Goal: Task Accomplishment & Management: Complete application form

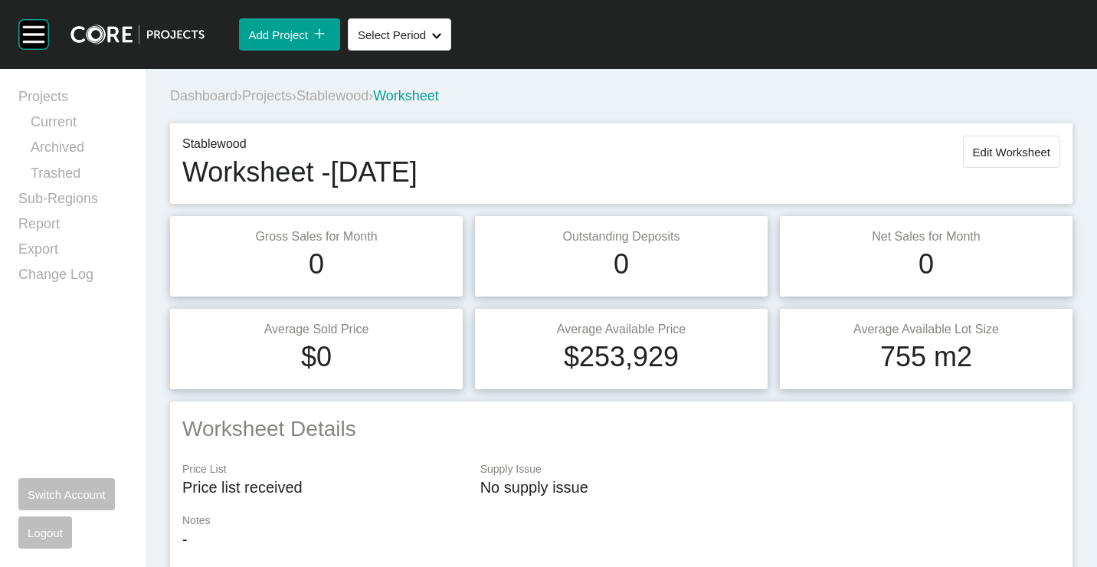
click at [273, 95] on span "Projects" at bounding box center [267, 95] width 50 height 15
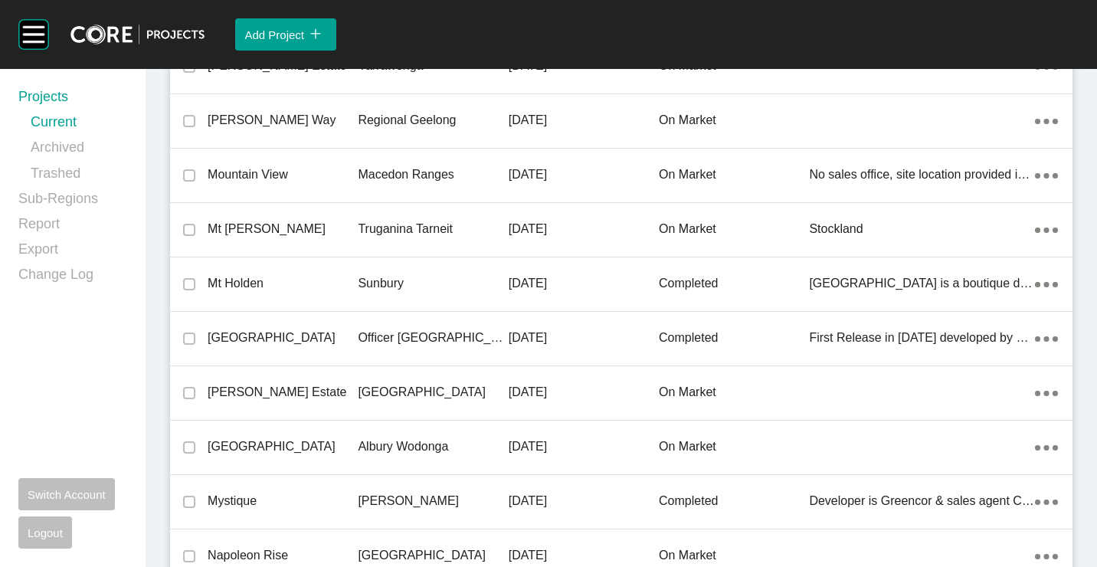
scroll to position [35324, 0]
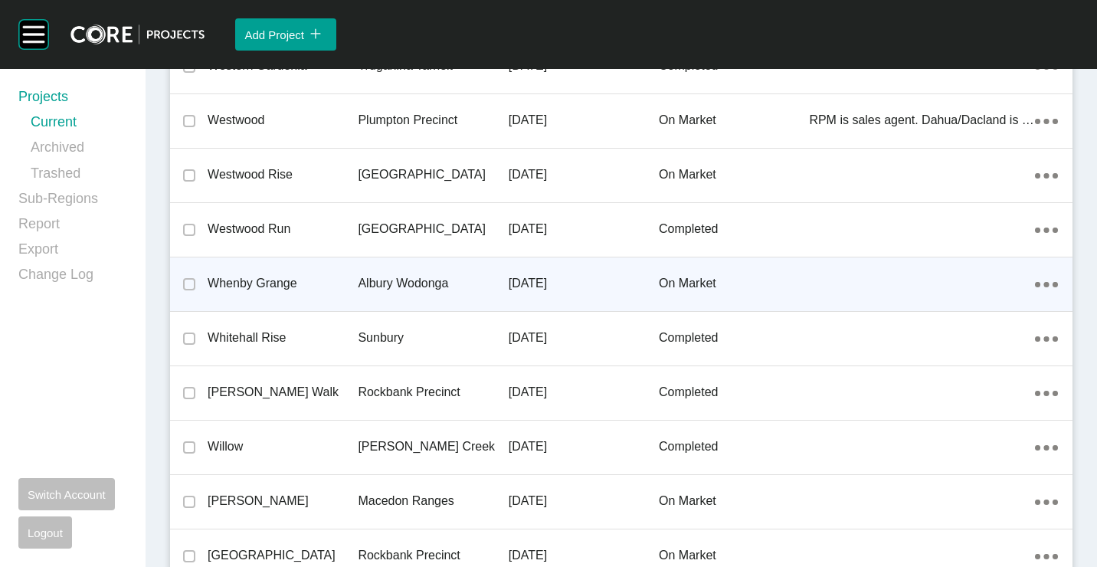
click at [309, 289] on p "Whenby Grange" at bounding box center [283, 283] width 150 height 17
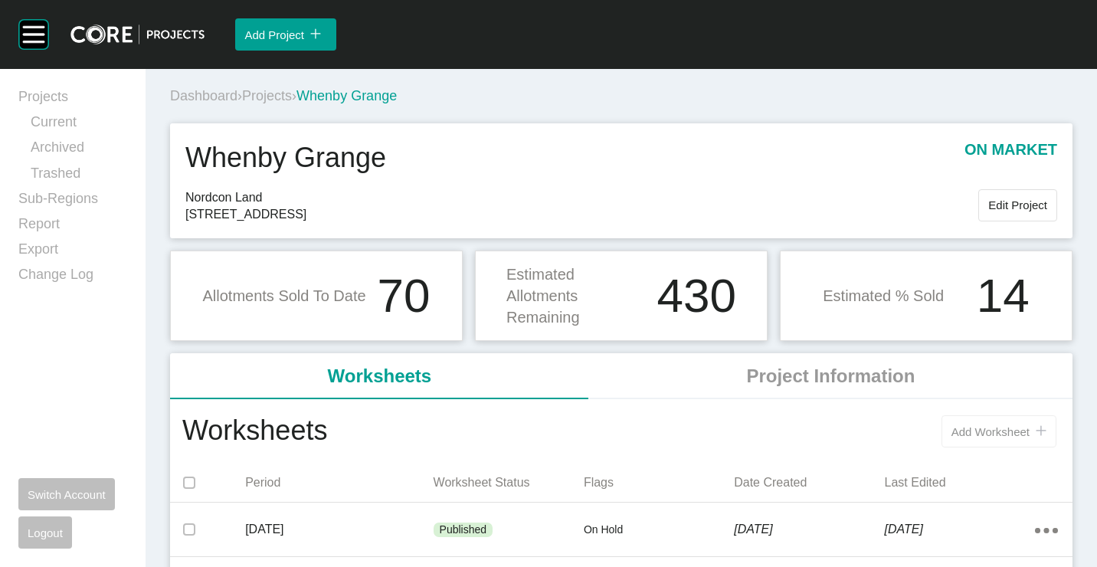
click at [968, 434] on span "Add Worksheet" at bounding box center [990, 431] width 78 height 13
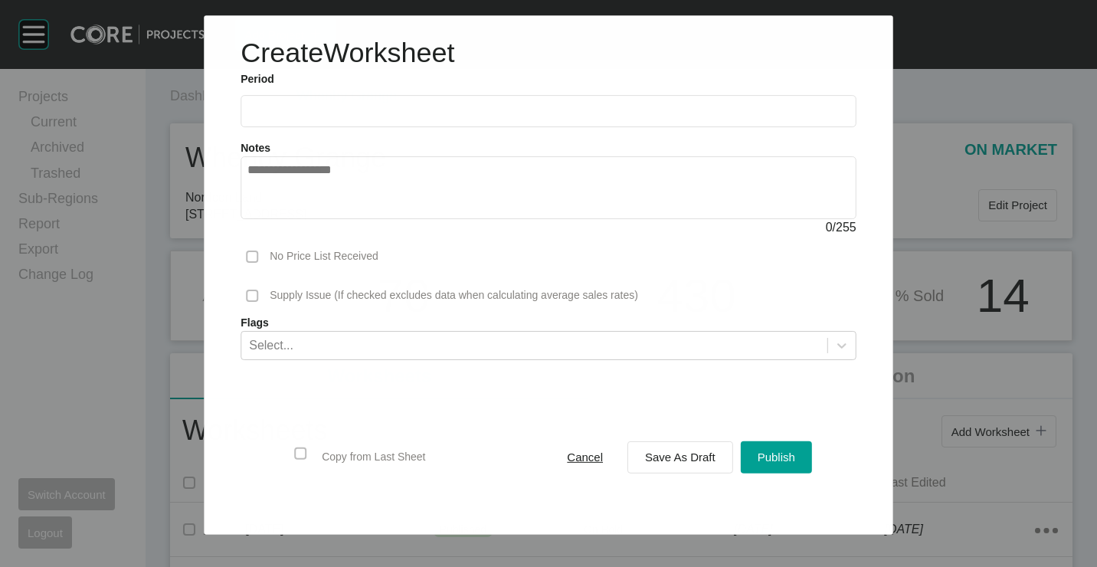
click at [273, 107] on input "text" at bounding box center [548, 111] width 602 height 13
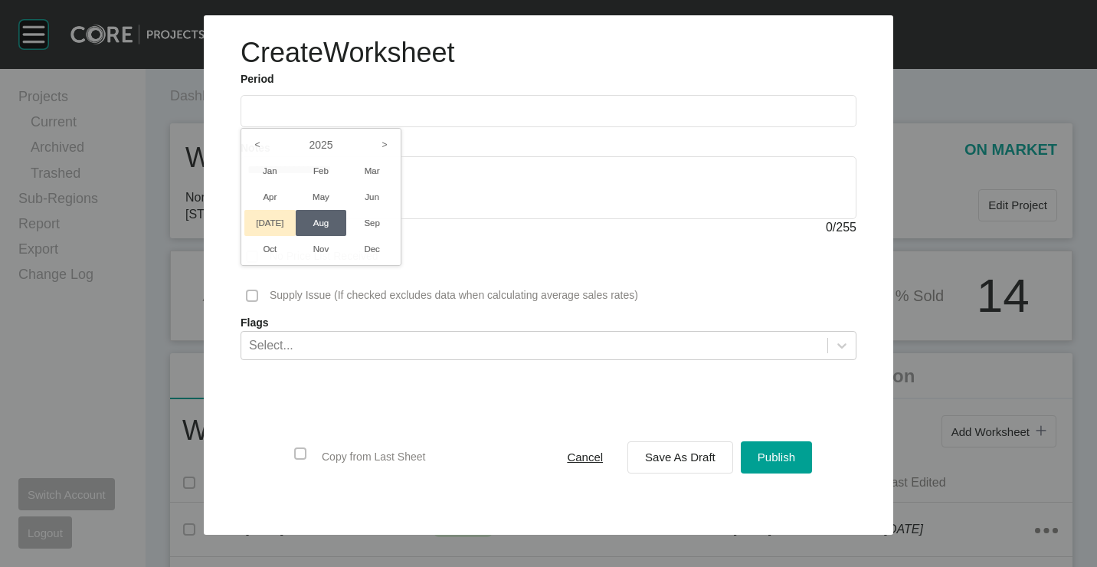
click at [278, 220] on li "[DATE]" at bounding box center [269, 223] width 51 height 26
type input "*********"
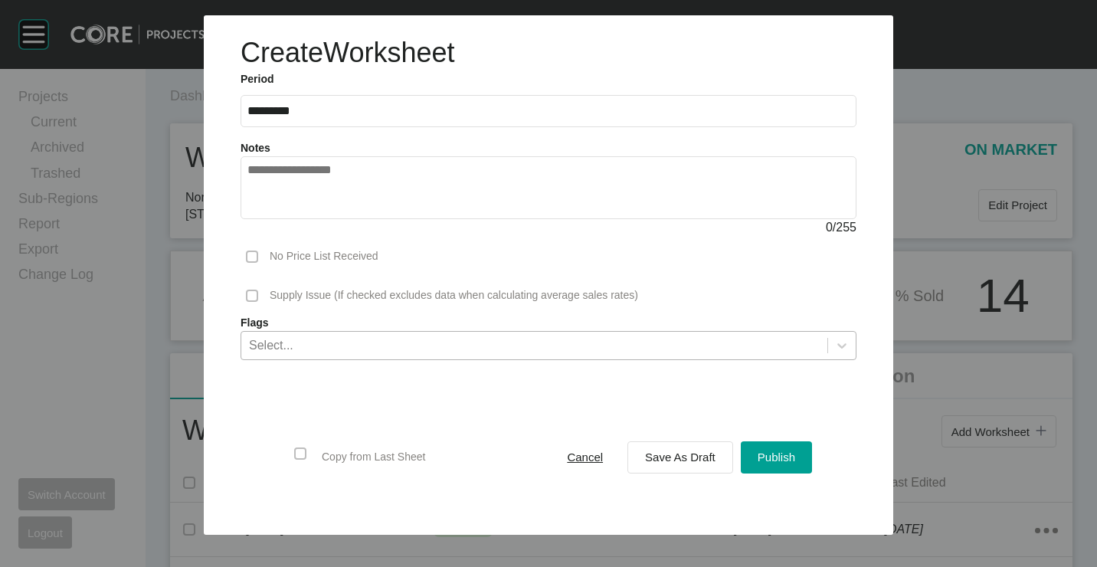
click at [493, 335] on div "Select..." at bounding box center [534, 345] width 586 height 26
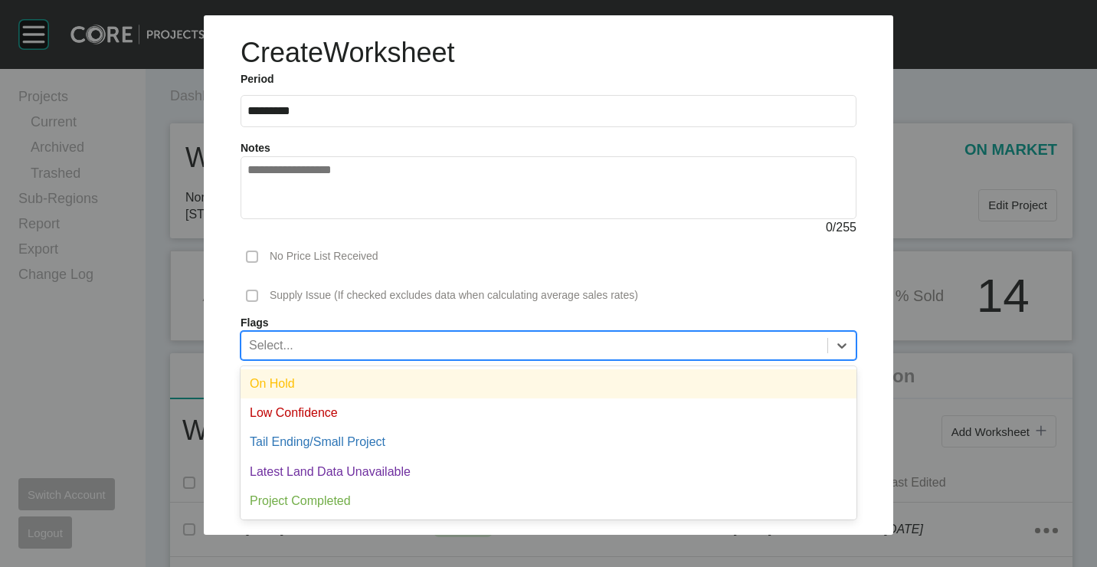
drag, startPoint x: 348, startPoint y: 379, endPoint x: 785, endPoint y: 409, distance: 438.4
click at [350, 380] on div "On Hold" at bounding box center [549, 383] width 616 height 29
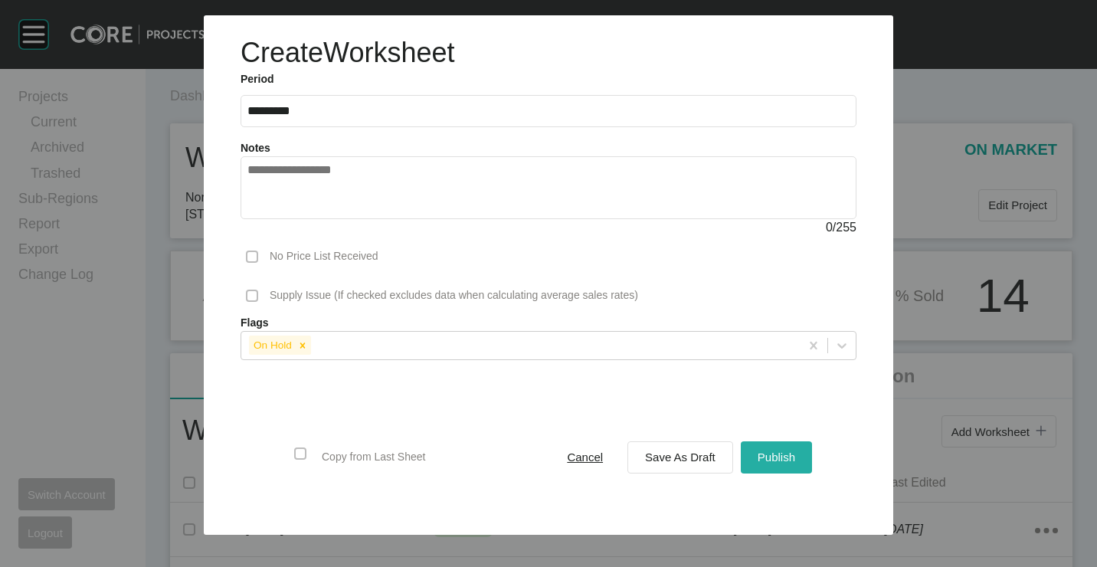
click at [775, 452] on span "Publish" at bounding box center [777, 456] width 38 height 13
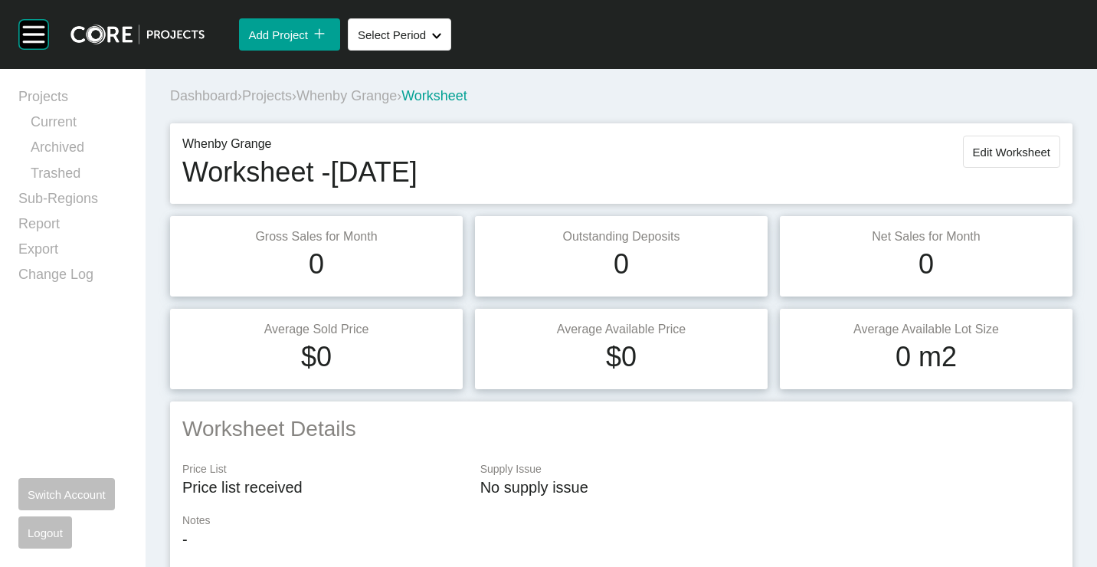
click at [265, 95] on span "Projects" at bounding box center [267, 95] width 50 height 15
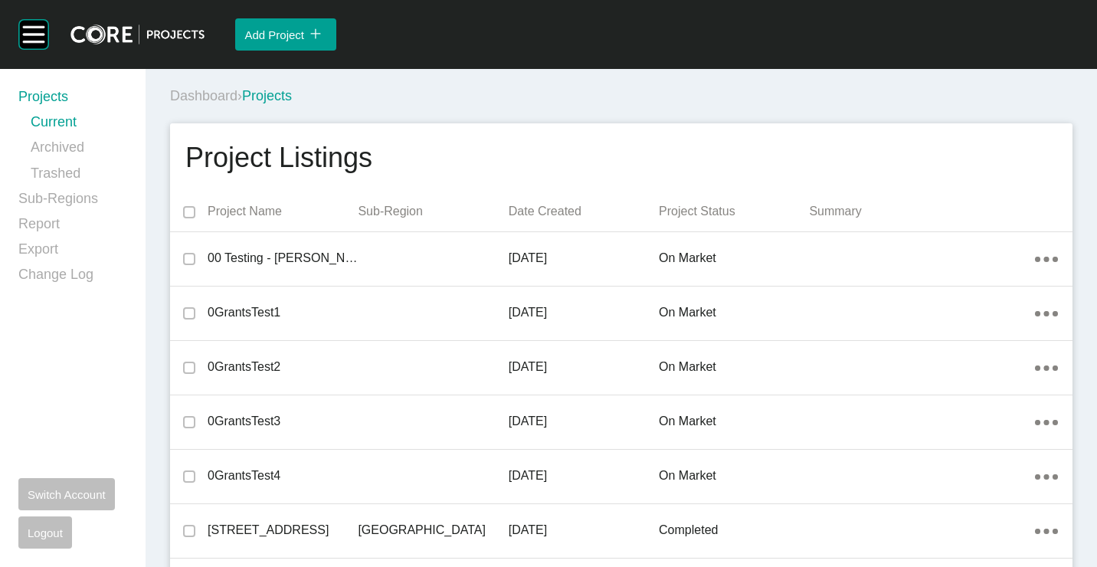
scroll to position [4053, 0]
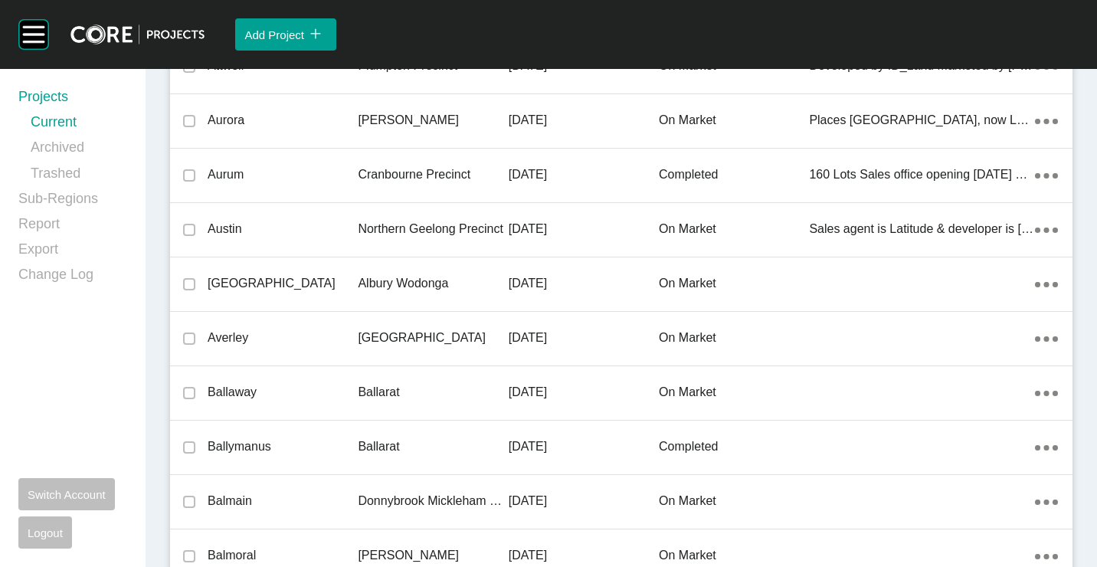
drag, startPoint x: 269, startPoint y: 283, endPoint x: 605, endPoint y: 7, distance: 434.9
click at [270, 282] on p "[GEOGRAPHIC_DATA]" at bounding box center [283, 283] width 150 height 17
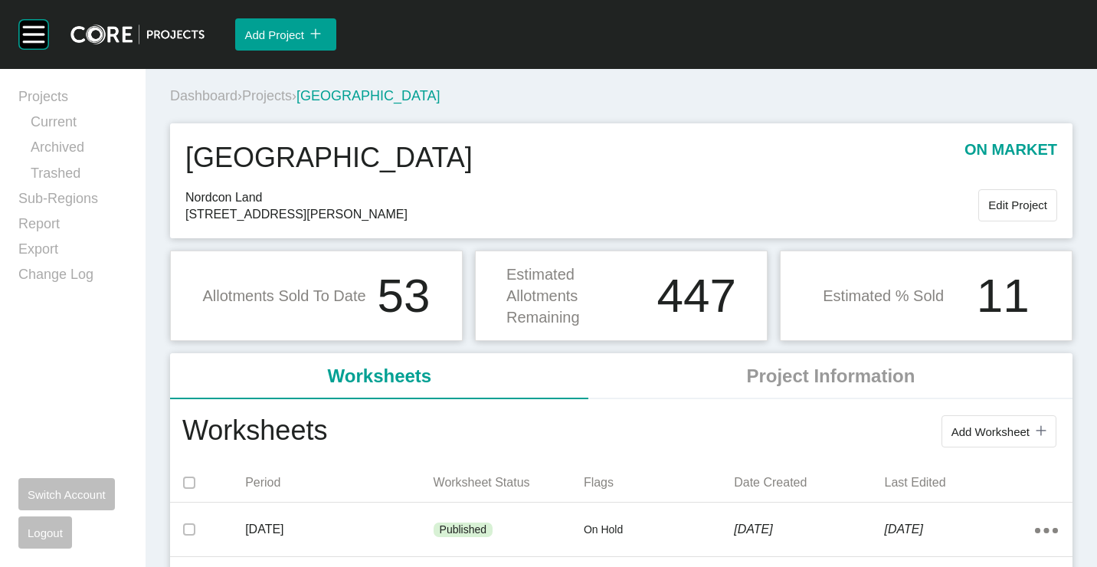
drag, startPoint x: 1039, startPoint y: 410, endPoint x: 978, endPoint y: 404, distance: 60.7
click at [1036, 411] on div "Worksheets Add Worksheet icon/tick copy 11 Created with Sketch." at bounding box center [621, 431] width 902 height 64
click at [967, 432] on span "Add Worksheet" at bounding box center [990, 431] width 78 height 13
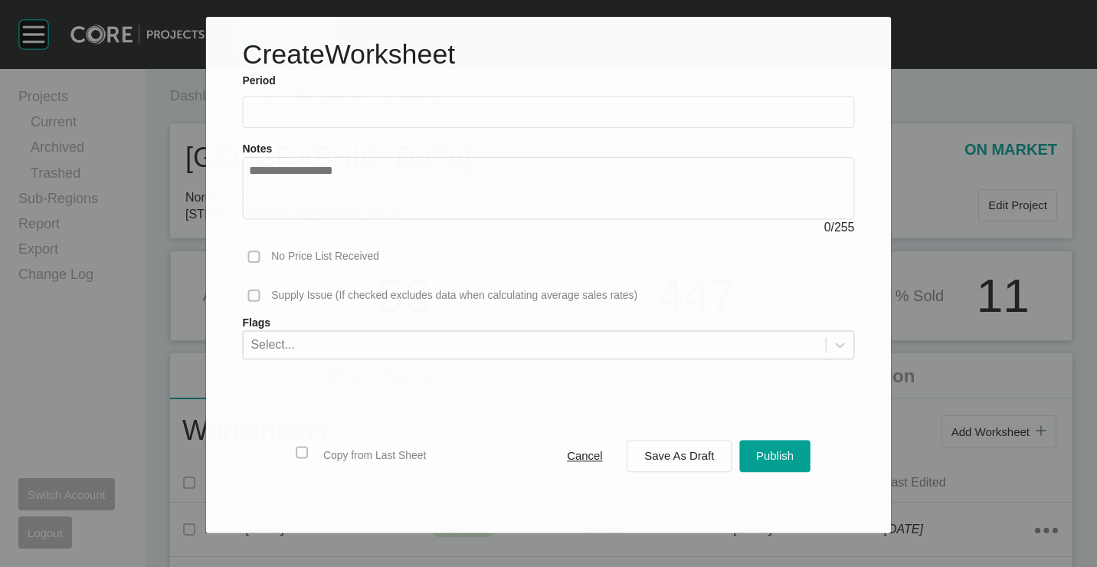
click at [319, 116] on input "text" at bounding box center [548, 112] width 598 height 13
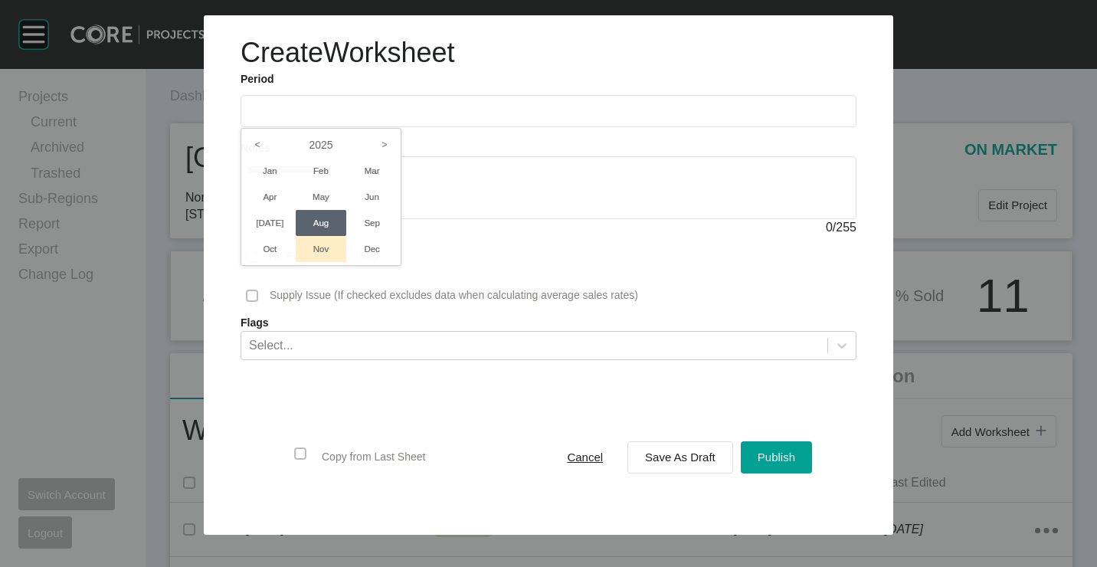
drag, startPoint x: 260, startPoint y: 222, endPoint x: 295, endPoint y: 238, distance: 38.0
click at [262, 222] on li "[DATE]" at bounding box center [269, 223] width 51 height 26
type input "*********"
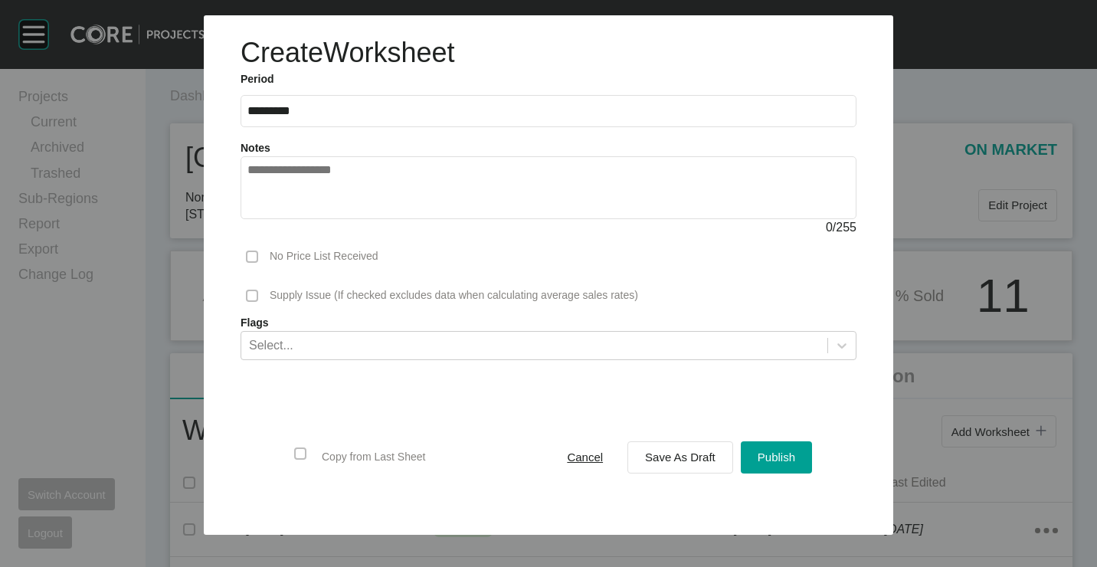
click at [354, 326] on label "Flags" at bounding box center [549, 323] width 616 height 15
click at [295, 360] on form "Period ********* 2025 < > Jan Feb Mar Apr May Jun [DATE] Aug Sep Oct Nov Dec No…" at bounding box center [549, 293] width 616 height 443
click at [295, 349] on div "Select..." at bounding box center [534, 345] width 586 height 26
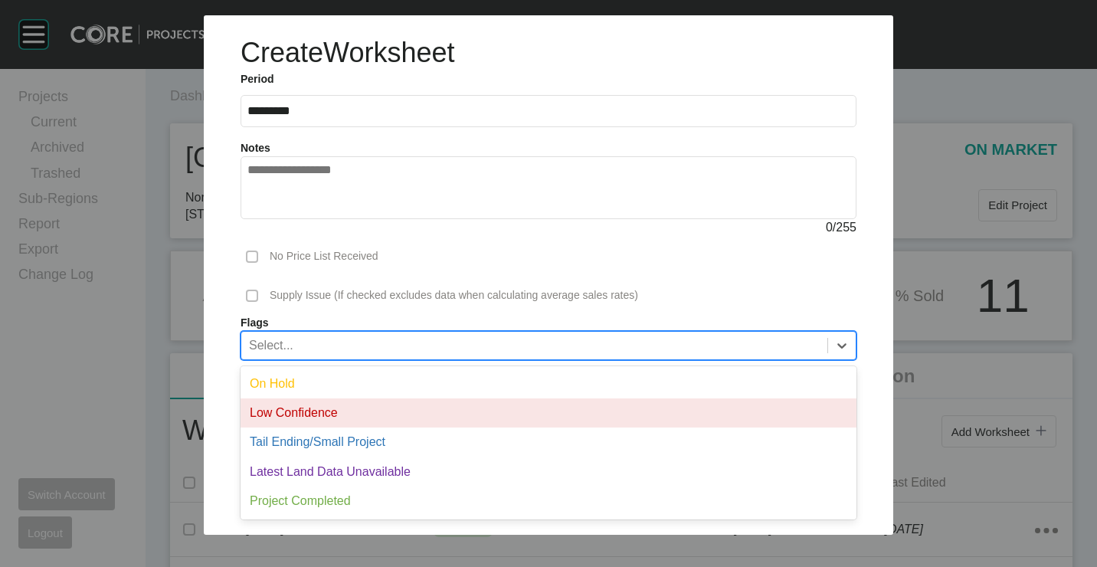
click at [290, 401] on div "Low Confidence" at bounding box center [549, 412] width 616 height 29
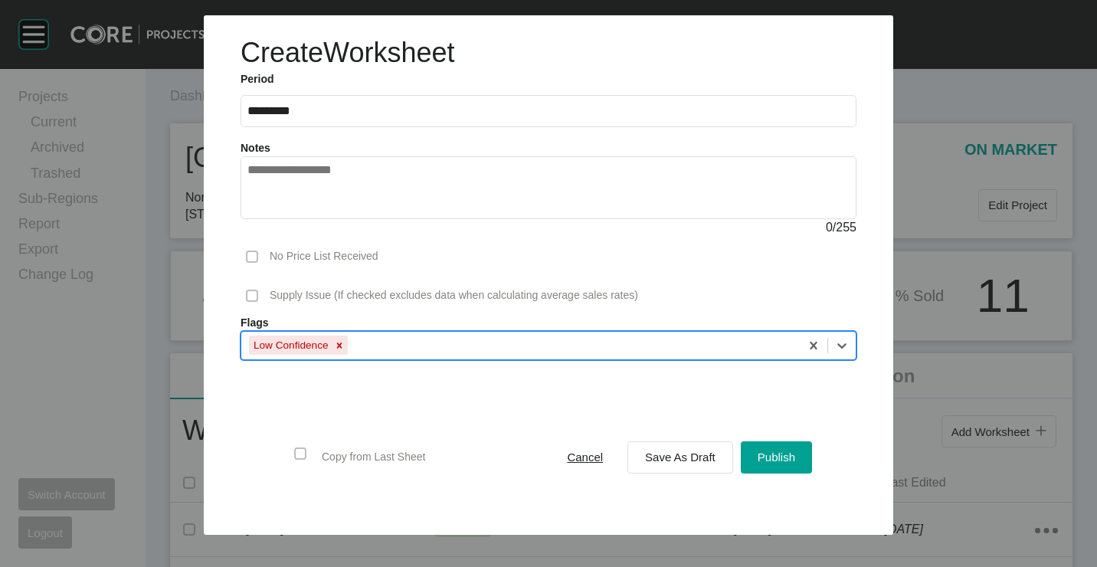
click at [322, 345] on div "Low Confidence" at bounding box center [290, 344] width 82 height 19
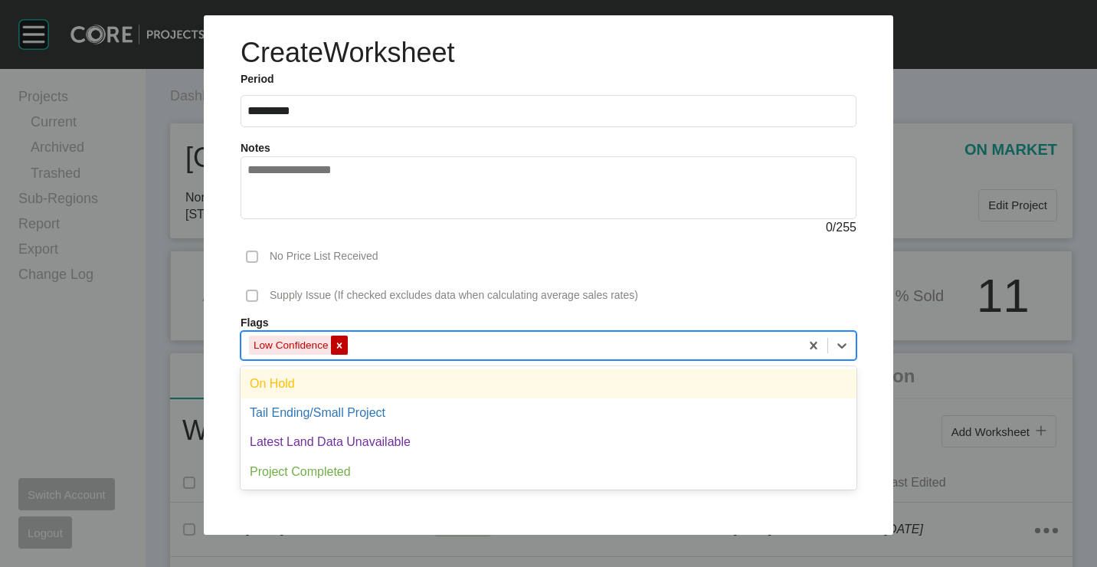
click at [337, 345] on icon at bounding box center [339, 345] width 11 height 11
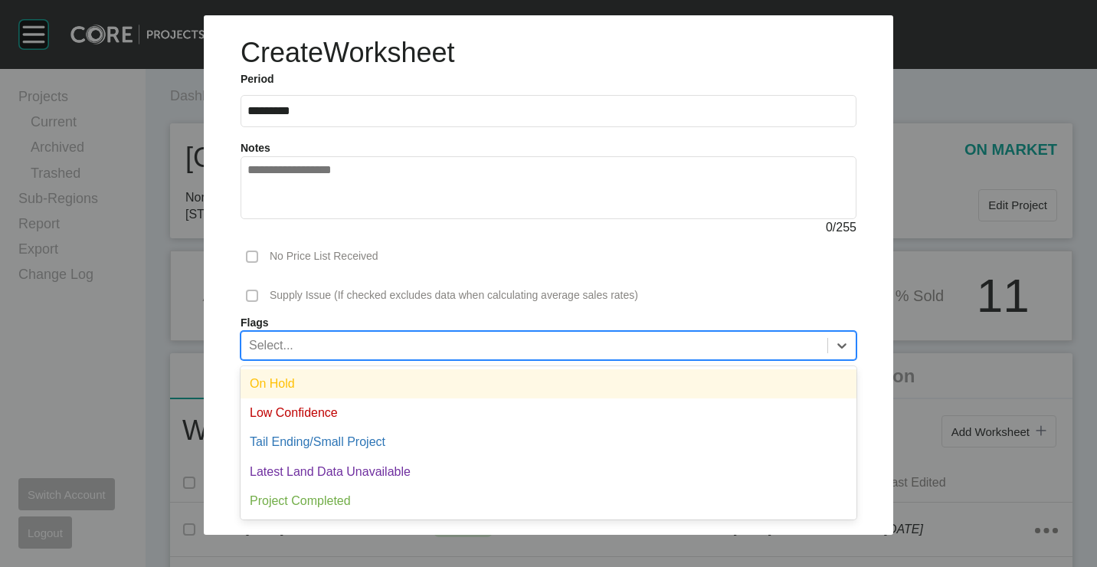
click at [337, 345] on div "Select..." at bounding box center [534, 345] width 586 height 26
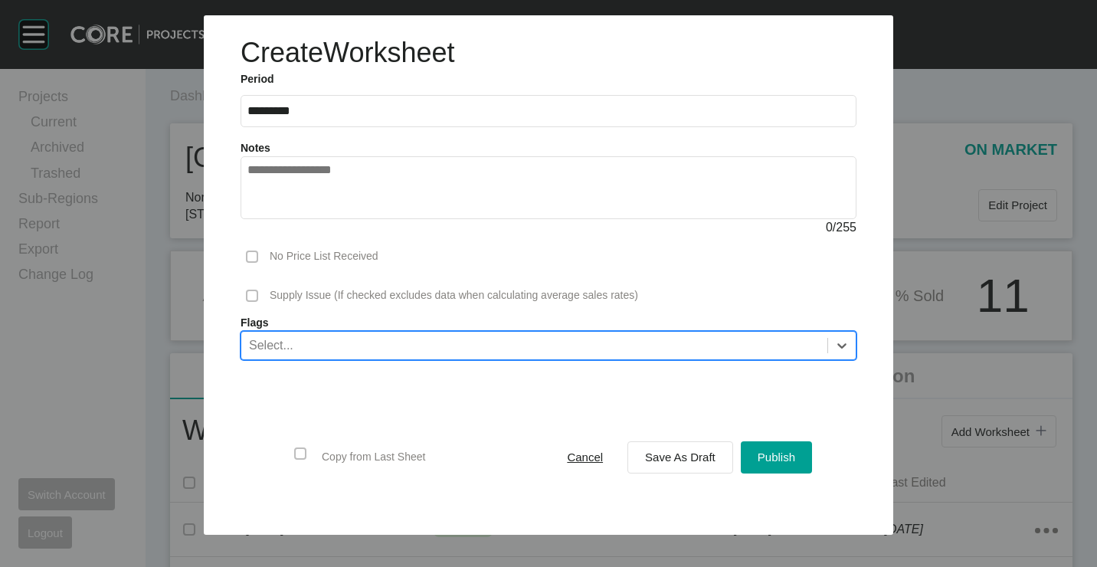
click at [299, 342] on div "Select..." at bounding box center [534, 345] width 586 height 26
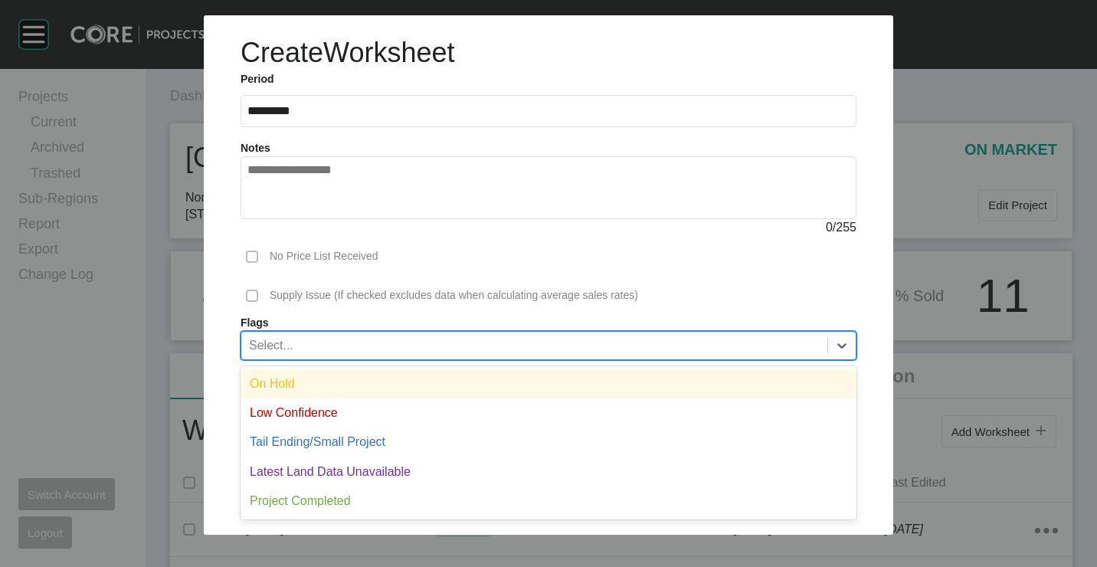
drag, startPoint x: 296, startPoint y: 377, endPoint x: 1081, endPoint y: 224, distance: 799.2
click at [296, 377] on div "On Hold" at bounding box center [549, 383] width 616 height 29
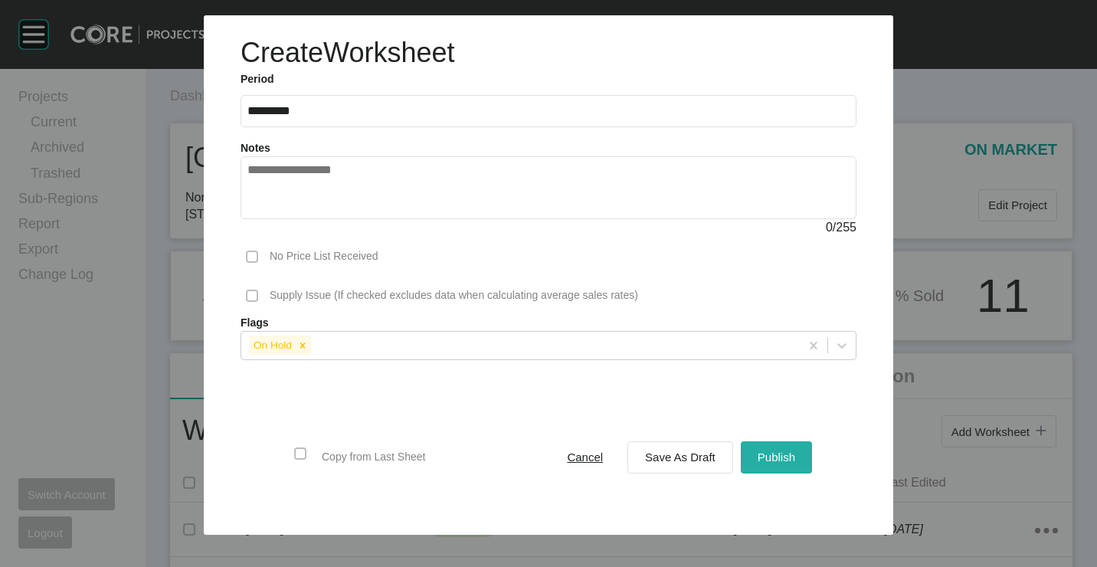
click at [775, 445] on button "Publish" at bounding box center [776, 457] width 71 height 32
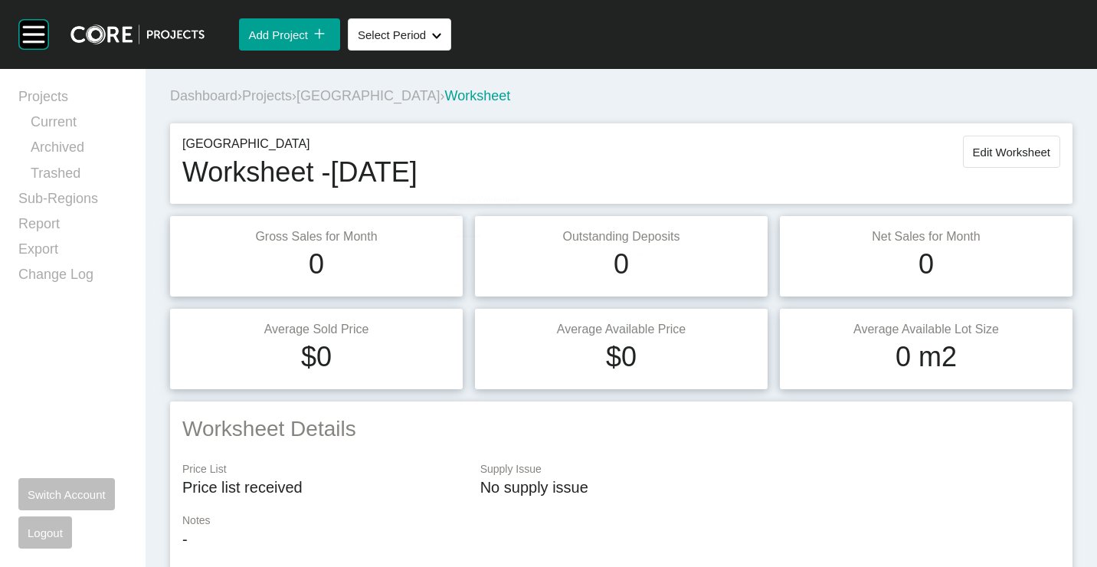
click at [286, 100] on span "Projects" at bounding box center [267, 95] width 50 height 15
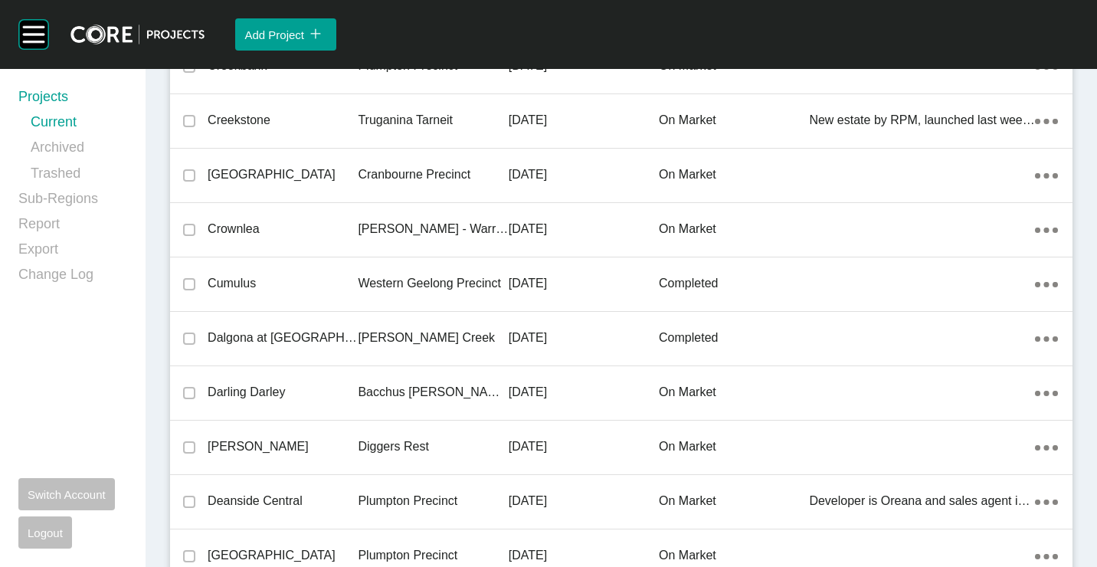
scroll to position [21347, 0]
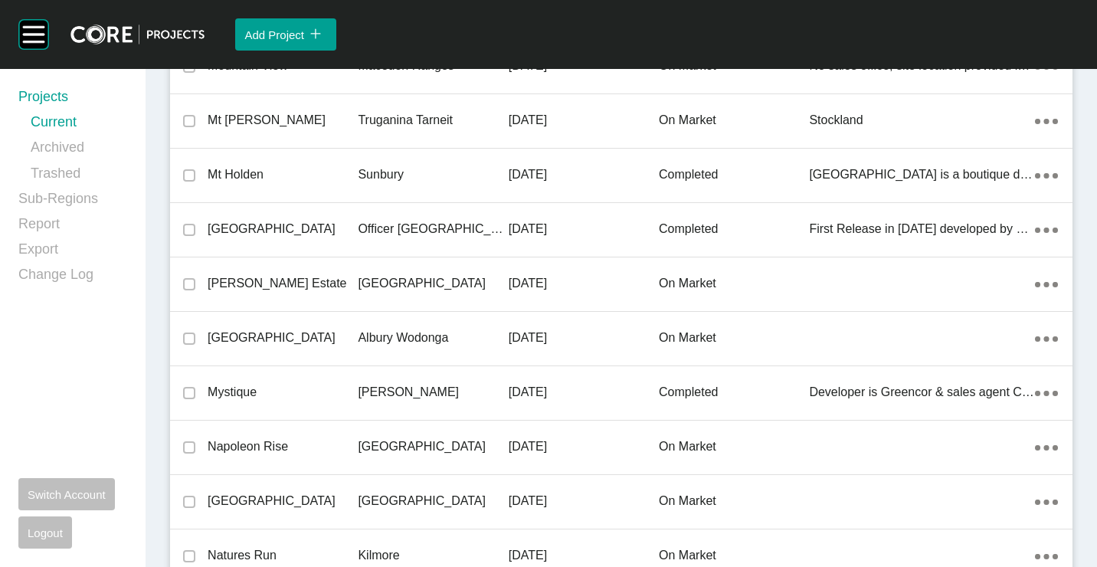
click at [297, 332] on p "[GEOGRAPHIC_DATA]" at bounding box center [283, 337] width 150 height 17
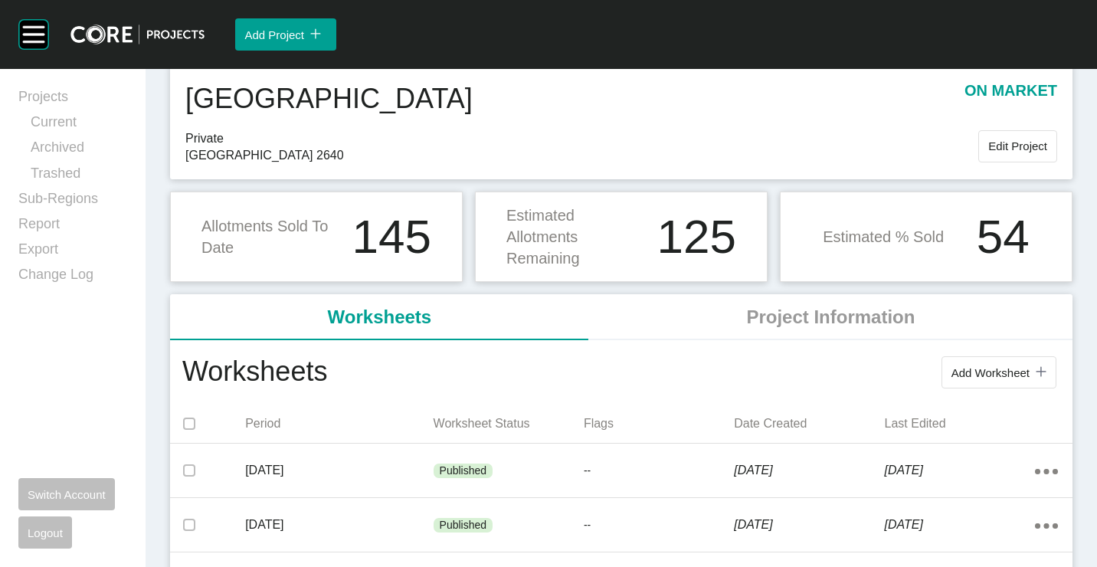
scroll to position [77, 0]
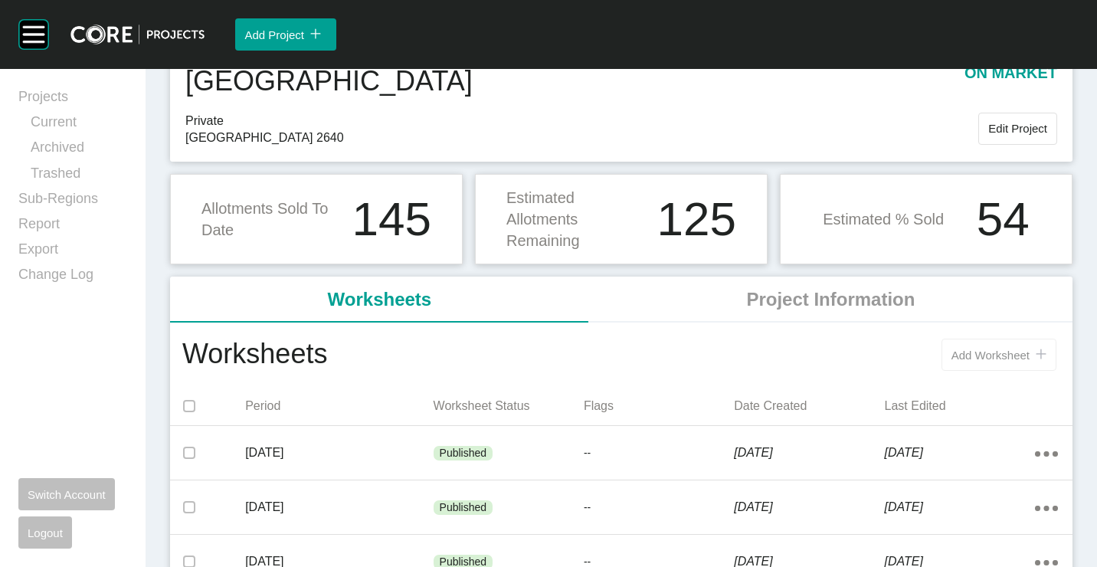
drag, startPoint x: 986, startPoint y: 361, endPoint x: 974, endPoint y: 346, distance: 19.0
click at [974, 346] on button "Add Worksheet icon/tick copy 11 Created with Sketch." at bounding box center [998, 355] width 115 height 32
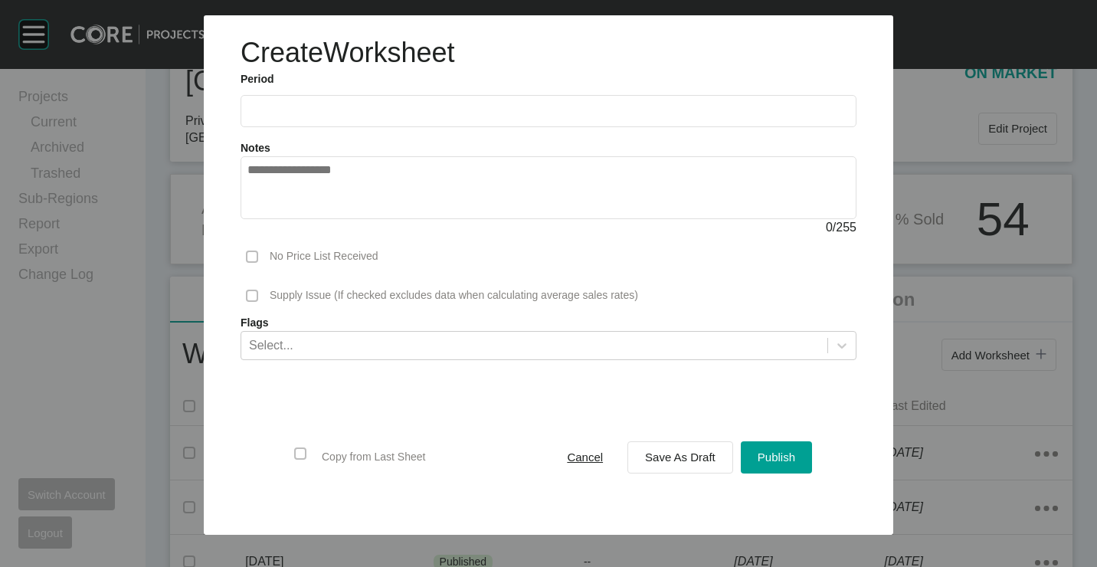
drag, startPoint x: 337, startPoint y: 100, endPoint x: 320, endPoint y: 156, distance: 59.1
click at [337, 100] on label at bounding box center [549, 111] width 616 height 32
click at [337, 104] on input "text" at bounding box center [548, 110] width 602 height 13
click at [275, 212] on li "[DATE]" at bounding box center [269, 223] width 51 height 26
type input "*********"
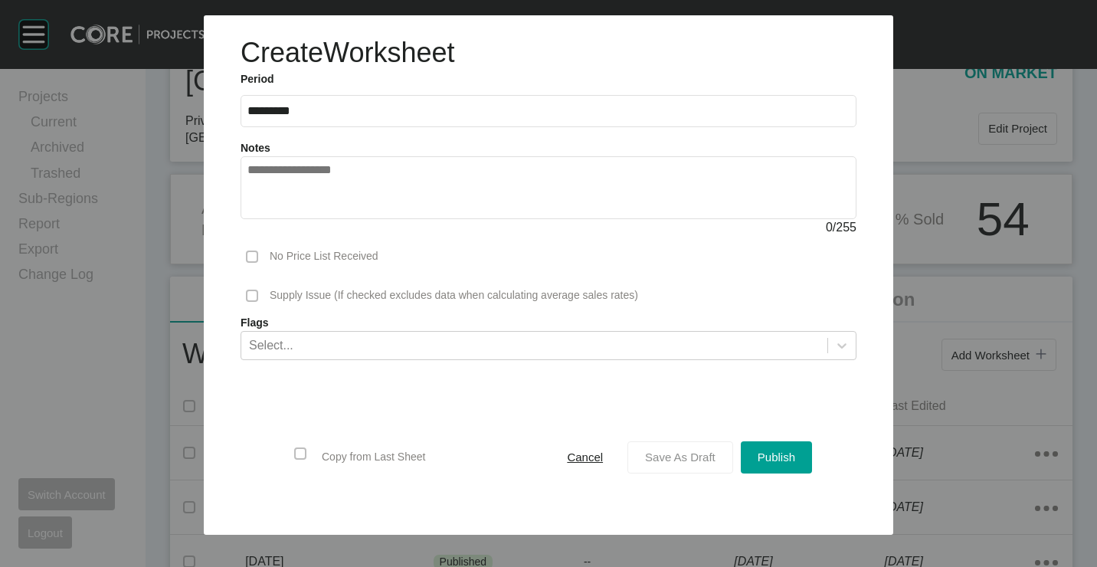
click at [716, 448] on div "Save As Draft" at bounding box center [680, 457] width 78 height 21
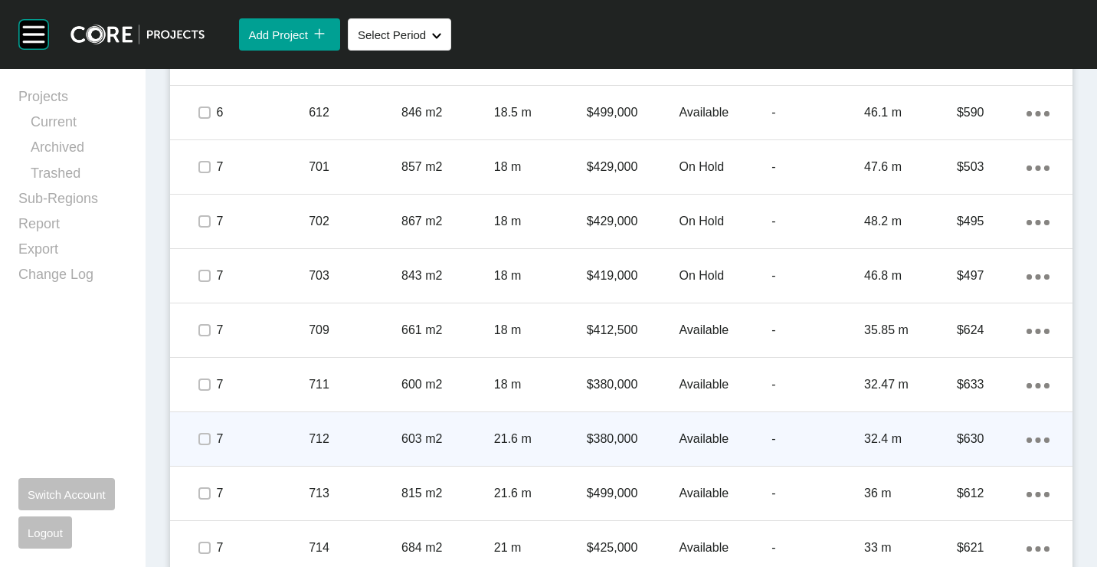
scroll to position [996, 0]
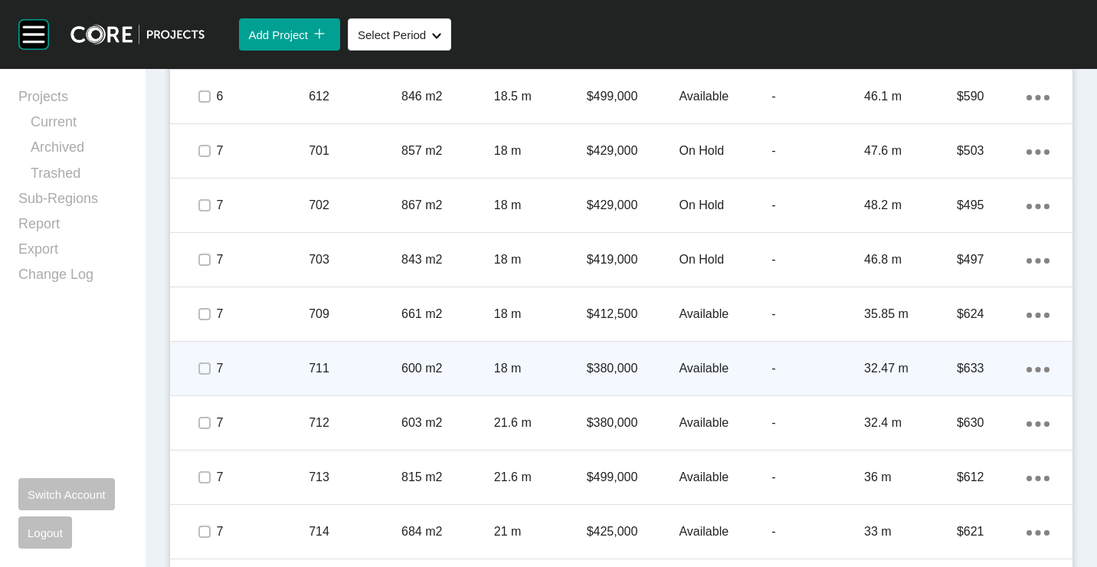
click at [429, 371] on p "600 m2" at bounding box center [447, 368] width 93 height 17
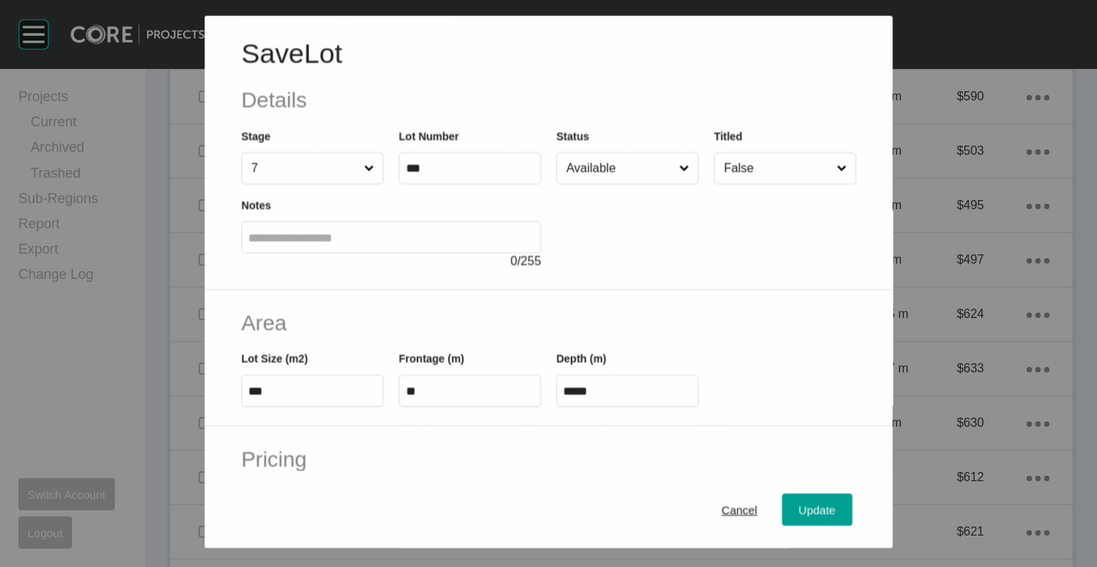
drag, startPoint x: 630, startPoint y: 187, endPoint x: 616, endPoint y: 172, distance: 21.1
click at [621, 175] on div "Save Lot Details Stage 7 Lot Number *** Status Available Titled False Notes 0 /…" at bounding box center [549, 152] width 689 height 273
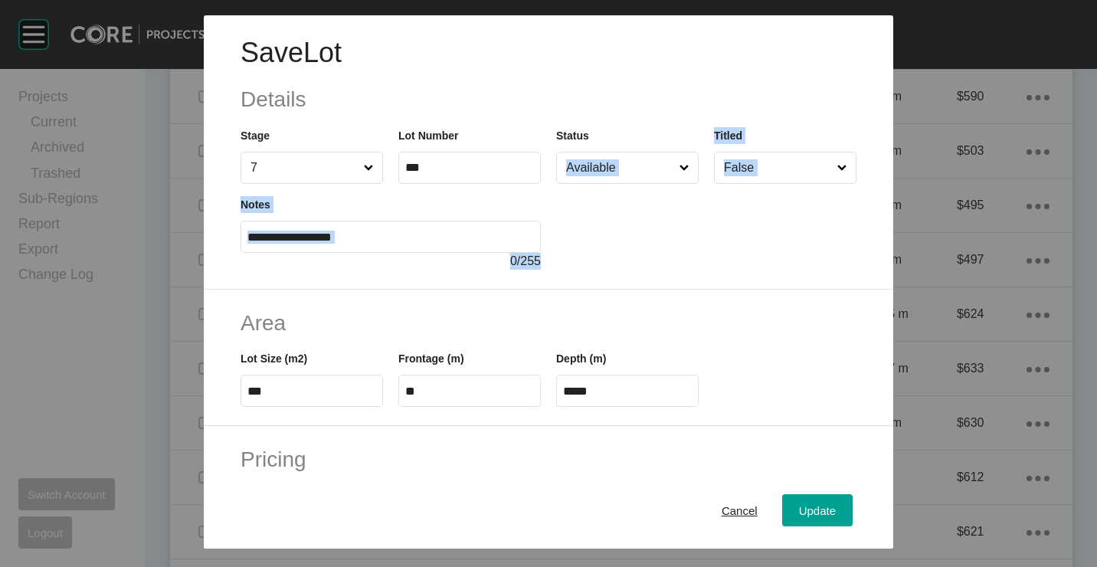
click at [626, 162] on input "Available" at bounding box center [619, 167] width 113 height 31
click at [808, 513] on span "Update" at bounding box center [817, 509] width 37 height 13
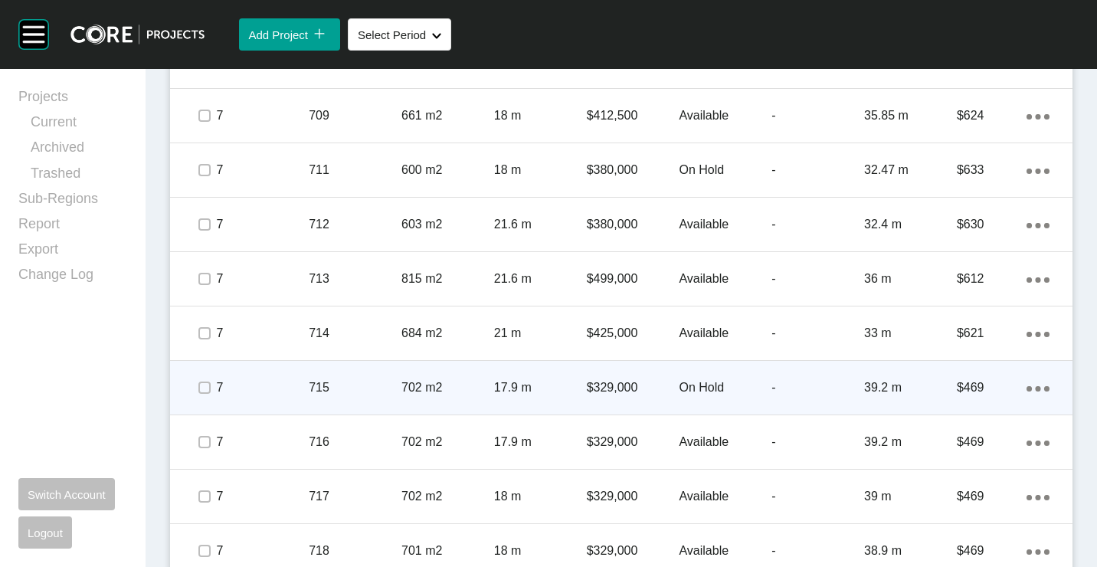
scroll to position [1226, 0]
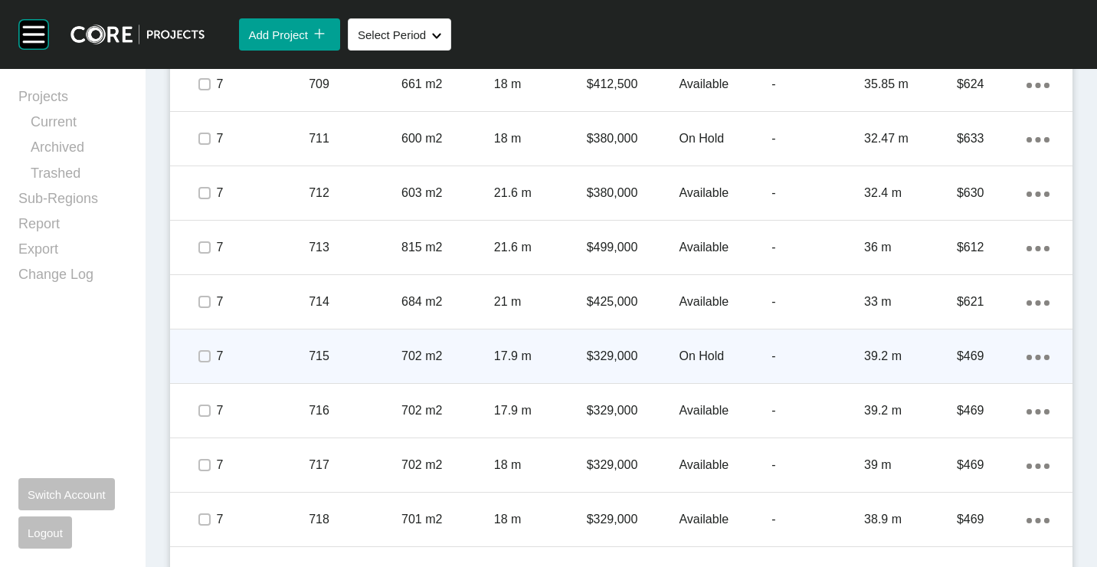
click at [469, 365] on div "702 m2" at bounding box center [447, 355] width 93 height 47
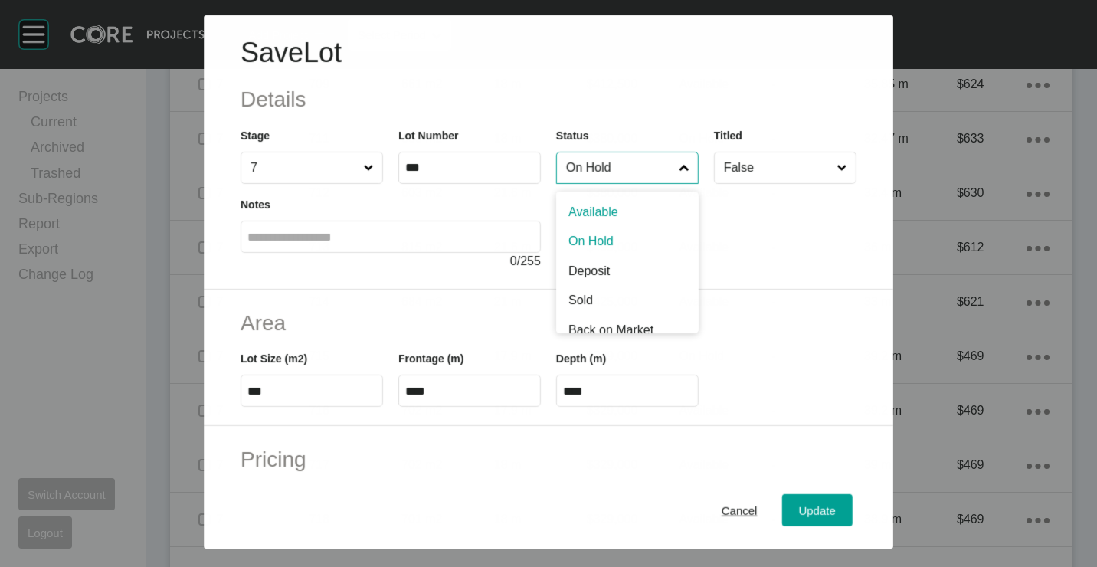
click at [599, 178] on input "On Hold" at bounding box center [619, 167] width 113 height 31
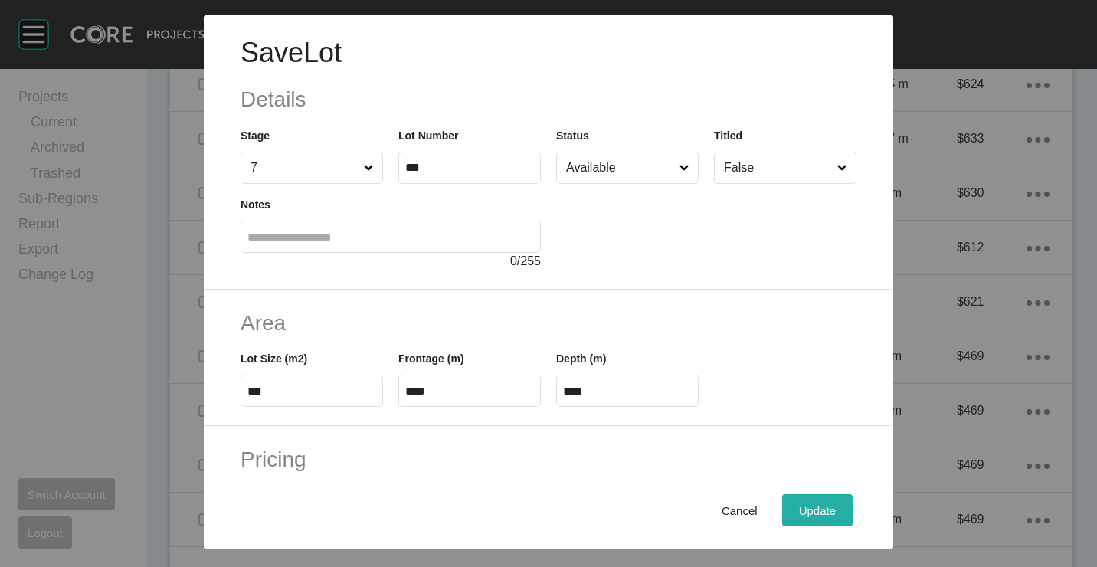
click at [805, 509] on span "Update" at bounding box center [817, 509] width 37 height 13
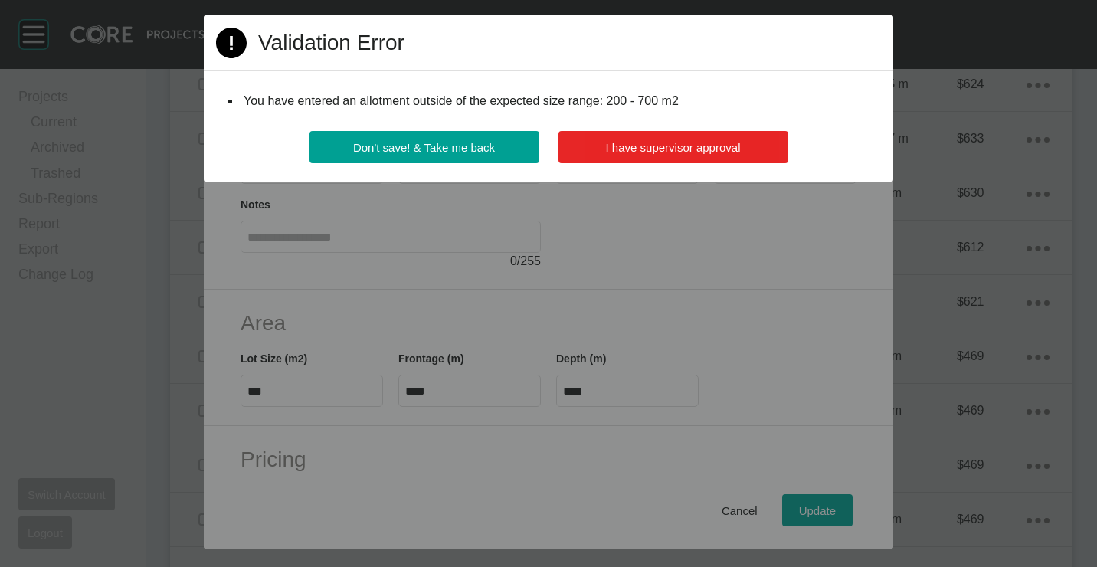
click at [674, 151] on span "I have supervisor approval" at bounding box center [673, 147] width 135 height 13
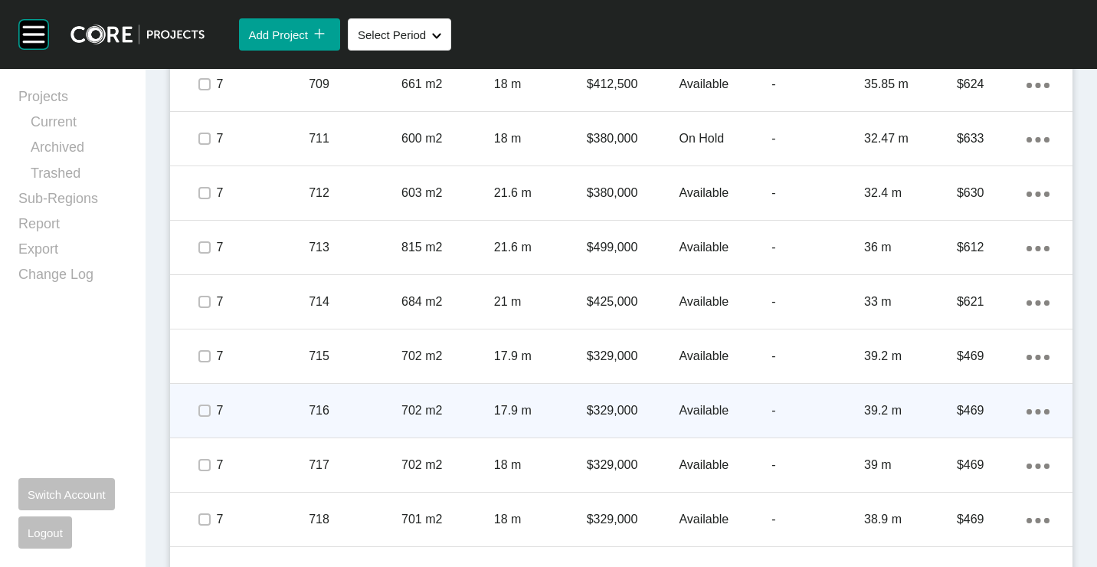
click at [472, 393] on div "702 m2" at bounding box center [447, 410] width 93 height 47
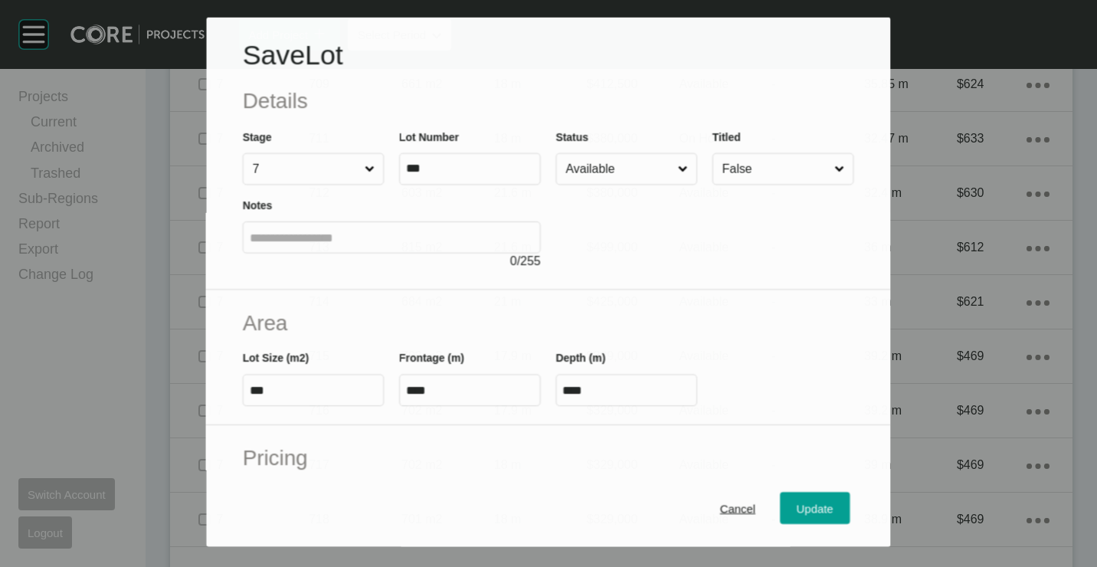
click at [619, 172] on input "Available" at bounding box center [619, 168] width 112 height 31
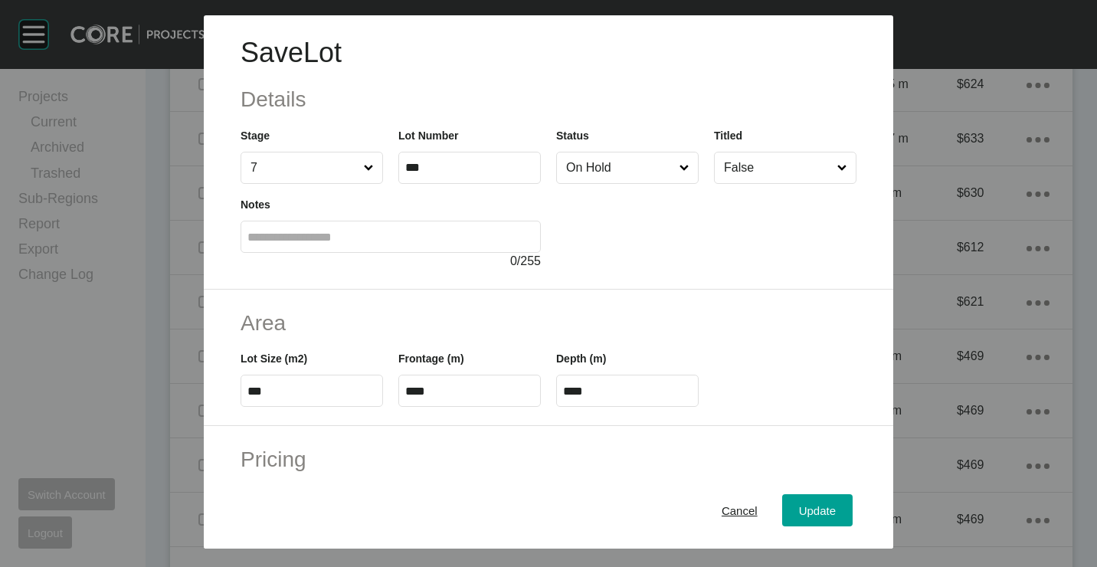
drag, startPoint x: 604, startPoint y: 229, endPoint x: 648, endPoint y: 293, distance: 77.6
drag, startPoint x: 813, startPoint y: 515, endPoint x: 836, endPoint y: 476, distance: 44.7
click at [813, 513] on span "Update" at bounding box center [817, 509] width 37 height 13
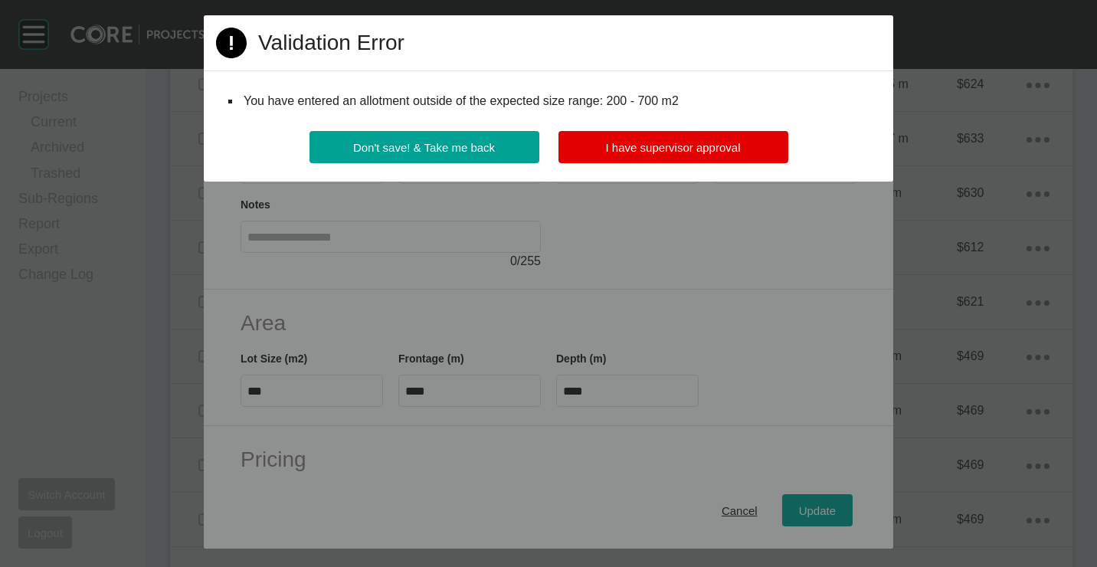
drag, startPoint x: 656, startPoint y: 154, endPoint x: 856, endPoint y: 137, distance: 199.9
click at [656, 154] on button "I have supervisor approval" at bounding box center [673, 147] width 230 height 32
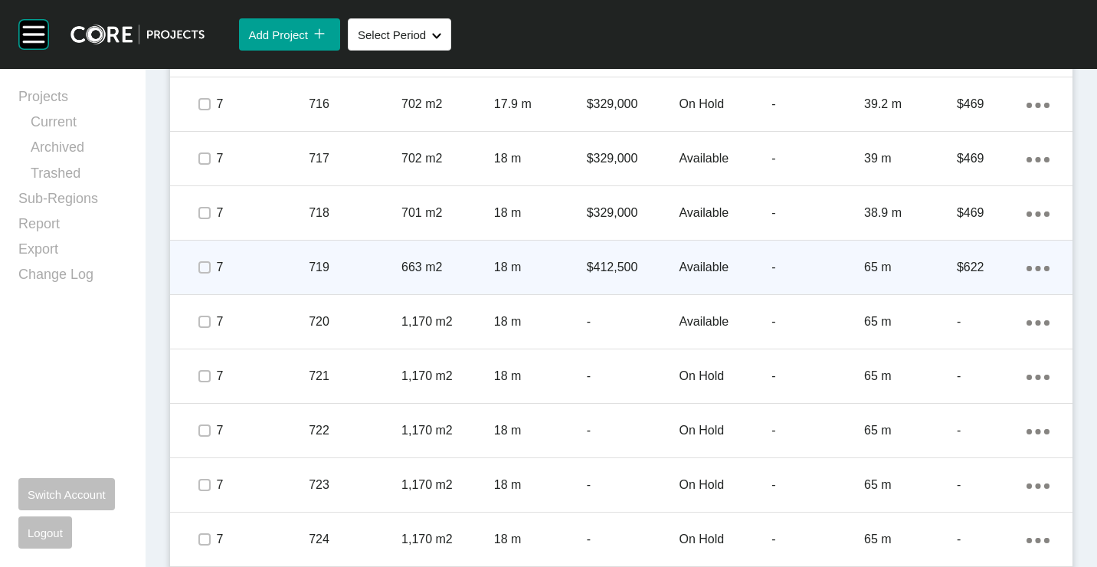
scroll to position [1609, 0]
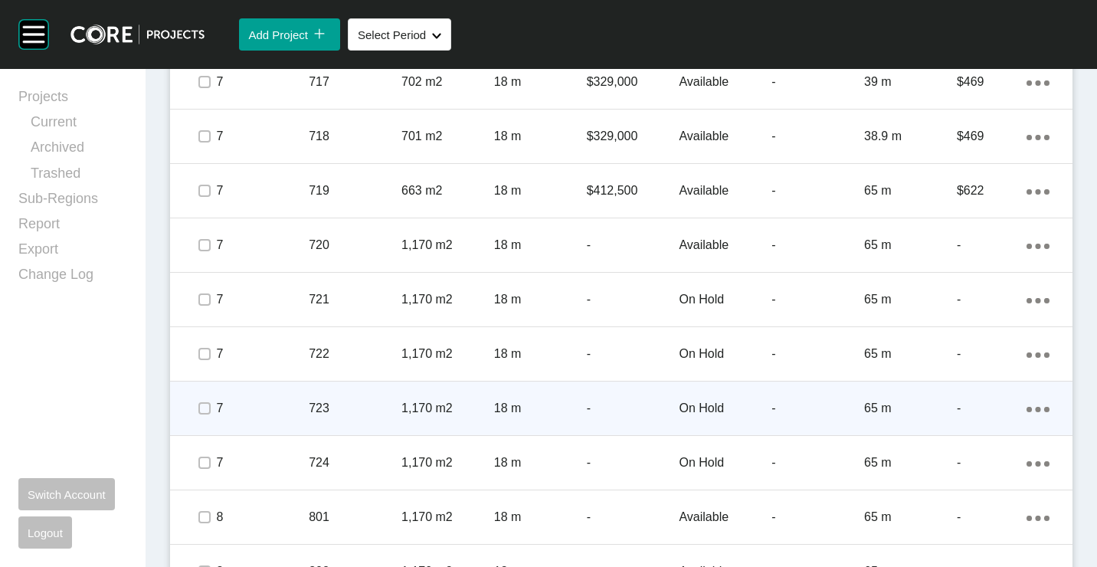
click at [618, 399] on div "-" at bounding box center [633, 408] width 93 height 47
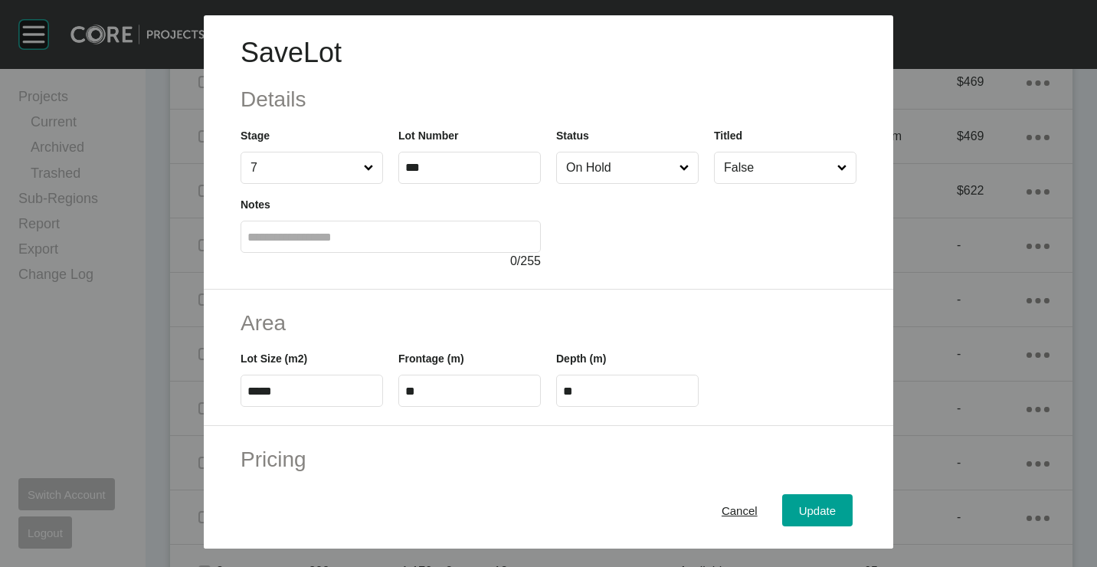
click at [631, 192] on div at bounding box center [706, 227] width 300 height 87
click at [620, 181] on input "On Hold" at bounding box center [619, 167] width 113 height 31
click at [799, 508] on span "Update" at bounding box center [817, 509] width 37 height 13
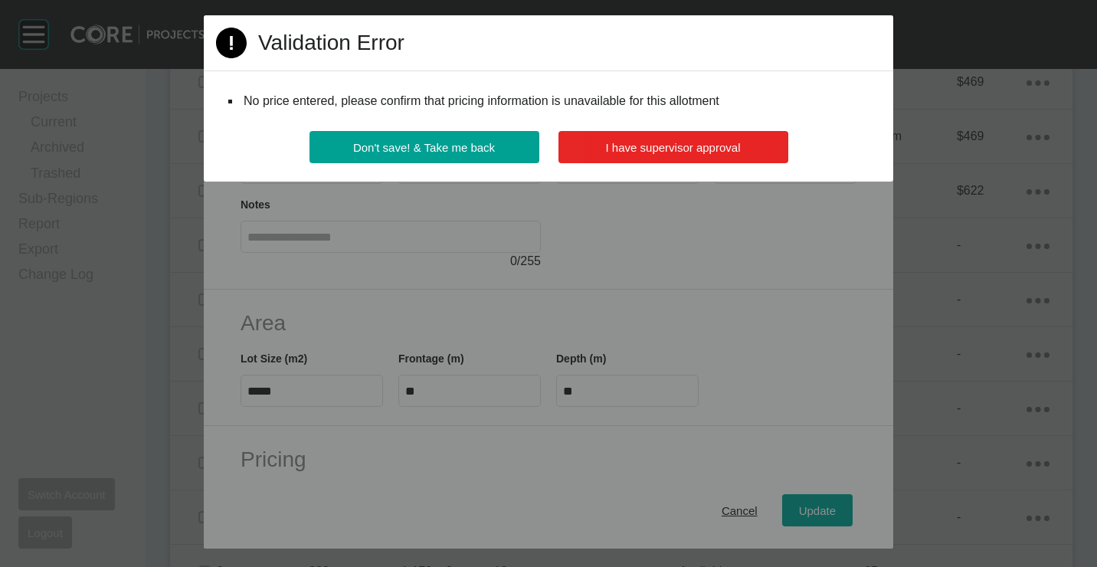
click at [627, 141] on span "I have supervisor approval" at bounding box center [673, 147] width 135 height 13
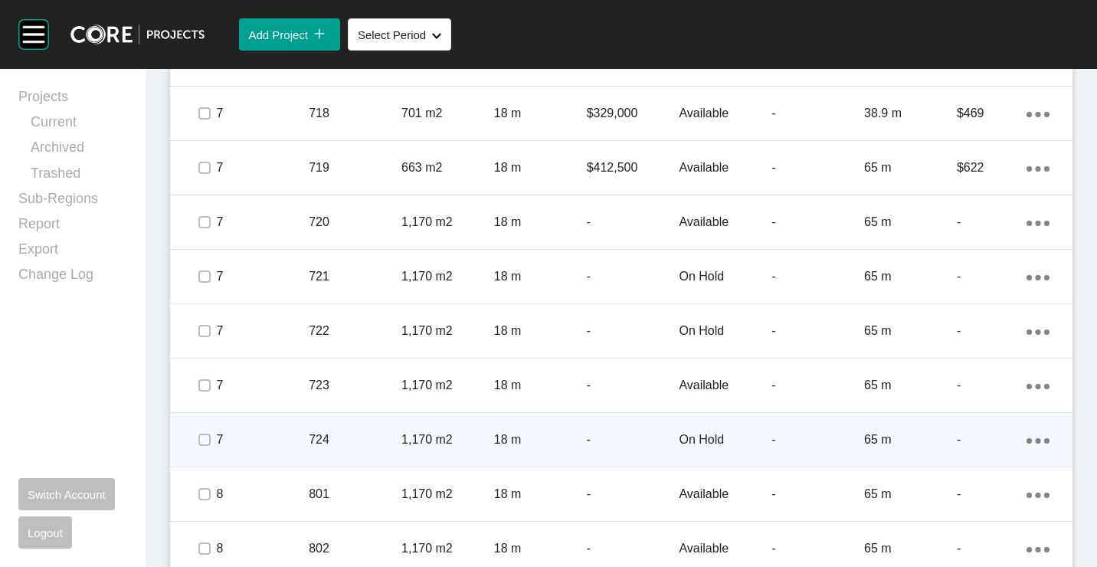
scroll to position [1685, 0]
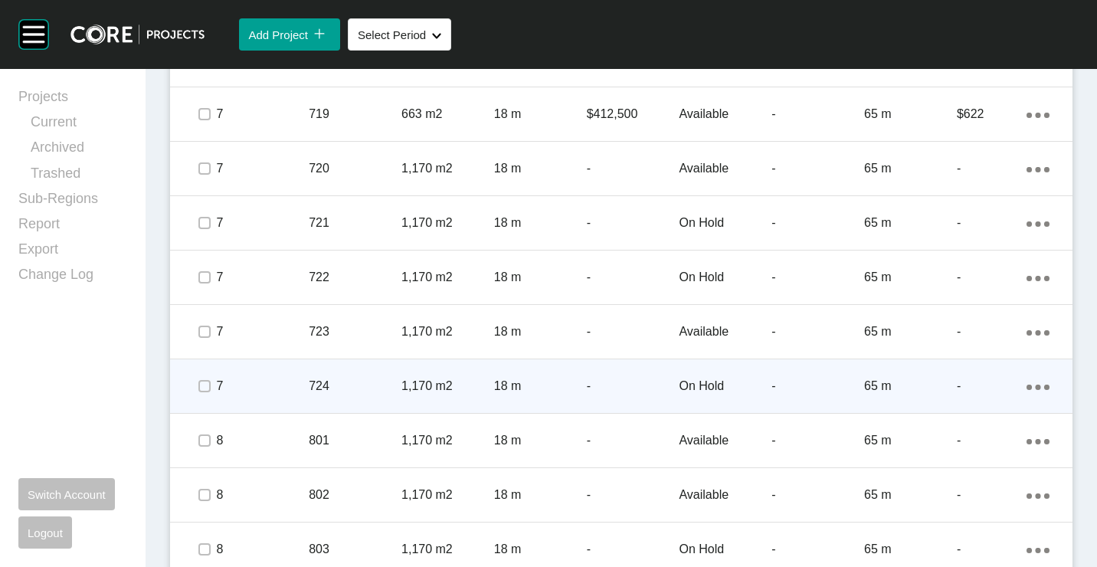
click at [419, 389] on p "1,170 m2" at bounding box center [447, 386] width 93 height 17
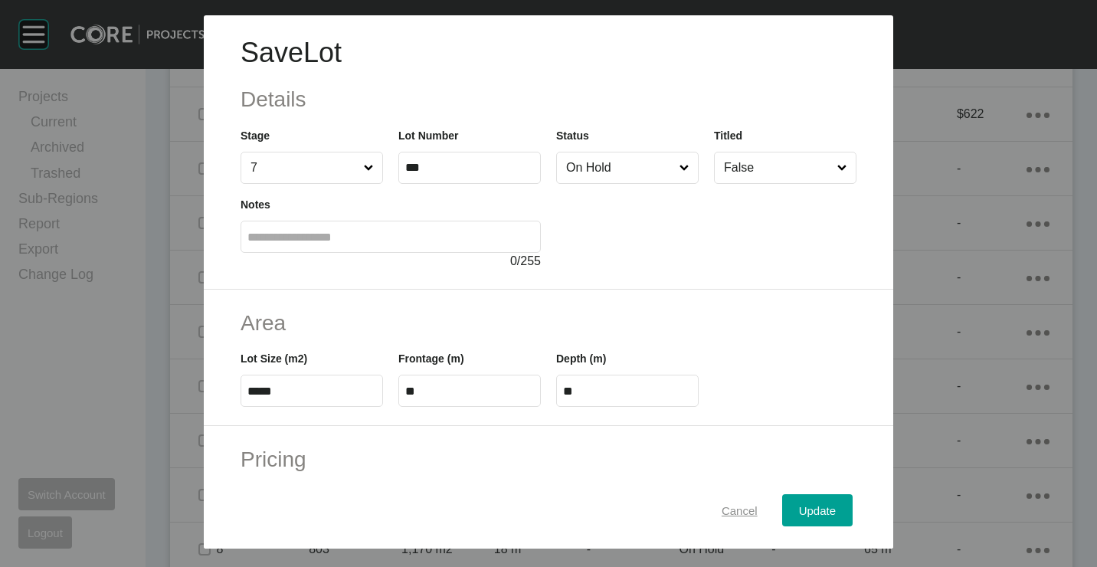
drag, startPoint x: 718, startPoint y: 506, endPoint x: 817, endPoint y: 359, distance: 177.0
click at [722, 505] on span "Cancel" at bounding box center [740, 509] width 36 height 13
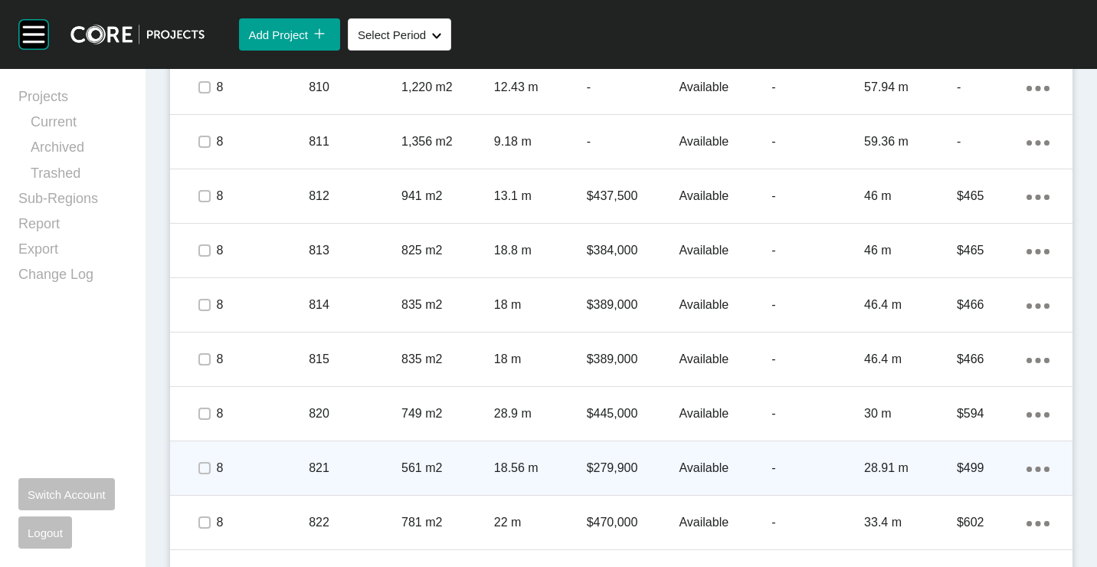
scroll to position [2604, 0]
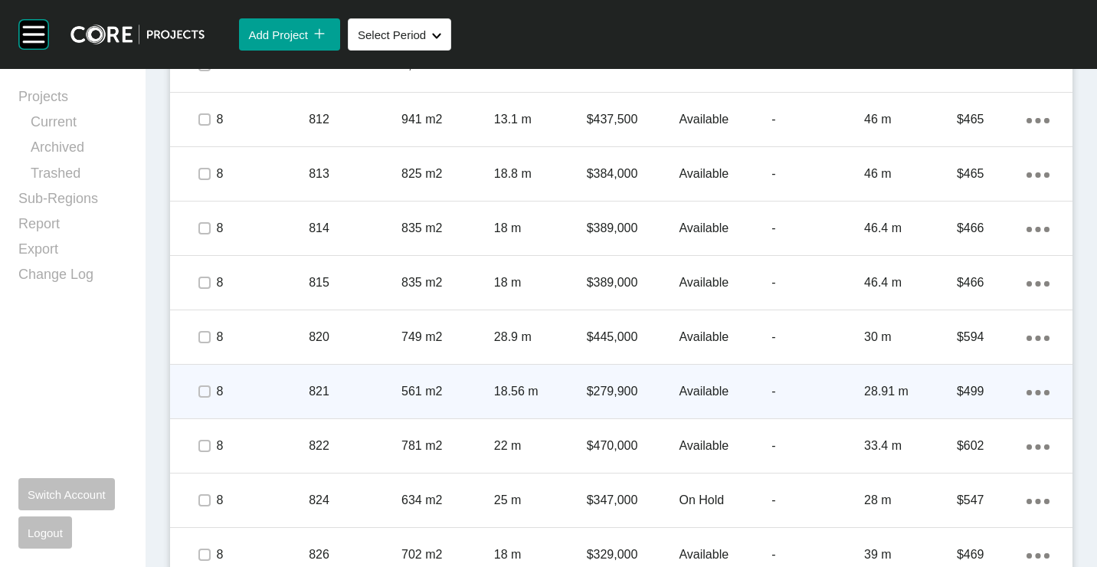
click at [304, 387] on p "8" at bounding box center [262, 391] width 93 height 17
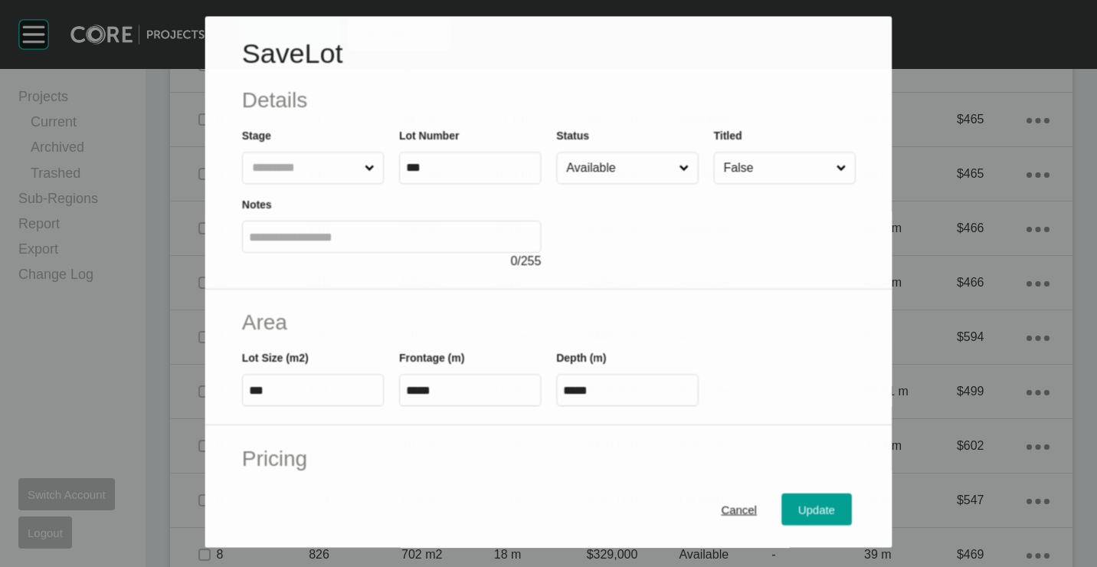
click at [622, 187] on div at bounding box center [705, 227] width 299 height 86
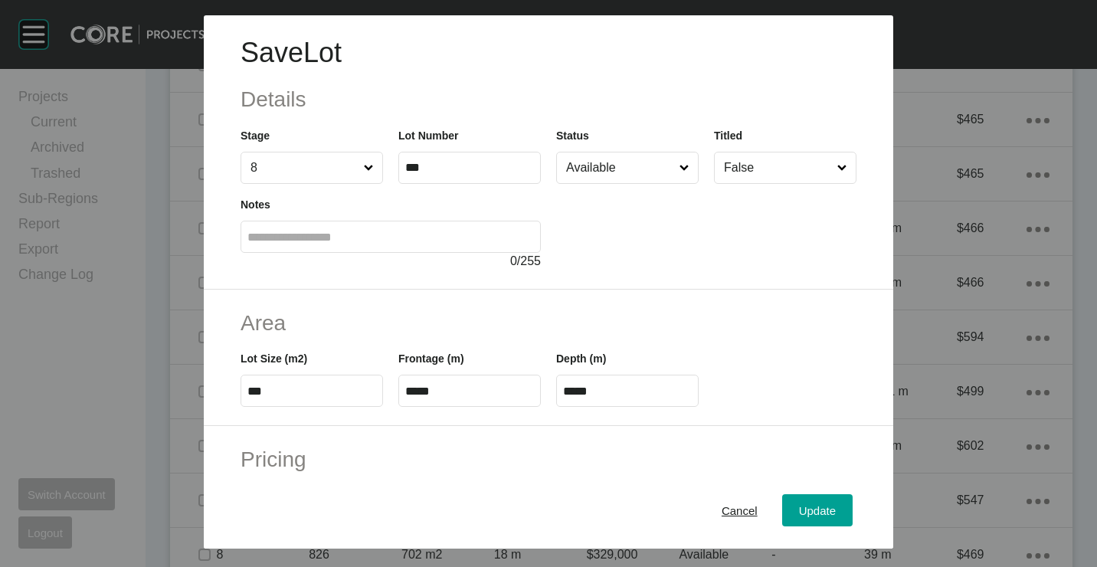
click at [614, 185] on div at bounding box center [706, 227] width 300 height 87
drag, startPoint x: 603, startPoint y: 175, endPoint x: 599, endPoint y: 188, distance: 14.3
click at [603, 175] on input "Available" at bounding box center [619, 167] width 113 height 31
drag, startPoint x: 592, startPoint y: 234, endPoint x: 766, endPoint y: 441, distance: 270.2
click at [809, 507] on span "Update" at bounding box center [817, 509] width 37 height 13
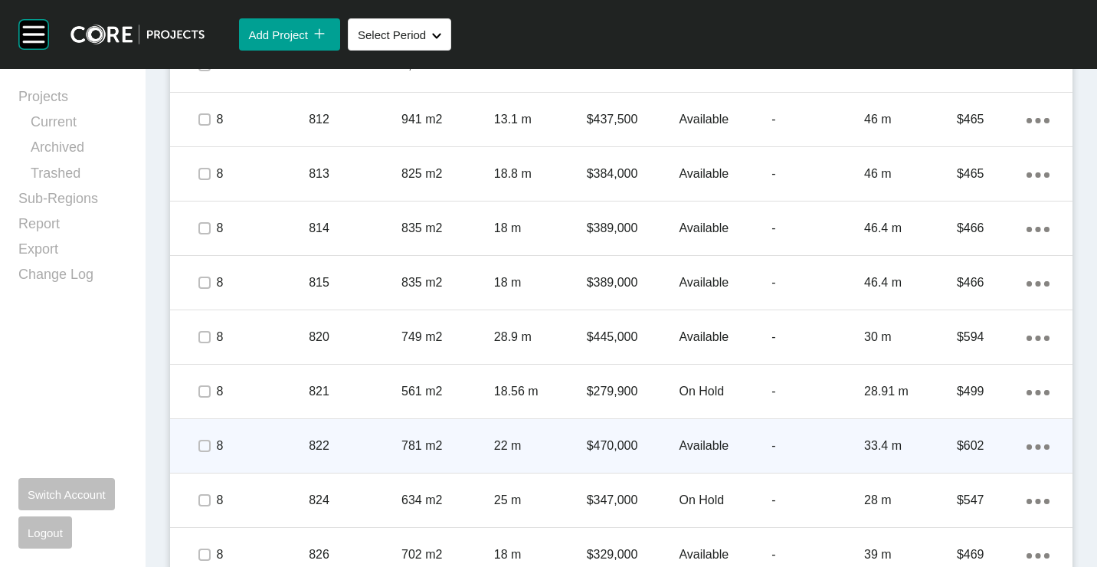
click at [383, 441] on p "822" at bounding box center [355, 445] width 93 height 17
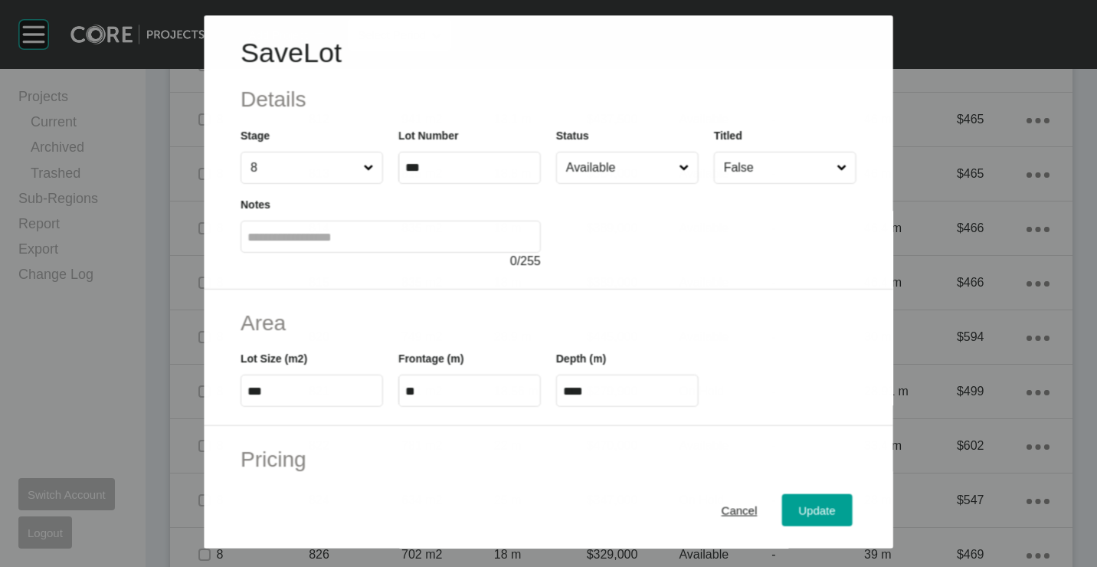
drag, startPoint x: 610, startPoint y: 172, endPoint x: 607, endPoint y: 184, distance: 12.6
click at [610, 172] on input "Available" at bounding box center [619, 167] width 113 height 31
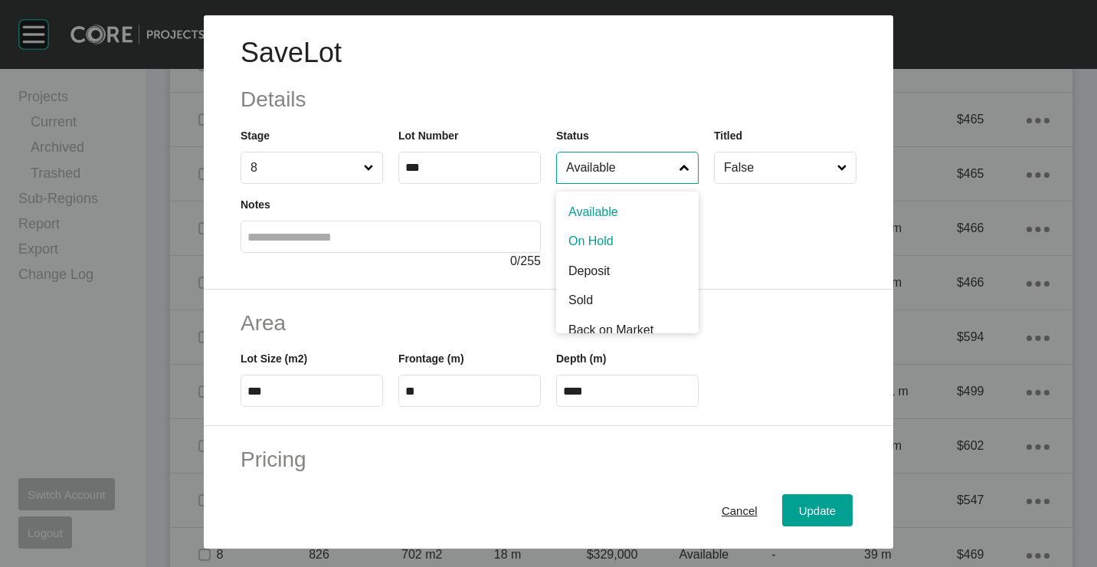
drag, startPoint x: 586, startPoint y: 239, endPoint x: 674, endPoint y: 349, distance: 140.6
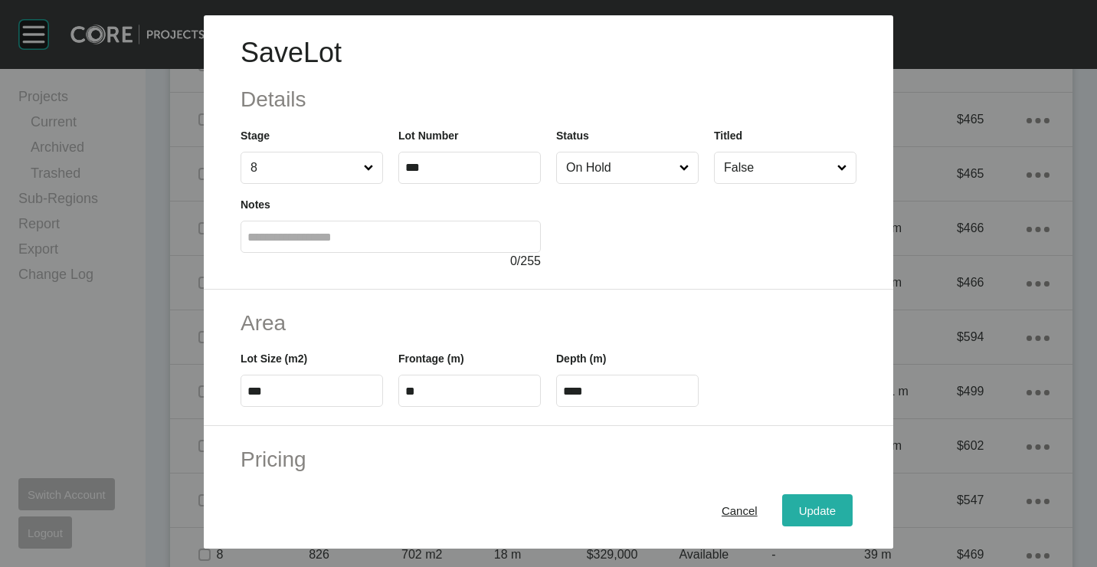
click at [814, 509] on span "Update" at bounding box center [817, 509] width 37 height 13
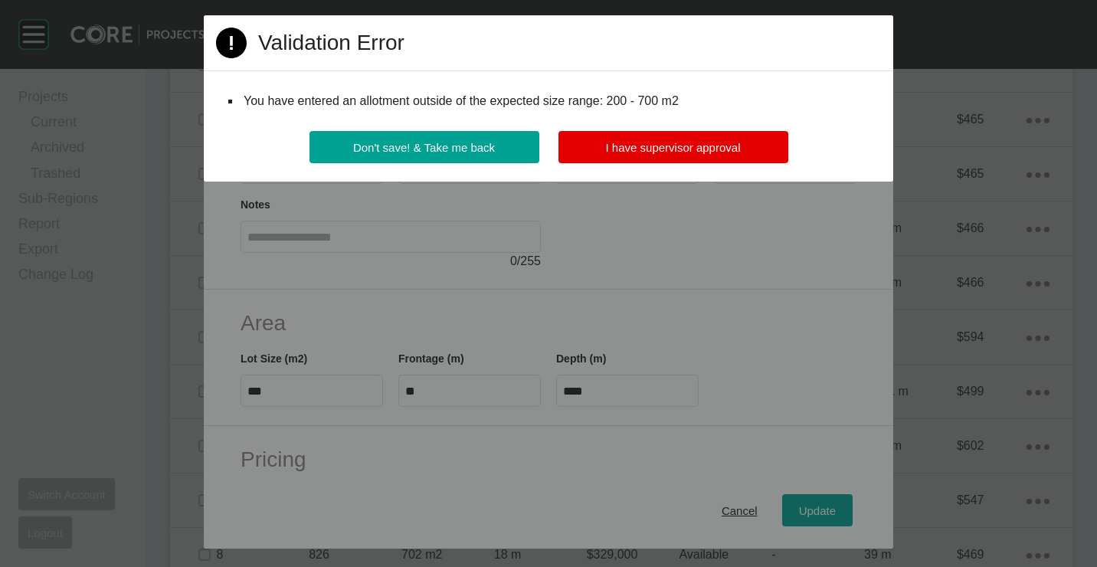
click at [650, 167] on div "Don't save! & Take me back I have supervisor approval" at bounding box center [548, 156] width 689 height 51
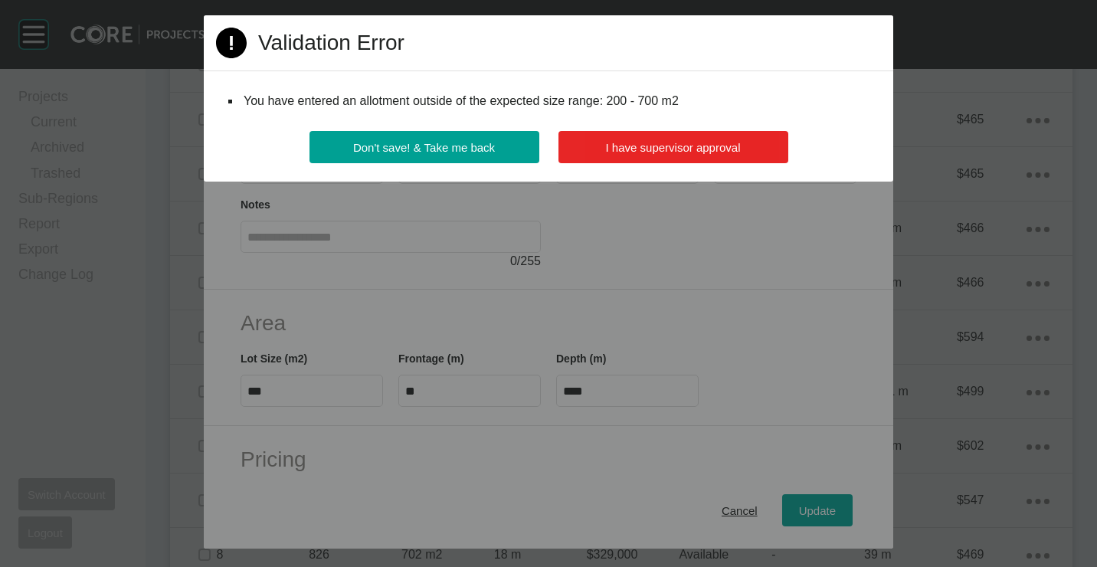
click at [648, 156] on button "I have supervisor approval" at bounding box center [673, 147] width 230 height 32
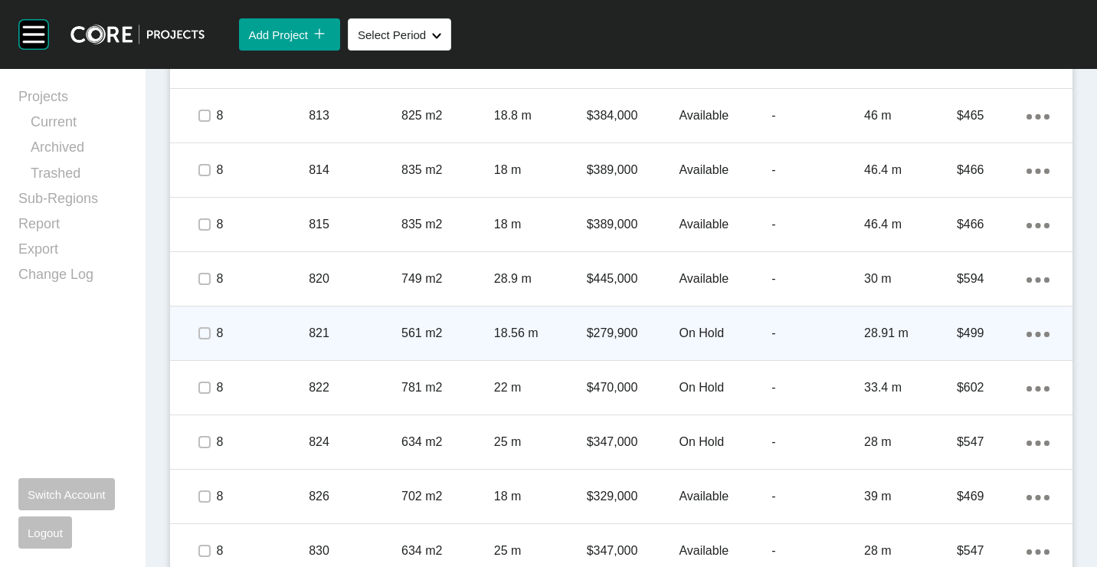
scroll to position [2681, 0]
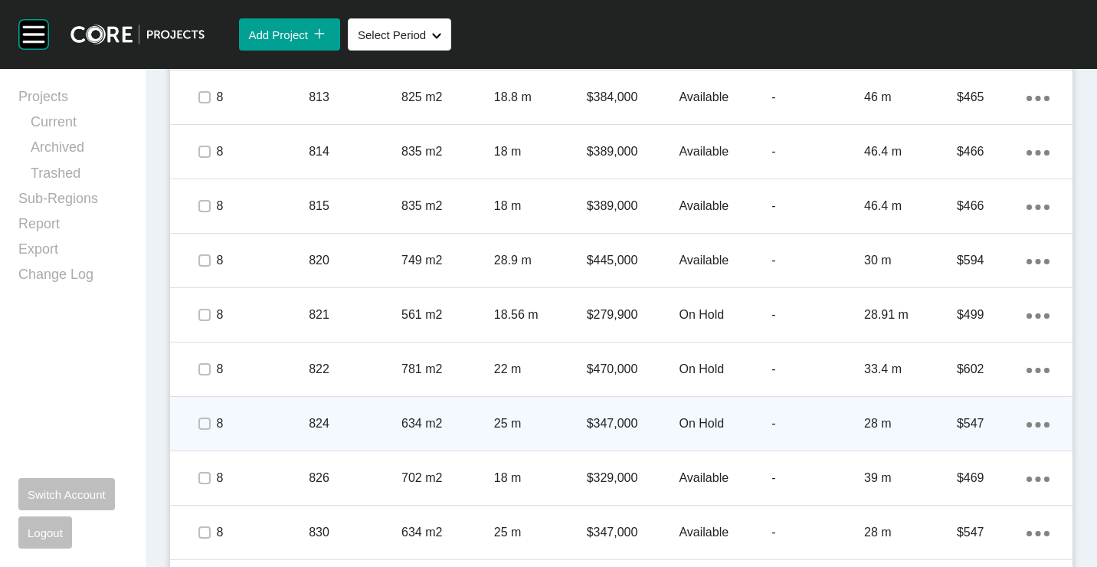
drag, startPoint x: 337, startPoint y: 425, endPoint x: 352, endPoint y: 414, distance: 18.5
click at [352, 414] on div "824" at bounding box center [355, 423] width 93 height 47
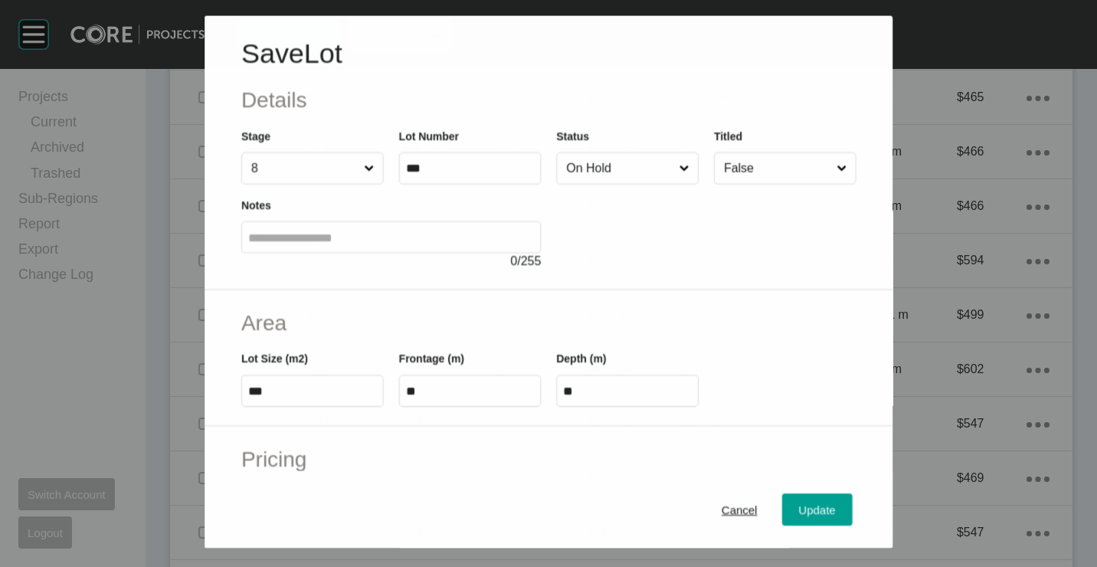
drag, startPoint x: 626, startPoint y: 159, endPoint x: 621, endPoint y: 172, distance: 14.5
click at [625, 163] on input "On Hold" at bounding box center [619, 167] width 113 height 31
click at [812, 512] on span "Update" at bounding box center [817, 509] width 37 height 13
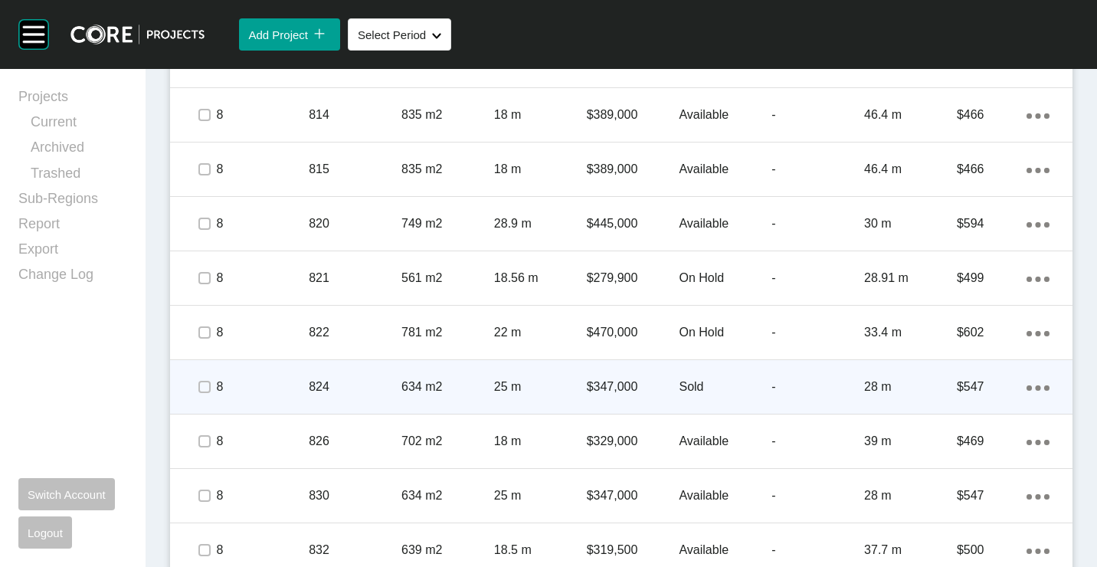
scroll to position [2734, 0]
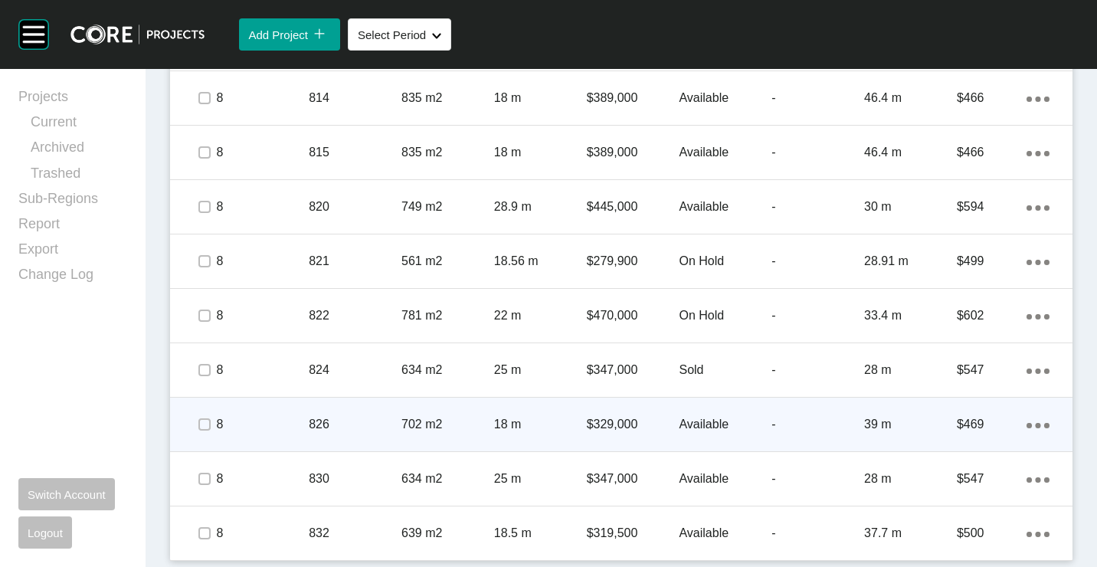
click at [1028, 420] on div "Action Menu Dots Copy 6 Created with Sketch." at bounding box center [1037, 424] width 23 height 17
click at [964, 427] on link "Duplicate" at bounding box center [962, 427] width 57 height 23
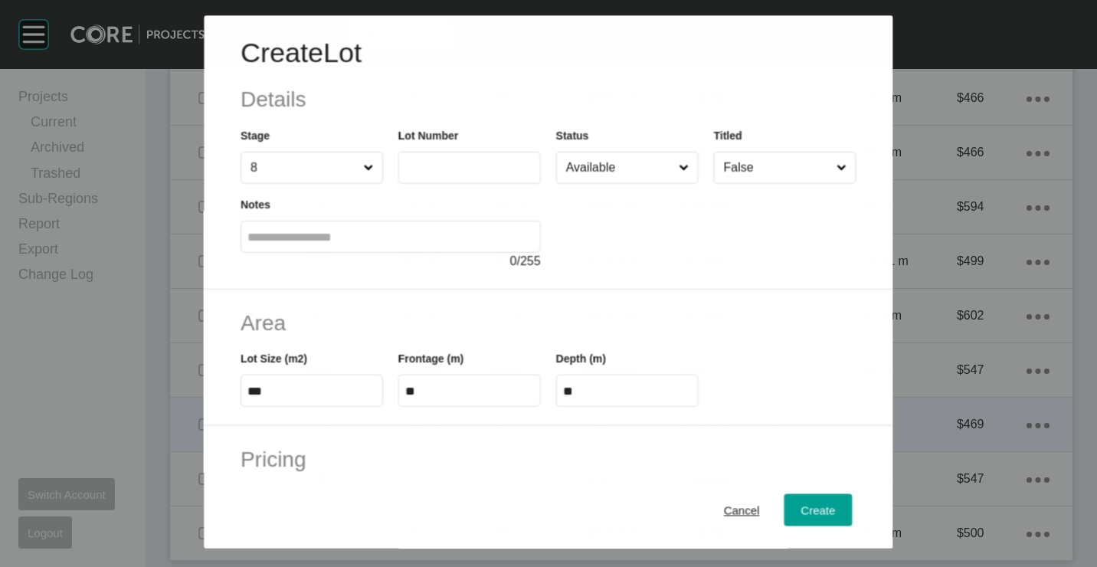
click at [472, 175] on input "text" at bounding box center [469, 168] width 129 height 13
type input "***"
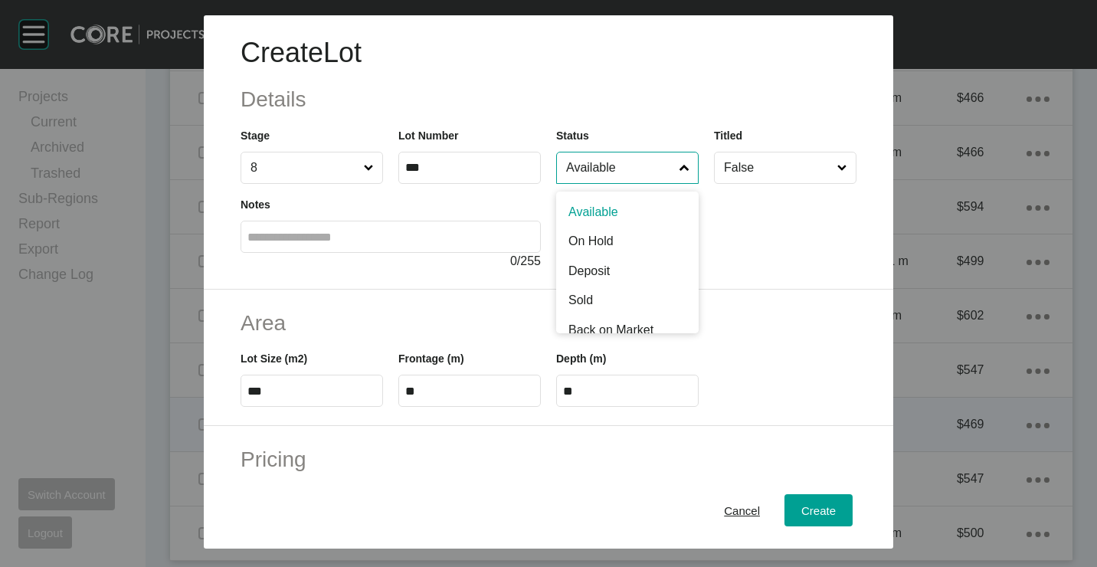
drag, startPoint x: 624, startPoint y: 159, endPoint x: 578, endPoint y: 243, distance: 95.7
click at [623, 162] on input "Available" at bounding box center [619, 167] width 113 height 31
drag, startPoint x: 578, startPoint y: 243, endPoint x: 611, endPoint y: 271, distance: 44.0
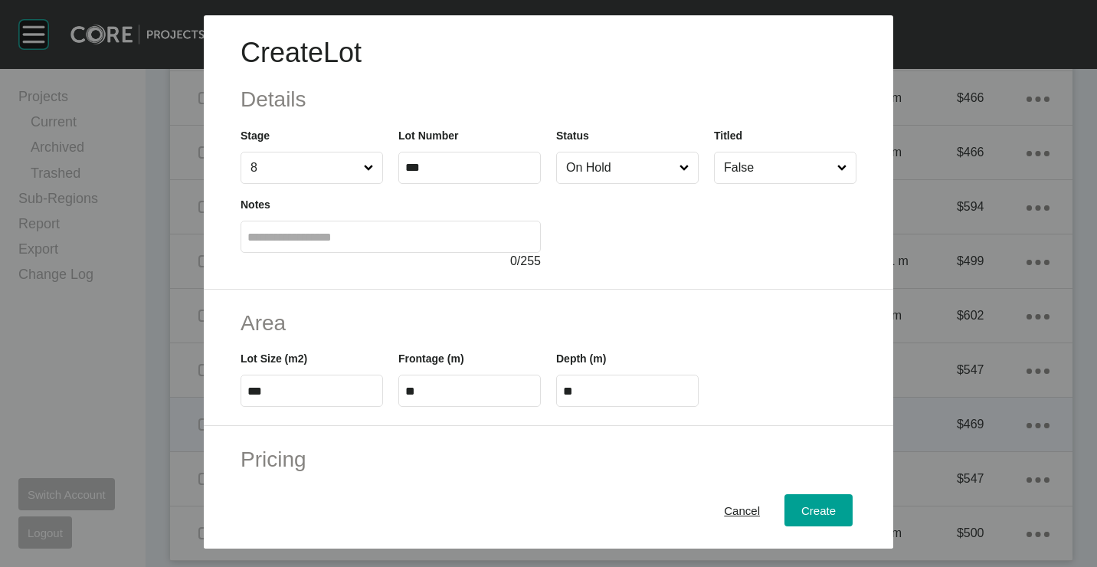
drag, startPoint x: 794, startPoint y: 502, endPoint x: 789, endPoint y: 493, distance: 11.0
click at [797, 502] on div "Create" at bounding box center [818, 509] width 42 height 21
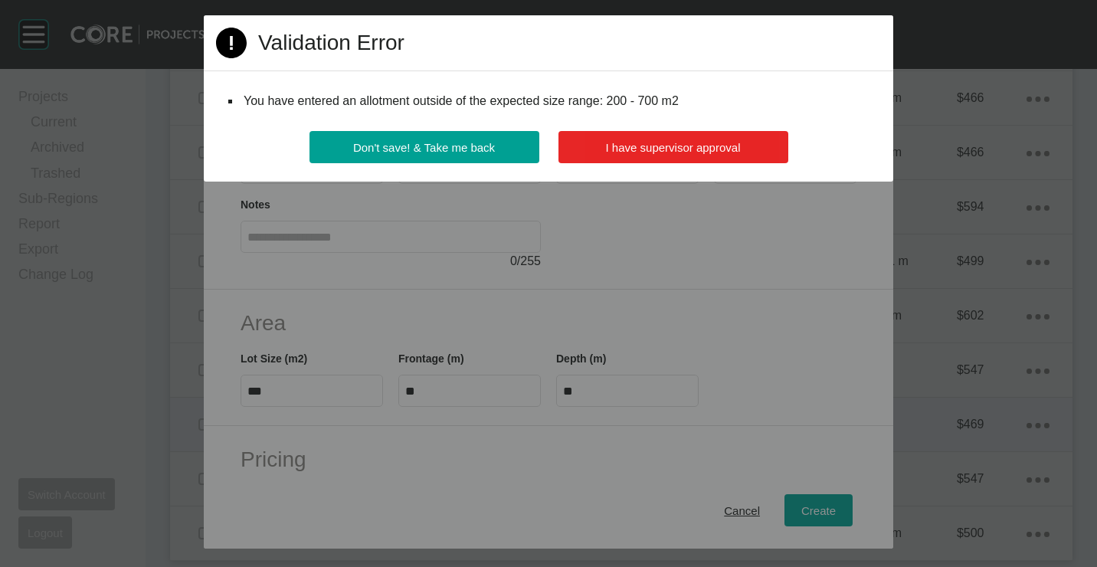
click at [650, 162] on button "I have supervisor approval" at bounding box center [673, 147] width 230 height 32
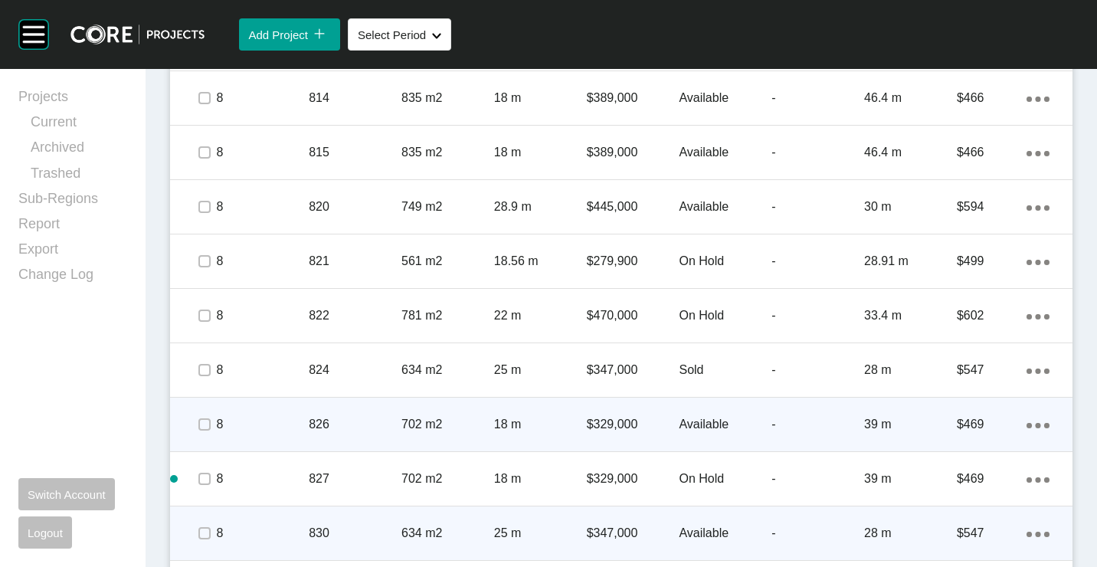
scroll to position [2789, 0]
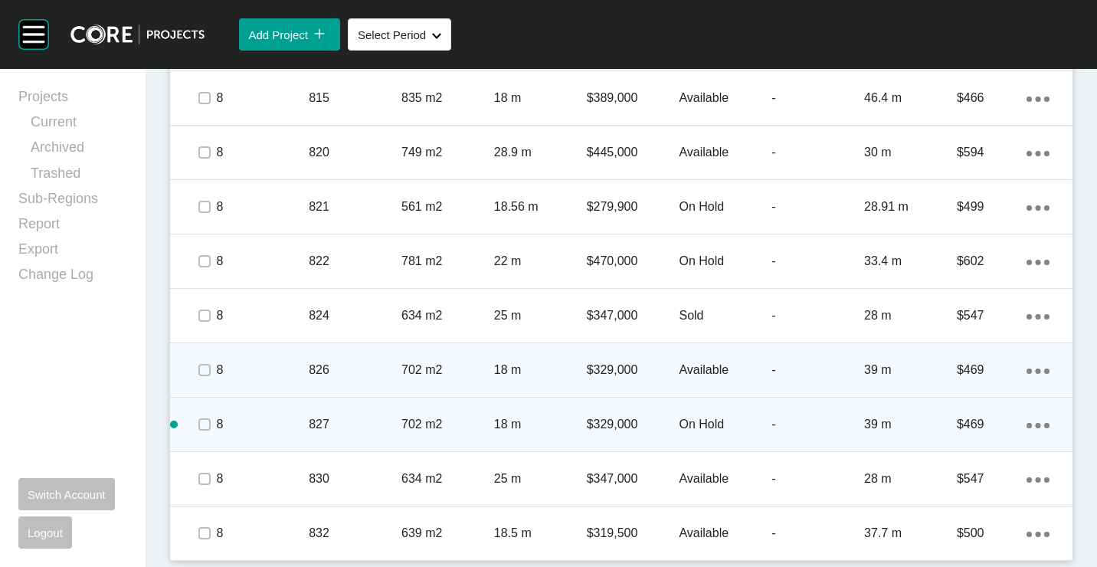
click at [1029, 423] on icon "Action Menu Dots Copy 6 Created with Sketch." at bounding box center [1037, 425] width 23 height 5
click at [985, 426] on link "Duplicate" at bounding box center [962, 427] width 57 height 23
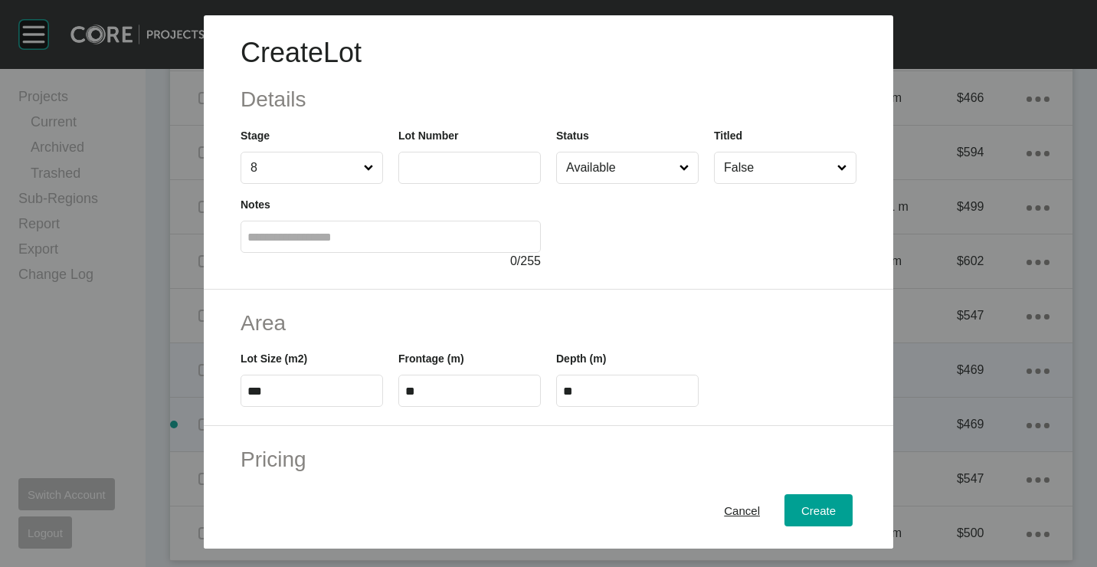
click at [461, 177] on label at bounding box center [469, 168] width 142 height 32
click at [461, 174] on input "text" at bounding box center [469, 167] width 129 height 13
type input "***"
drag, startPoint x: 617, startPoint y: 158, endPoint x: 611, endPoint y: 185, distance: 27.5
click at [615, 164] on input "Available" at bounding box center [619, 167] width 113 height 31
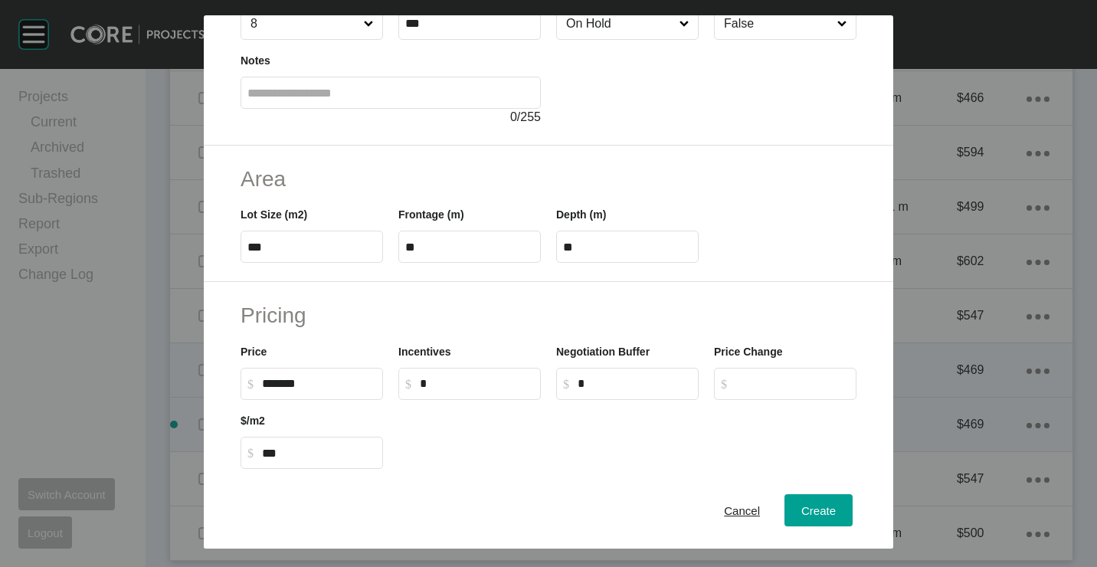
scroll to position [153, 0]
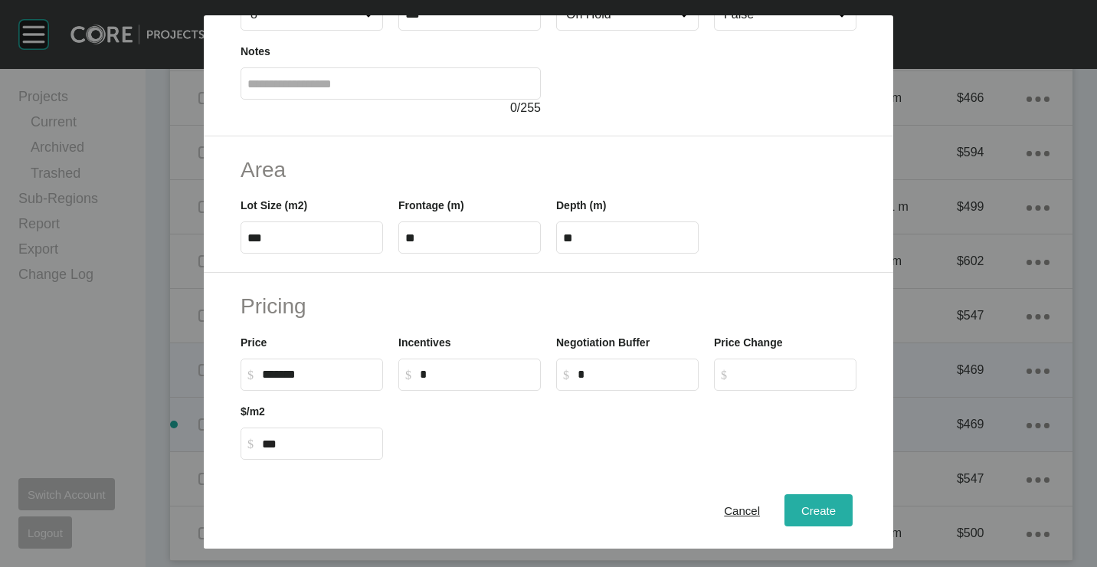
click at [816, 519] on div "Create" at bounding box center [818, 509] width 42 height 21
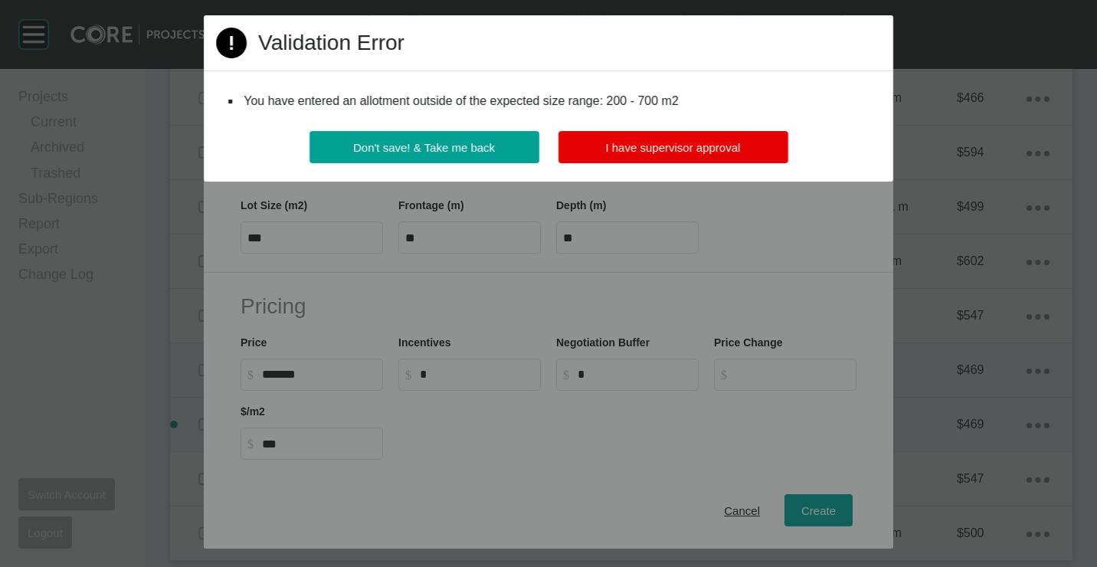
click at [651, 129] on div "Page 1 Created with Sketch. Validation Error You have entered an allotment outs…" at bounding box center [548, 98] width 689 height 166
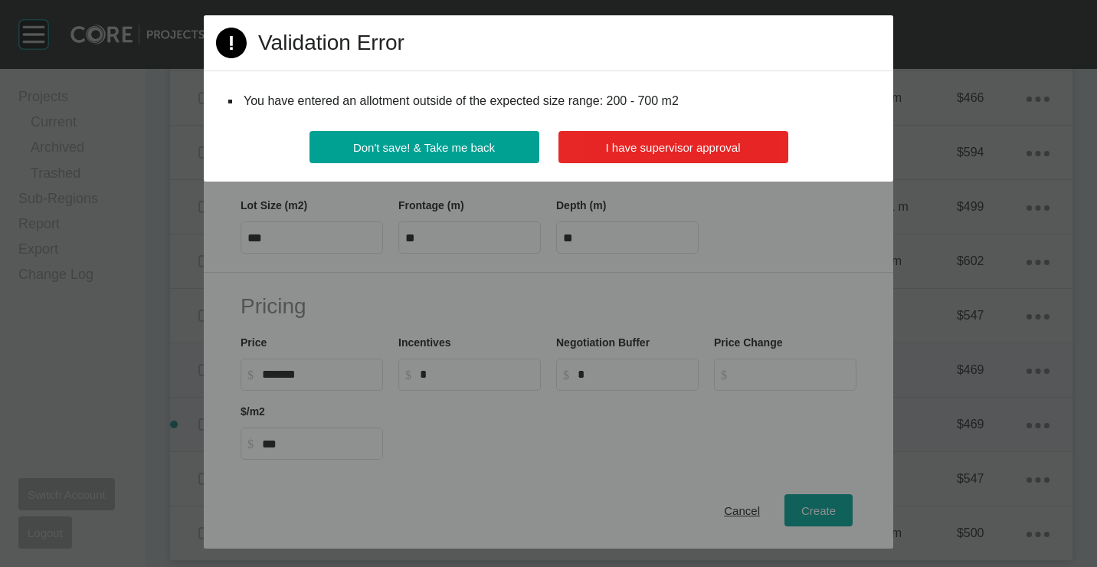
click at [655, 141] on span "I have supervisor approval" at bounding box center [673, 147] width 135 height 13
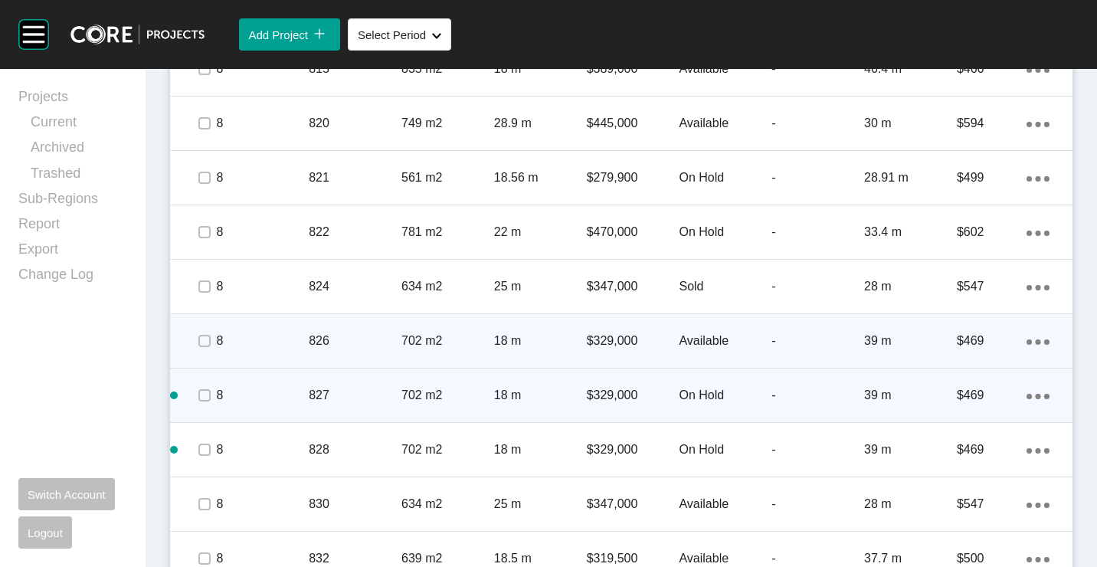
scroll to position [2843, 0]
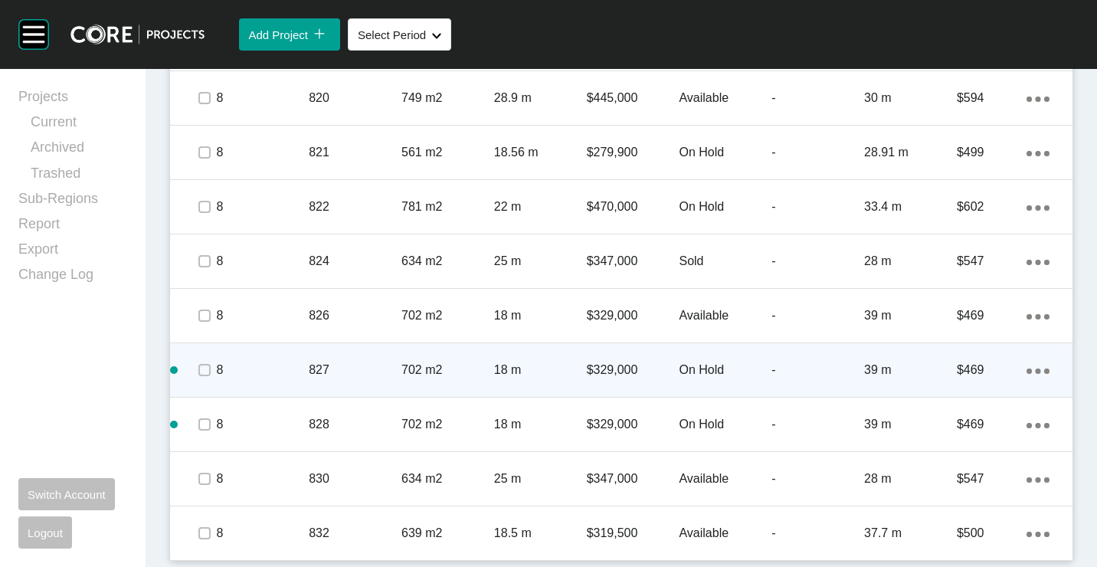
click at [381, 532] on p "832" at bounding box center [355, 533] width 93 height 17
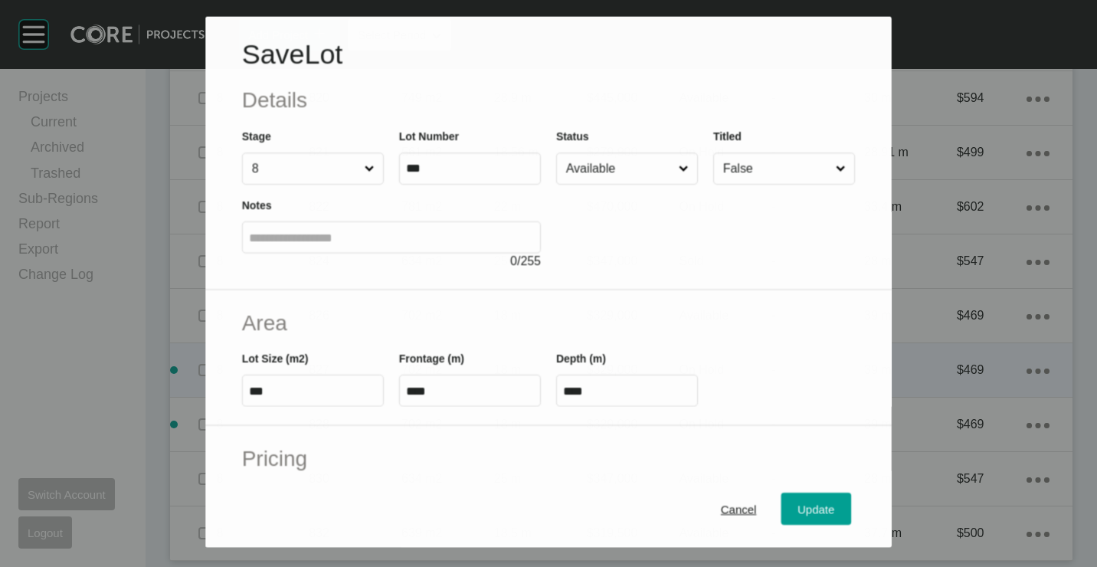
click at [597, 177] on input "Available" at bounding box center [619, 168] width 113 height 31
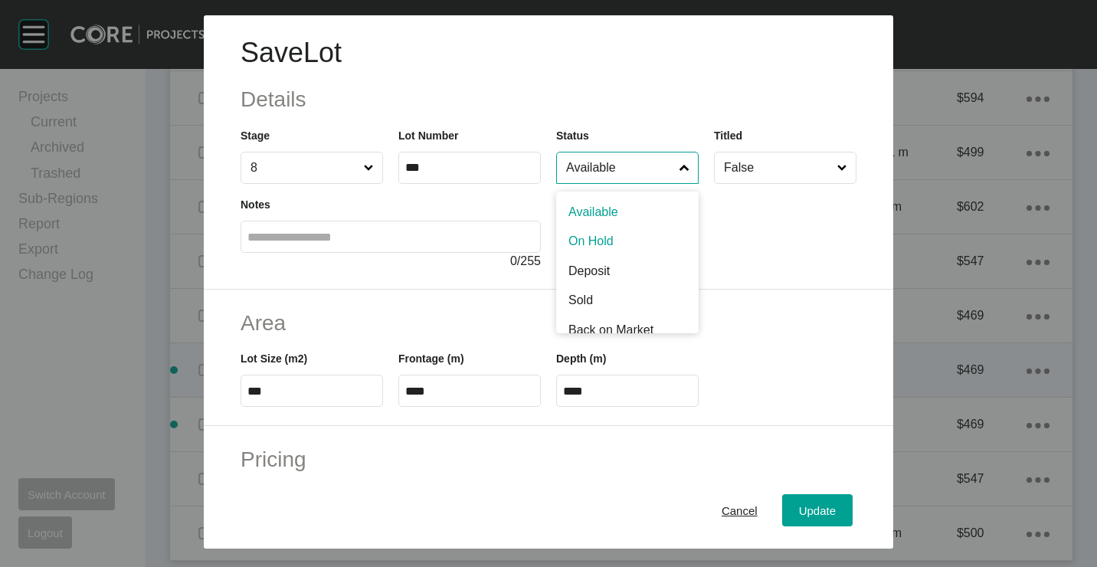
drag, startPoint x: 595, startPoint y: 242, endPoint x: 757, endPoint y: 437, distance: 253.5
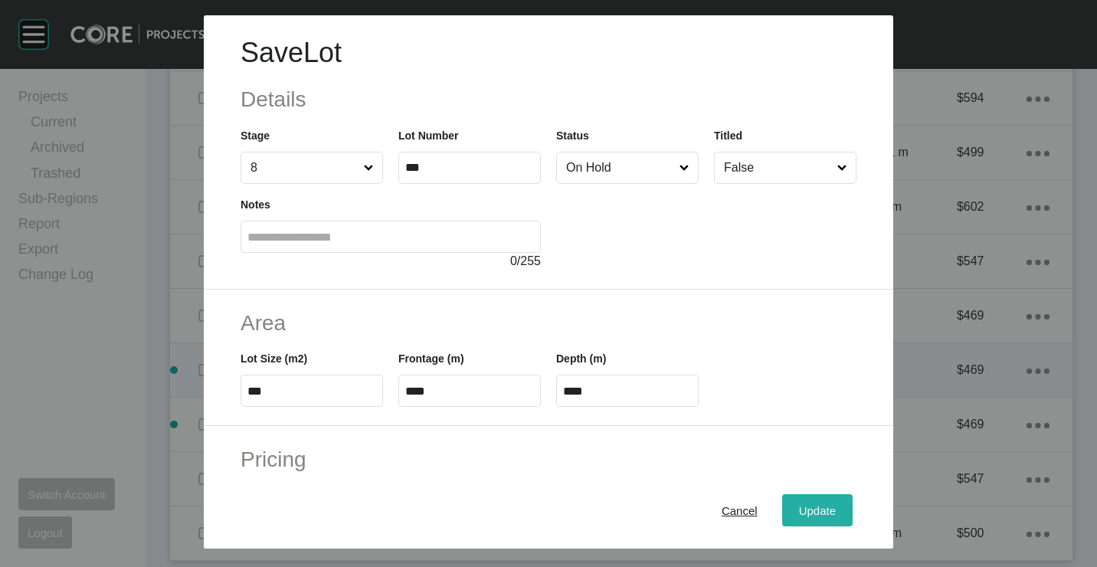
click at [807, 506] on span "Update" at bounding box center [817, 509] width 37 height 13
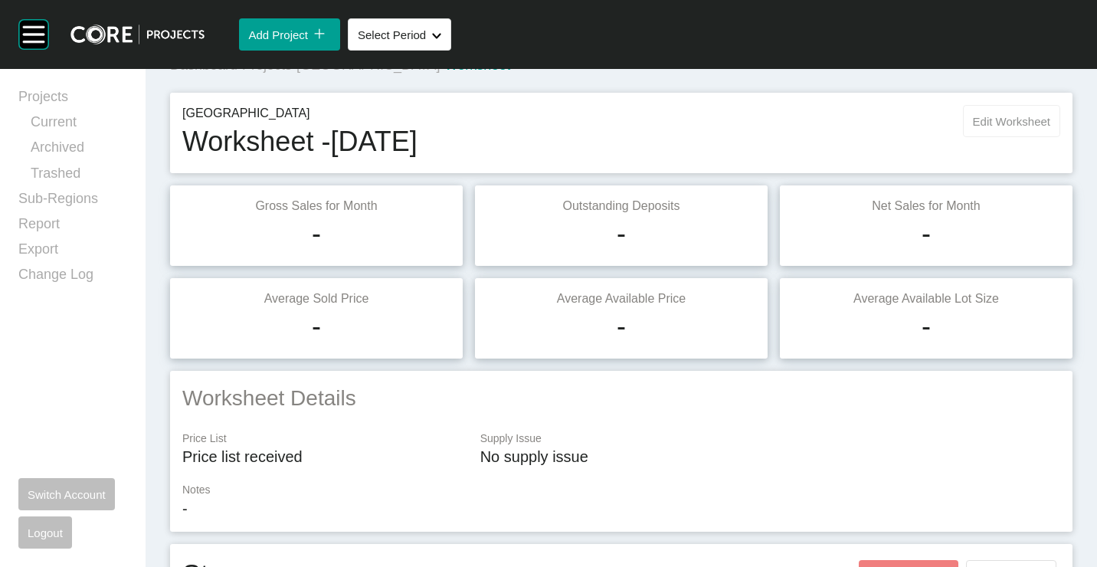
scroll to position [0, 0]
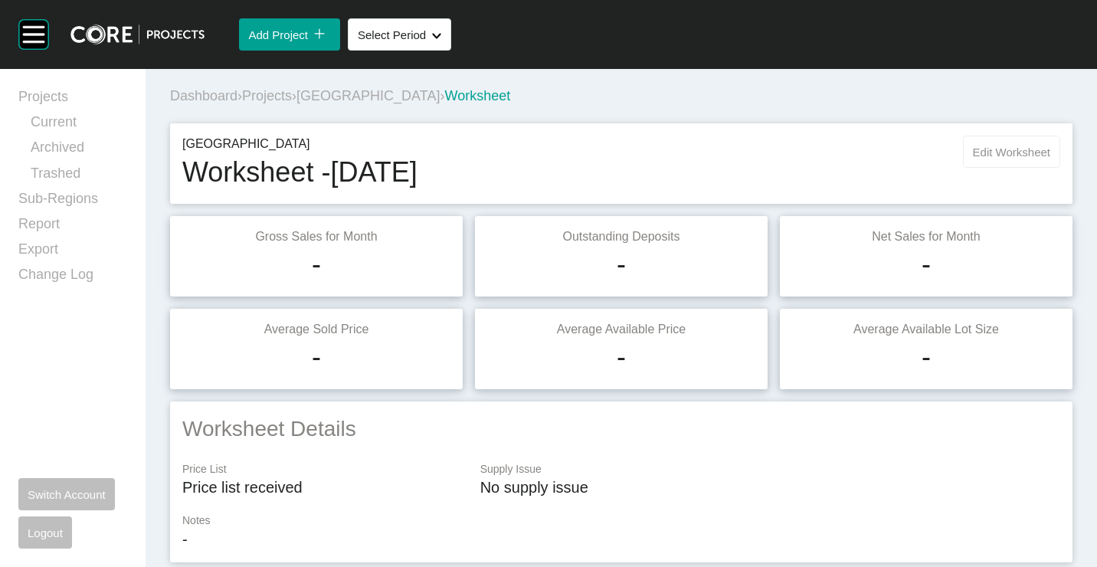
click at [1003, 140] on button "Edit Worksheet" at bounding box center [1011, 152] width 97 height 32
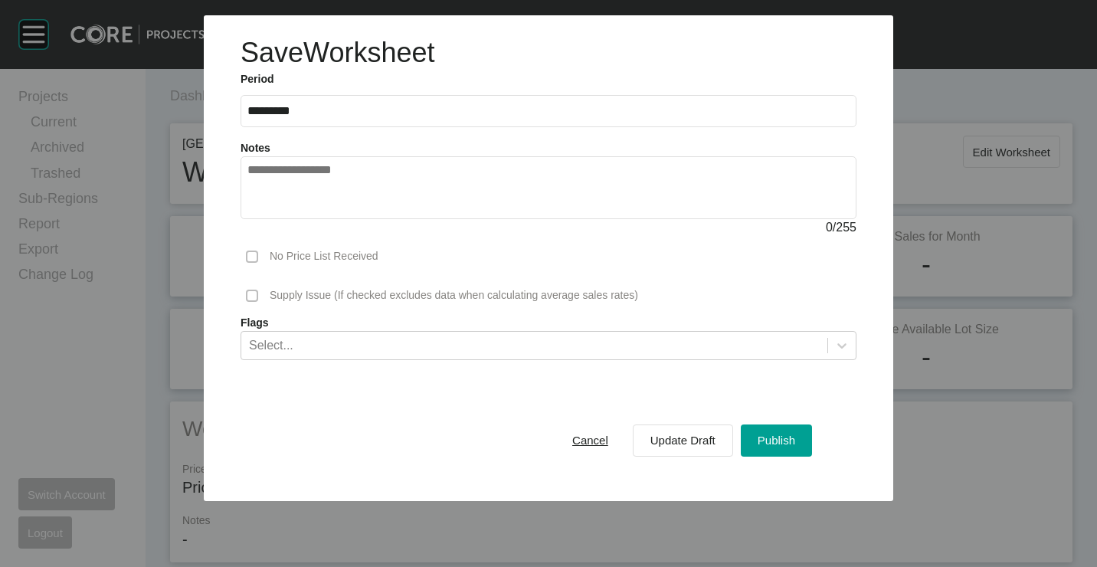
drag, startPoint x: 779, startPoint y: 432, endPoint x: 562, endPoint y: 295, distance: 256.5
click at [778, 432] on div "Publish" at bounding box center [776, 440] width 45 height 21
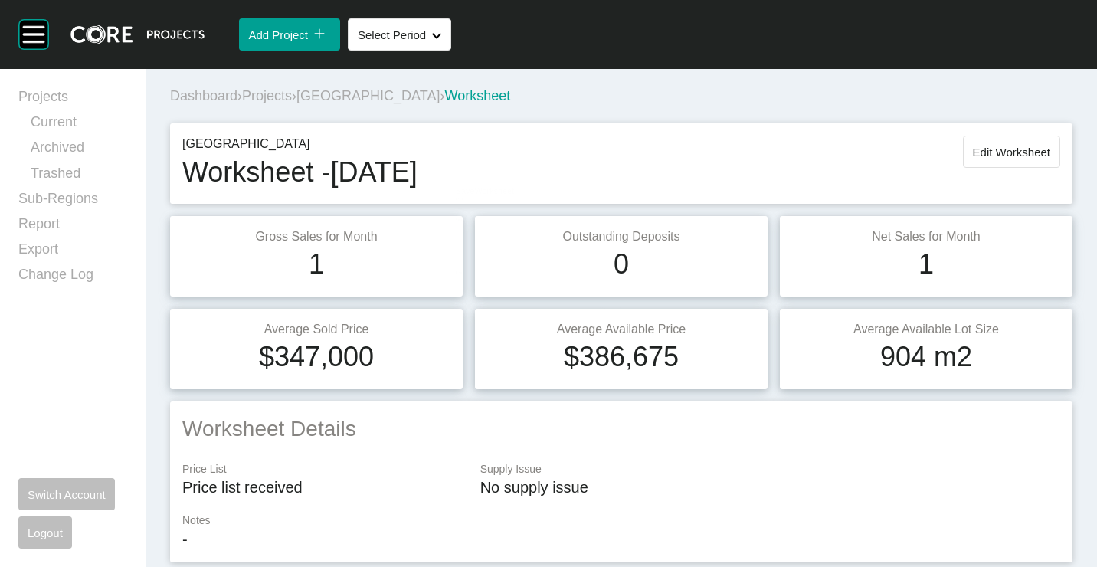
click at [258, 93] on span "Projects" at bounding box center [267, 95] width 50 height 15
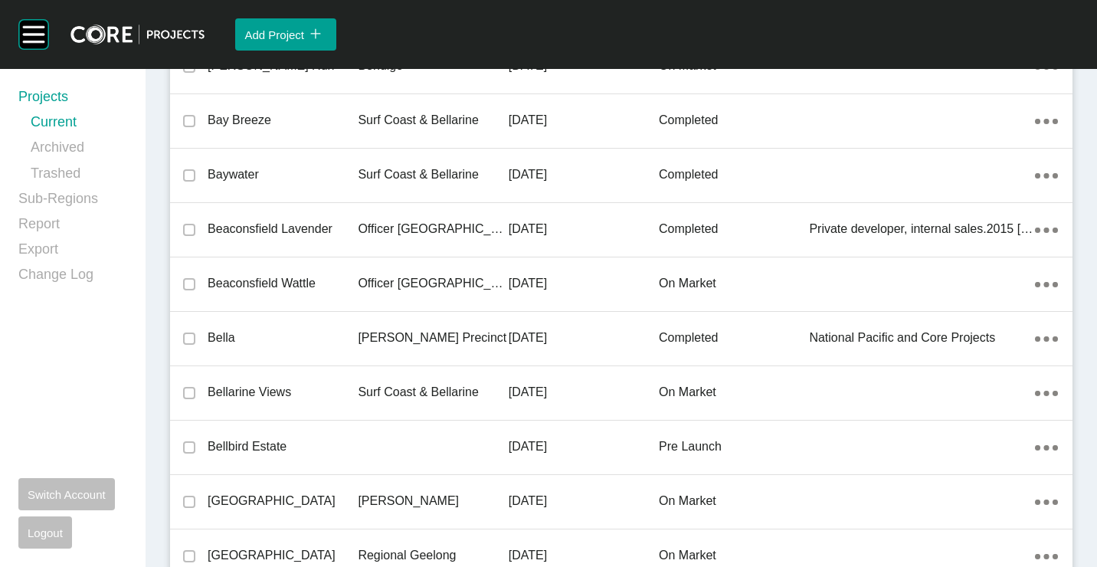
scroll to position [34671, 0]
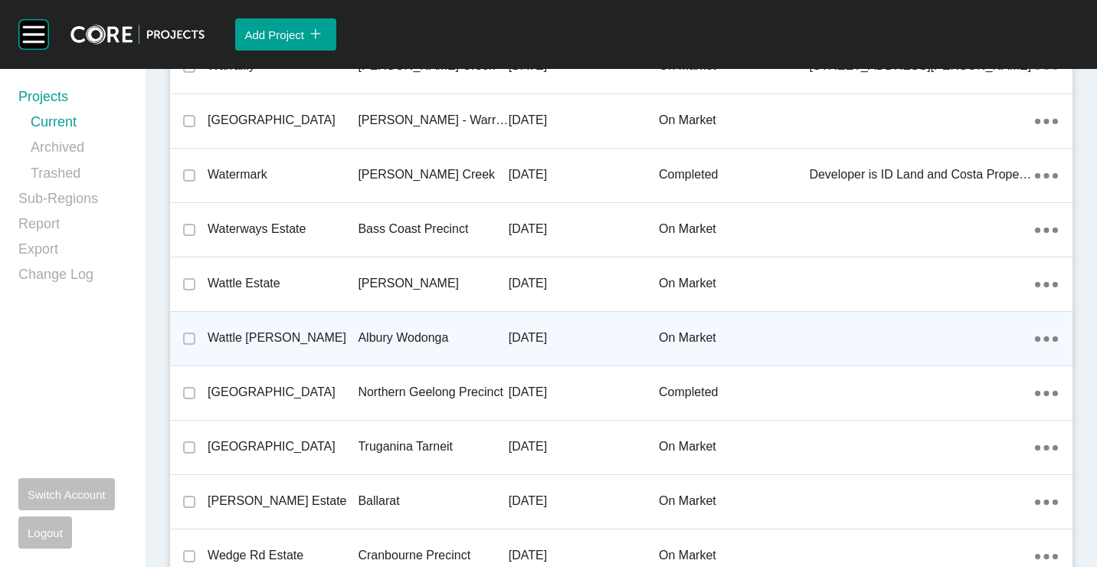
click at [334, 330] on p "Wattle [PERSON_NAME]" at bounding box center [283, 337] width 150 height 17
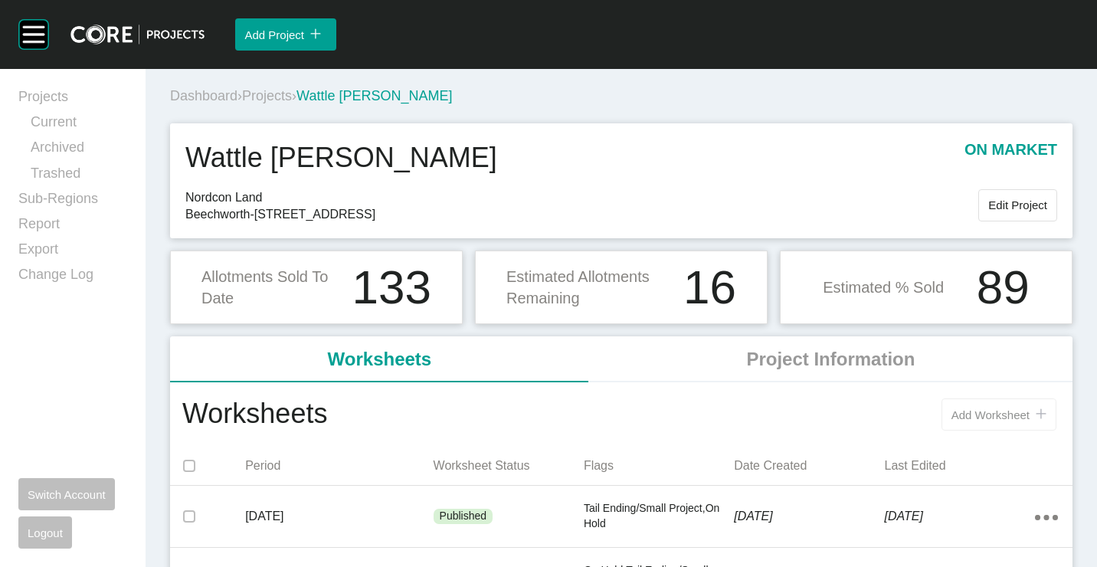
click at [984, 408] on span "Add Worksheet" at bounding box center [990, 414] width 78 height 13
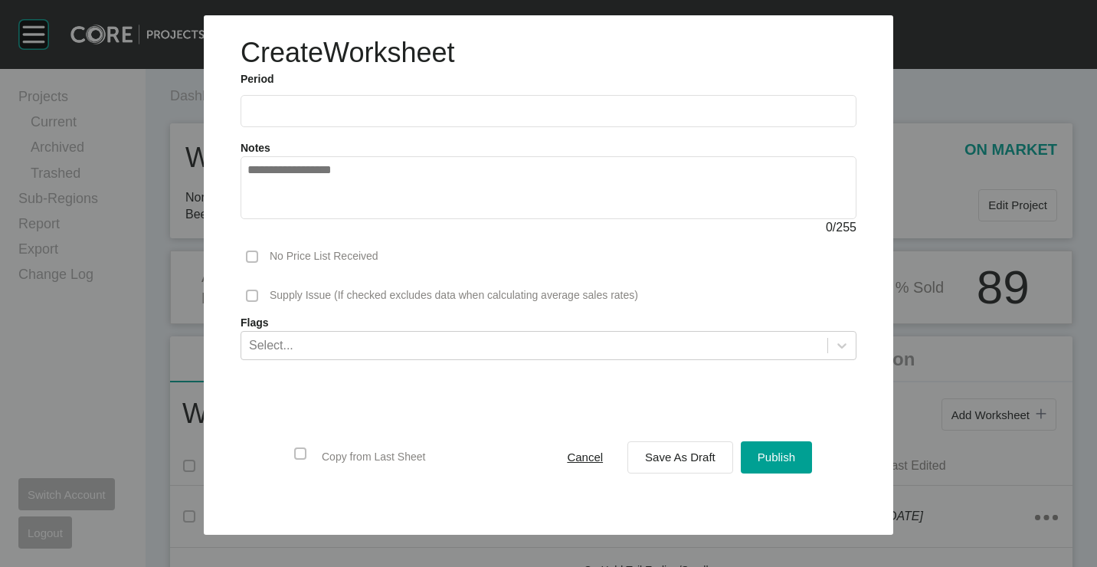
click at [270, 109] on input "text" at bounding box center [548, 110] width 602 height 13
drag, startPoint x: 264, startPoint y: 214, endPoint x: 364, endPoint y: 329, distance: 151.5
click at [266, 227] on li "[DATE]" at bounding box center [269, 223] width 51 height 26
type input "*********"
click at [684, 468] on button "Save As Draft" at bounding box center [680, 457] width 106 height 32
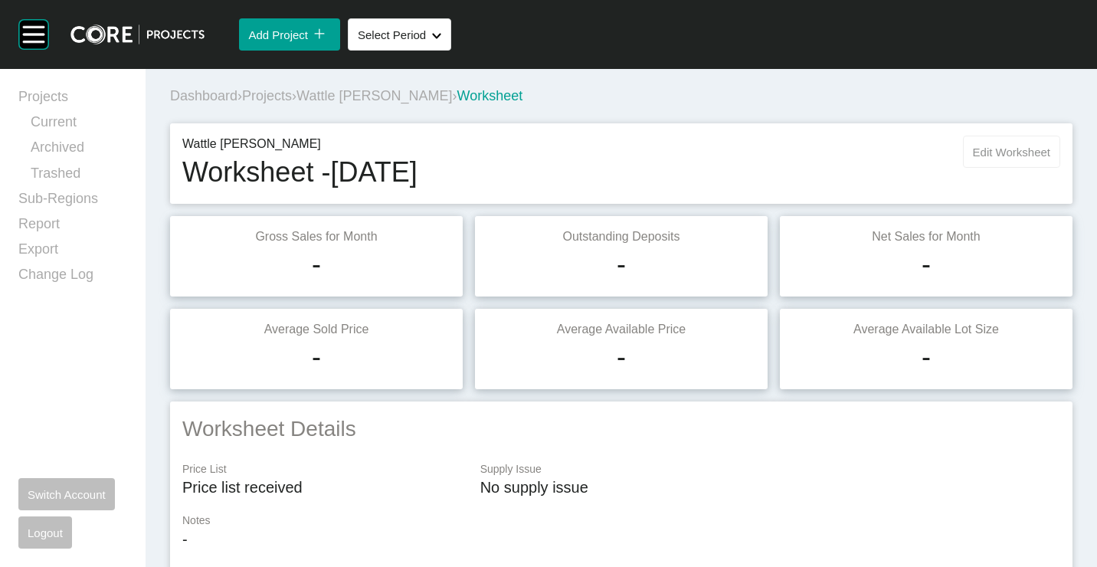
click at [1025, 157] on span "Edit Worksheet" at bounding box center [1011, 152] width 77 height 13
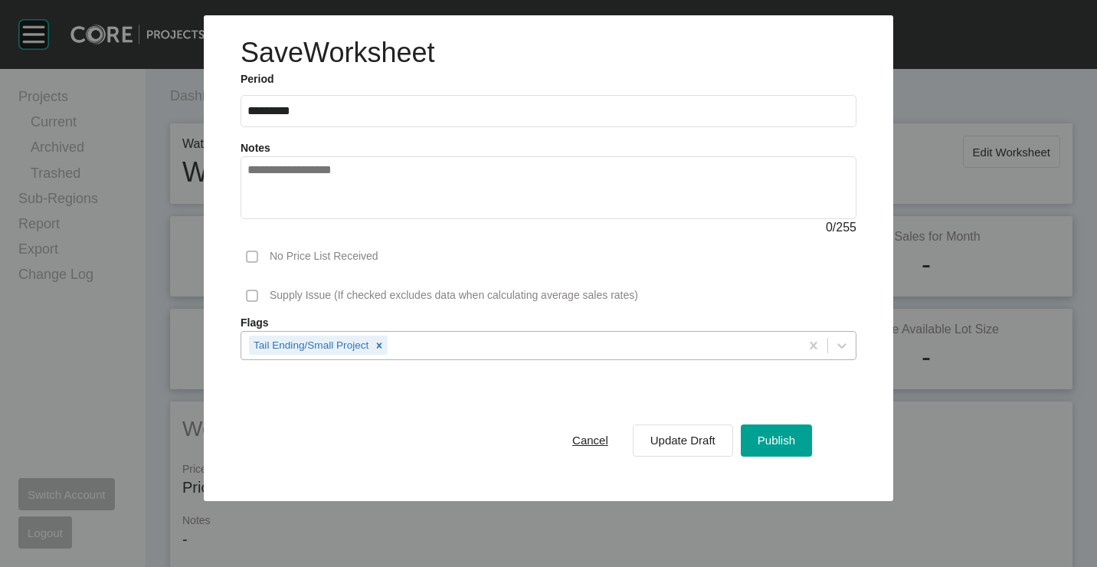
click at [423, 339] on div "Tail Ending/Small Project" at bounding box center [520, 345] width 558 height 26
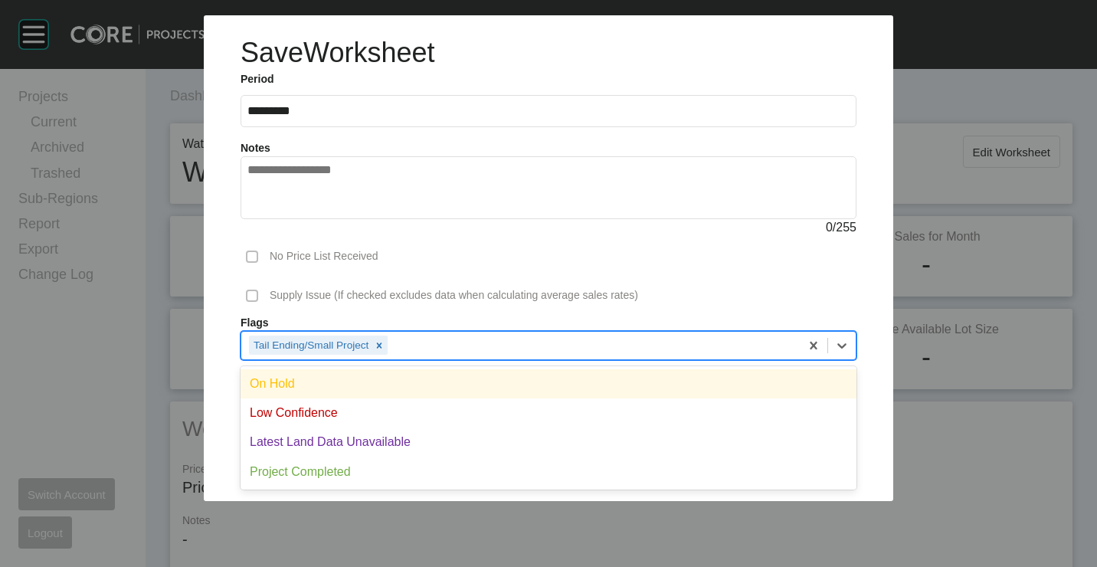
click at [378, 381] on div "On Hold" at bounding box center [549, 383] width 616 height 29
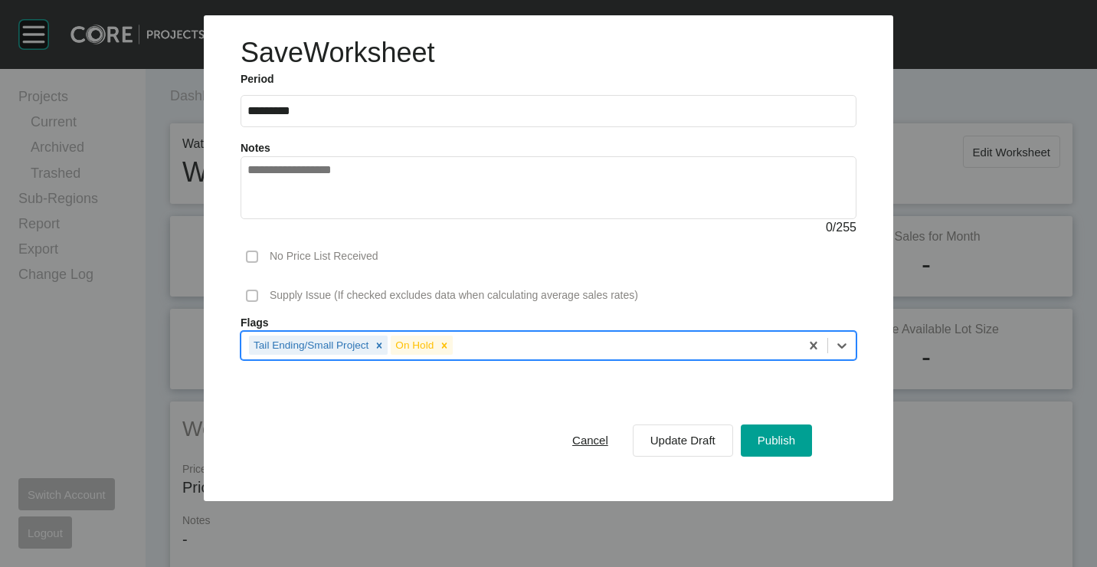
drag, startPoint x: 754, startPoint y: 437, endPoint x: 466, endPoint y: 201, distance: 371.2
click at [754, 434] on div "Publish" at bounding box center [776, 440] width 45 height 21
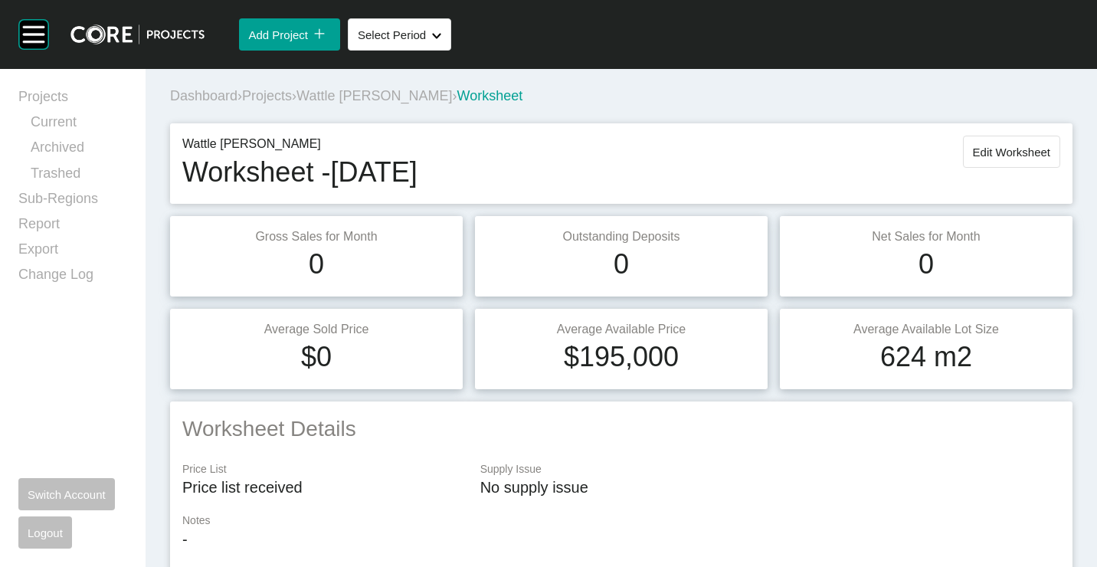
click at [263, 98] on span "Projects" at bounding box center [267, 95] width 50 height 15
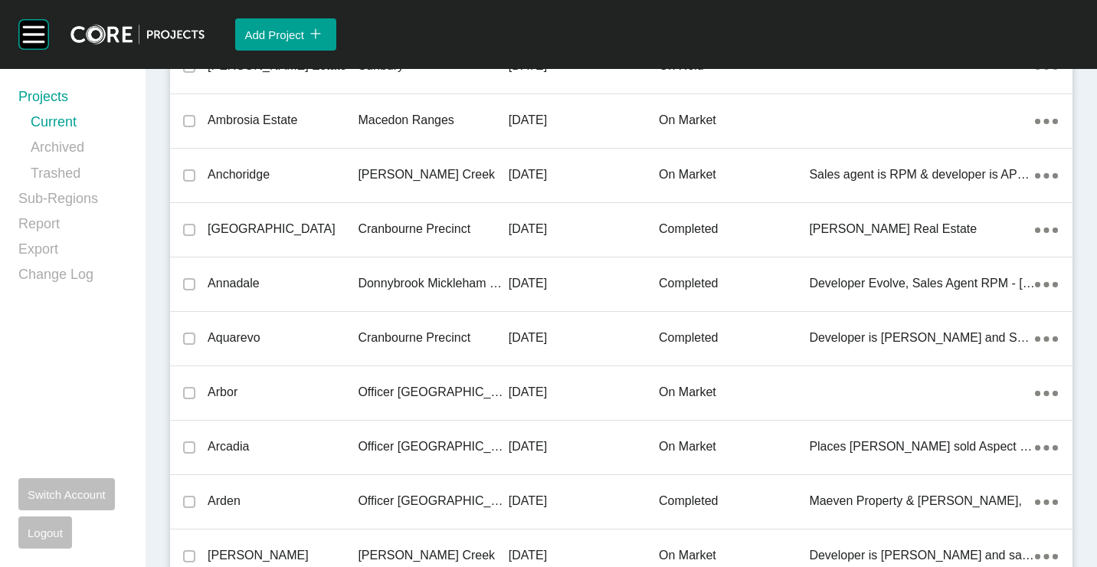
scroll to position [16997, 0]
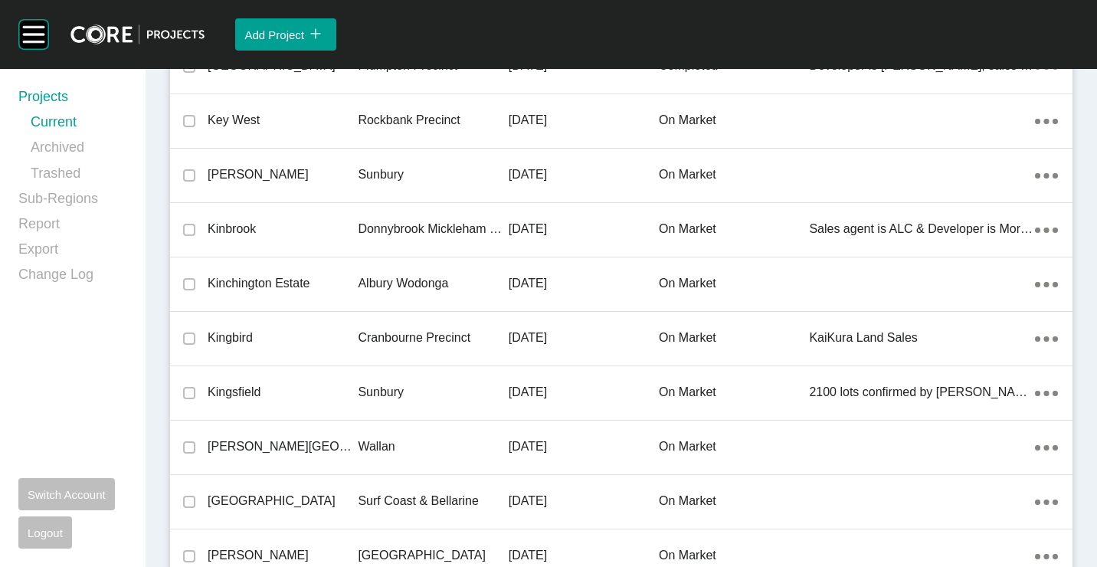
drag, startPoint x: 319, startPoint y: 280, endPoint x: 327, endPoint y: 277, distance: 8.2
click at [322, 280] on p "Kinchington Estate" at bounding box center [283, 283] width 150 height 17
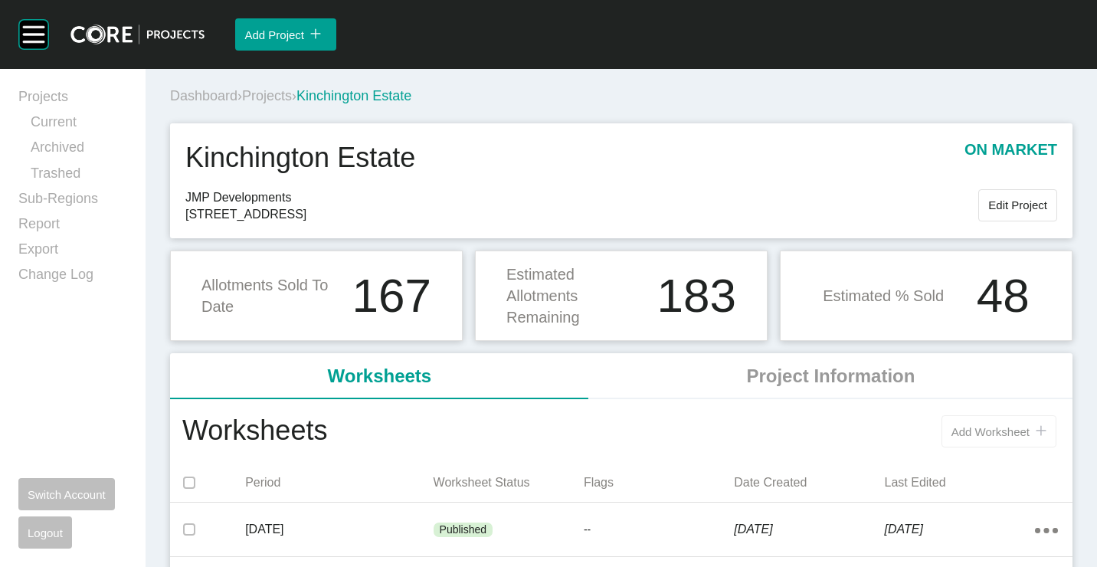
click at [983, 425] on span "Add Worksheet" at bounding box center [990, 431] width 78 height 13
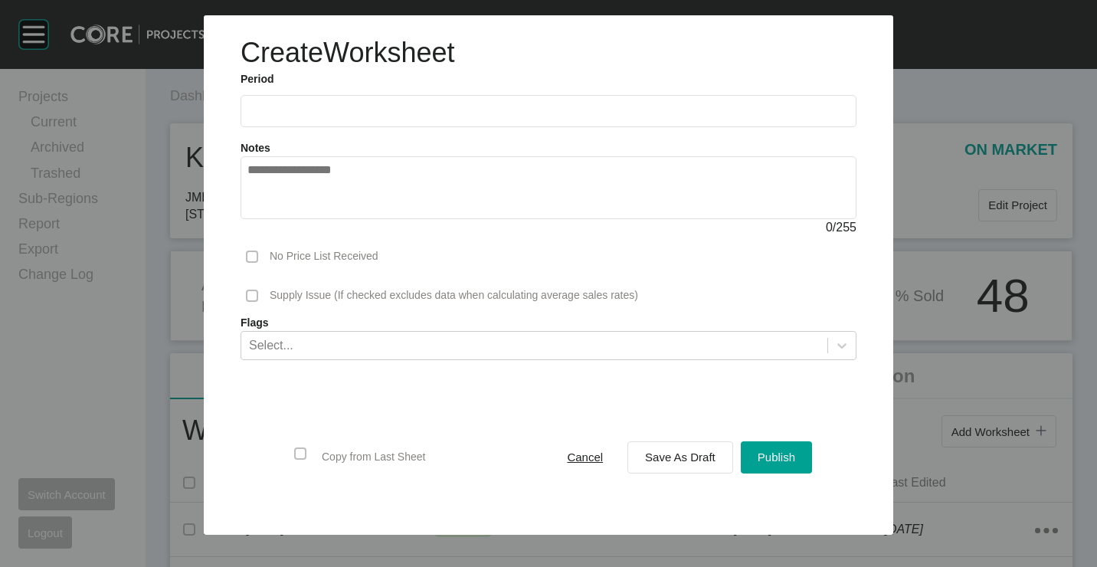
click at [326, 104] on input "text" at bounding box center [548, 110] width 602 height 13
click at [266, 213] on li "[DATE]" at bounding box center [269, 223] width 51 height 26
type input "*********"
click at [702, 462] on span "Save As Draft" at bounding box center [680, 456] width 70 height 13
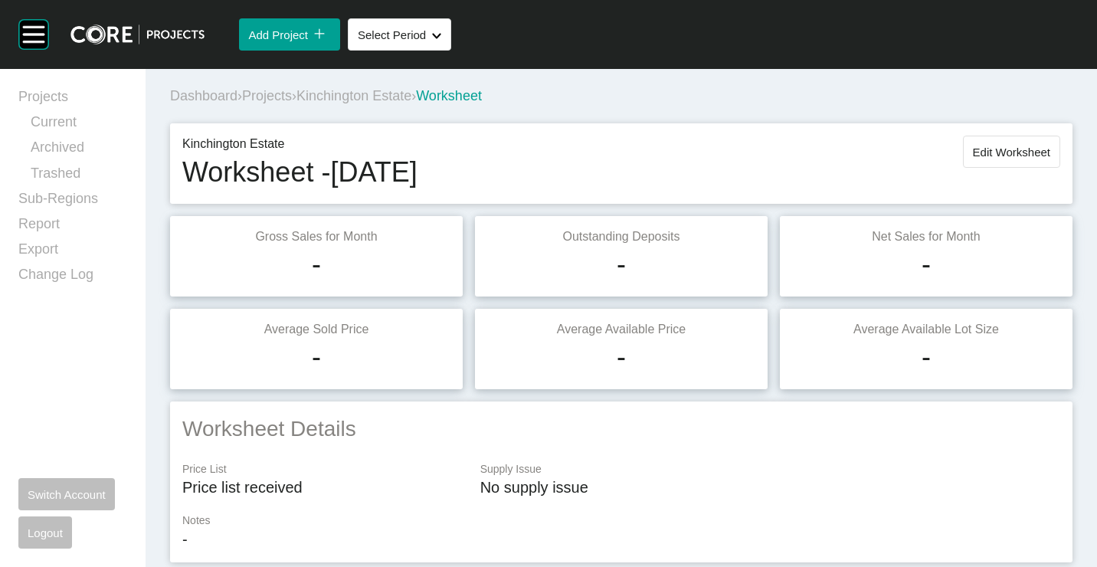
drag, startPoint x: 1007, startPoint y: 159, endPoint x: 993, endPoint y: 164, distance: 14.8
click at [1006, 159] on button "Edit Worksheet" at bounding box center [1011, 152] width 97 height 32
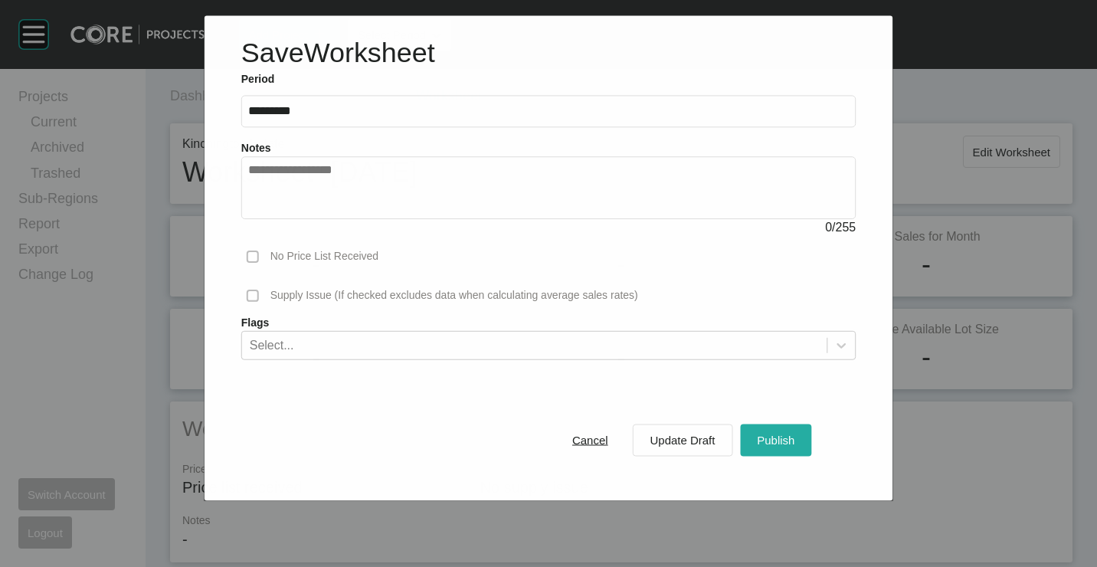
click at [800, 442] on button "Publish" at bounding box center [775, 440] width 71 height 32
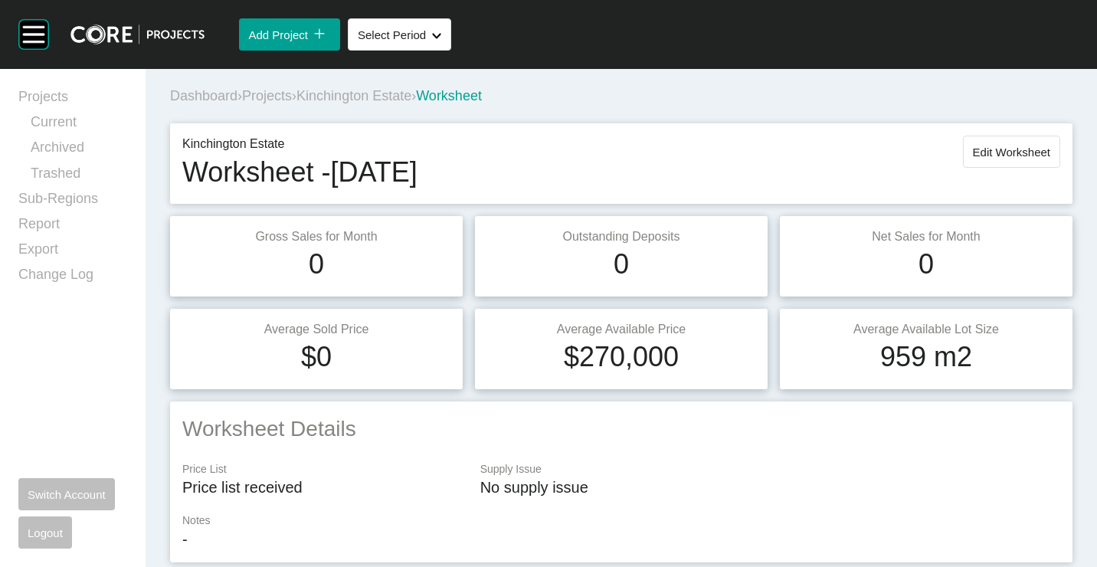
click at [278, 97] on span "Projects" at bounding box center [267, 95] width 50 height 15
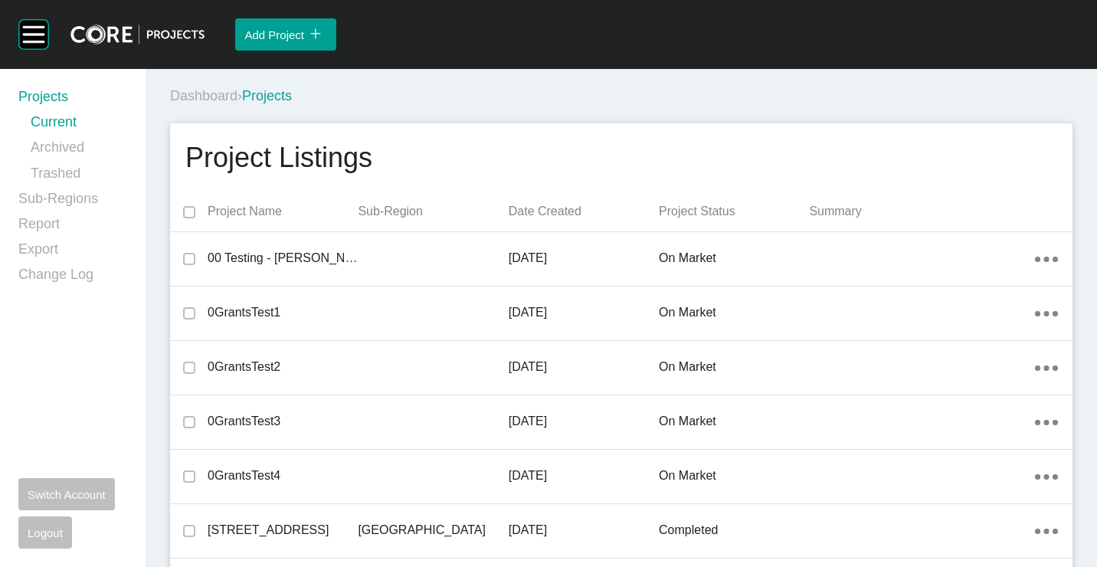
scroll to position [18030, 0]
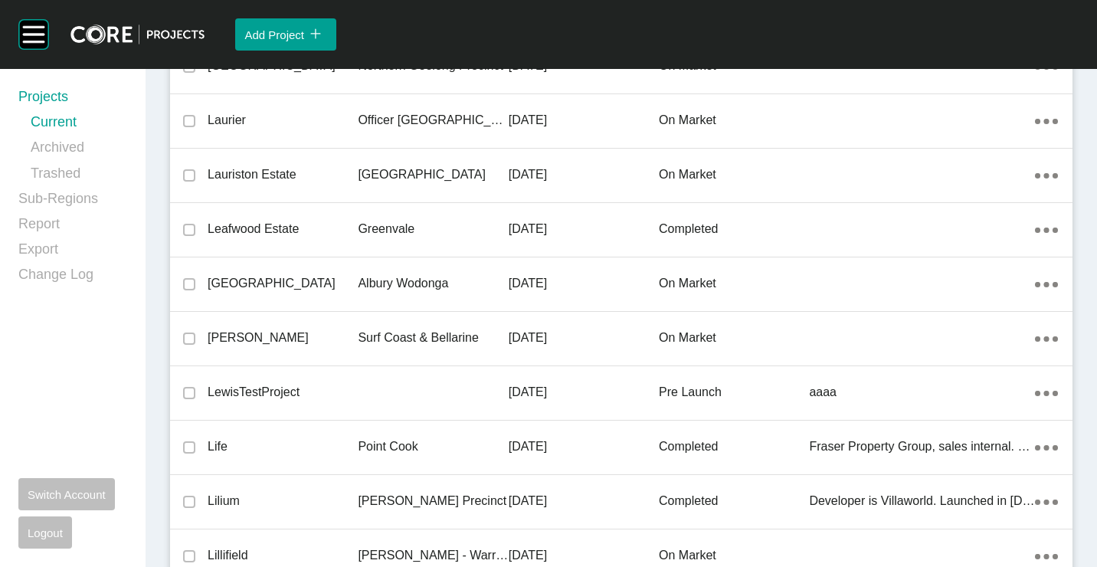
drag, startPoint x: 365, startPoint y: 270, endPoint x: 565, endPoint y: 273, distance: 200.0
click at [365, 270] on div "Albury Wodonga" at bounding box center [433, 283] width 150 height 47
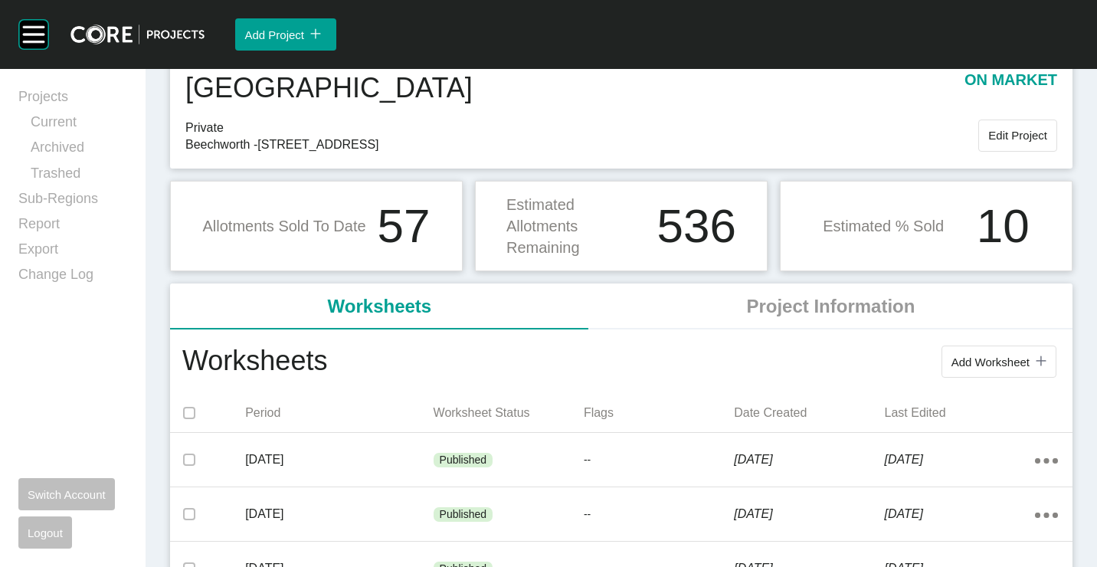
scroll to position [153, 0]
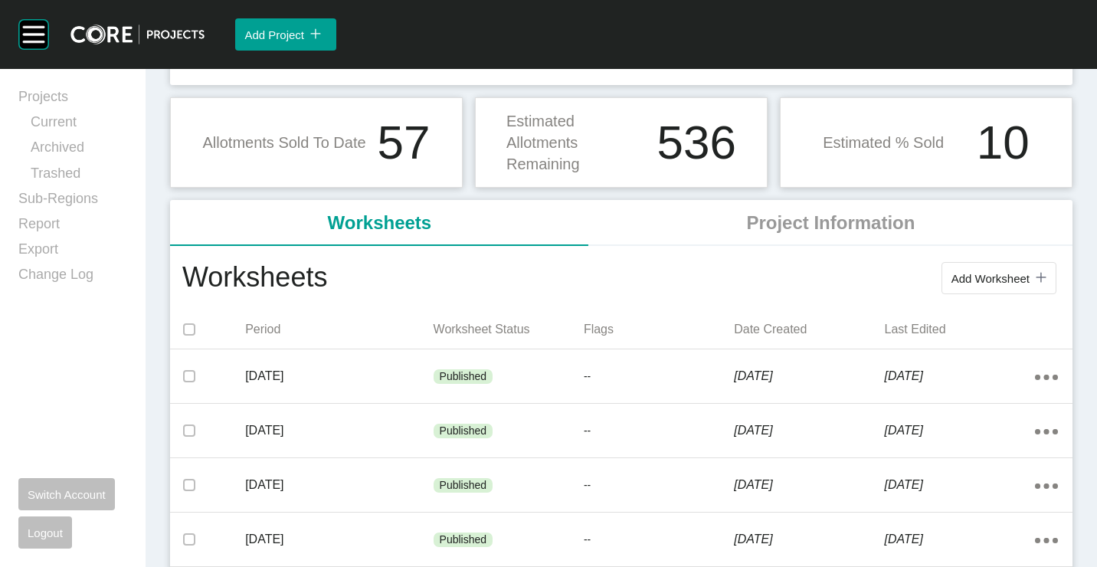
click at [484, 346] on div "Period Worksheet Status Flags Date Created Last Edited" at bounding box center [621, 329] width 902 height 38
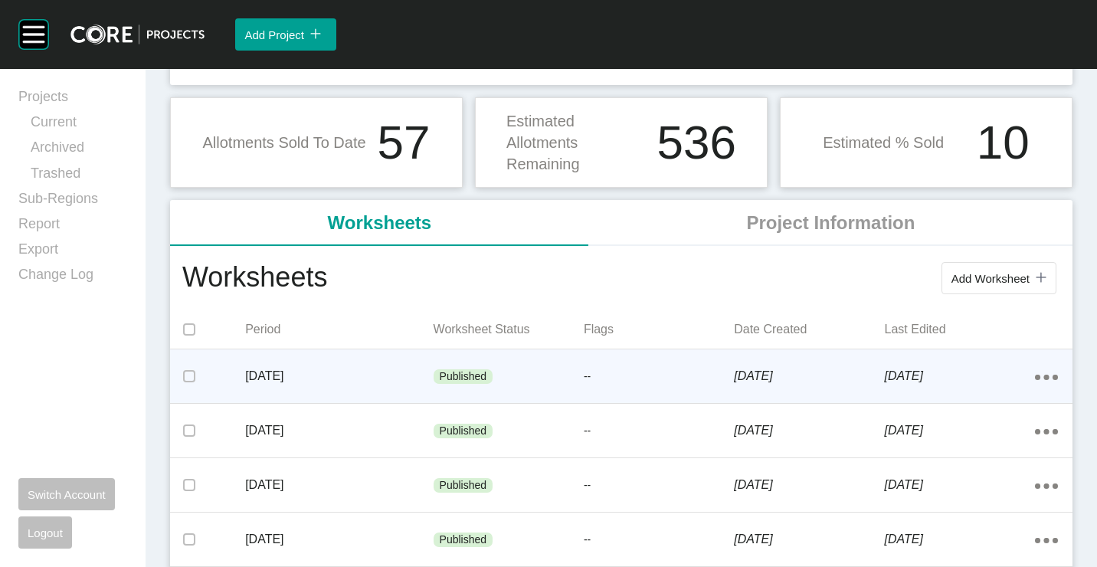
click at [489, 366] on div "Published" at bounding box center [509, 377] width 150 height 46
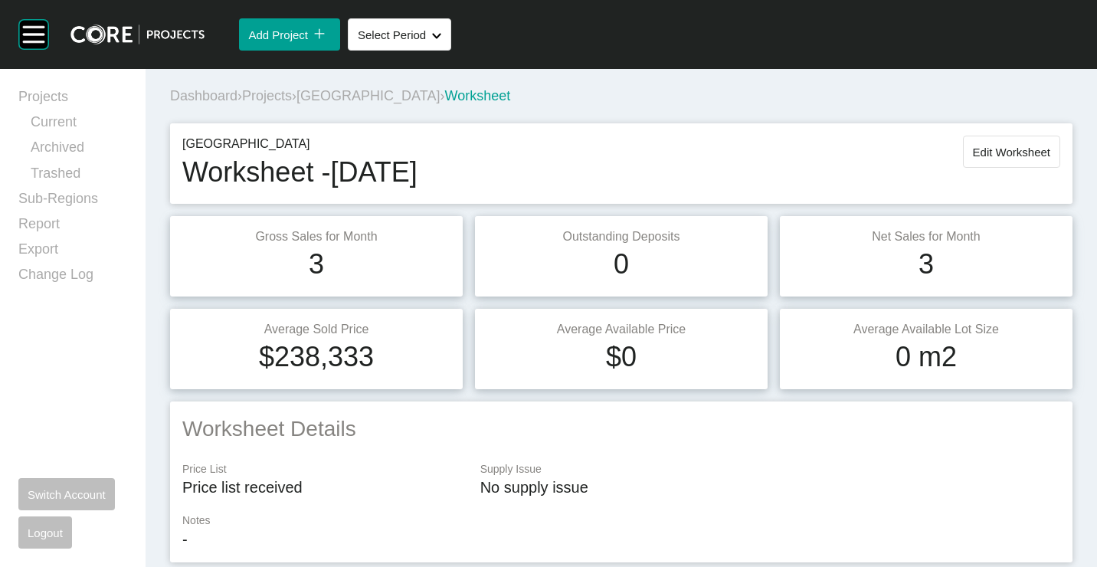
click at [358, 96] on span "[GEOGRAPHIC_DATA]" at bounding box center [367, 95] width 143 height 15
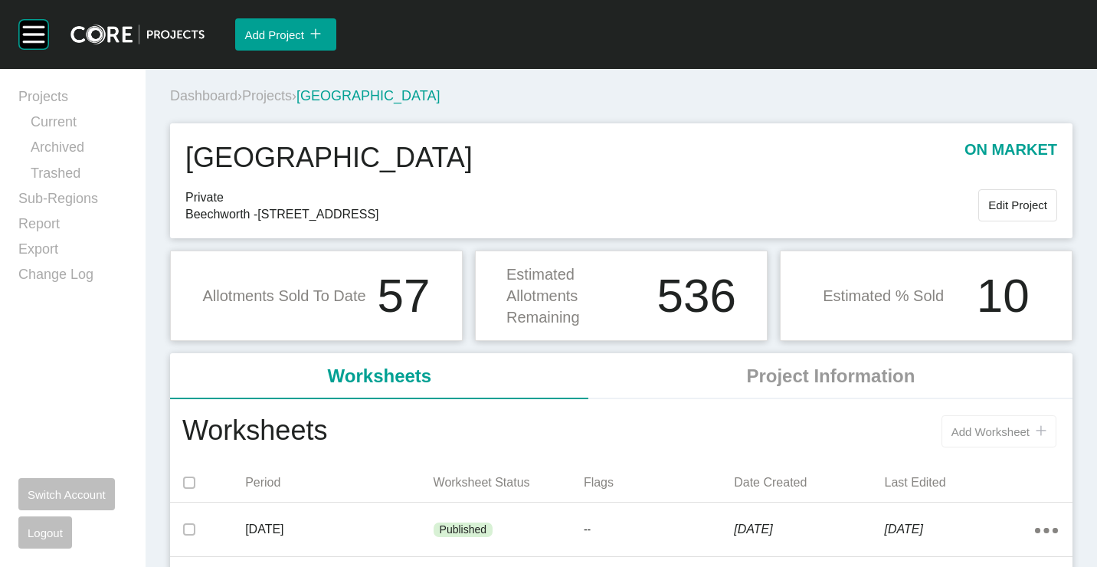
click at [977, 417] on button "Add Worksheet icon/tick copy 11 Created with Sketch." at bounding box center [998, 431] width 115 height 32
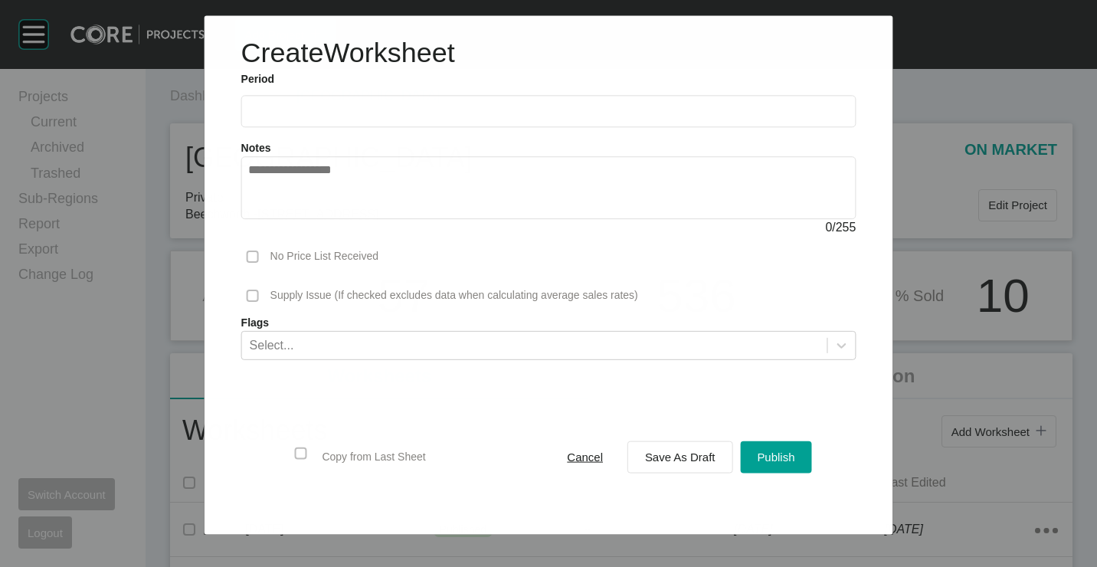
click at [313, 105] on input "text" at bounding box center [548, 111] width 601 height 13
drag, startPoint x: 263, startPoint y: 219, endPoint x: 325, endPoint y: 244, distance: 66.3
click at [263, 219] on li "[DATE]" at bounding box center [269, 223] width 51 height 26
type input "*********"
click at [779, 458] on span "Publish" at bounding box center [777, 456] width 38 height 13
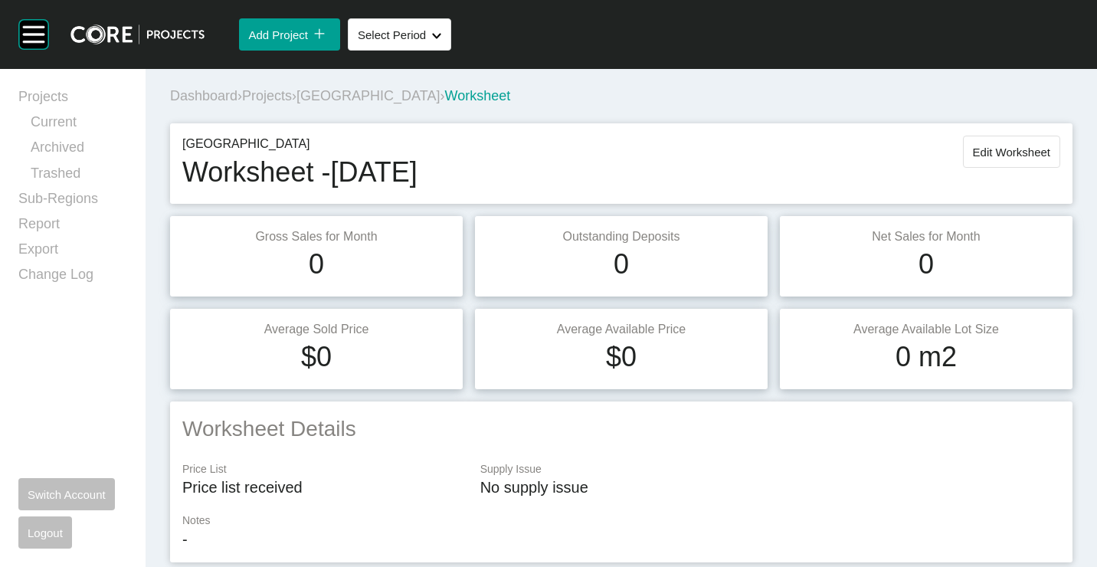
click at [278, 96] on span "Projects" at bounding box center [267, 95] width 50 height 15
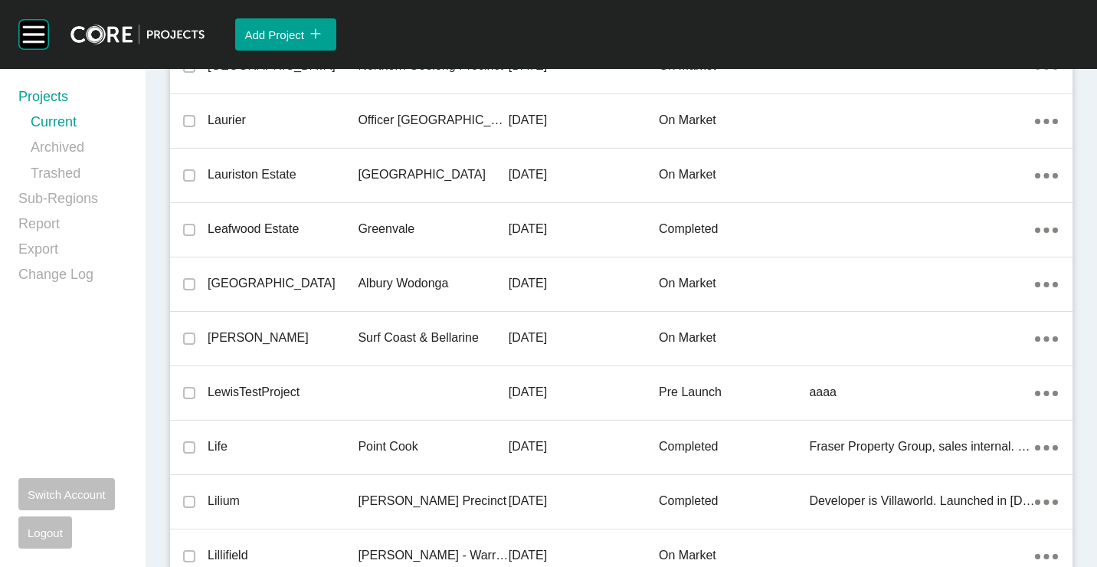
scroll to position [34399, 0]
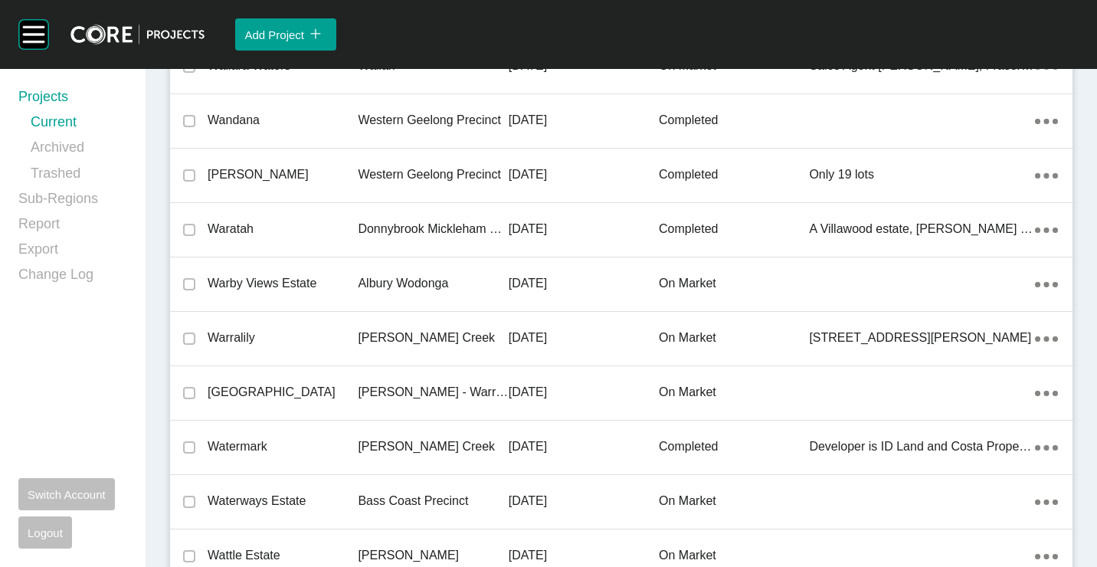
drag, startPoint x: 284, startPoint y: 278, endPoint x: 907, endPoint y: 443, distance: 644.3
click at [289, 282] on p "Warby Views Estate" at bounding box center [283, 283] width 150 height 17
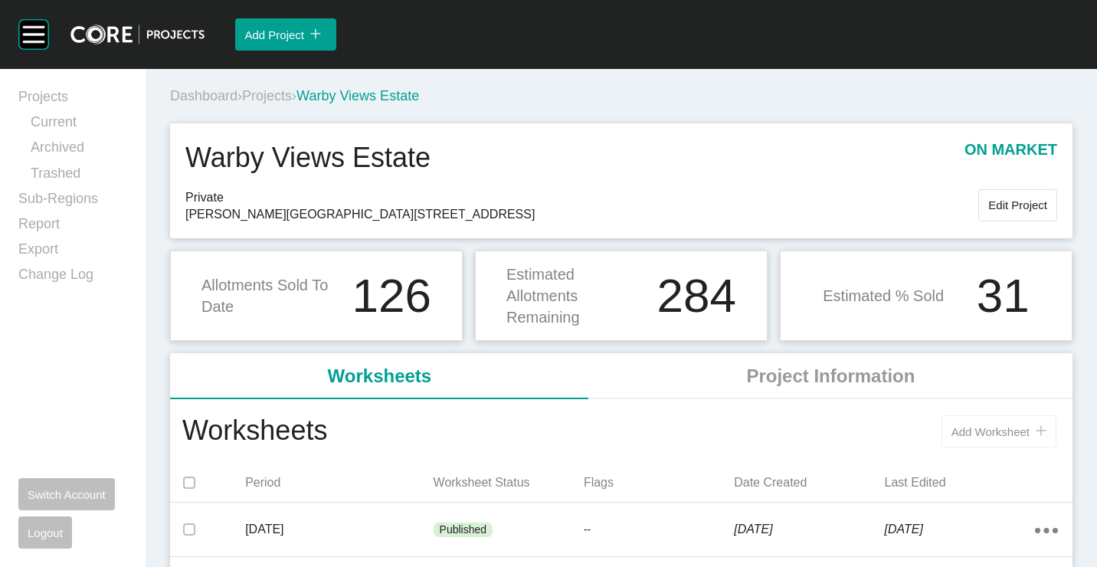
drag, startPoint x: 997, startPoint y: 427, endPoint x: 964, endPoint y: 414, distance: 34.7
click at [996, 427] on span "Add Worksheet" at bounding box center [990, 431] width 78 height 13
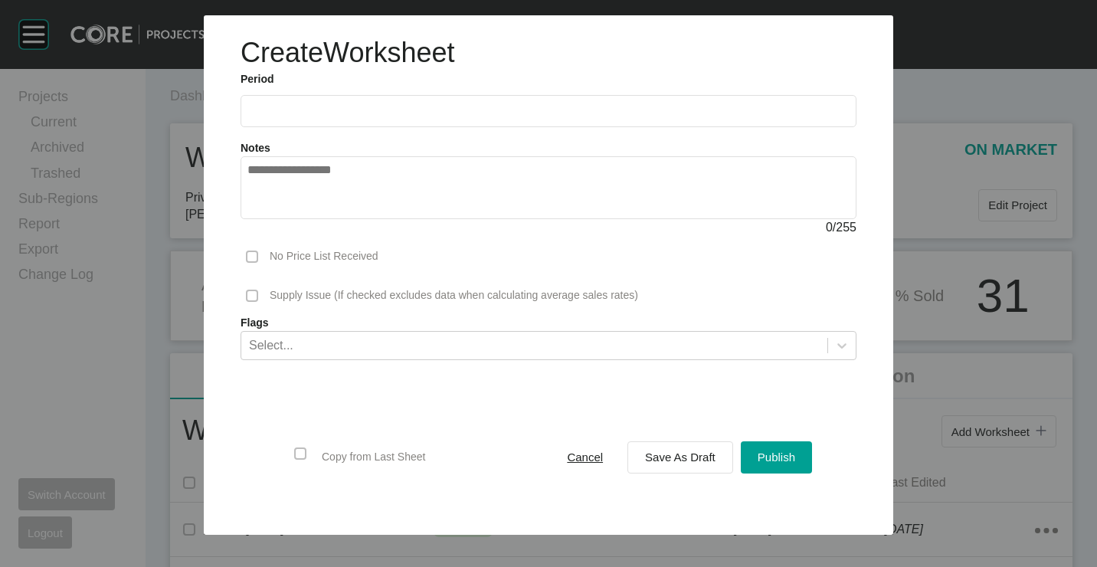
click at [303, 100] on label at bounding box center [549, 111] width 616 height 32
click at [303, 104] on input "text" at bounding box center [548, 110] width 602 height 13
drag, startPoint x: 281, startPoint y: 220, endPoint x: 289, endPoint y: 235, distance: 17.1
click at [281, 223] on li "[DATE]" at bounding box center [269, 223] width 51 height 26
type input "*********"
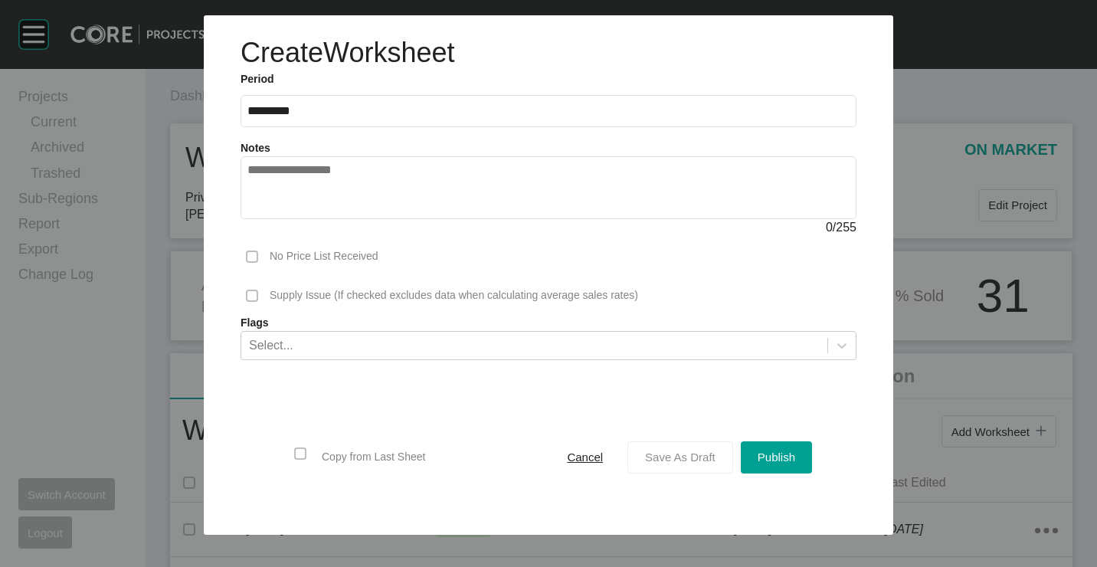
click at [682, 457] on span "Save As Draft" at bounding box center [680, 456] width 70 height 13
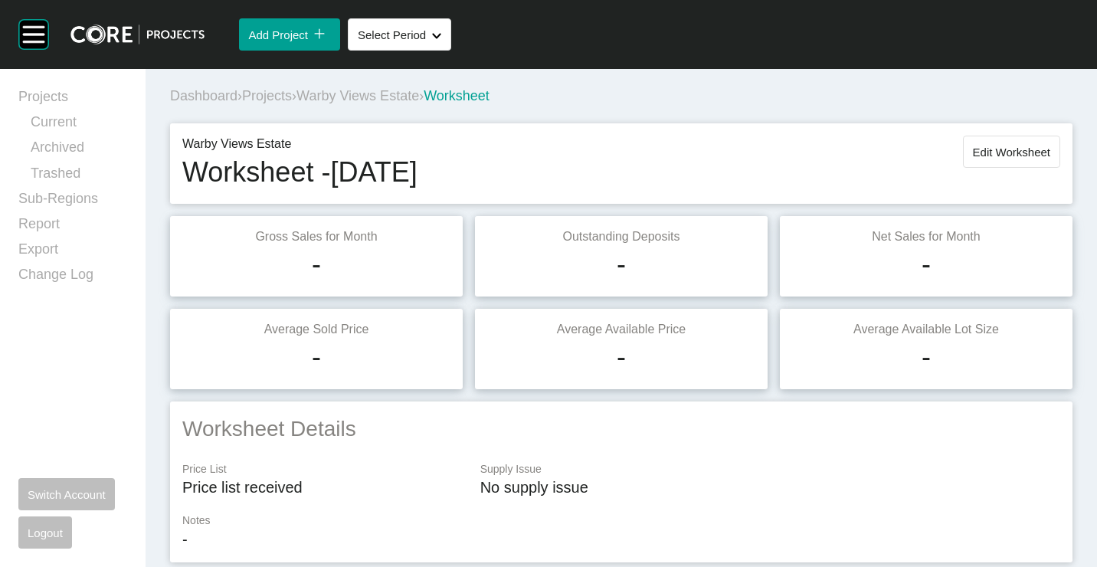
drag, startPoint x: 1021, startPoint y: 139, endPoint x: 1010, endPoint y: 152, distance: 17.5
click at [1021, 139] on button "Edit Worksheet" at bounding box center [1011, 152] width 97 height 32
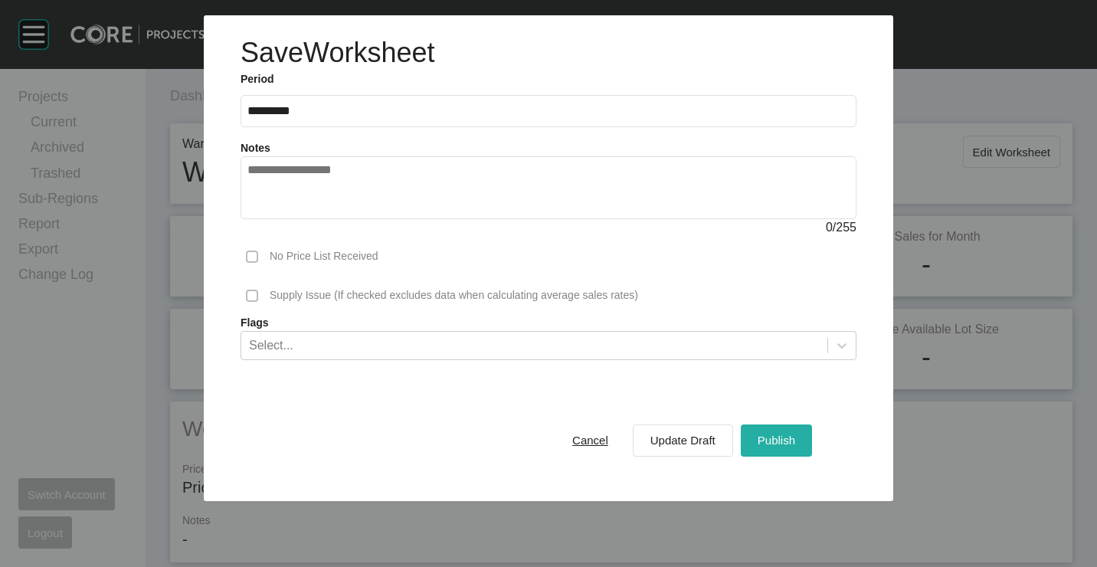
click at [790, 446] on span "Publish" at bounding box center [777, 440] width 38 height 13
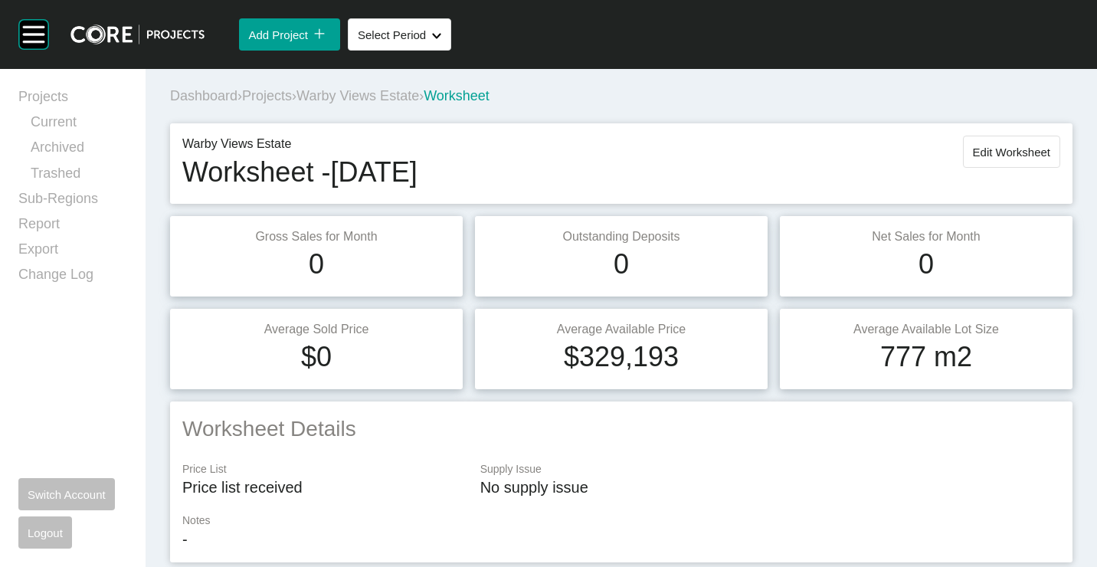
click at [279, 92] on span "Projects" at bounding box center [267, 95] width 50 height 15
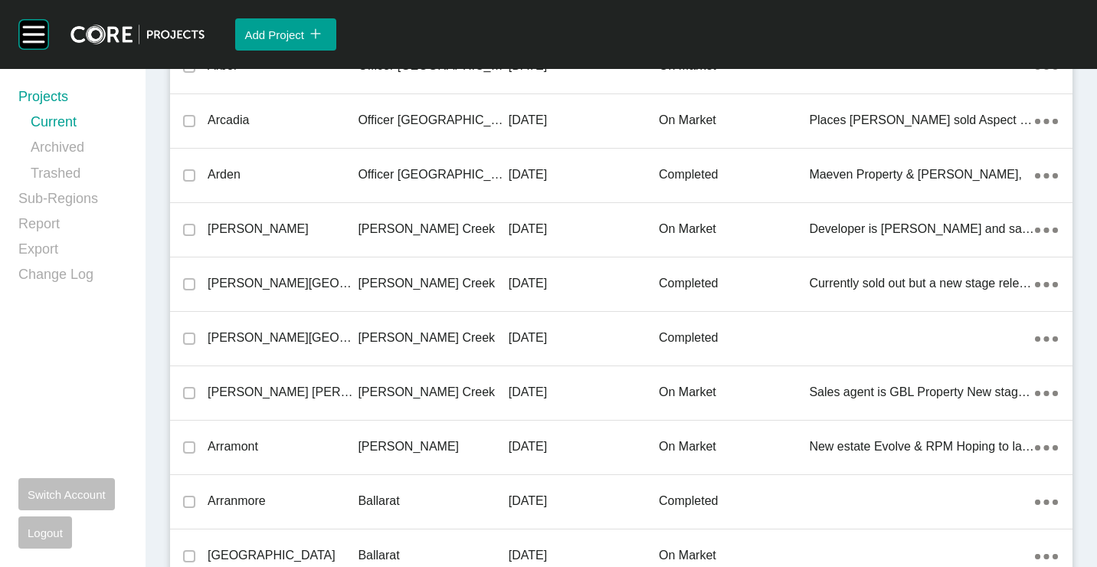
scroll to position [8404, 0]
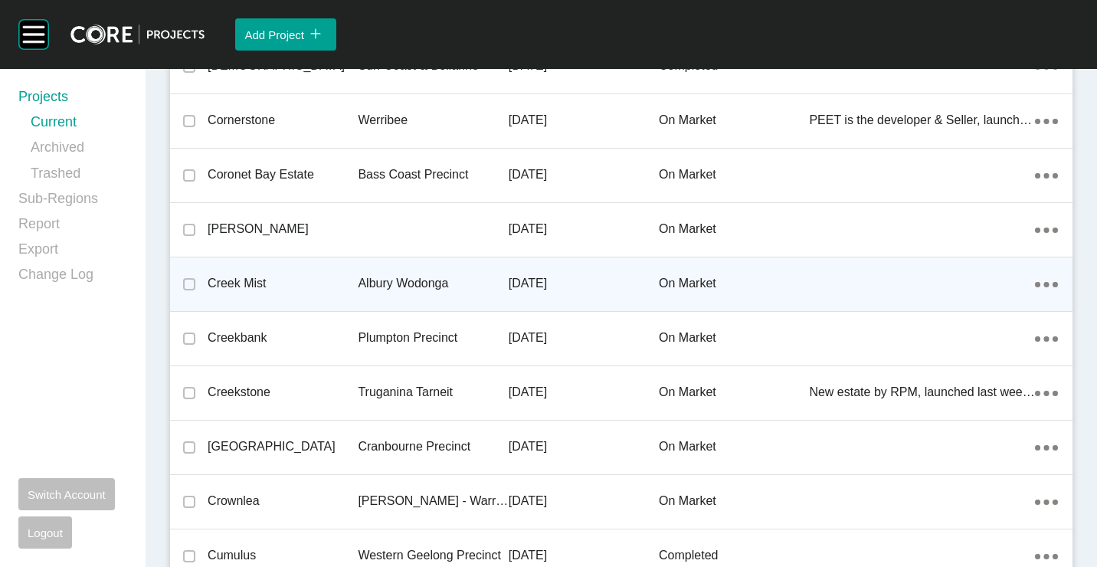
click at [343, 296] on div "Creek Mist" at bounding box center [283, 283] width 150 height 47
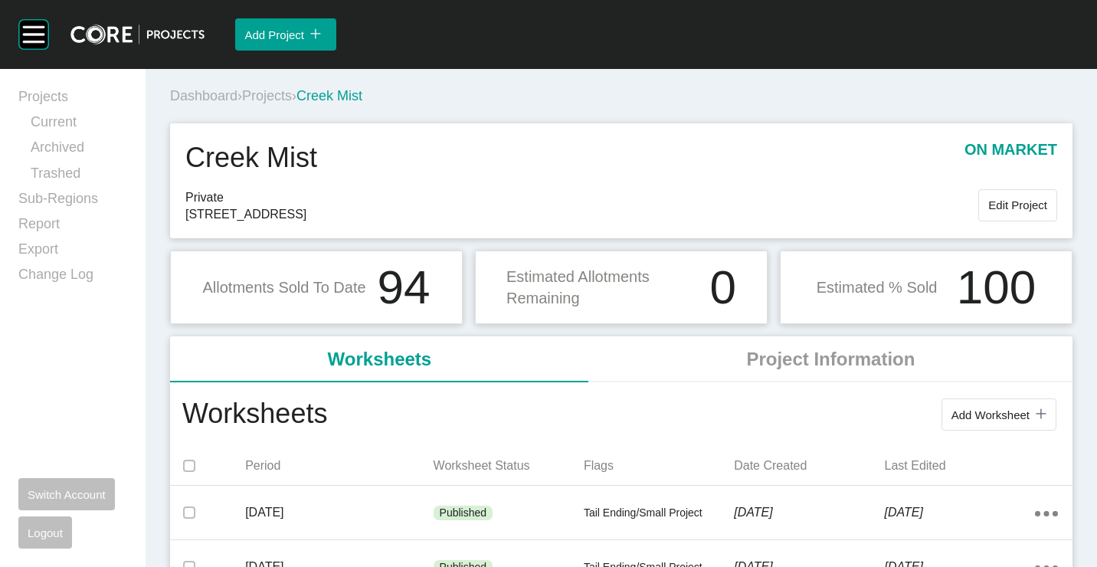
drag, startPoint x: 970, startPoint y: 407, endPoint x: 941, endPoint y: 392, distance: 32.5
click at [970, 406] on button "Add Worksheet icon/tick copy 11 Created with Sketch." at bounding box center [998, 414] width 115 height 32
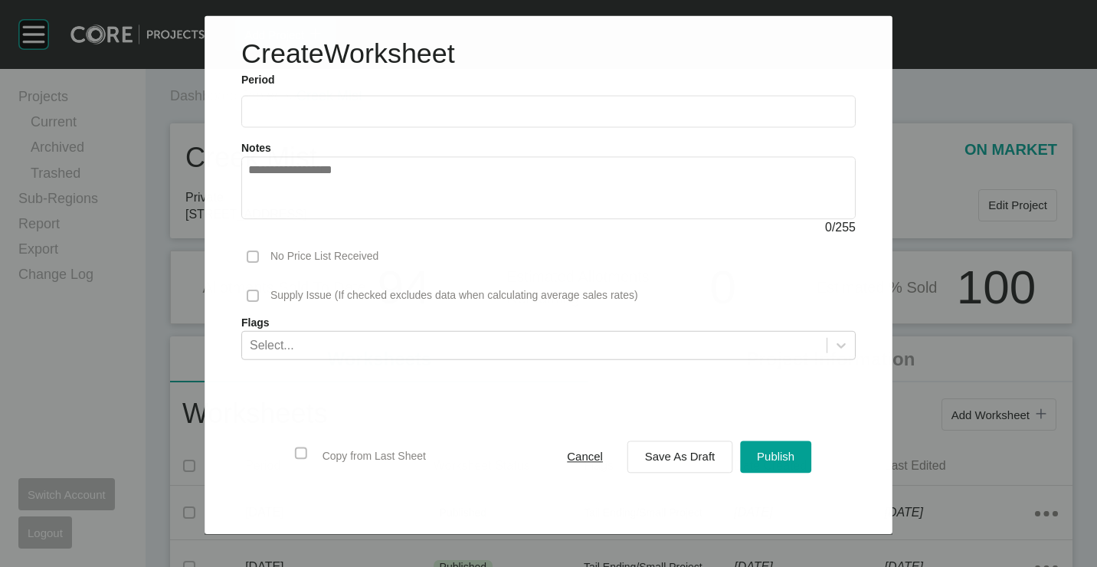
click at [347, 105] on input "text" at bounding box center [548, 111] width 601 height 13
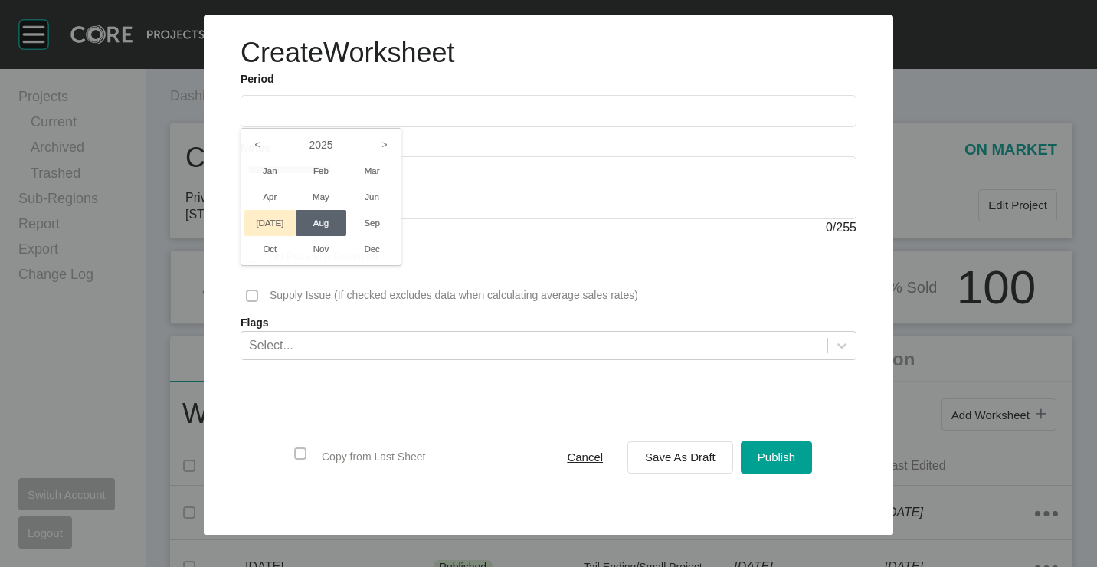
click at [272, 218] on li "[DATE]" at bounding box center [269, 223] width 51 height 26
type input "*********"
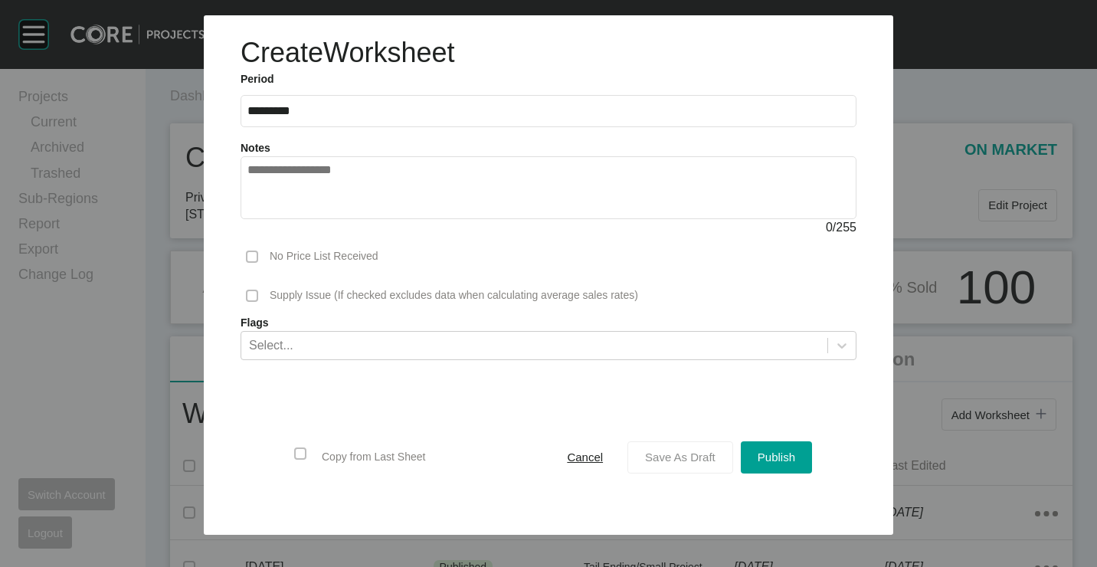
drag, startPoint x: 692, startPoint y: 444, endPoint x: 701, endPoint y: 448, distance: 9.3
click at [692, 445] on button "Save As Draft" at bounding box center [680, 457] width 106 height 32
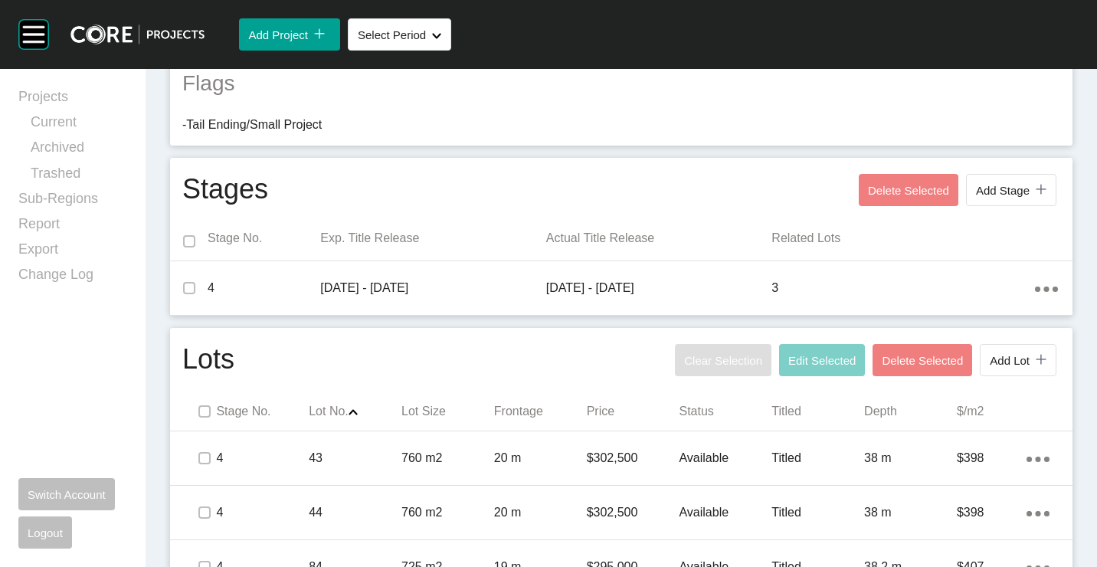
scroll to position [528, 0]
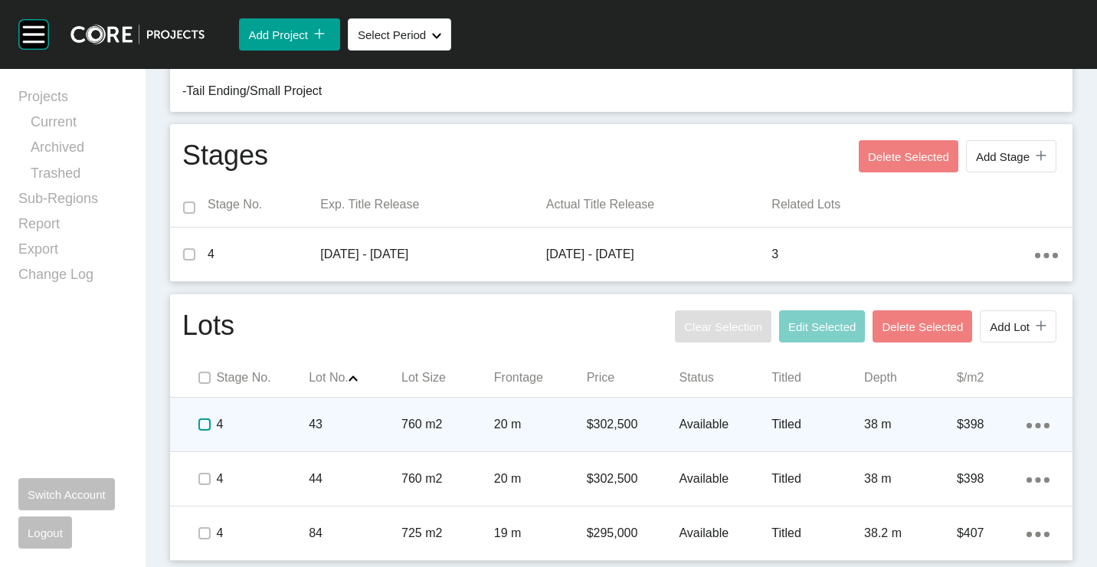
drag, startPoint x: 200, startPoint y: 427, endPoint x: 200, endPoint y: 446, distance: 18.4
click at [200, 433] on span at bounding box center [204, 424] width 23 height 23
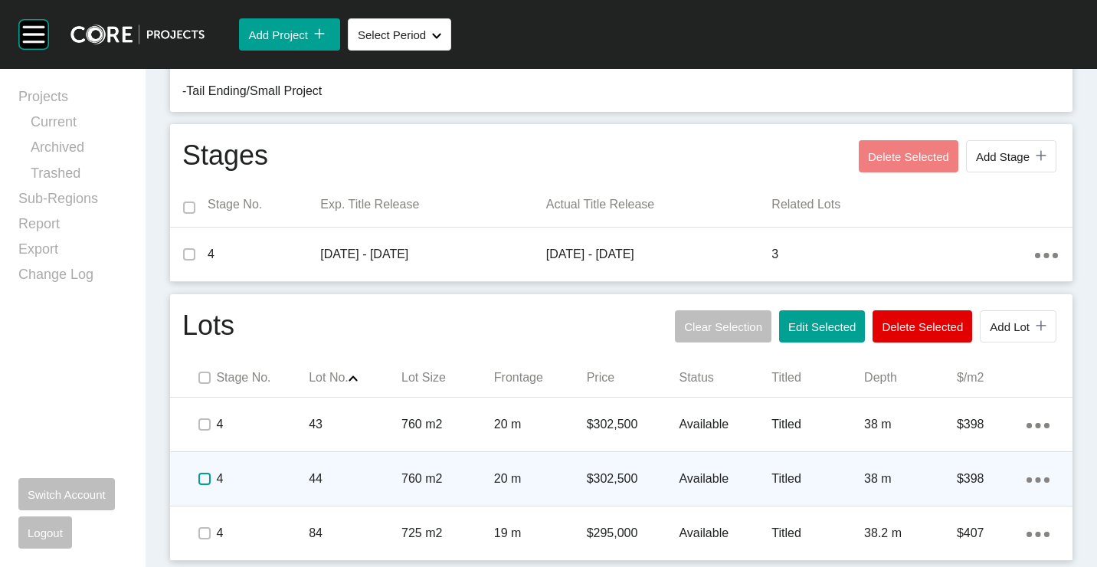
drag, startPoint x: 204, startPoint y: 477, endPoint x: 204, endPoint y: 499, distance: 21.4
click at [204, 481] on label at bounding box center [204, 479] width 12 height 12
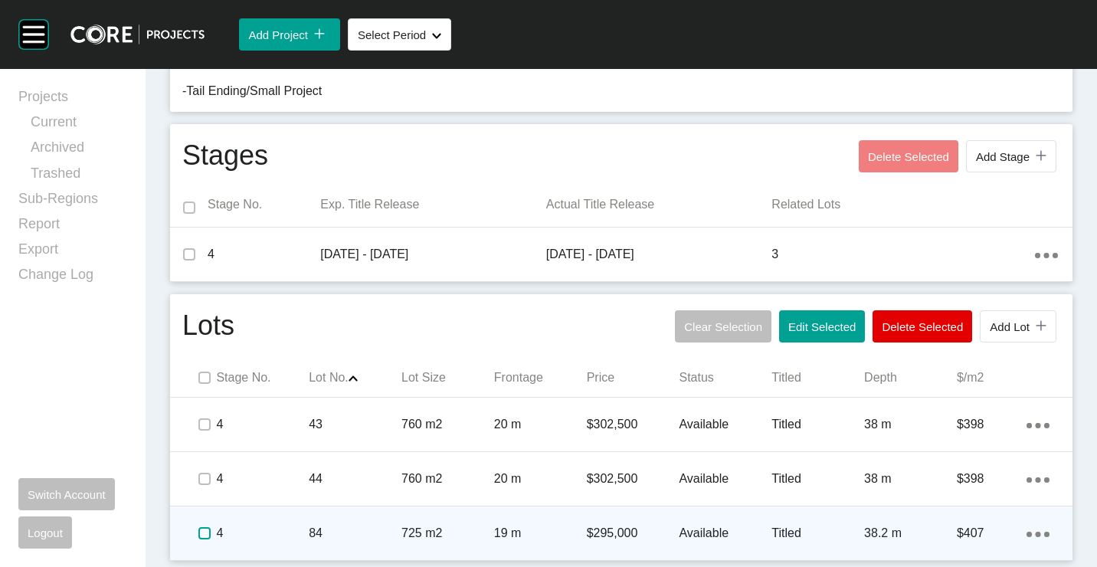
click at [205, 533] on label at bounding box center [204, 533] width 12 height 12
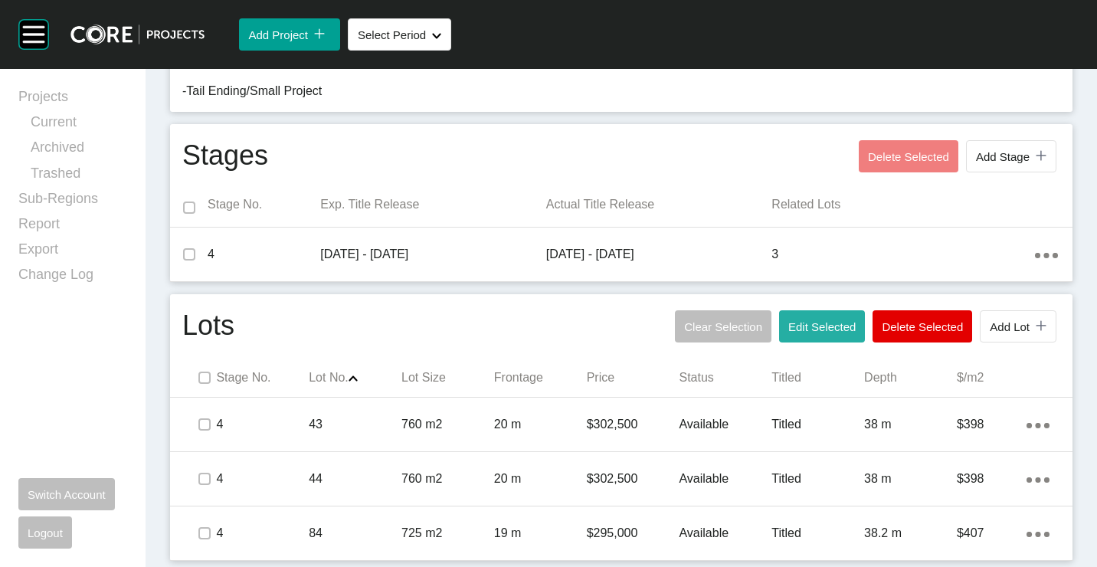
click at [834, 313] on button "Edit Selected" at bounding box center [822, 326] width 86 height 32
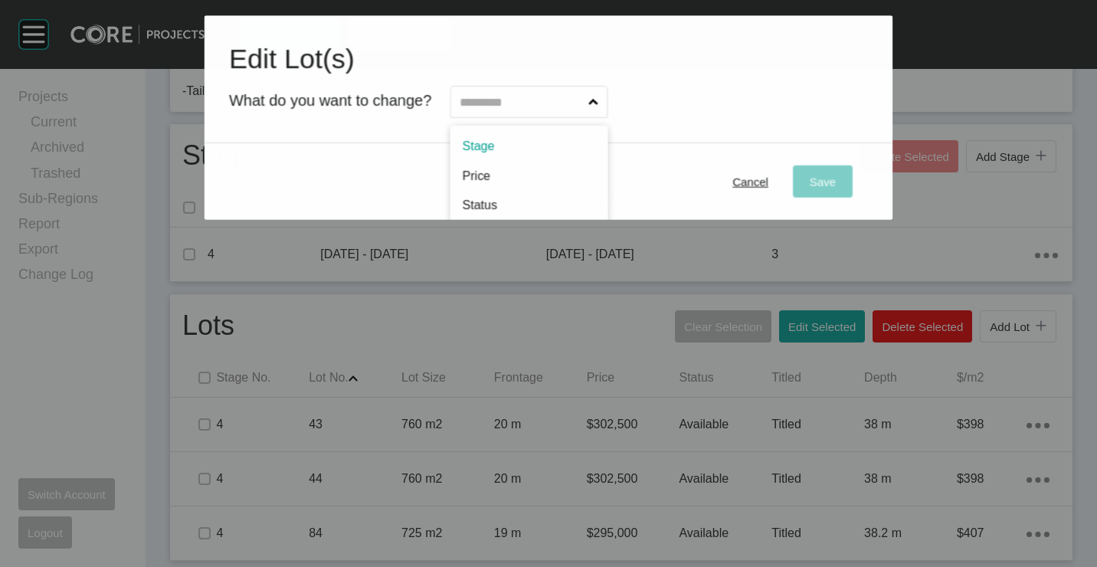
click at [542, 98] on input "text" at bounding box center [521, 102] width 129 height 31
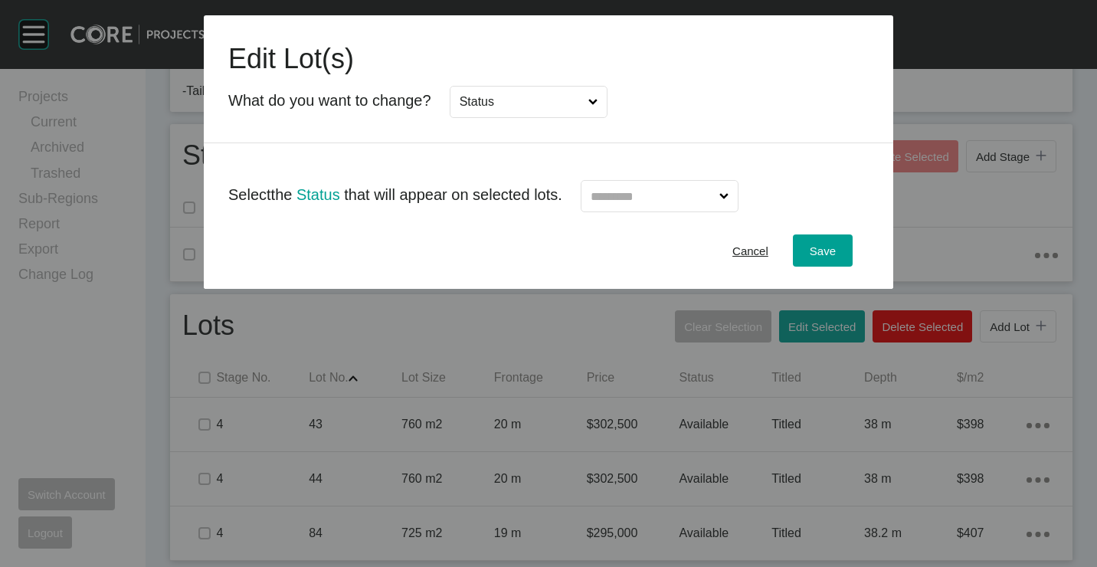
click at [646, 197] on input "text" at bounding box center [651, 196] width 129 height 31
click at [813, 247] on span "Save" at bounding box center [823, 250] width 26 height 13
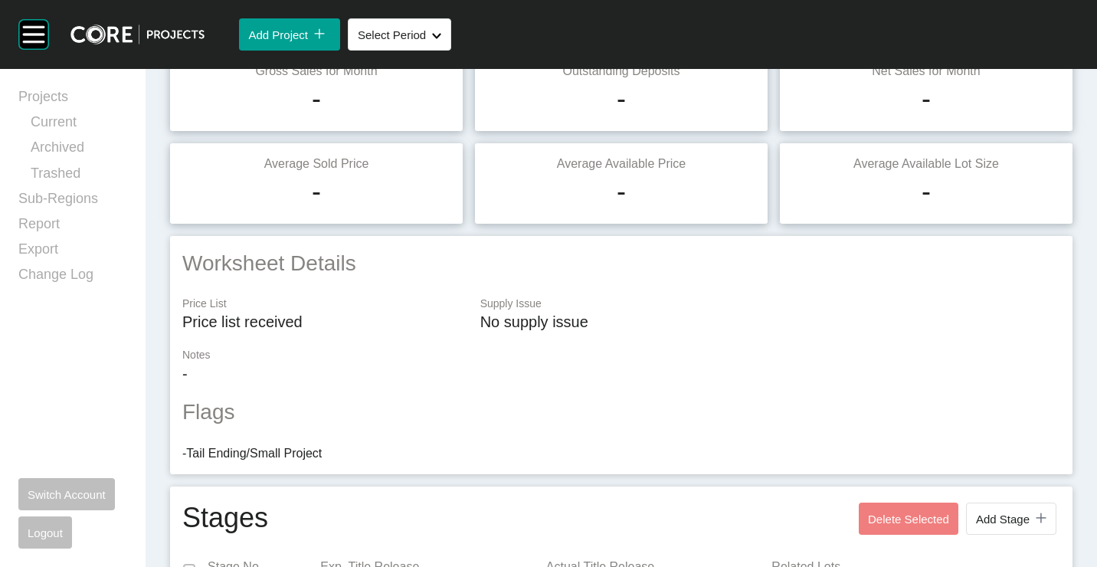
scroll to position [0, 0]
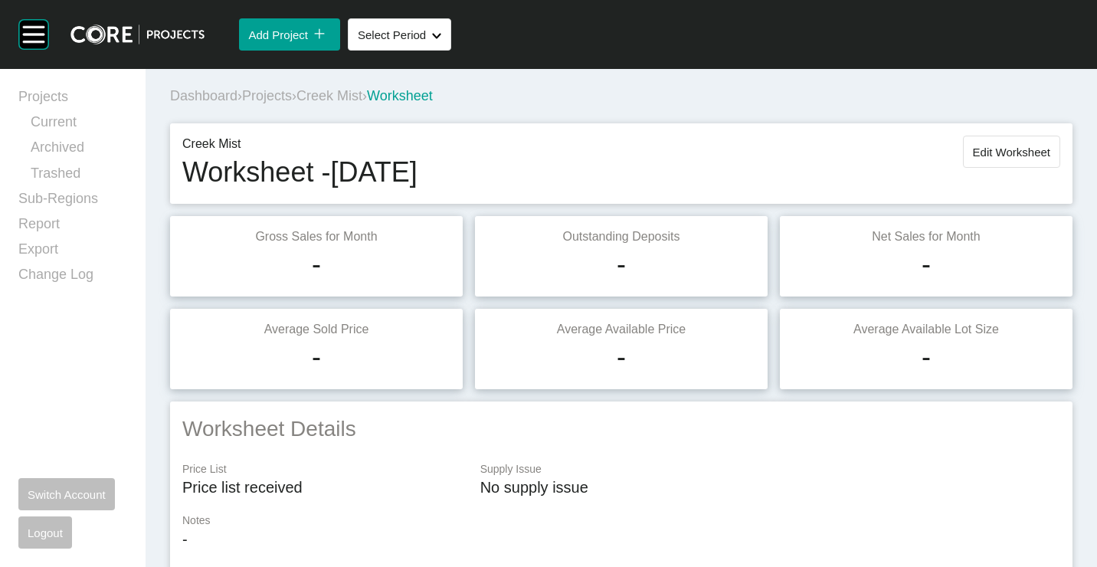
click at [339, 103] on span "Creek Mist" at bounding box center [329, 95] width 66 height 15
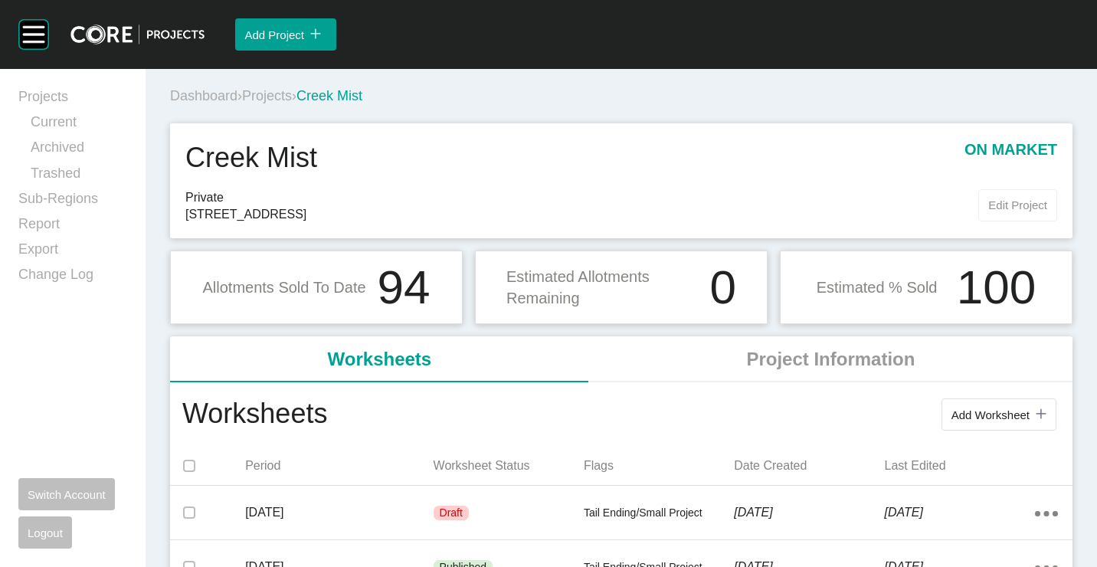
click at [996, 204] on span "Edit Project" at bounding box center [1017, 204] width 59 height 13
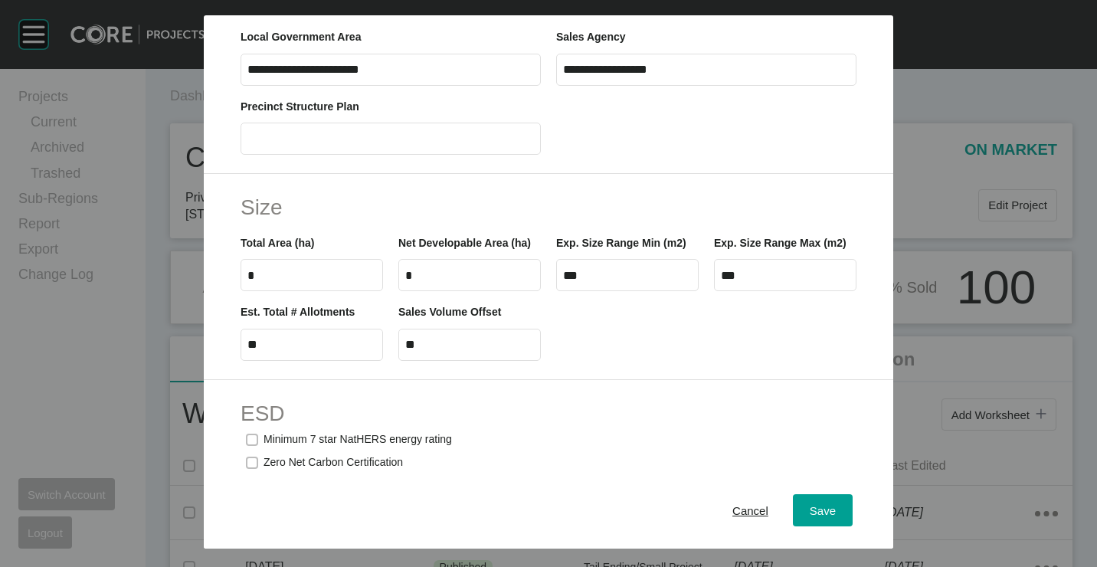
scroll to position [766, 0]
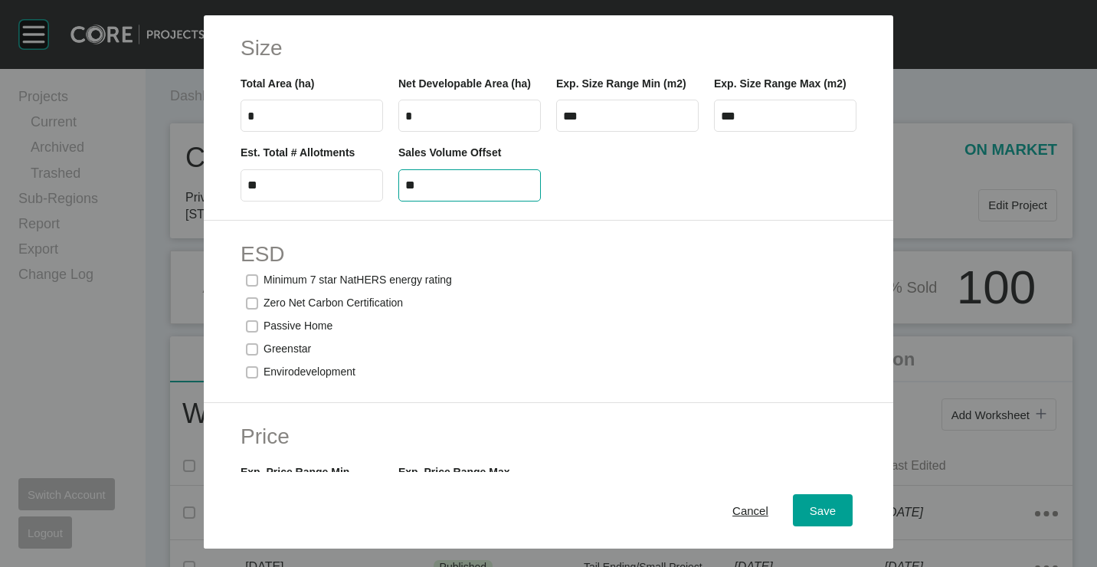
click at [457, 191] on input "**" at bounding box center [469, 184] width 129 height 13
type input "**"
click at [822, 506] on span "Save" at bounding box center [823, 509] width 26 height 13
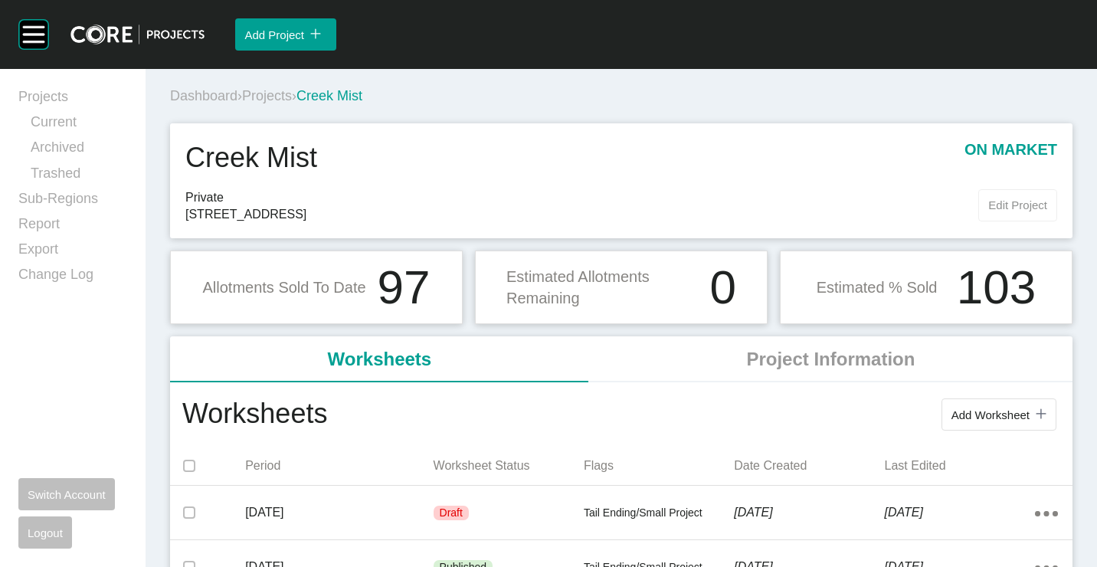
click at [1000, 208] on span "Edit Project" at bounding box center [1017, 204] width 59 height 13
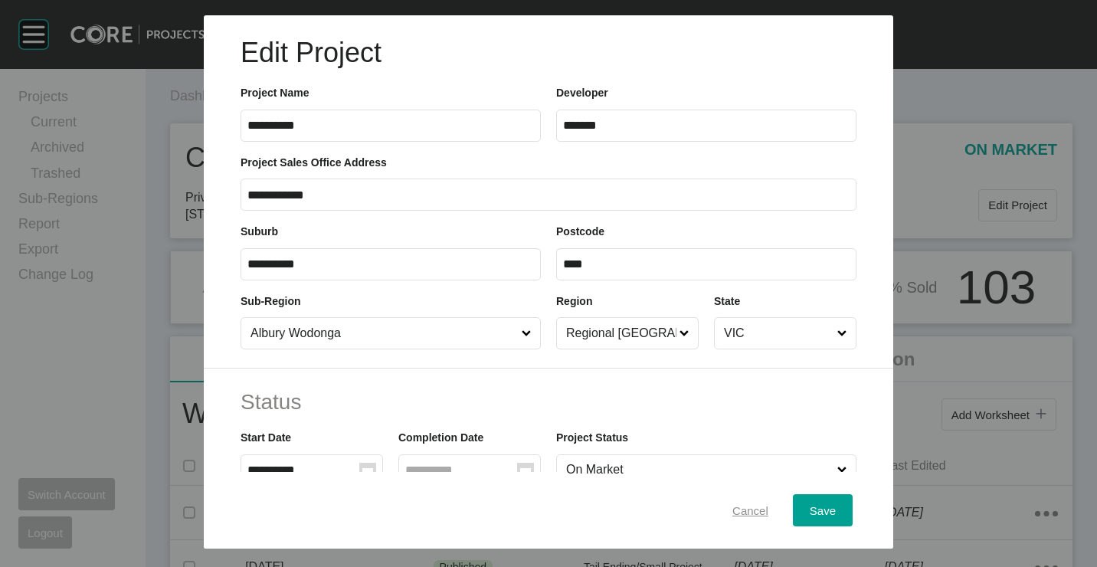
click at [752, 502] on div "Cancel" at bounding box center [750, 509] width 44 height 21
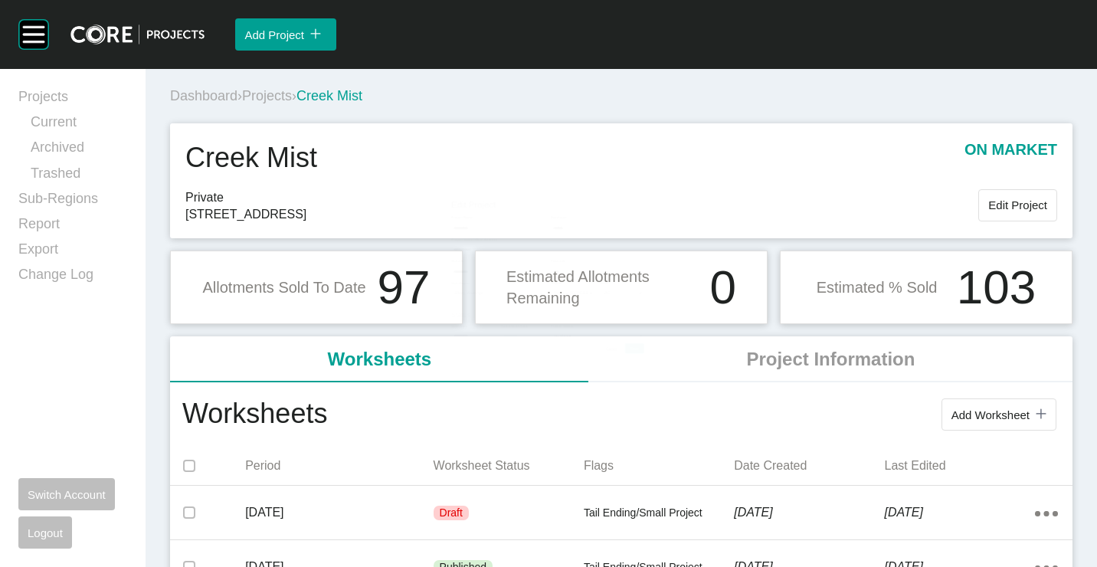
drag, startPoint x: 640, startPoint y: 278, endPoint x: 831, endPoint y: 270, distance: 191.6
click at [640, 278] on p "Estimated Allotments Remaining" at bounding box center [603, 287] width 195 height 43
drag, startPoint x: 984, startPoint y: 201, endPoint x: 961, endPoint y: 216, distance: 27.2
click at [988, 203] on span "Edit Project" at bounding box center [1017, 204] width 59 height 13
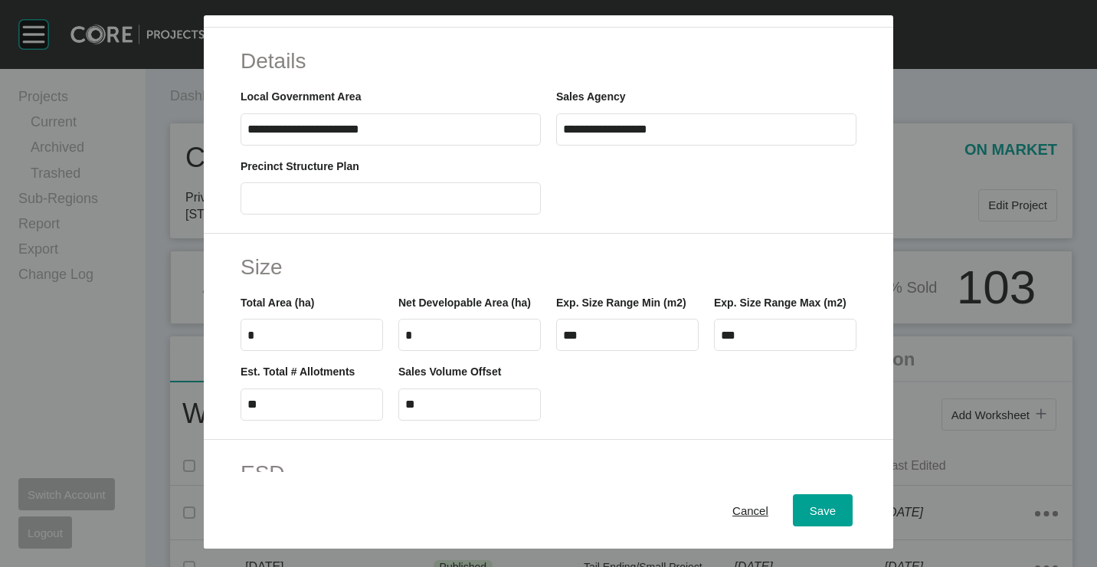
scroll to position [689, 0]
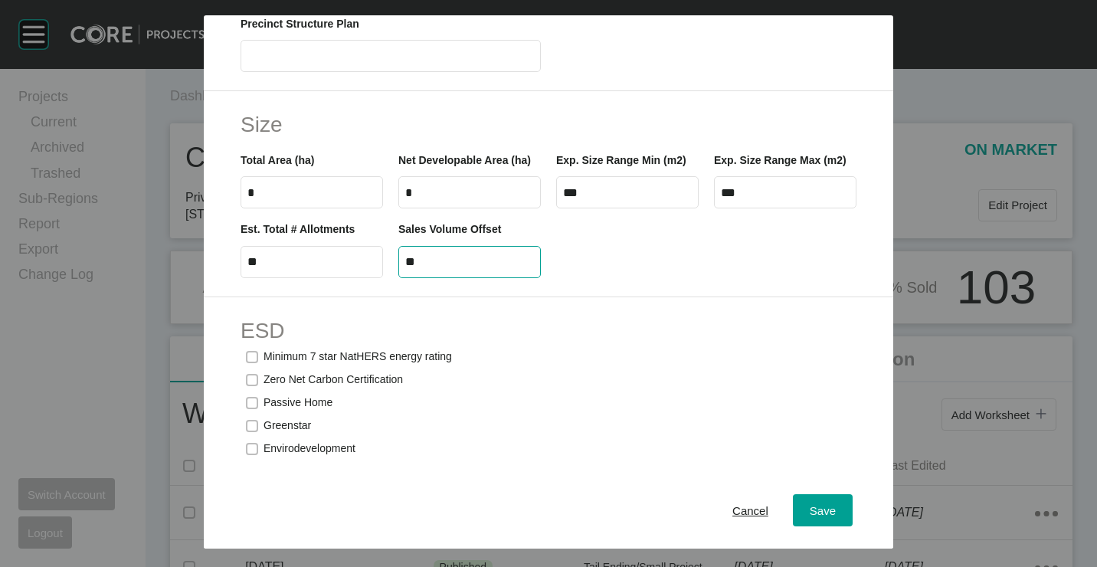
click at [456, 268] on input "**" at bounding box center [469, 261] width 129 height 13
type input "*"
type input "**"
click at [826, 505] on div "Save" at bounding box center [823, 509] width 34 height 21
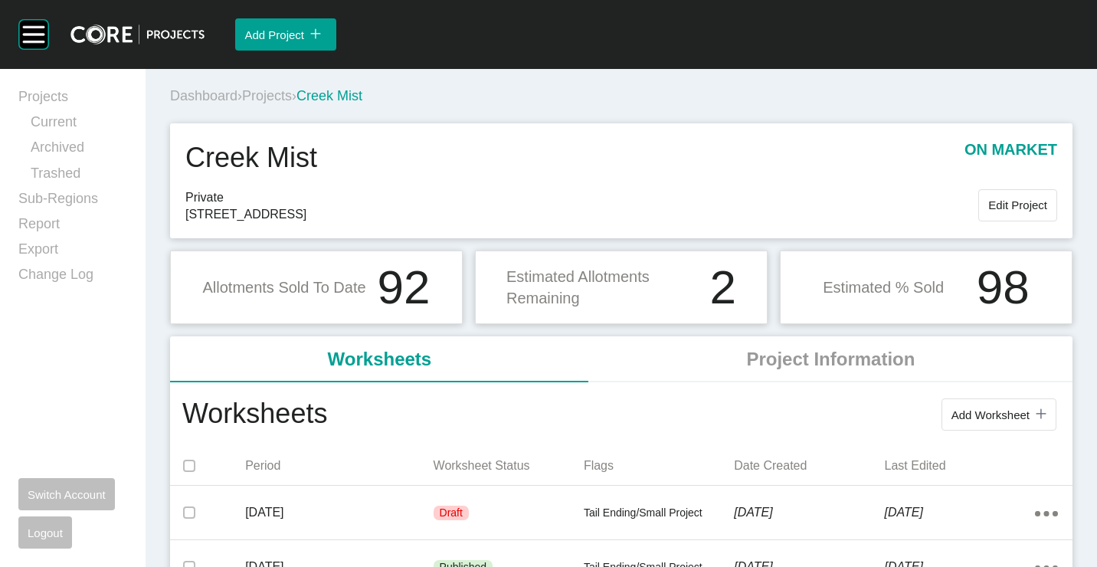
click at [676, 281] on p "Estimated Allotments Remaining" at bounding box center [603, 287] width 195 height 43
click at [997, 195] on button "Edit Project" at bounding box center [1017, 205] width 79 height 32
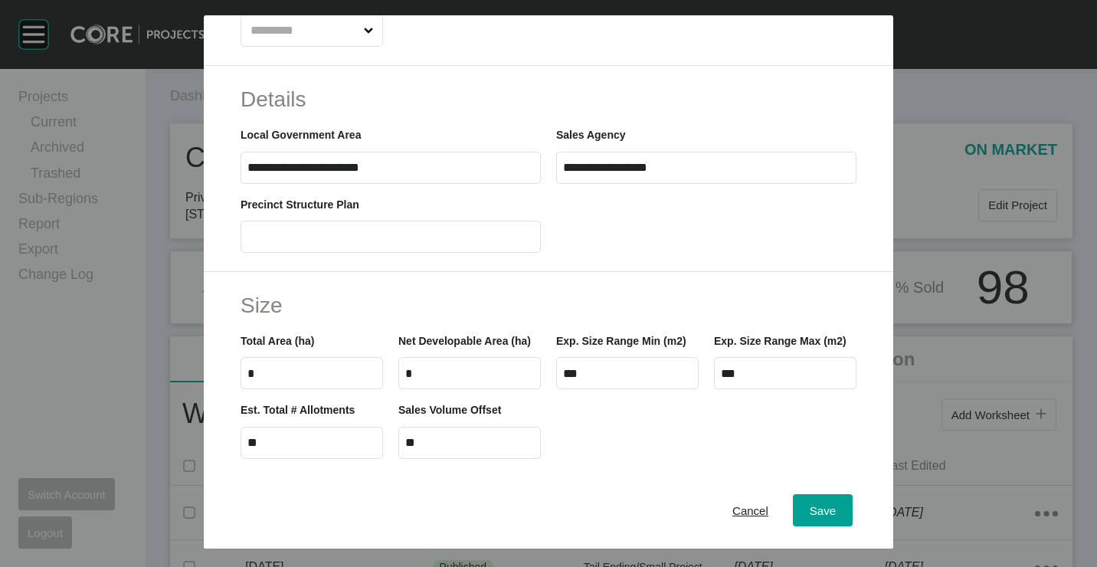
scroll to position [536, 0]
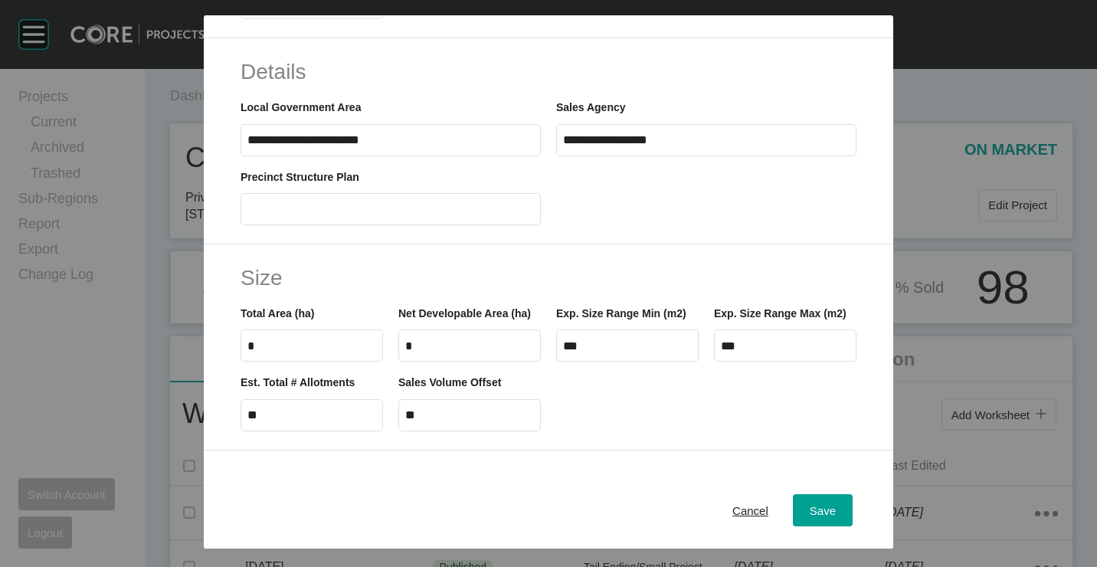
click at [457, 421] on input "**" at bounding box center [469, 414] width 129 height 13
type input "**"
click at [828, 501] on button "Save" at bounding box center [823, 510] width 60 height 32
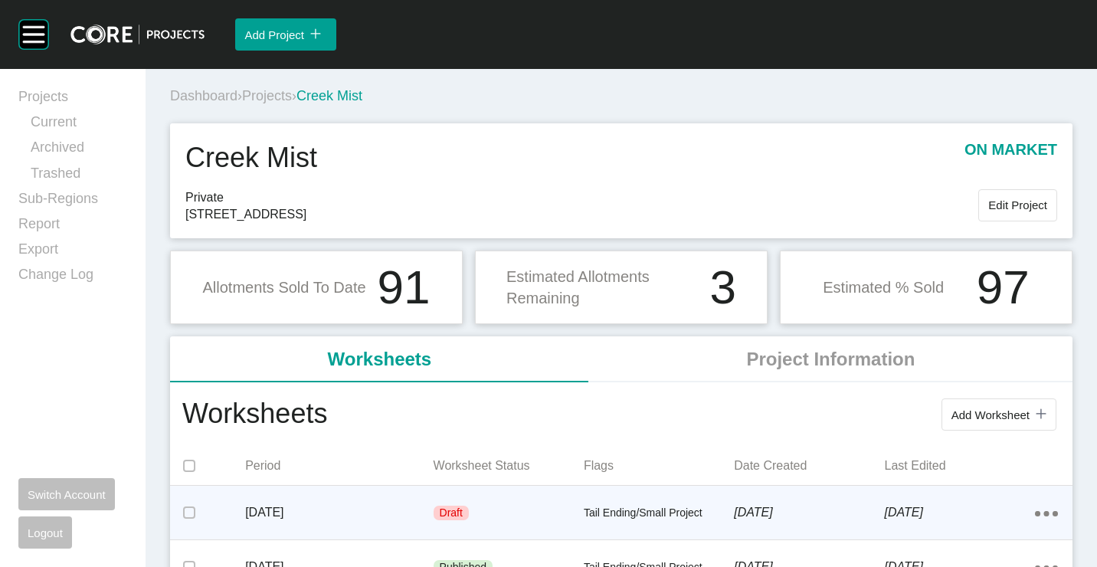
click at [494, 507] on div "Draft" at bounding box center [509, 513] width 150 height 46
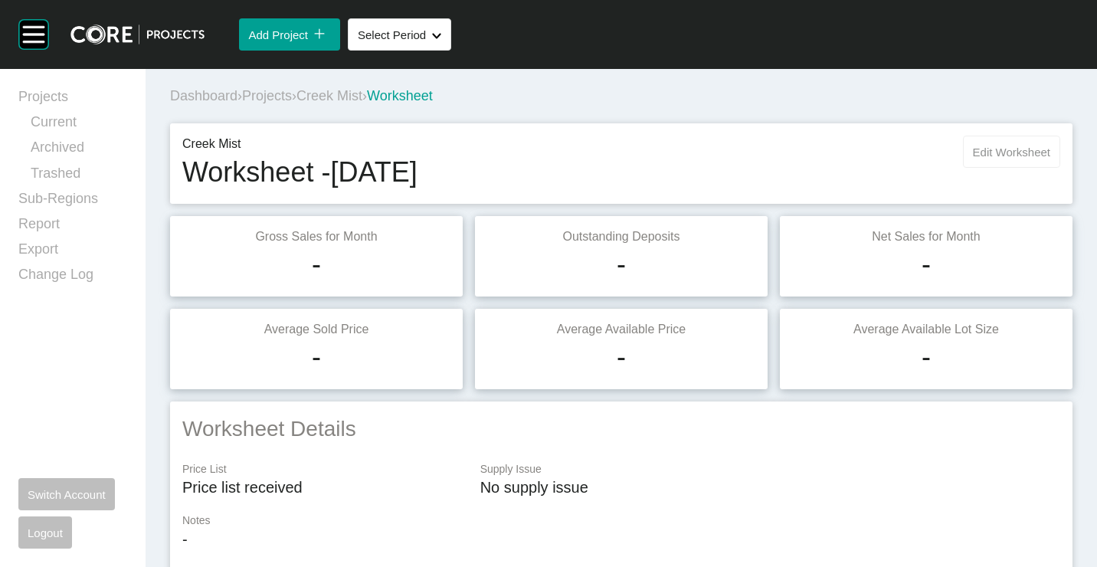
click at [998, 166] on button "Edit Worksheet" at bounding box center [1011, 152] width 97 height 32
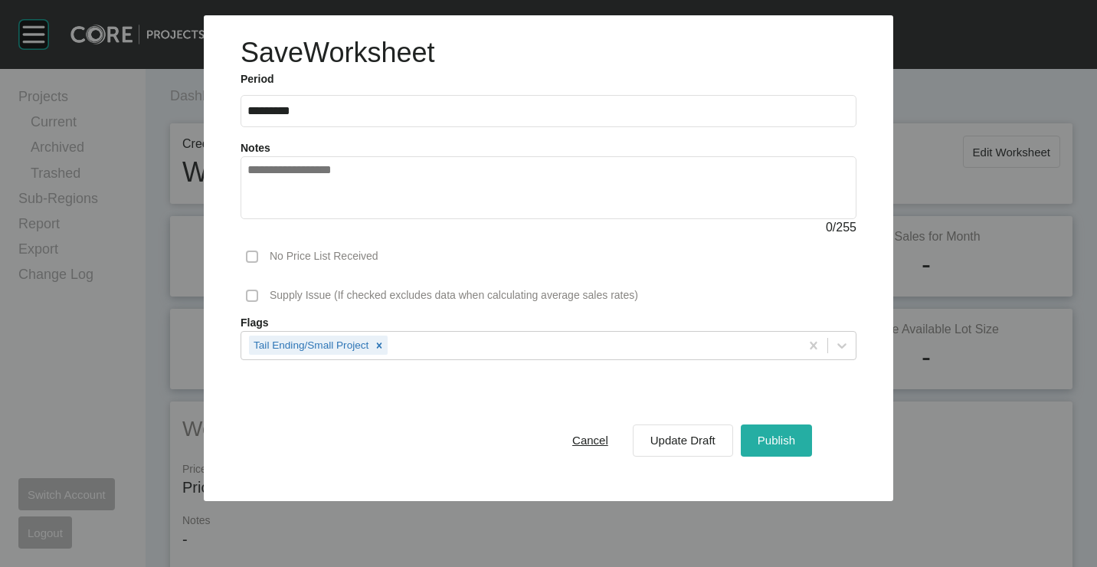
click at [774, 438] on span "Publish" at bounding box center [777, 440] width 38 height 13
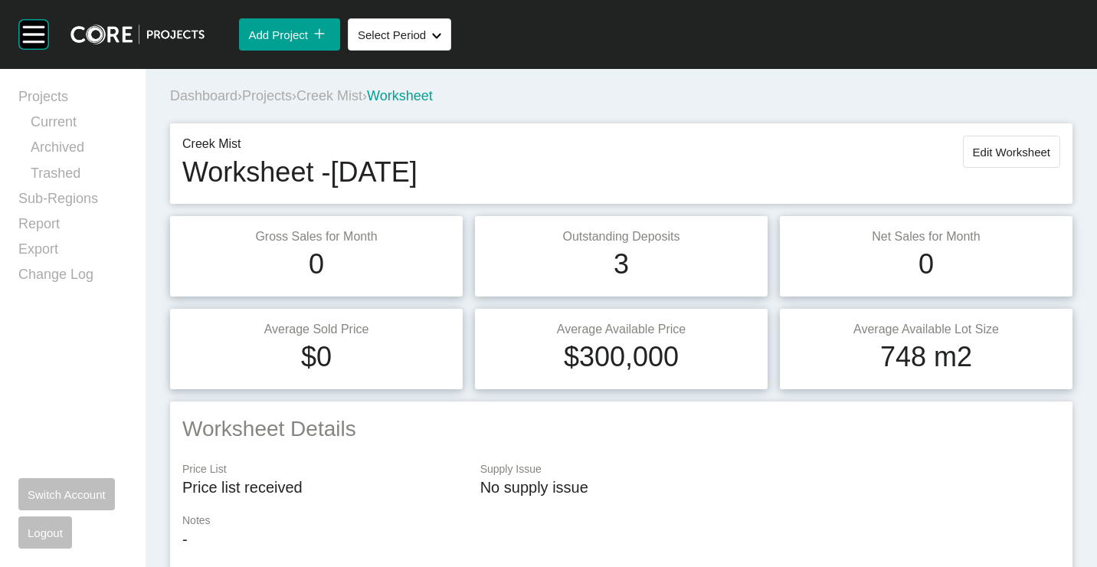
click at [279, 90] on span "Projects" at bounding box center [267, 95] width 50 height 15
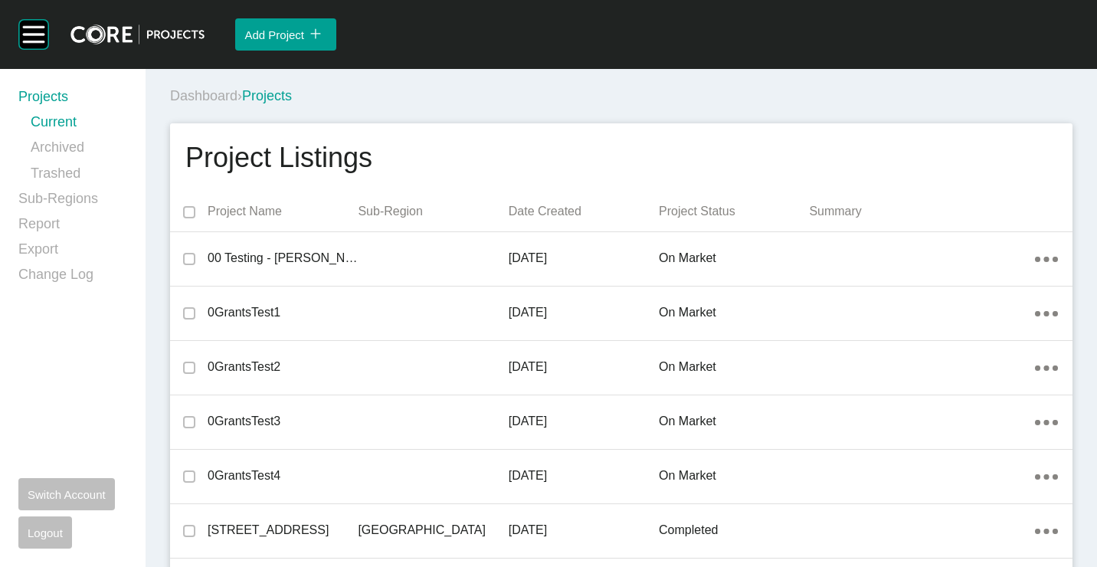
scroll to position [13244, 0]
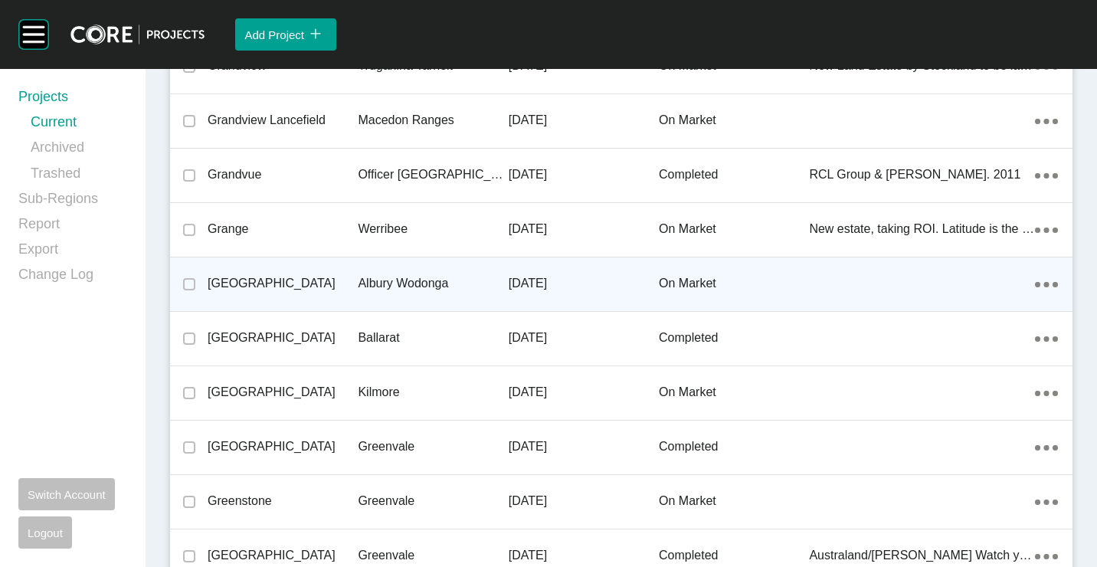
click at [322, 285] on p "[GEOGRAPHIC_DATA]" at bounding box center [283, 283] width 150 height 17
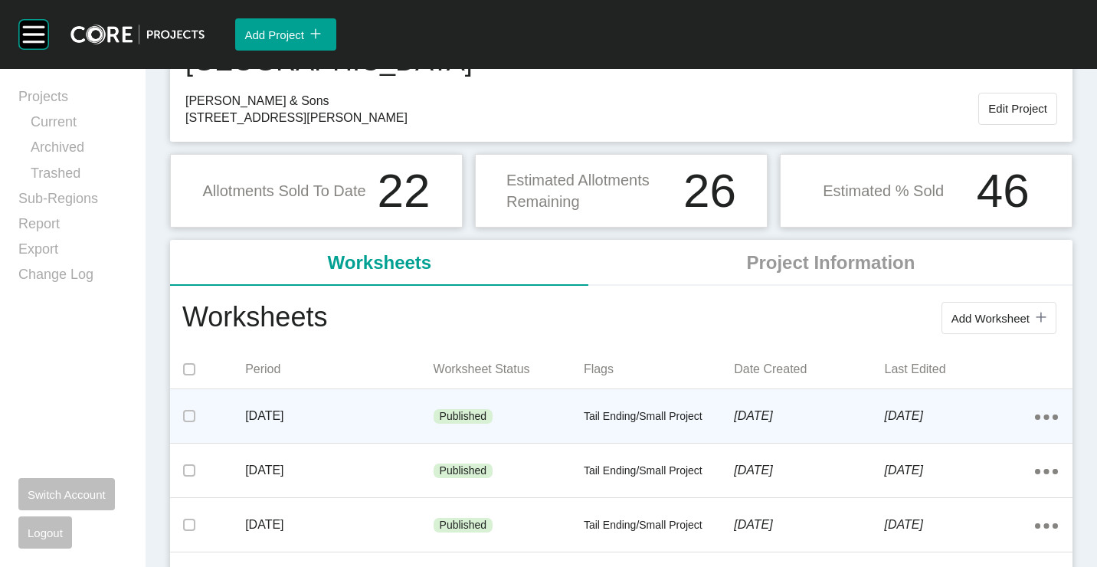
scroll to position [153, 0]
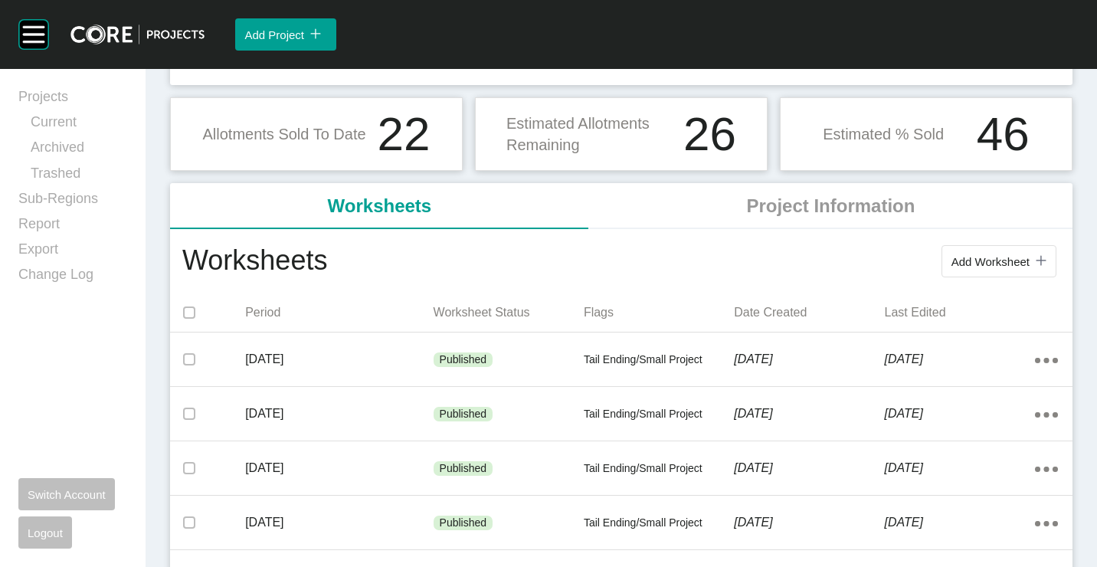
drag, startPoint x: 1028, startPoint y: 260, endPoint x: 999, endPoint y: 260, distance: 29.1
click at [1032, 260] on rect at bounding box center [1041, 260] width 18 height 18
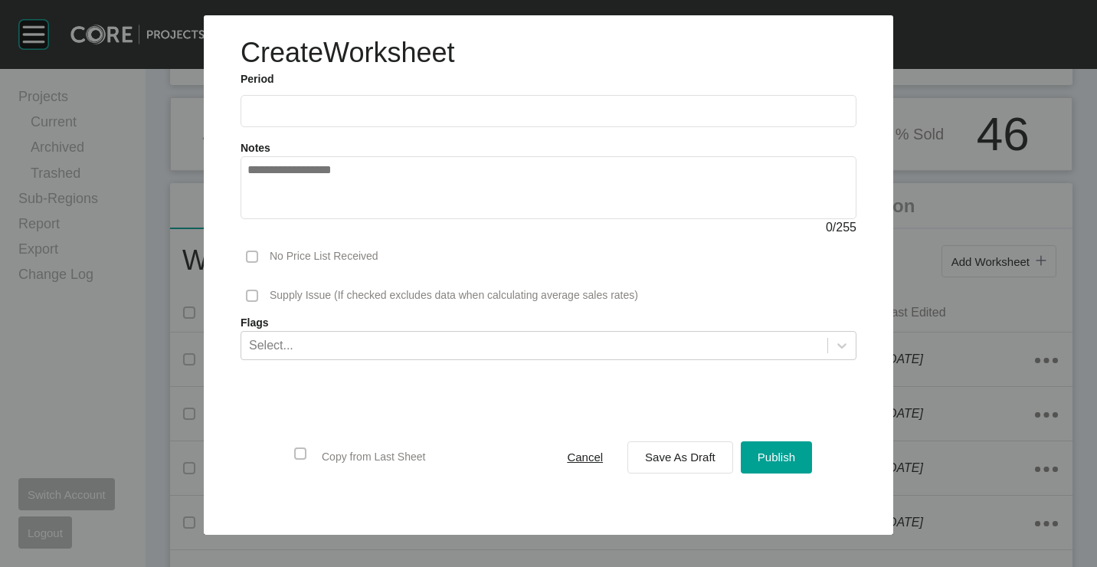
click at [340, 115] on input "text" at bounding box center [548, 110] width 602 height 13
click at [271, 213] on li "[DATE]" at bounding box center [269, 223] width 51 height 26
type input "*********"
click at [706, 466] on div "Save As Draft" at bounding box center [680, 457] width 78 height 21
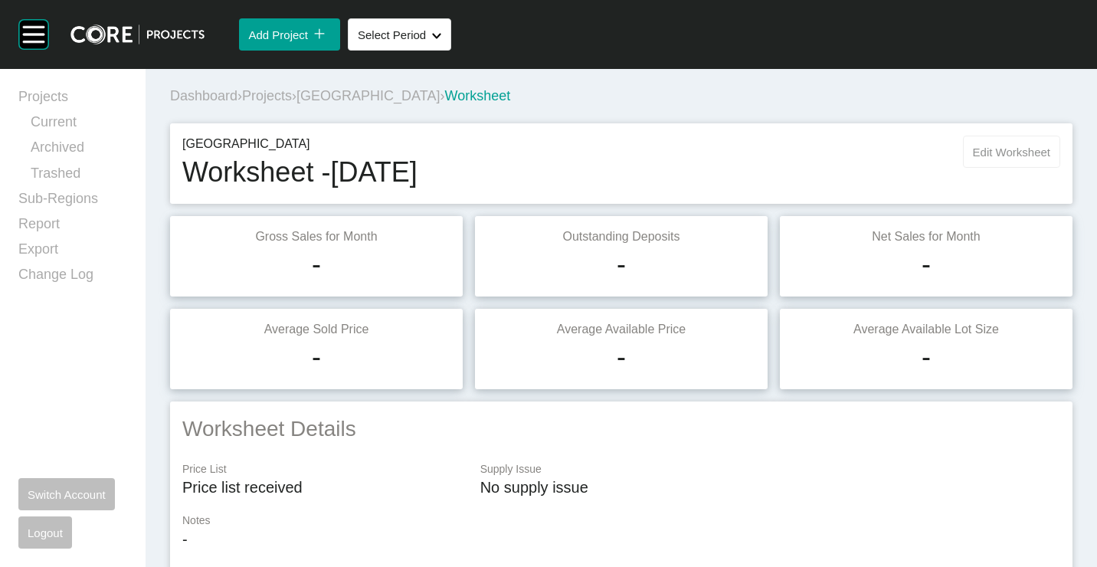
click at [973, 152] on span "Edit Worksheet" at bounding box center [1011, 152] width 77 height 13
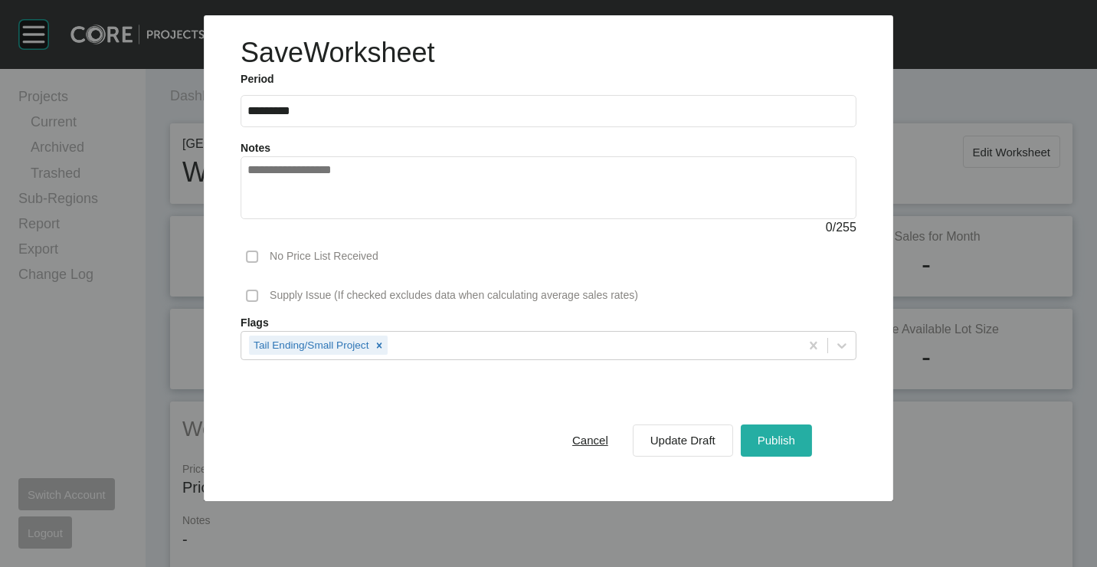
click at [774, 441] on span "Publish" at bounding box center [777, 440] width 38 height 13
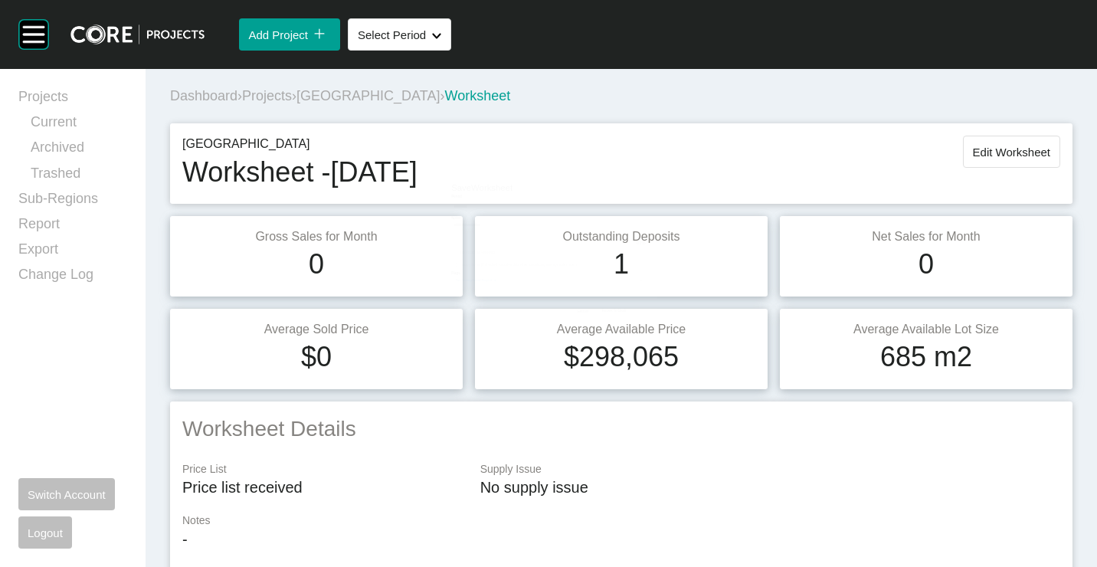
click at [267, 91] on span "Projects" at bounding box center [267, 95] width 50 height 15
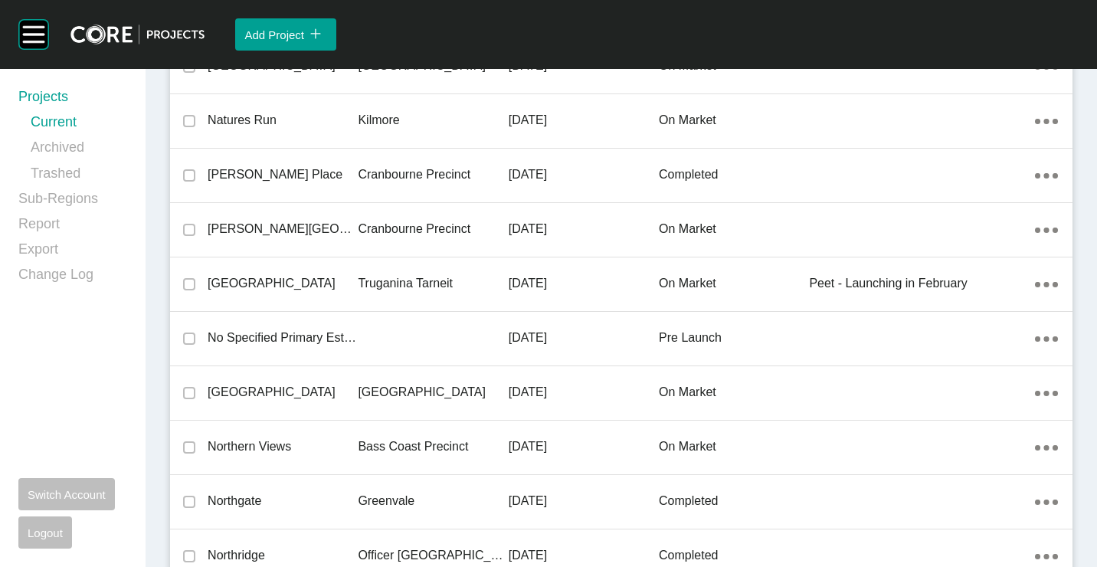
scroll to position [7262, 0]
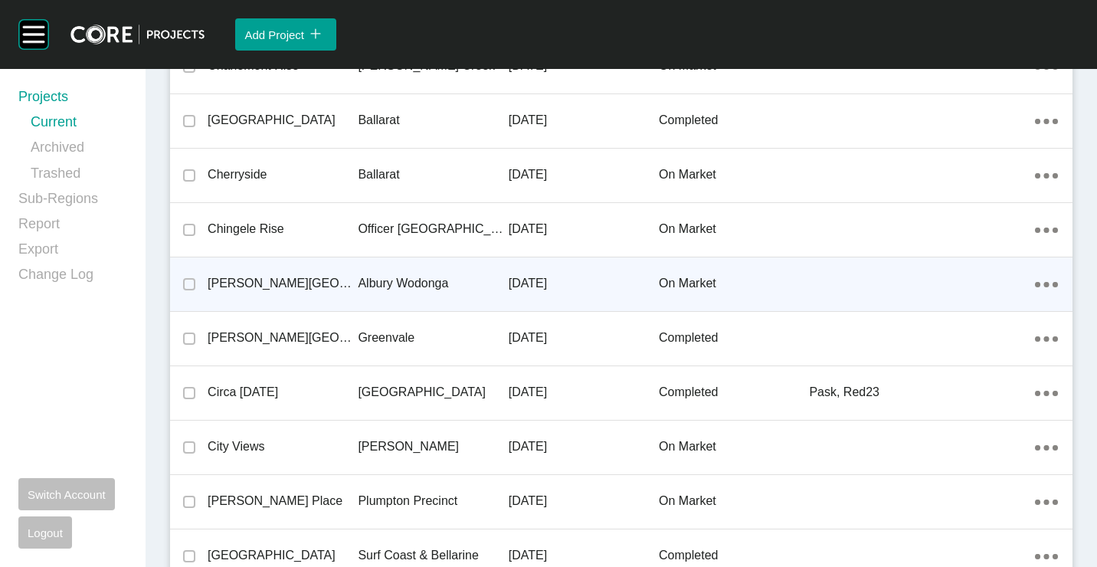
click at [277, 282] on p "[PERSON_NAME][GEOGRAPHIC_DATA]" at bounding box center [283, 283] width 150 height 17
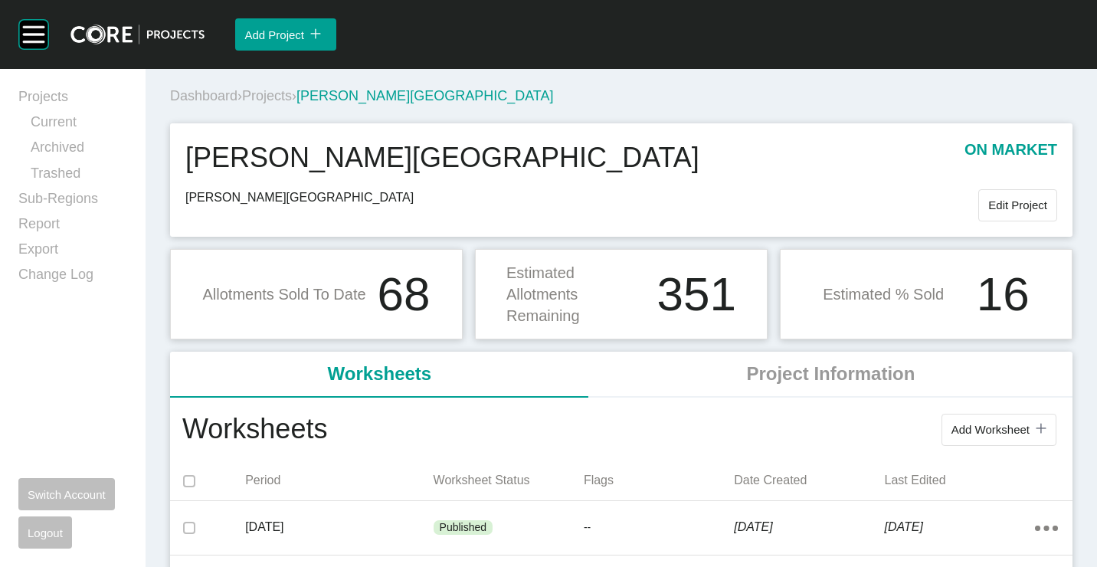
scroll to position [77, 0]
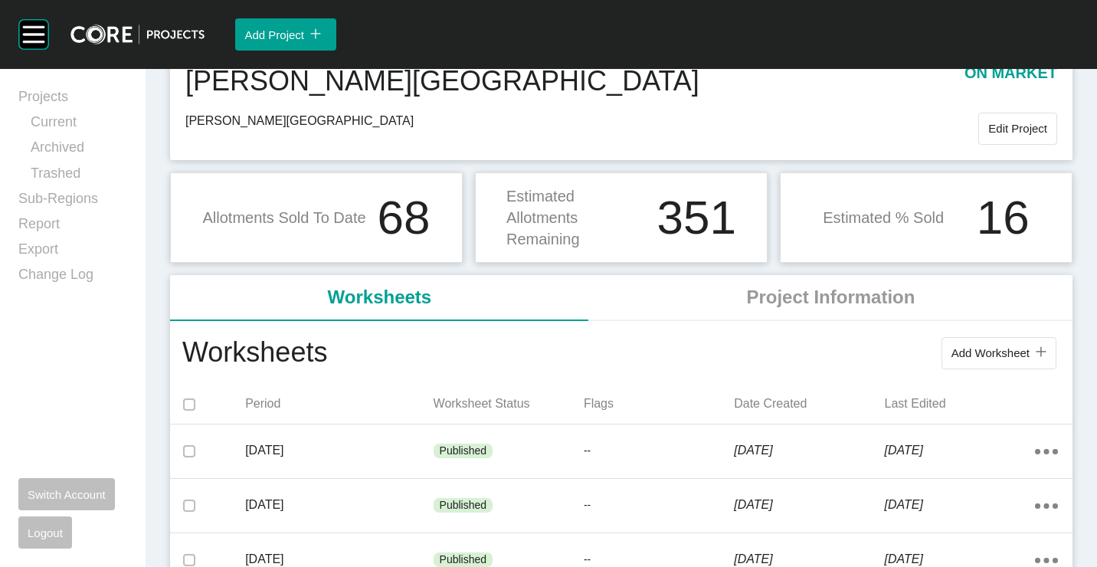
click at [1029, 348] on div "icon/tick copy 11 Created with Sketch." at bounding box center [1037, 352] width 17 height 13
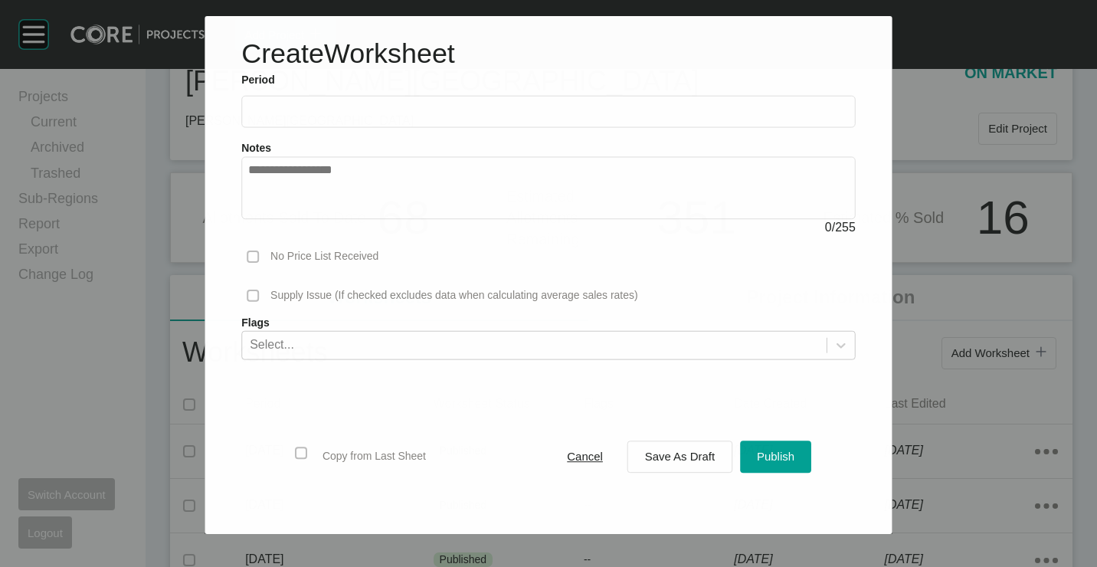
click at [277, 103] on label at bounding box center [548, 112] width 614 height 32
click at [277, 105] on input "text" at bounding box center [548, 111] width 601 height 13
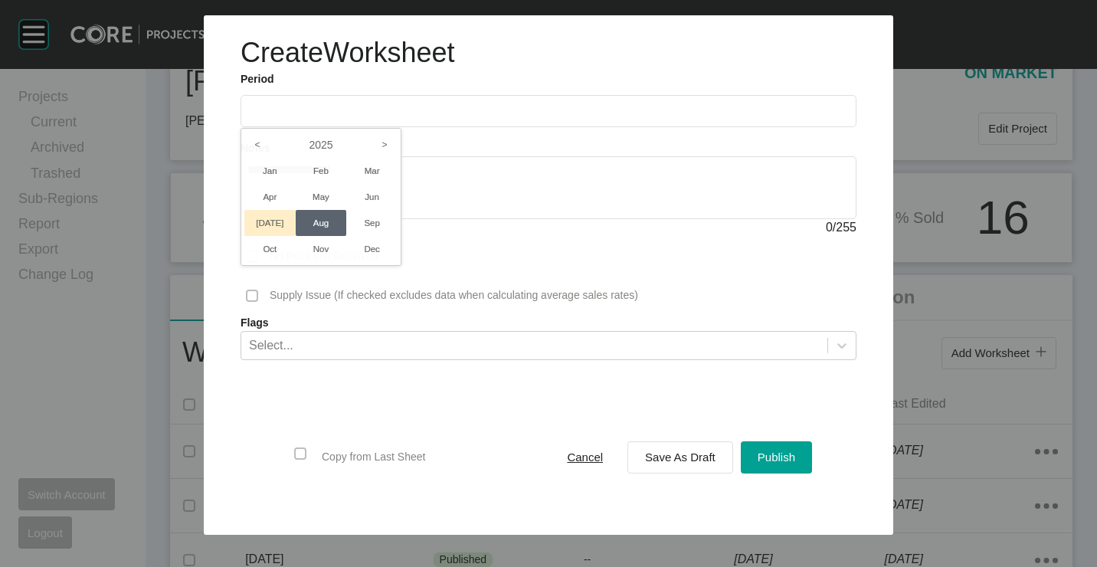
click at [280, 216] on li "[DATE]" at bounding box center [269, 223] width 51 height 26
type input "*********"
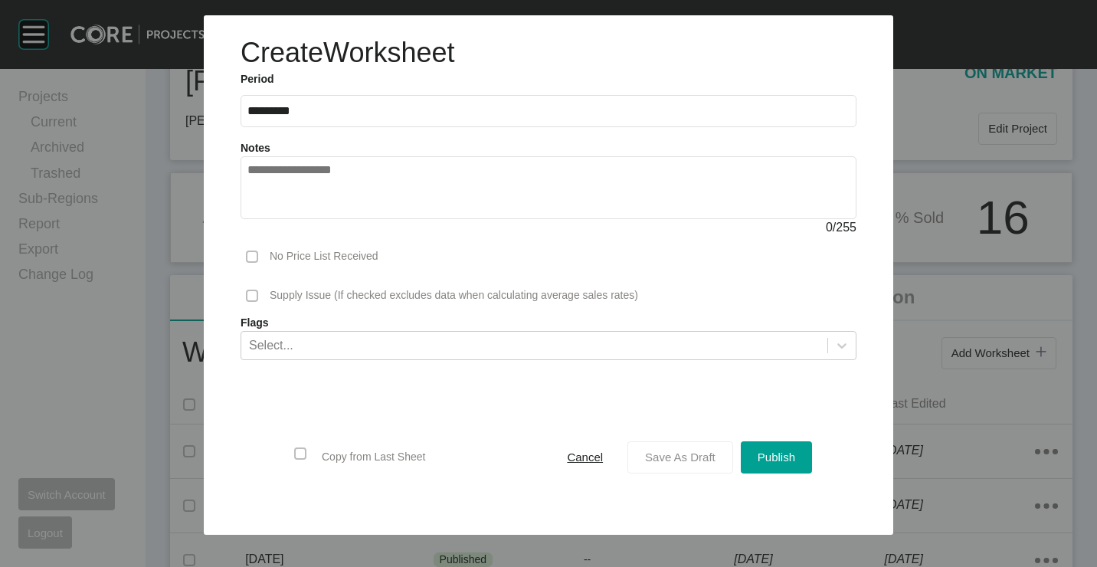
click at [709, 463] on span "Save As Draft" at bounding box center [680, 456] width 70 height 13
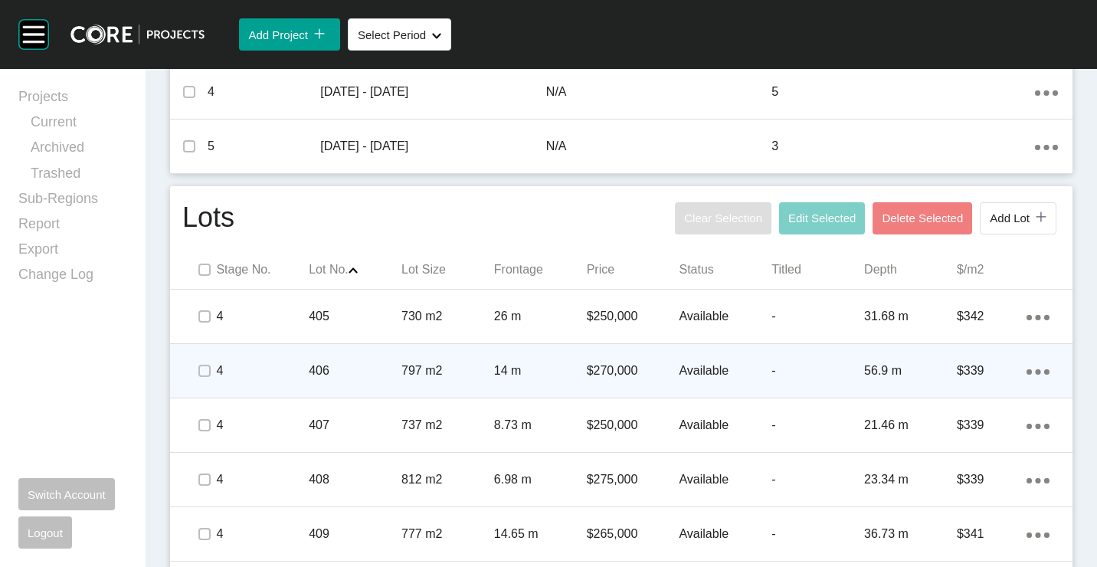
scroll to position [689, 0]
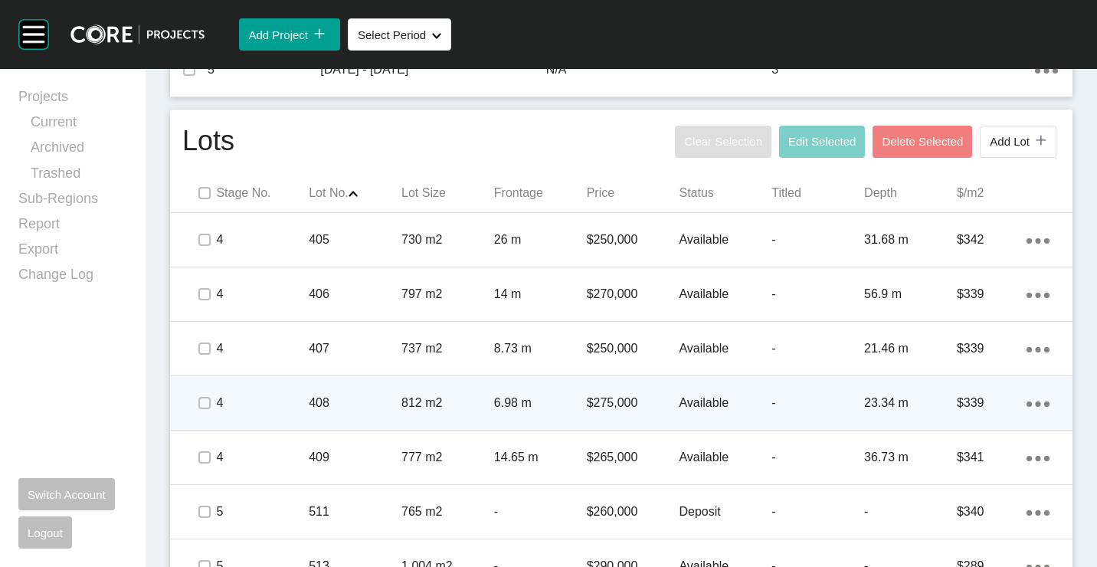
click at [377, 388] on div "408" at bounding box center [355, 402] width 93 height 47
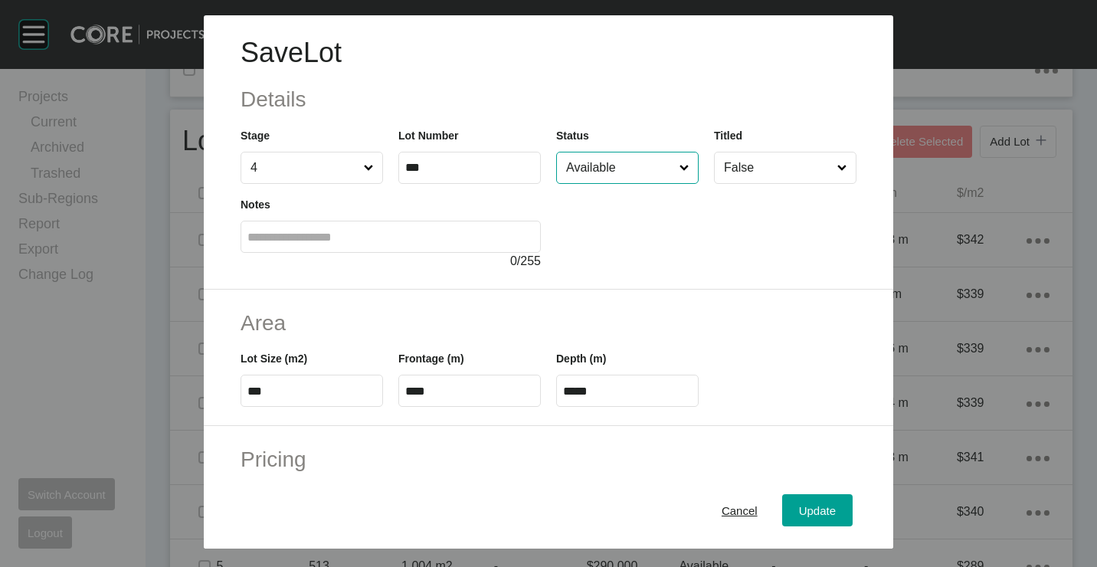
click at [622, 171] on input "Available" at bounding box center [619, 167] width 113 height 31
click at [607, 179] on input "On Hold" at bounding box center [619, 167] width 113 height 31
click at [810, 521] on button "Update" at bounding box center [817, 510] width 70 height 32
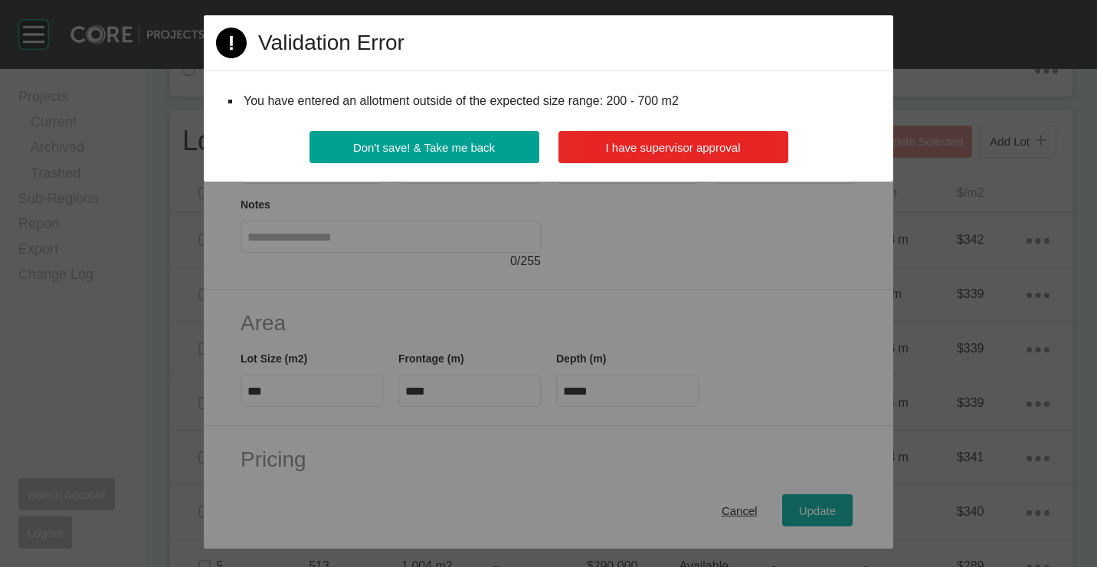
click at [654, 155] on button "I have supervisor approval" at bounding box center [673, 147] width 230 height 32
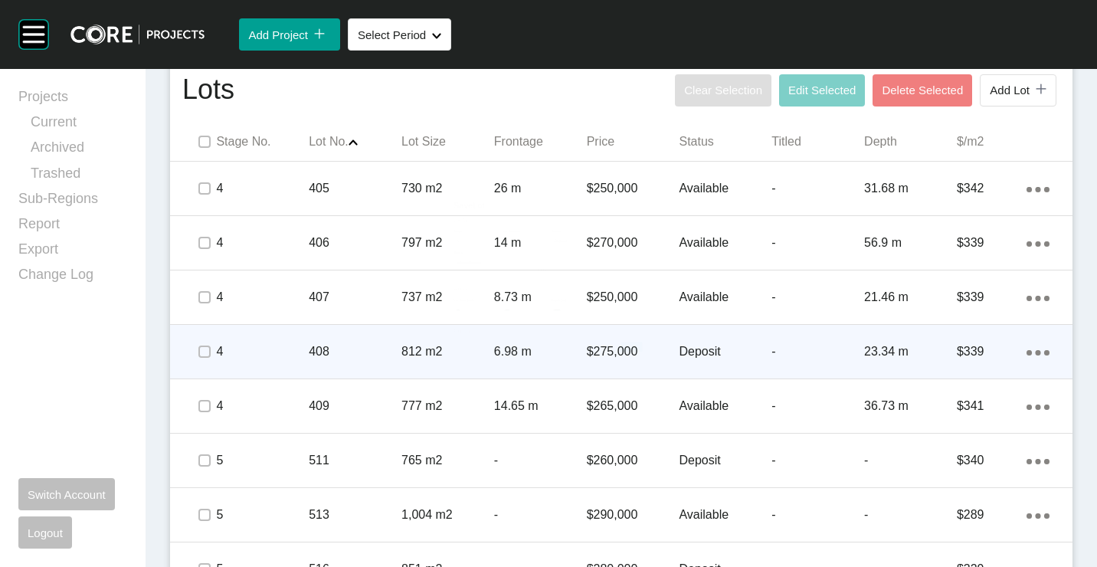
scroll to position [777, 0]
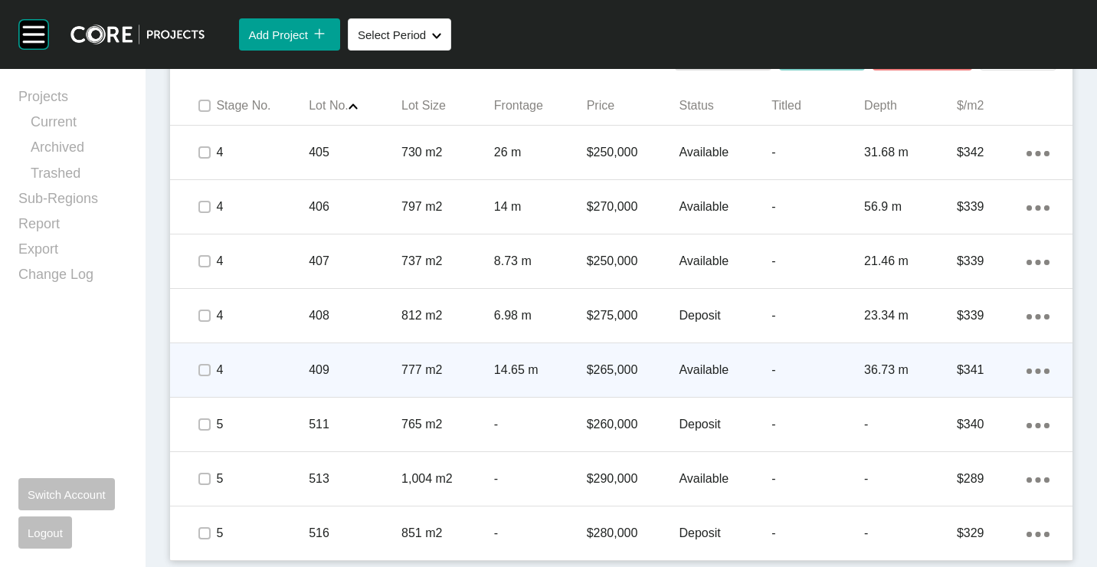
click at [322, 379] on div "409" at bounding box center [355, 369] width 93 height 47
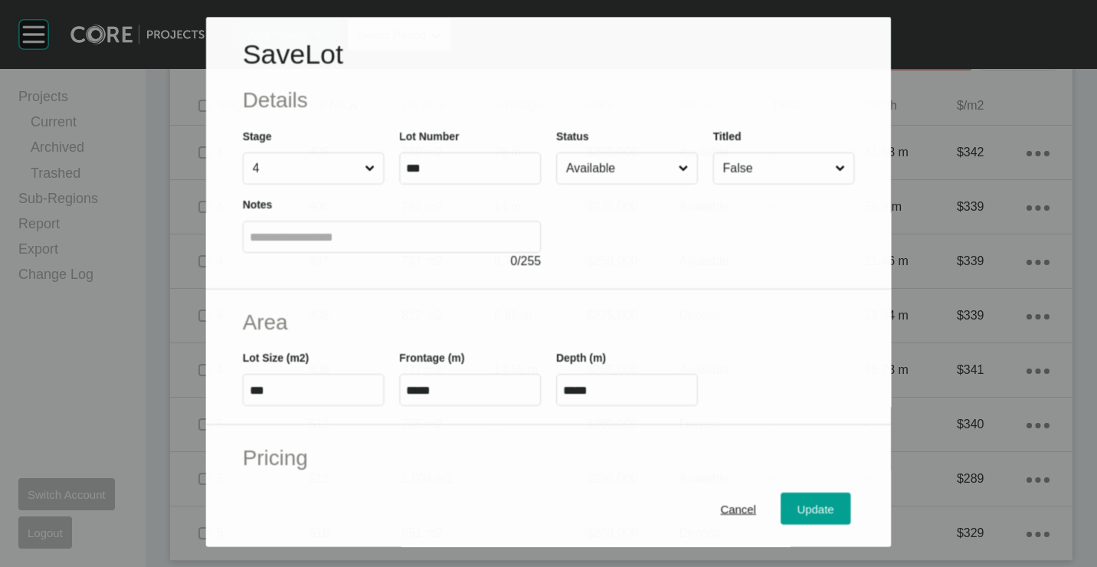
drag, startPoint x: 580, startPoint y: 168, endPoint x: 591, endPoint y: 191, distance: 25.4
click at [581, 168] on input "Available" at bounding box center [619, 168] width 113 height 31
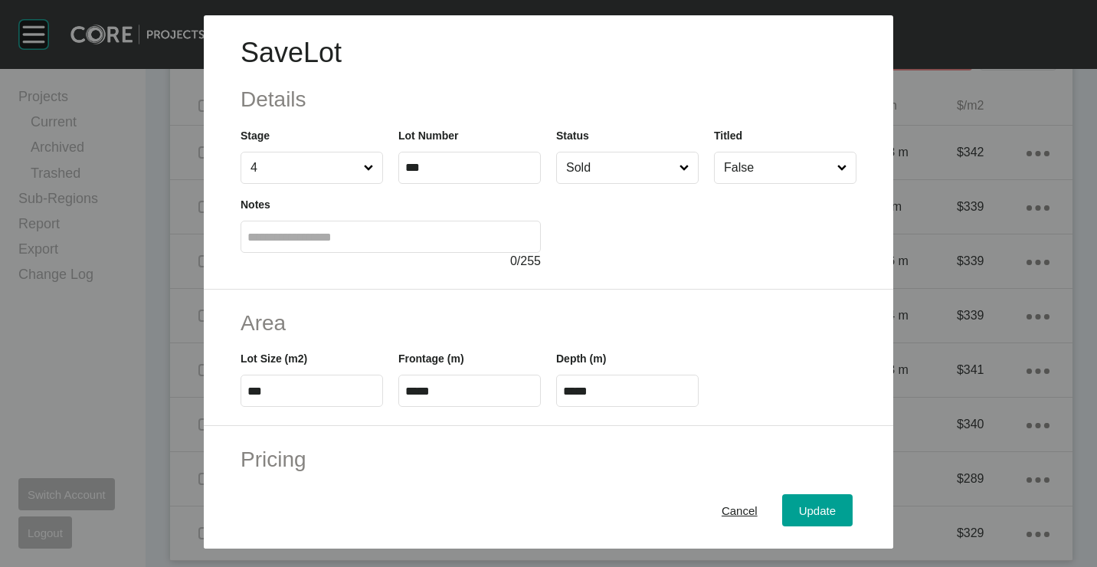
drag, startPoint x: 592, startPoint y: 297, endPoint x: 702, endPoint y: 358, distance: 125.1
click at [820, 504] on span "Update" at bounding box center [817, 509] width 37 height 13
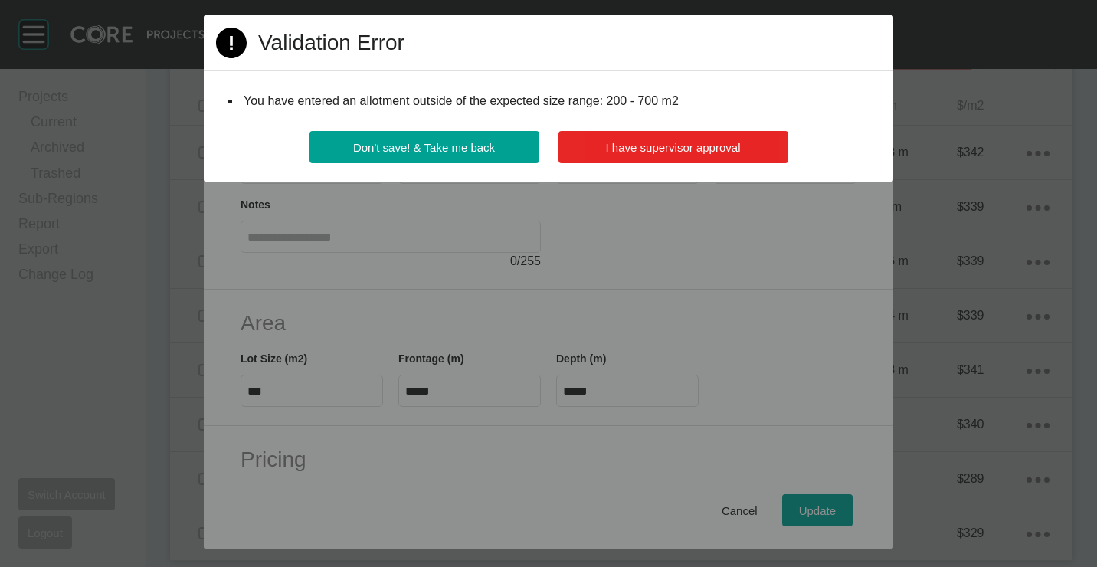
click at [655, 142] on span "I have supervisor approval" at bounding box center [673, 147] width 135 height 13
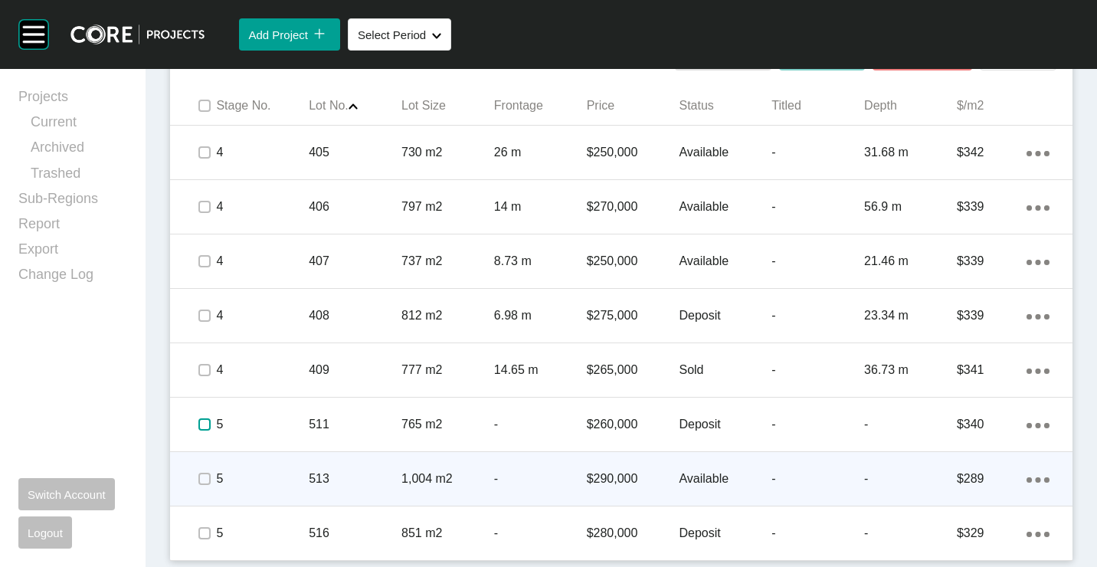
drag, startPoint x: 210, startPoint y: 421, endPoint x: 204, endPoint y: 453, distance: 32.7
click at [209, 424] on label at bounding box center [204, 424] width 12 height 12
drag, startPoint x: 200, startPoint y: 479, endPoint x: 197, endPoint y: 502, distance: 22.4
click at [200, 485] on label at bounding box center [204, 479] width 12 height 12
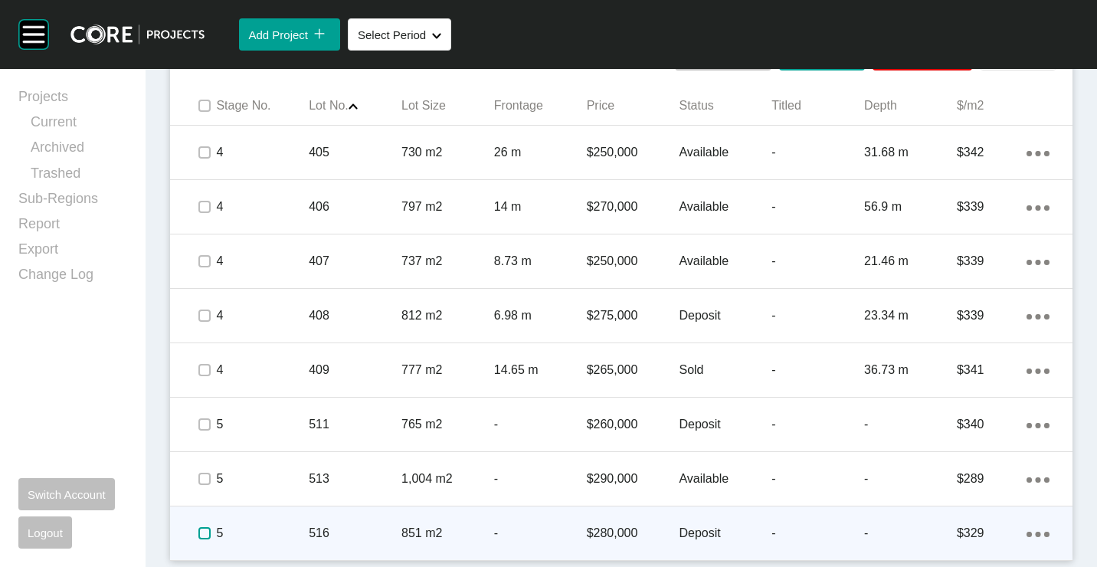
click at [203, 534] on label at bounding box center [204, 533] width 12 height 12
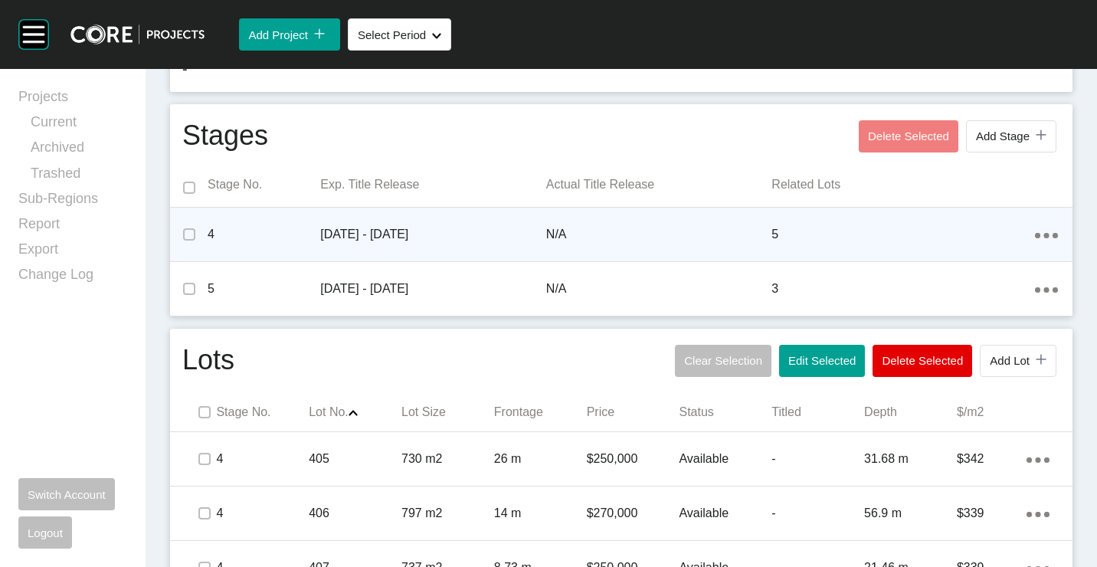
scroll to position [700, 0]
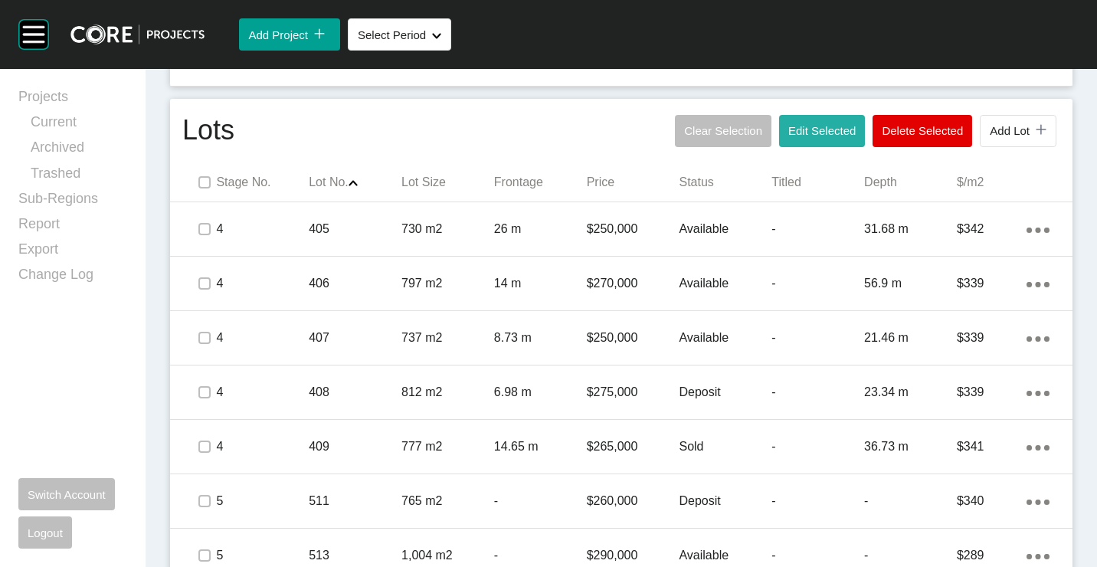
click at [801, 134] on span "Edit Selected" at bounding box center [821, 130] width 67 height 13
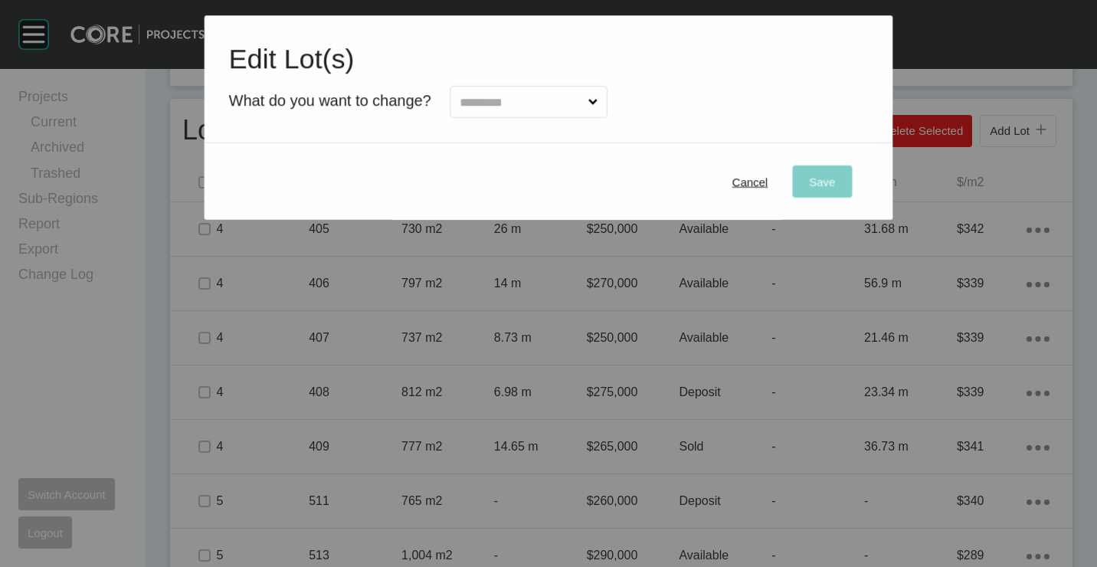
click at [502, 98] on input "text" at bounding box center [521, 102] width 129 height 31
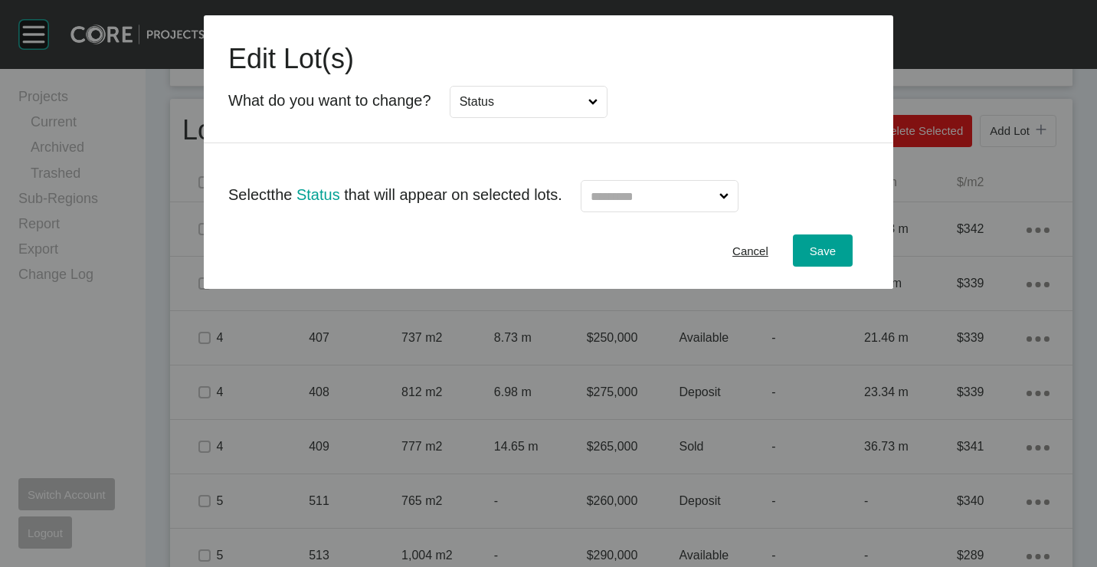
click at [654, 203] on input "text" at bounding box center [651, 196] width 129 height 31
drag, startPoint x: 810, startPoint y: 250, endPoint x: 842, endPoint y: 316, distance: 73.0
click at [811, 252] on span "Save" at bounding box center [823, 250] width 26 height 13
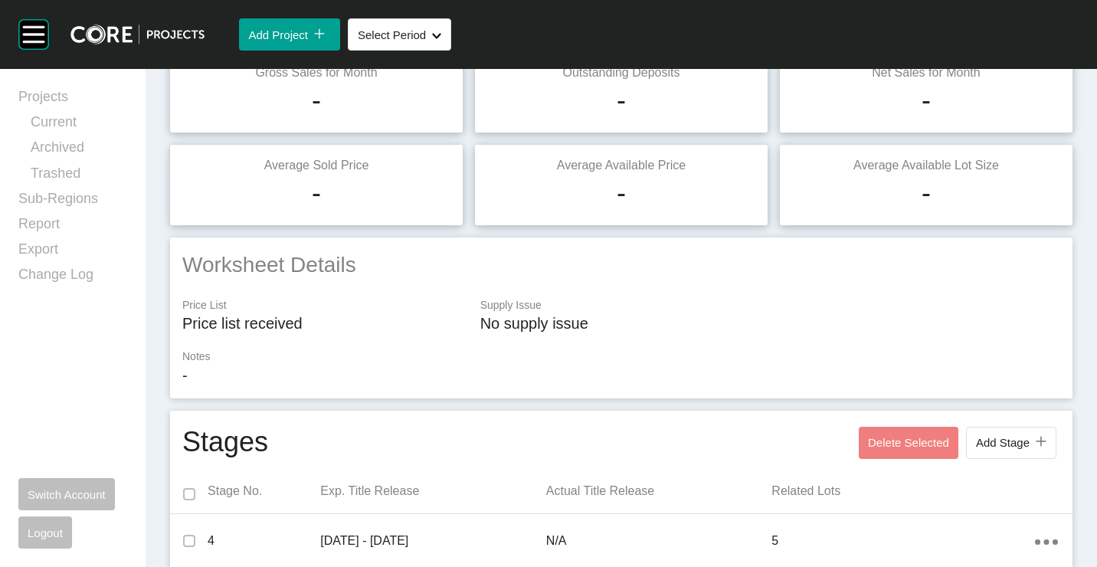
scroll to position [0, 0]
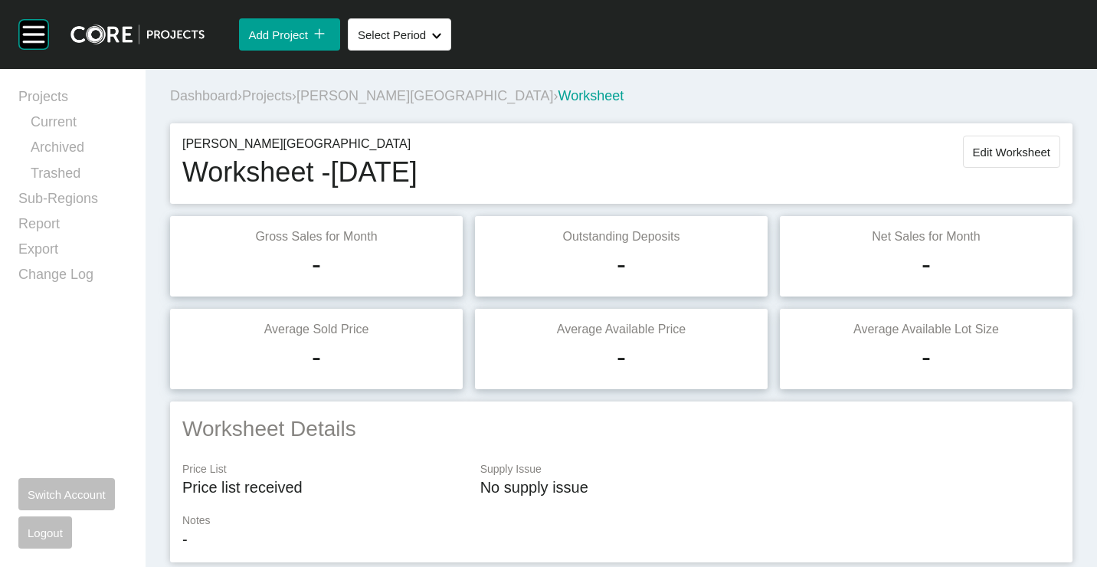
click at [984, 146] on span "Edit Worksheet" at bounding box center [1011, 152] width 77 height 13
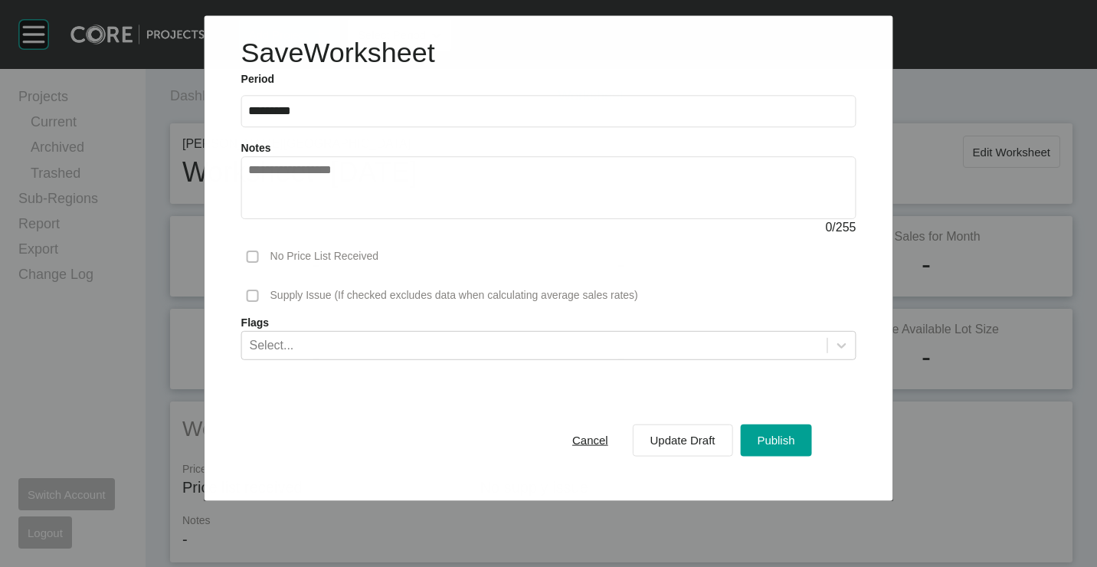
drag, startPoint x: 778, startPoint y: 438, endPoint x: 644, endPoint y: 236, distance: 242.6
click at [776, 434] on span "Publish" at bounding box center [776, 440] width 38 height 13
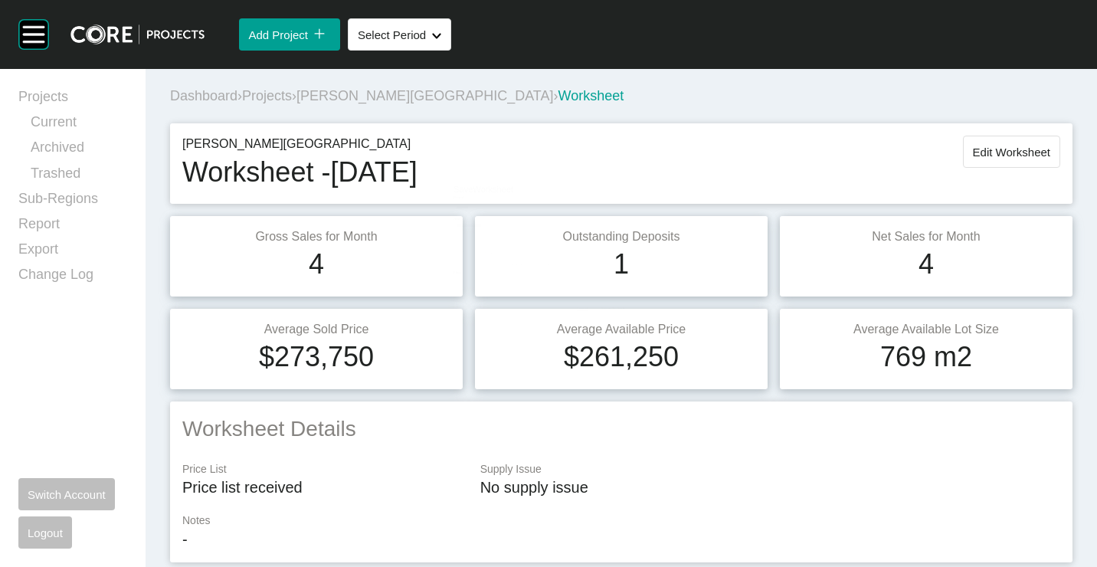
click at [276, 97] on span "Projects" at bounding box center [267, 95] width 50 height 15
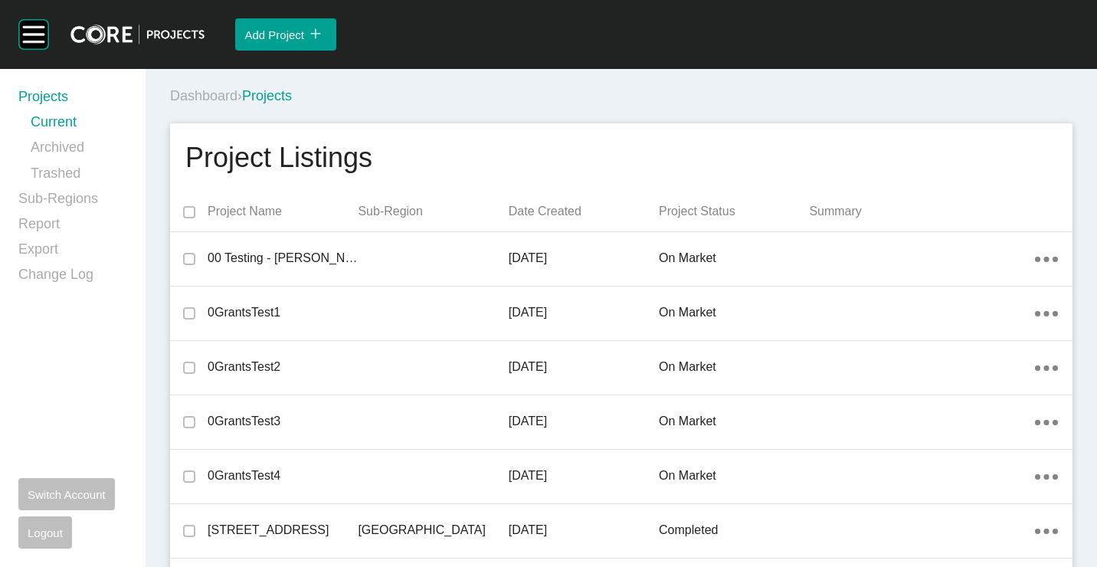
scroll to position [19825, 0]
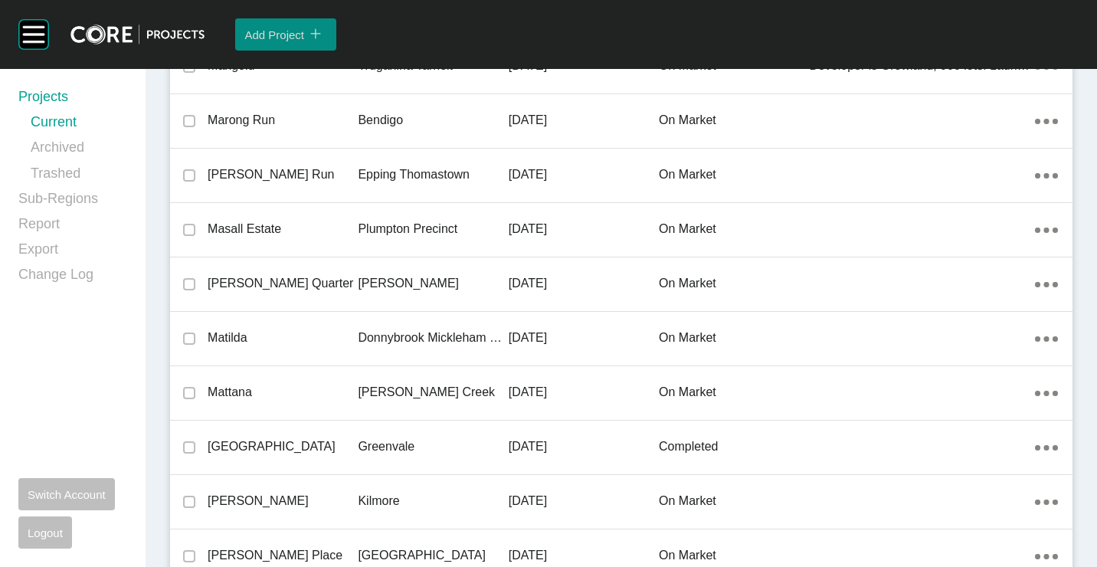
click at [294, 28] on span "Add Project" at bounding box center [274, 34] width 60 height 13
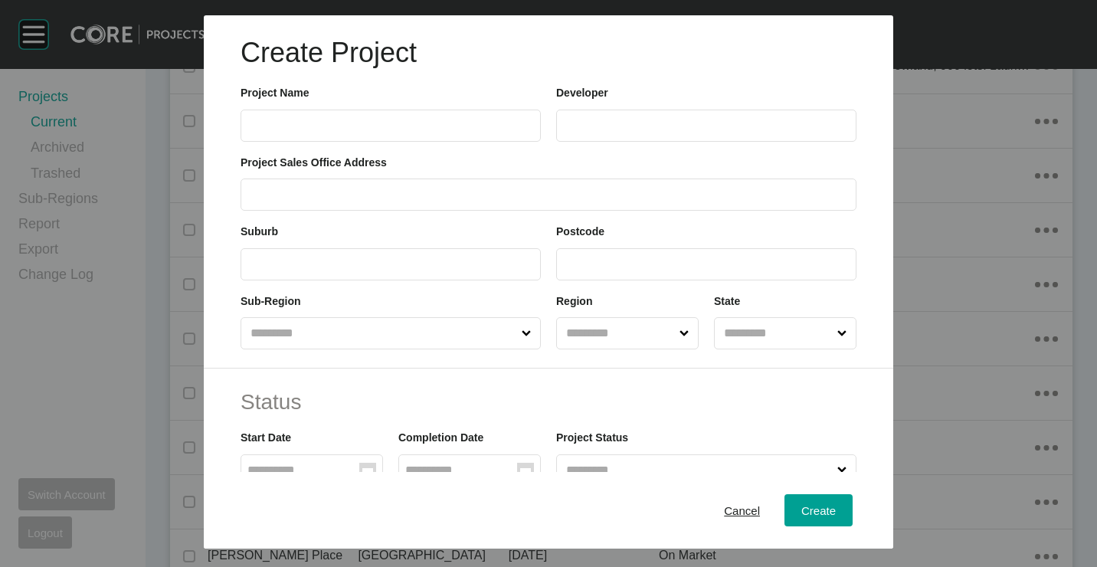
click at [405, 113] on label at bounding box center [391, 126] width 300 height 32
click at [405, 119] on input "text" at bounding box center [390, 125] width 286 height 13
click at [406, 129] on input "text" at bounding box center [390, 125] width 286 height 13
type input "**********"
click at [362, 254] on label at bounding box center [391, 264] width 300 height 32
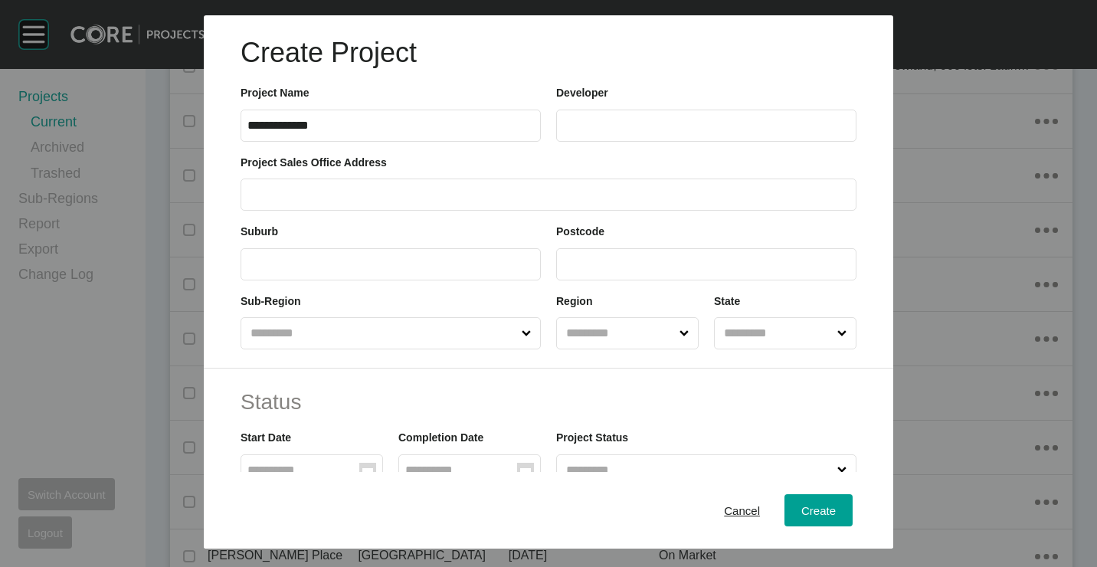
click at [362, 257] on input "text" at bounding box center [390, 263] width 286 height 13
type input "**********"
type input "****"
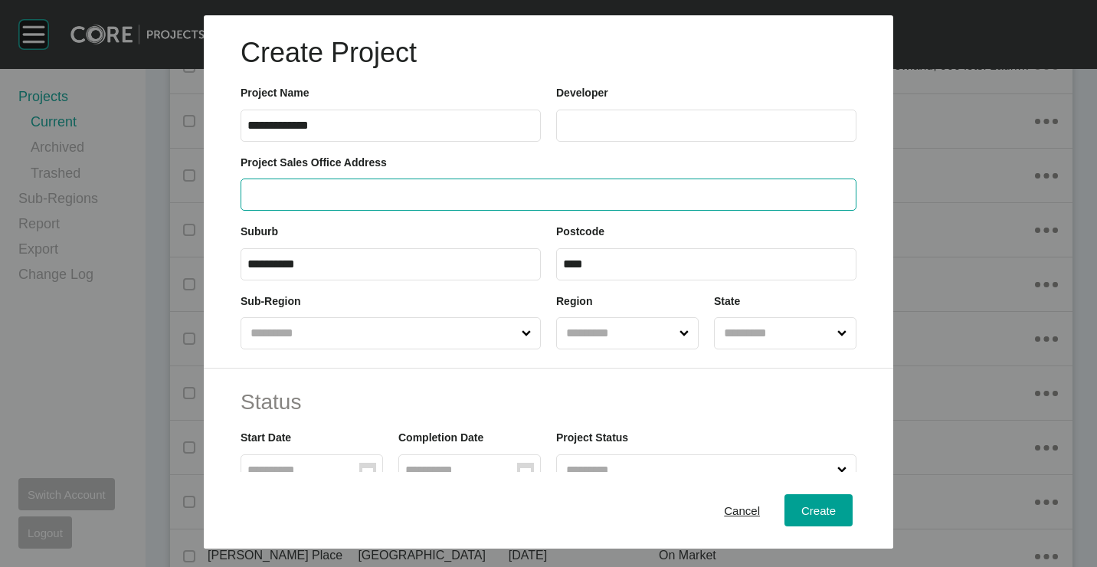
click at [329, 193] on input "text" at bounding box center [548, 194] width 602 height 13
paste input "**********"
drag, startPoint x: 511, startPoint y: 195, endPoint x: 365, endPoint y: 200, distance: 146.4
click at [365, 200] on input "**********" at bounding box center [548, 194] width 602 height 13
type input "**********"
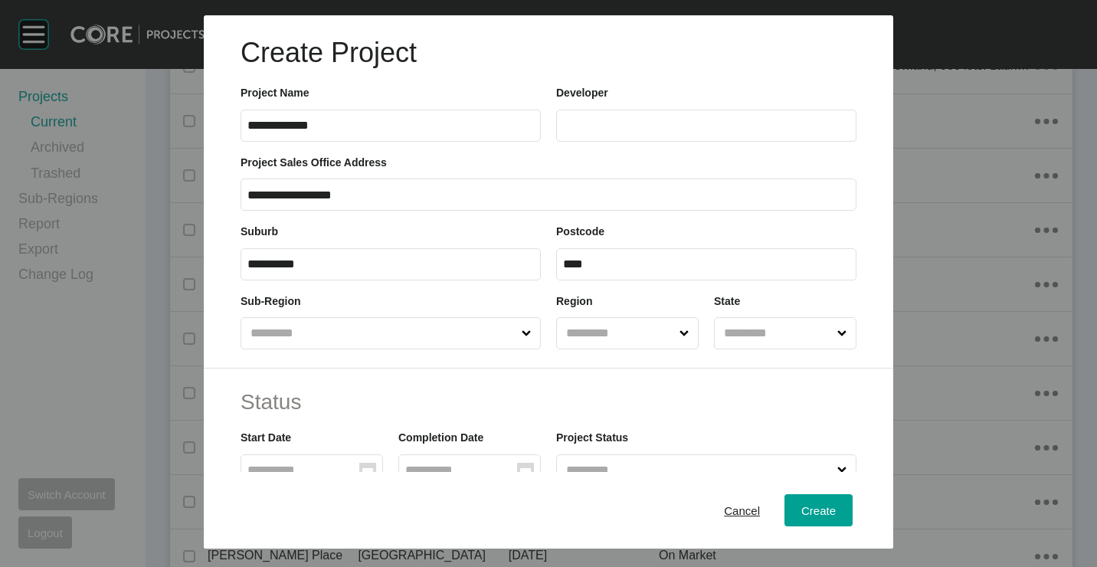
click at [717, 110] on label at bounding box center [706, 126] width 300 height 32
click at [717, 119] on input "text" at bounding box center [706, 125] width 286 height 13
type input "*******"
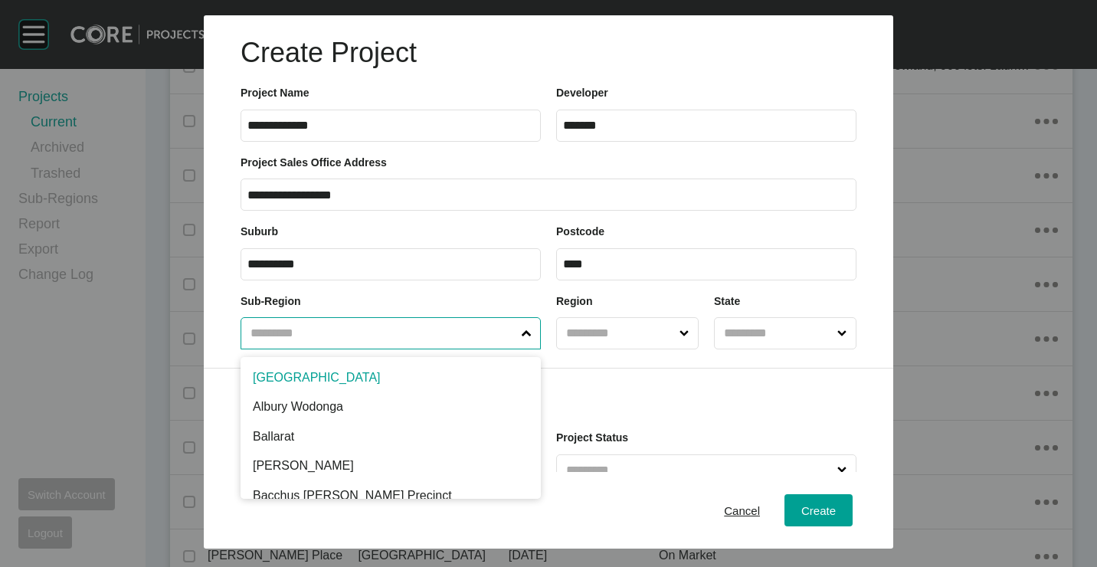
click at [365, 326] on input "text" at bounding box center [382, 333] width 271 height 31
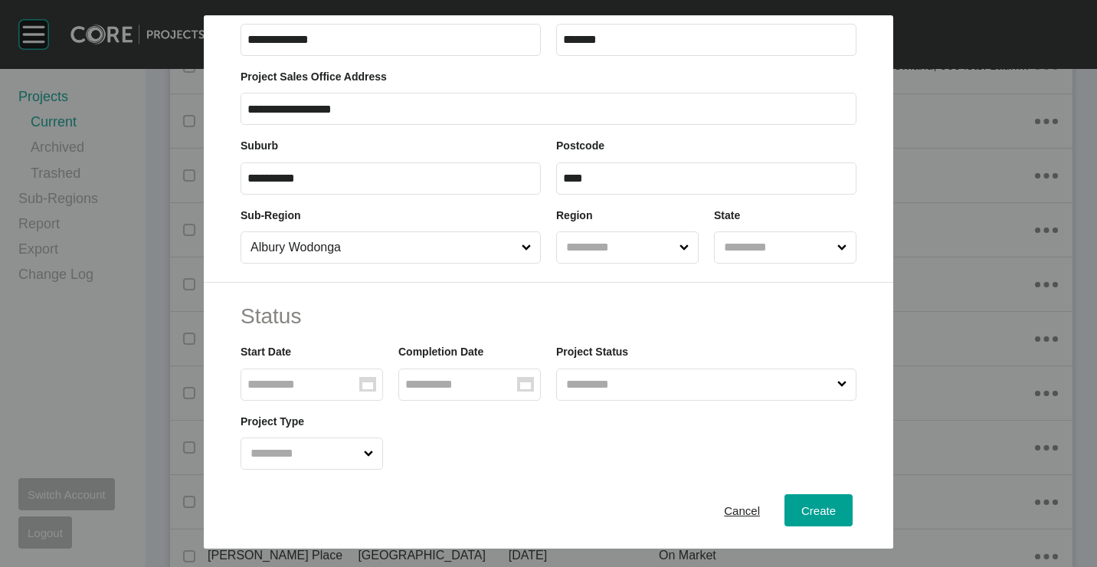
scroll to position [153, 0]
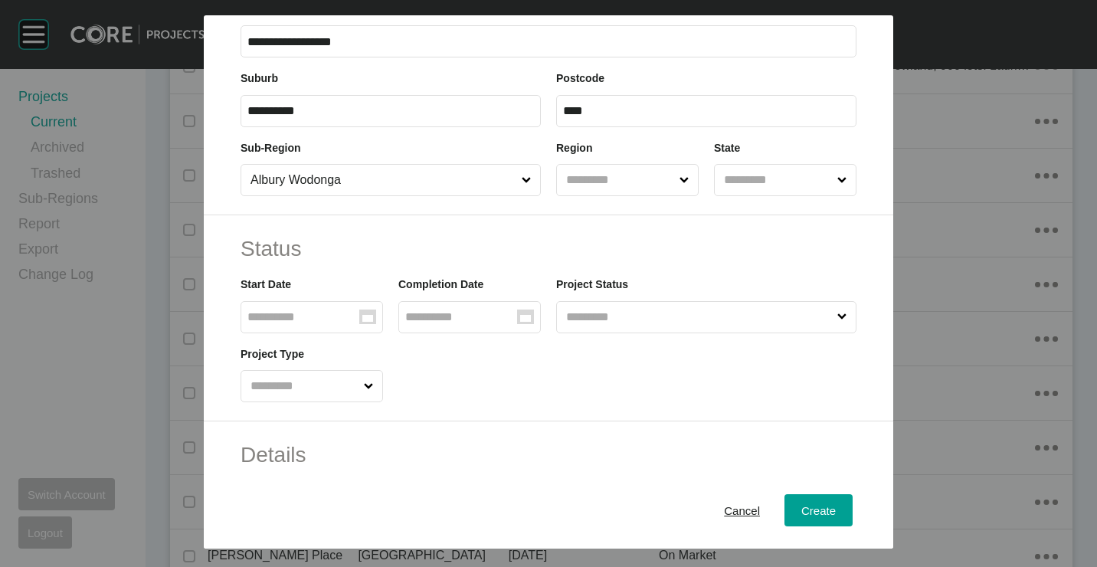
click at [589, 308] on input "text" at bounding box center [698, 317] width 271 height 31
click at [519, 369] on div "Project Type" at bounding box center [548, 367] width 631 height 69
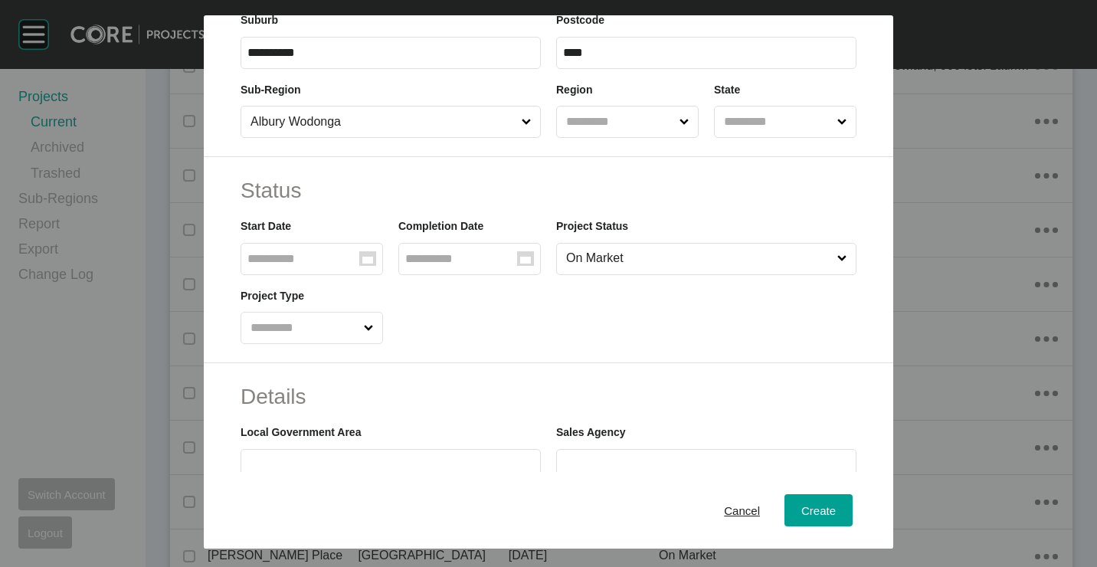
scroll to position [230, 0]
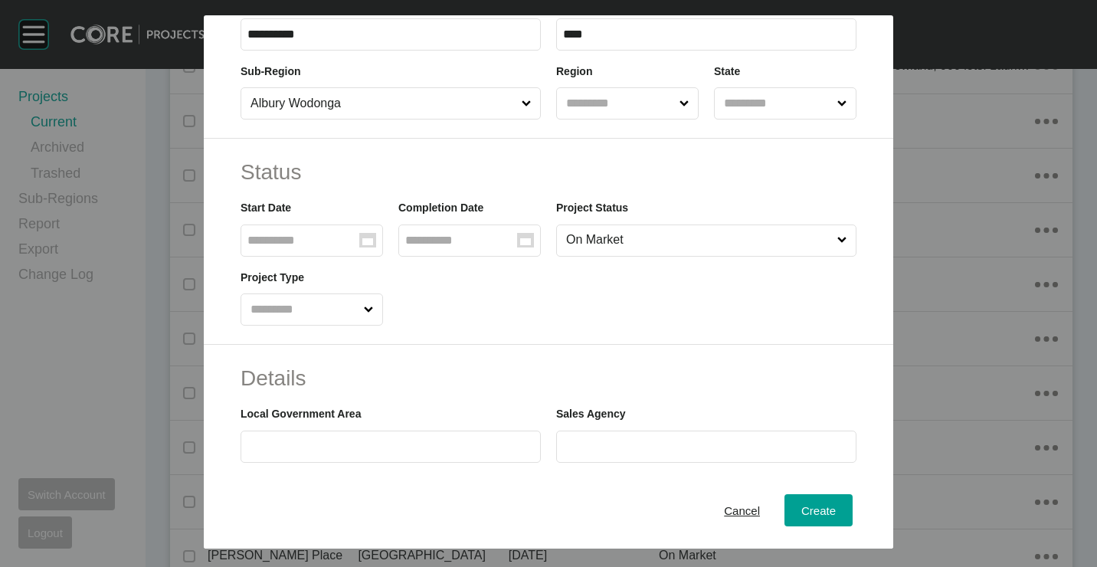
click at [352, 244] on input "Group Created with Sketch." at bounding box center [303, 240] width 112 height 13
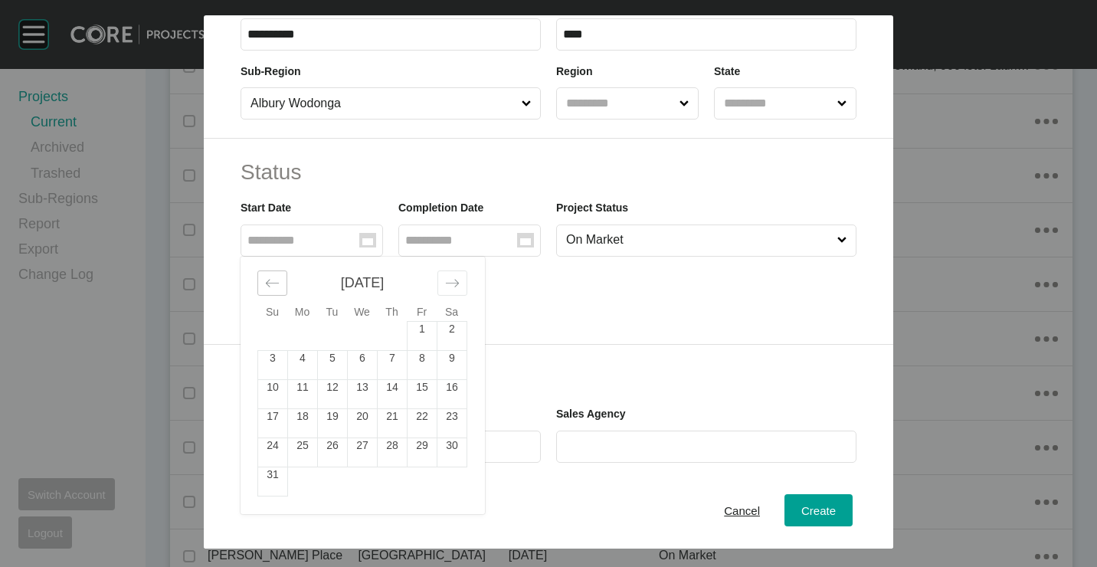
click at [275, 280] on icon "Move backward to switch to the previous month." at bounding box center [272, 283] width 15 height 15
click at [332, 329] on td "1" at bounding box center [333, 335] width 30 height 29
type input "**********"
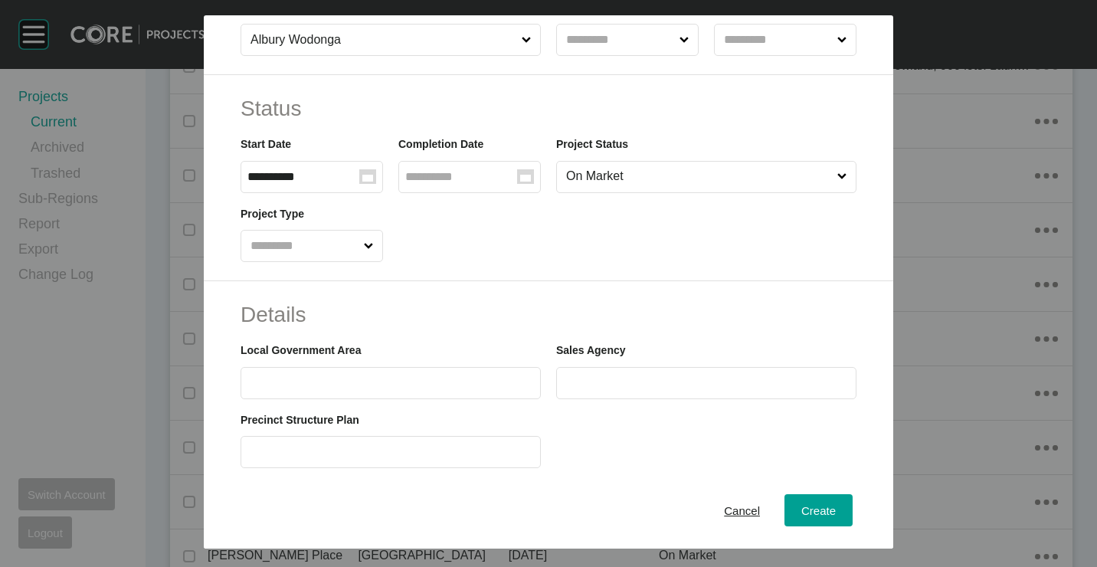
scroll to position [306, 0]
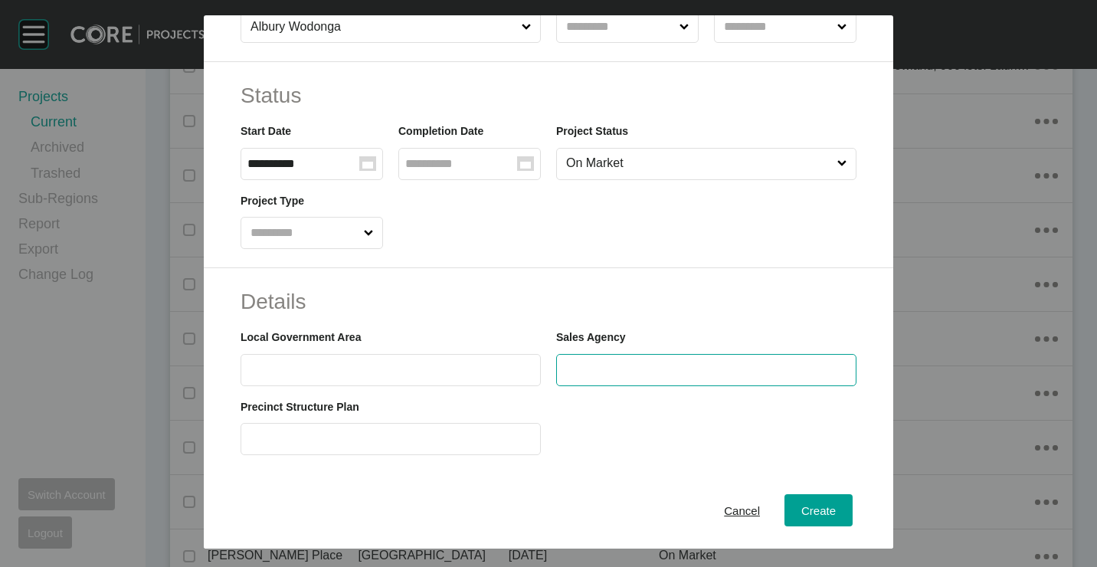
click at [615, 363] on input "text" at bounding box center [706, 369] width 286 height 13
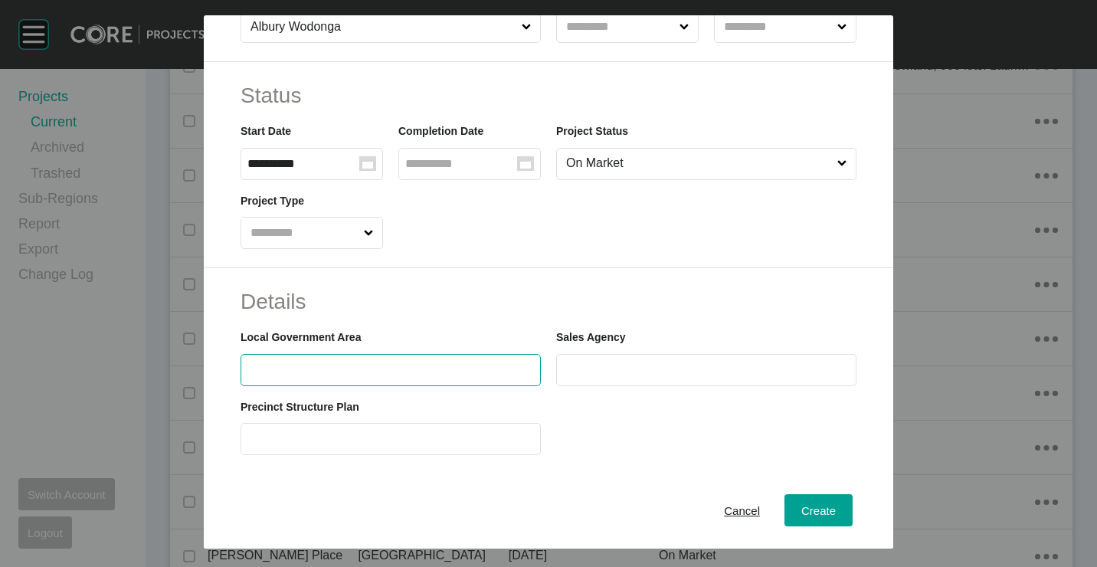
drag, startPoint x: 424, startPoint y: 366, endPoint x: 414, endPoint y: 368, distance: 10.1
click at [425, 367] on input "text" at bounding box center [390, 369] width 286 height 13
paste input "**********"
type input "**********"
click at [669, 362] on label at bounding box center [706, 370] width 300 height 32
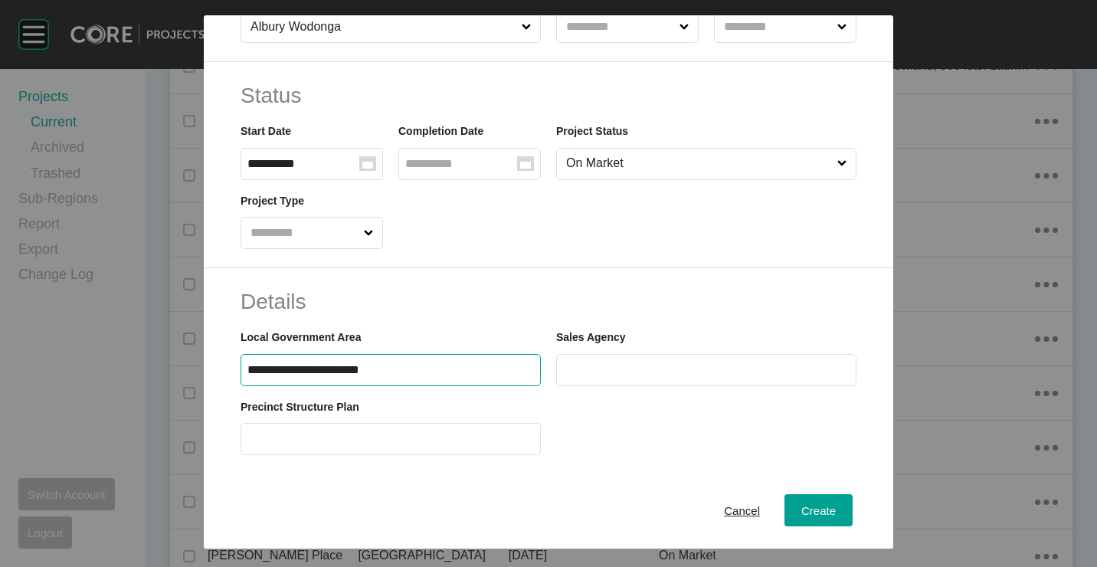
click at [669, 363] on input "text" at bounding box center [706, 369] width 286 height 13
click at [705, 382] on label at bounding box center [706, 370] width 300 height 32
click at [705, 376] on input "text" at bounding box center [706, 369] width 286 height 13
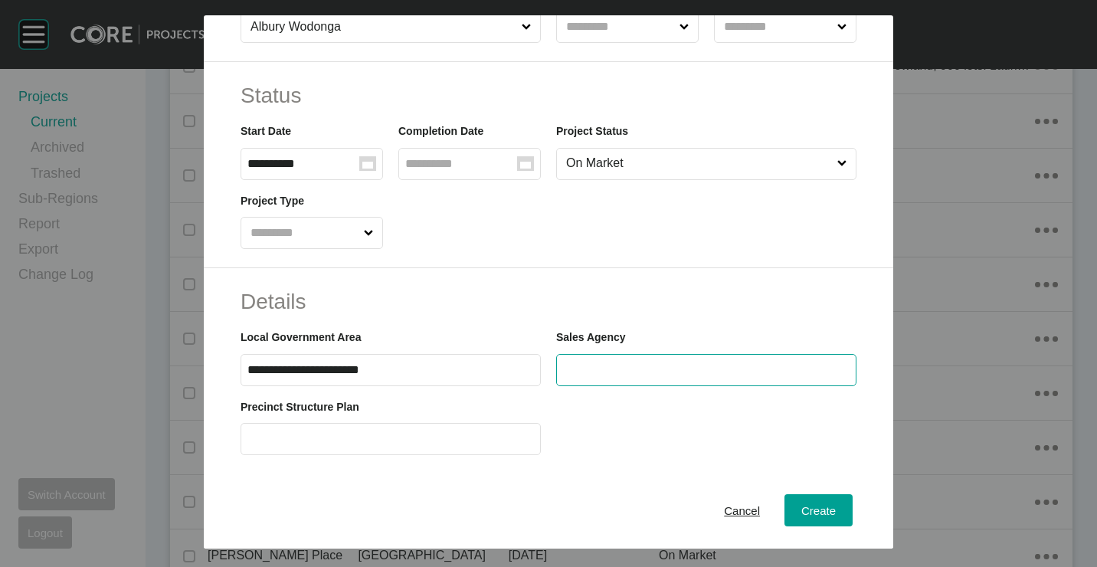
paste input "**********"
type input "**********"
click at [619, 267] on div "**********" at bounding box center [548, 165] width 689 height 206
click at [342, 234] on input "text" at bounding box center [303, 233] width 113 height 31
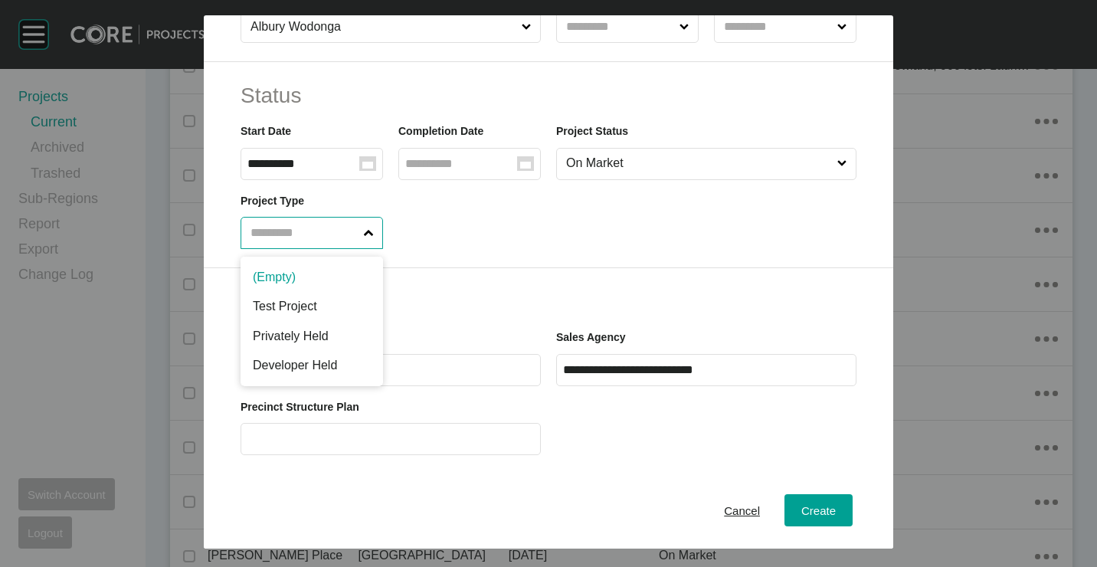
click at [648, 260] on div "**********" at bounding box center [548, 165] width 689 height 206
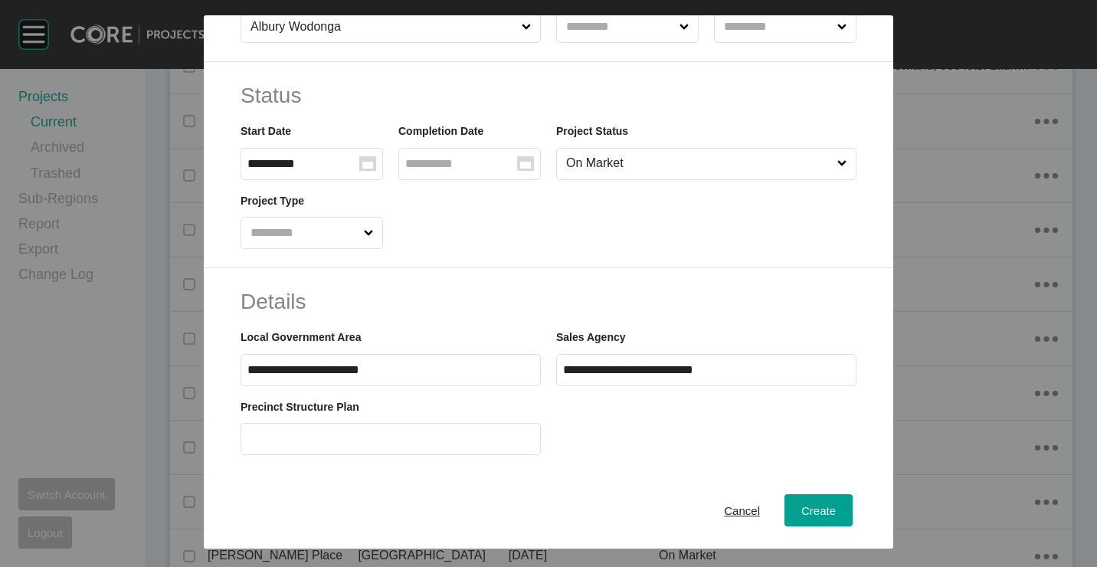
scroll to position [77, 0]
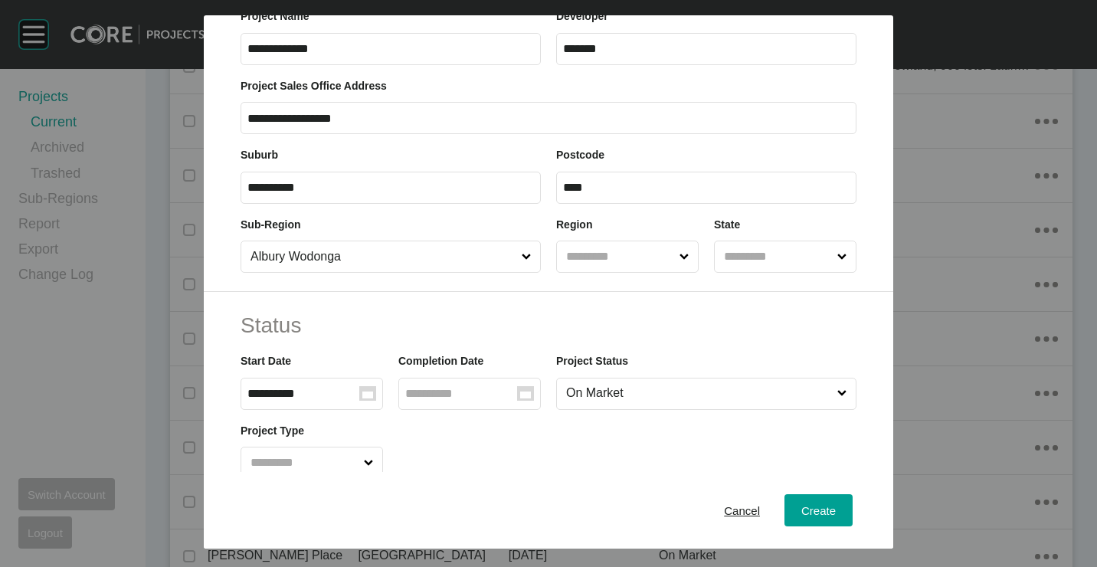
click at [653, 249] on input "text" at bounding box center [619, 256] width 113 height 31
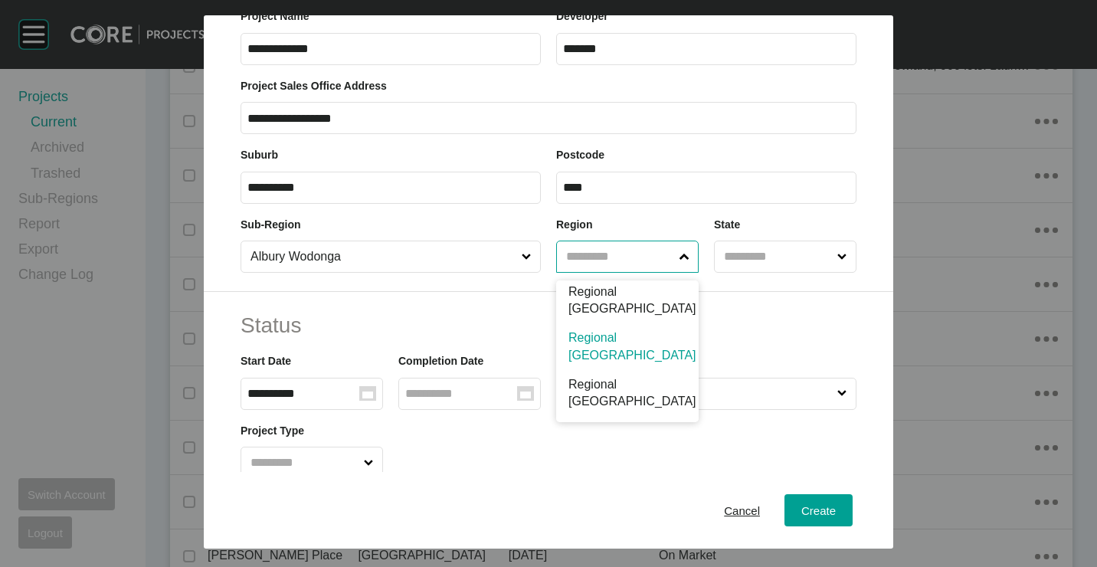
scroll to position [124, 0]
click at [767, 250] on input "text" at bounding box center [777, 256] width 113 height 31
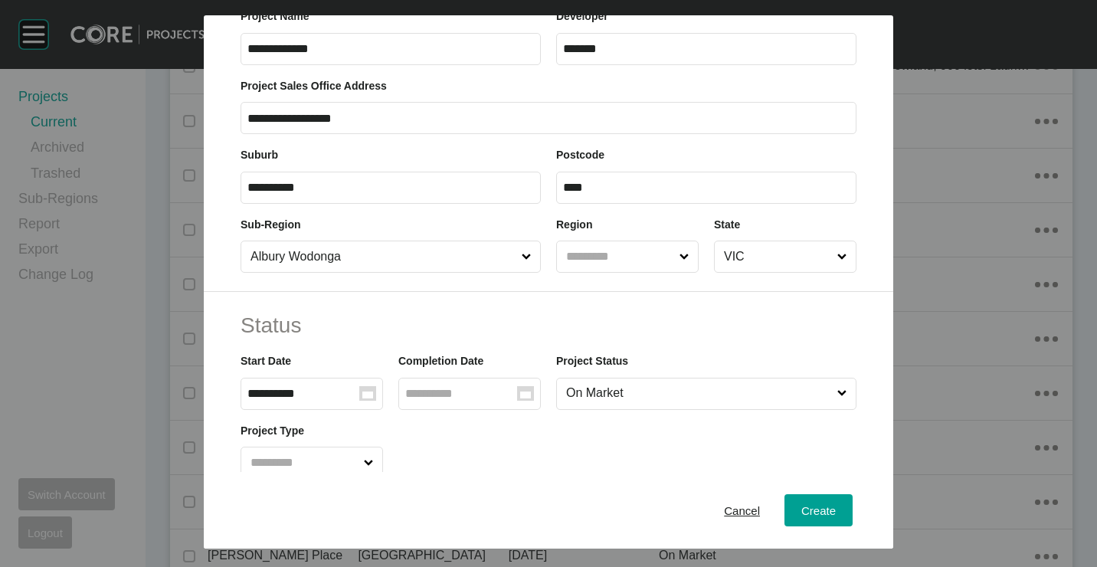
click at [614, 232] on div "Region" at bounding box center [627, 244] width 142 height 57
click at [605, 256] on input "text" at bounding box center [619, 256] width 113 height 31
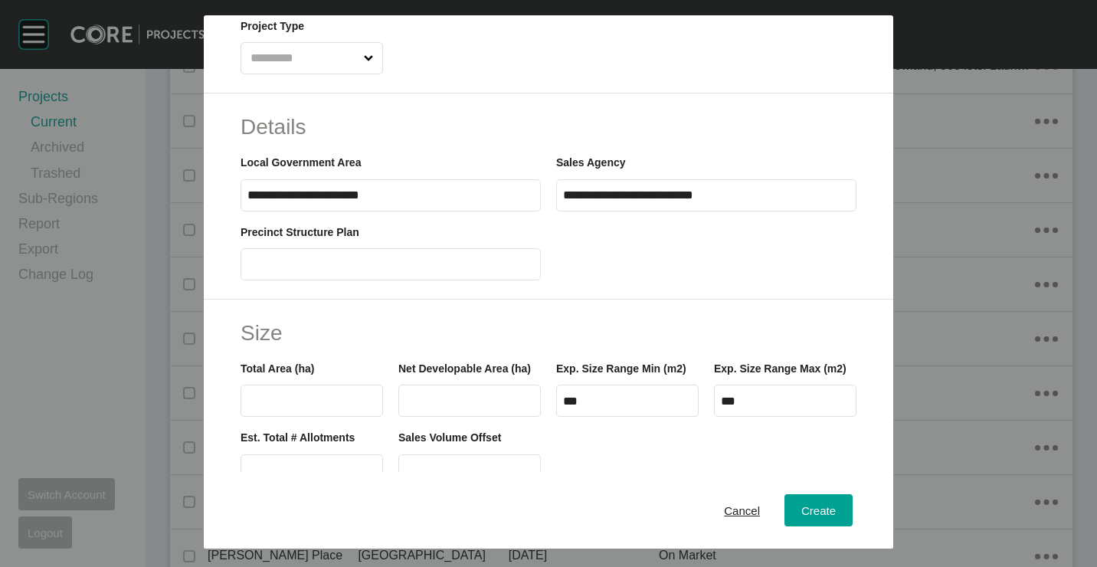
scroll to position [536, 0]
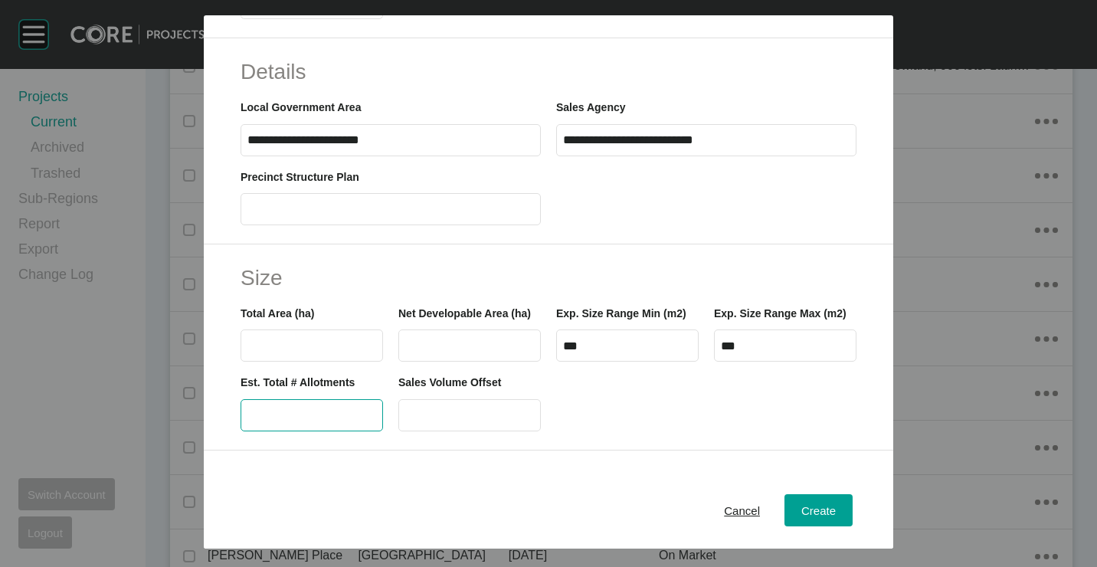
click at [329, 421] on input "text" at bounding box center [311, 414] width 129 height 13
type input "**"
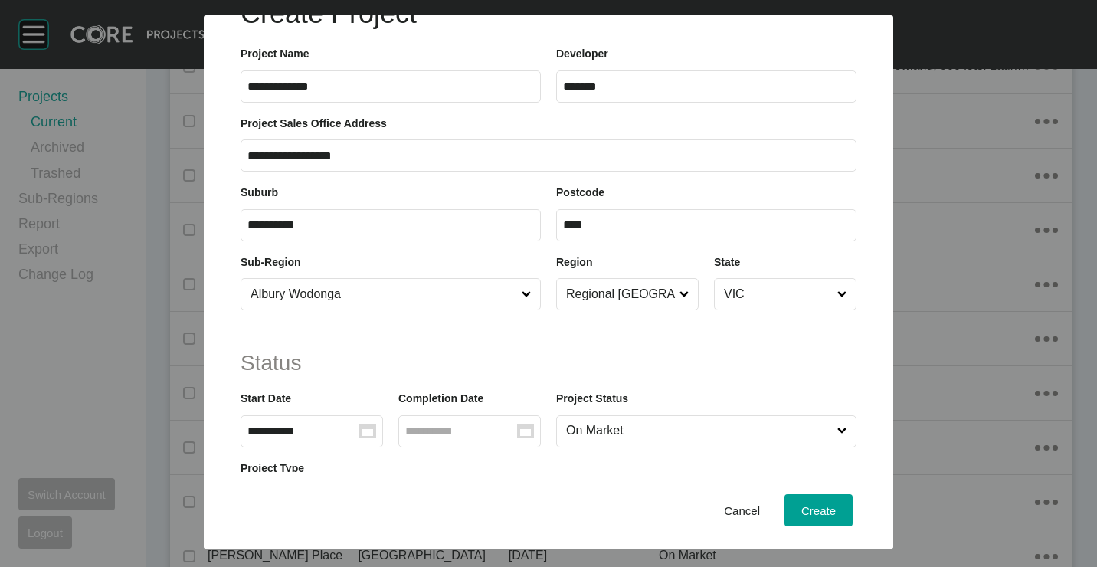
scroll to position [0, 0]
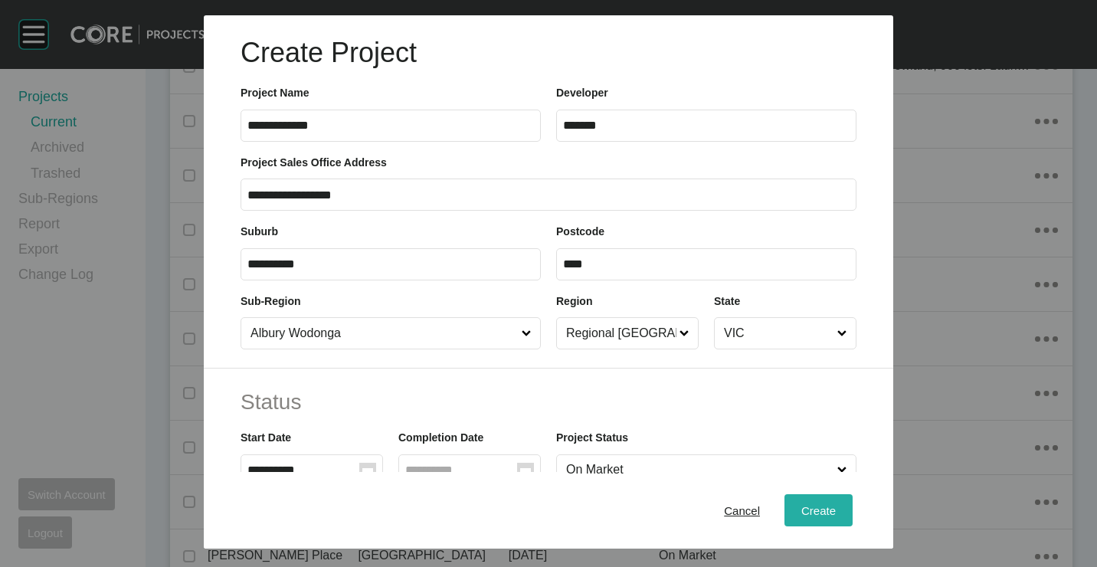
click at [801, 508] on span "Create" at bounding box center [818, 509] width 34 height 13
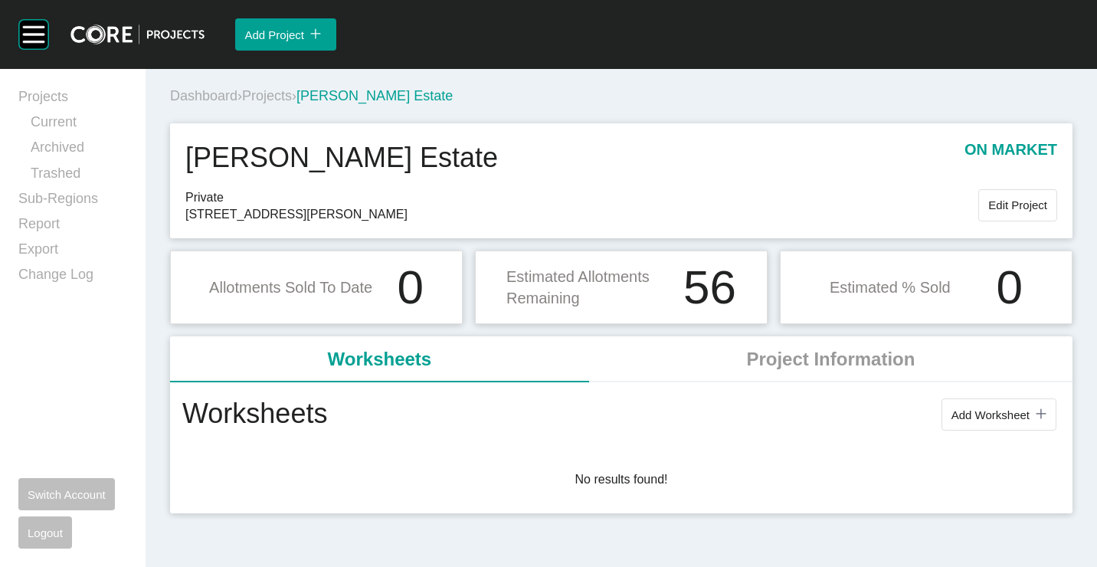
click at [993, 404] on button "Add Worksheet icon/tick copy 11 Created with Sketch." at bounding box center [998, 414] width 115 height 32
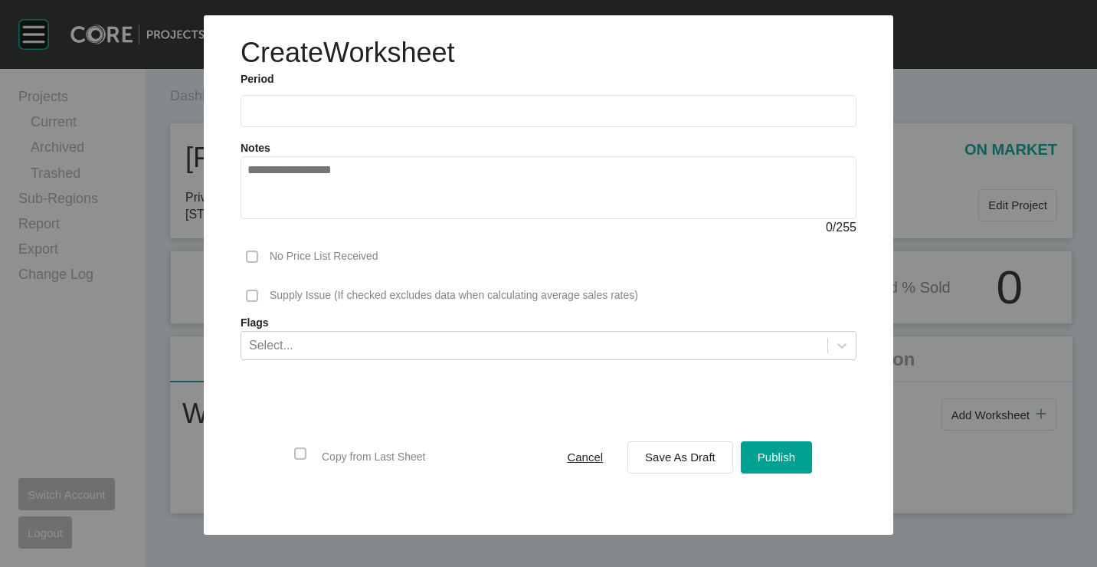
click at [357, 112] on input "text" at bounding box center [548, 110] width 602 height 13
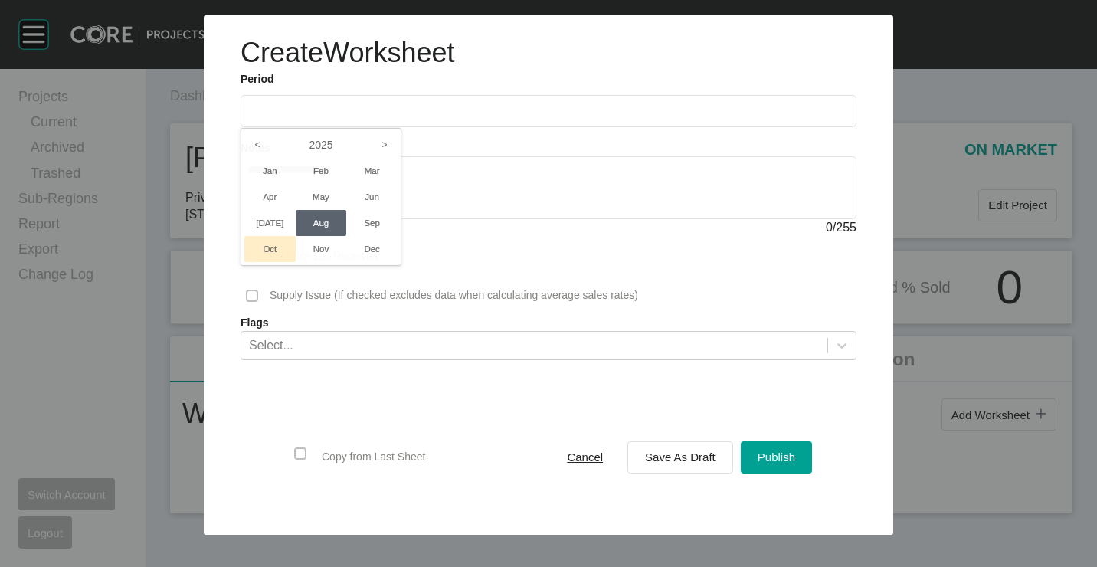
drag, startPoint x: 279, startPoint y: 224, endPoint x: 285, endPoint y: 231, distance: 9.2
click at [279, 224] on li "[DATE]" at bounding box center [269, 223] width 51 height 26
type input "*********"
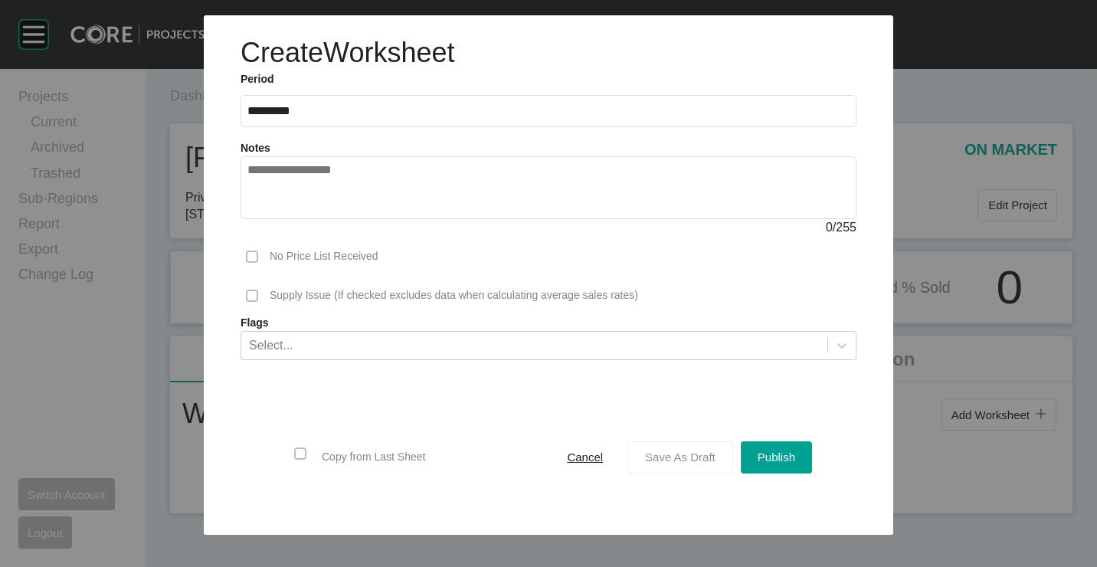
click at [688, 466] on div "Save As Draft" at bounding box center [680, 457] width 78 height 21
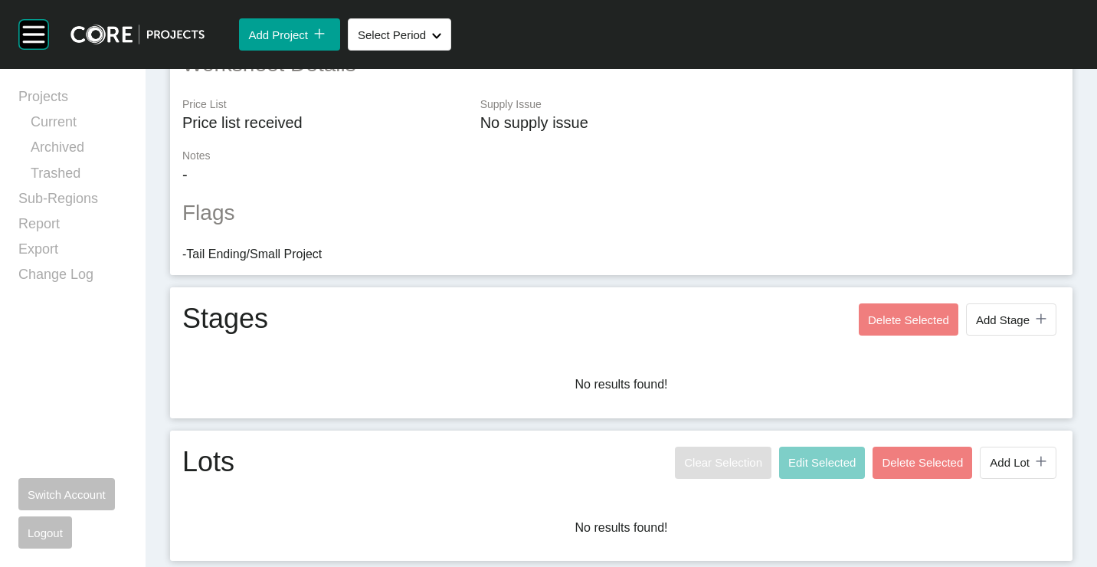
click at [1000, 472] on button "Add Lot icon/tick copy 11 Created with Sketch." at bounding box center [1018, 463] width 77 height 32
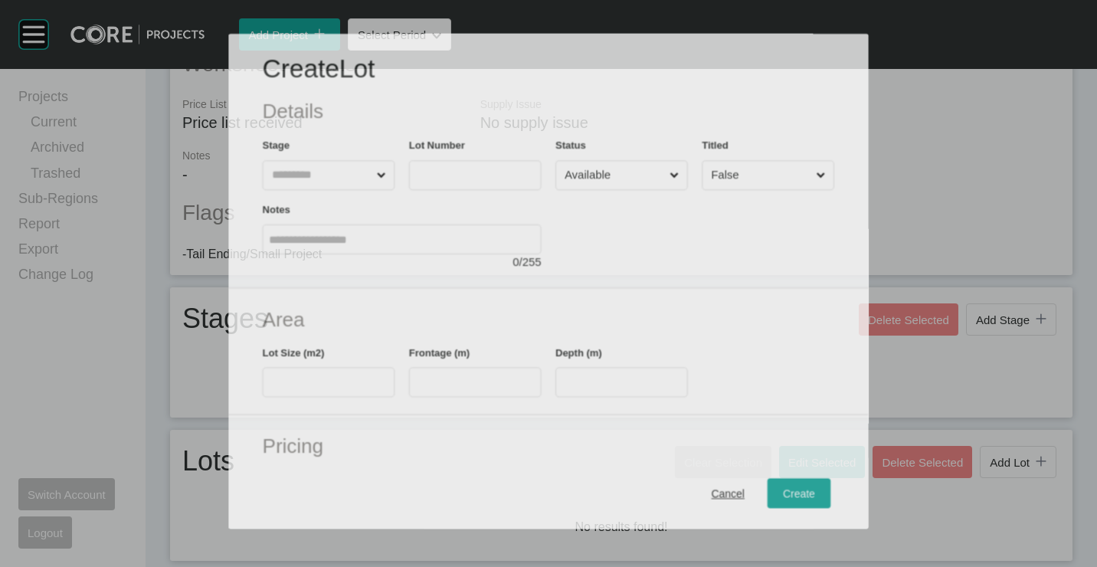
scroll to position [365, 0]
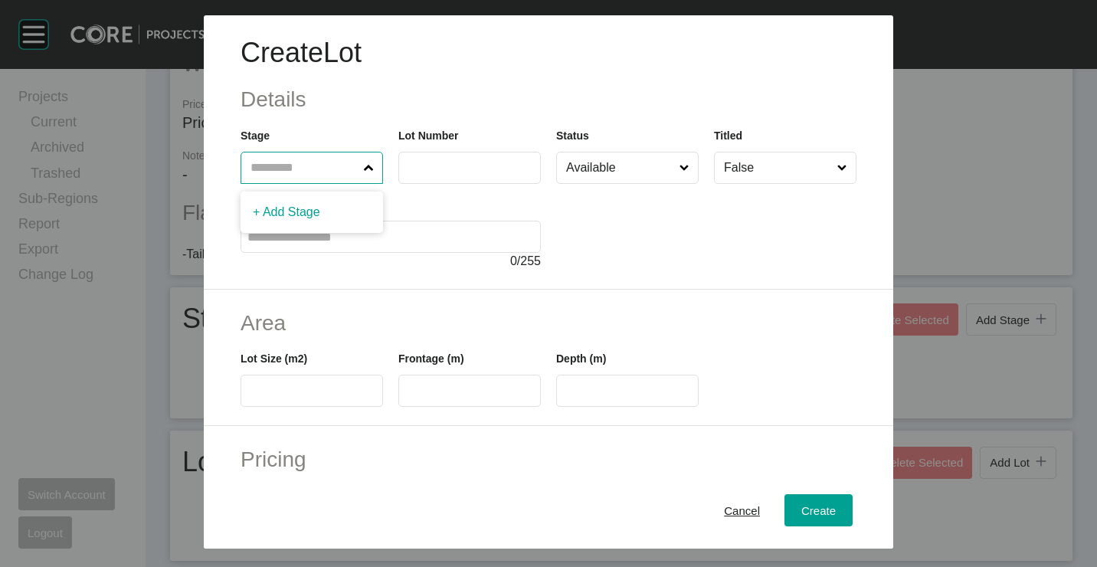
click at [280, 165] on input "text" at bounding box center [303, 167] width 113 height 31
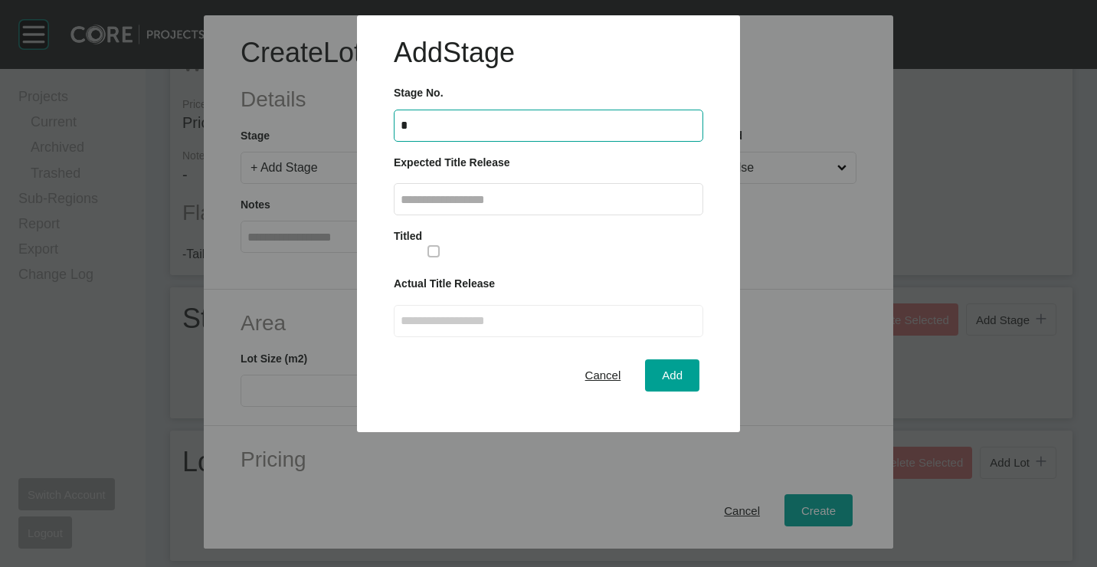
type input "*"
click at [460, 195] on label at bounding box center [548, 199] width 309 height 32
click at [568, 201] on input "text" at bounding box center [549, 199] width 296 height 13
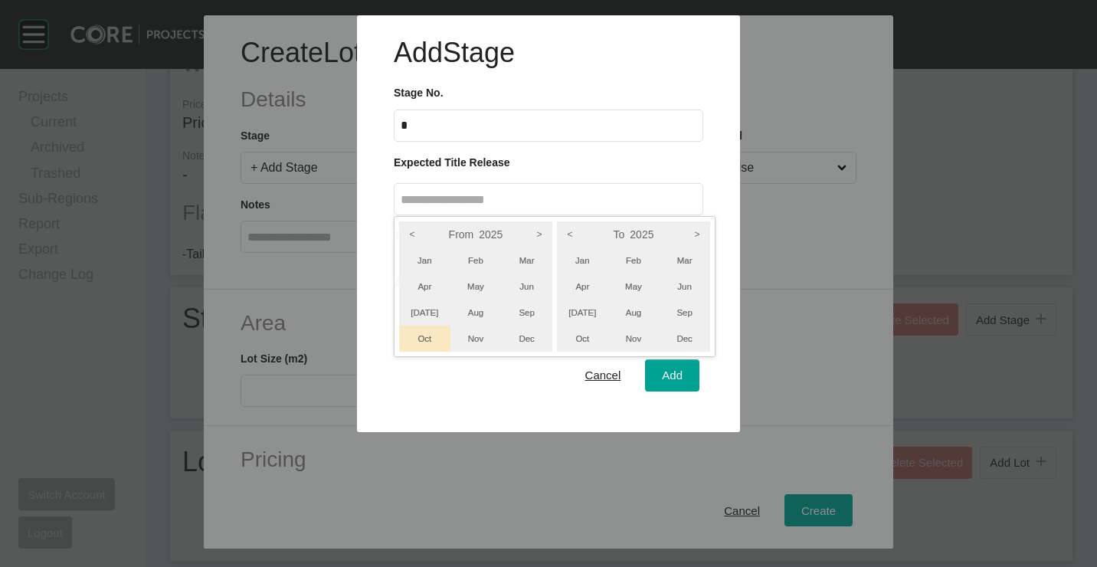
click at [422, 332] on li "Oct" at bounding box center [424, 339] width 51 height 26
click at [695, 339] on li "Dec" at bounding box center [684, 339] width 51 height 26
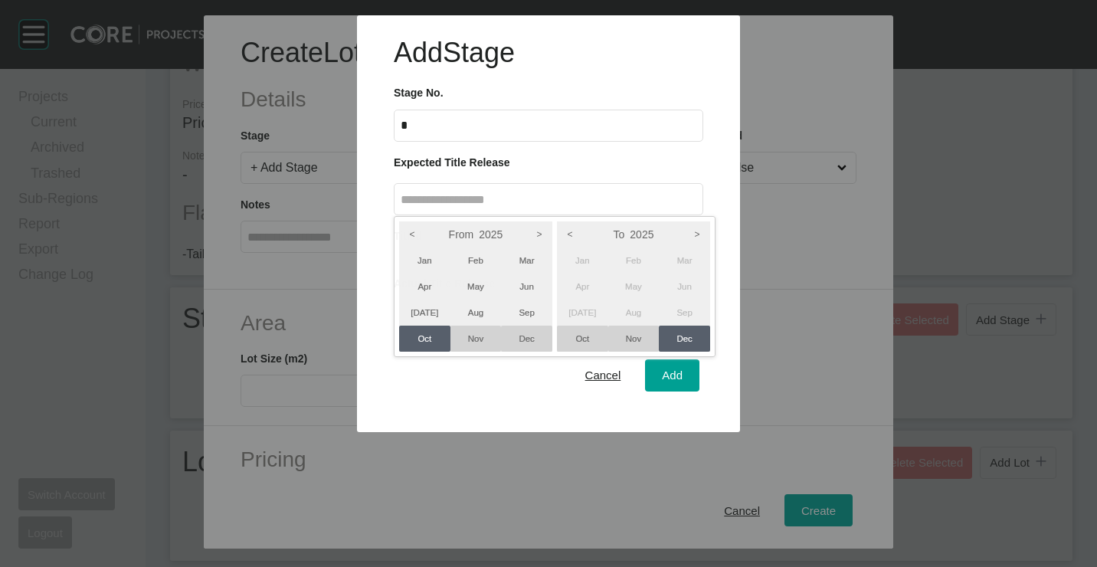
click at [663, 385] on div at bounding box center [548, 216] width 1097 height 432
type input "**********"
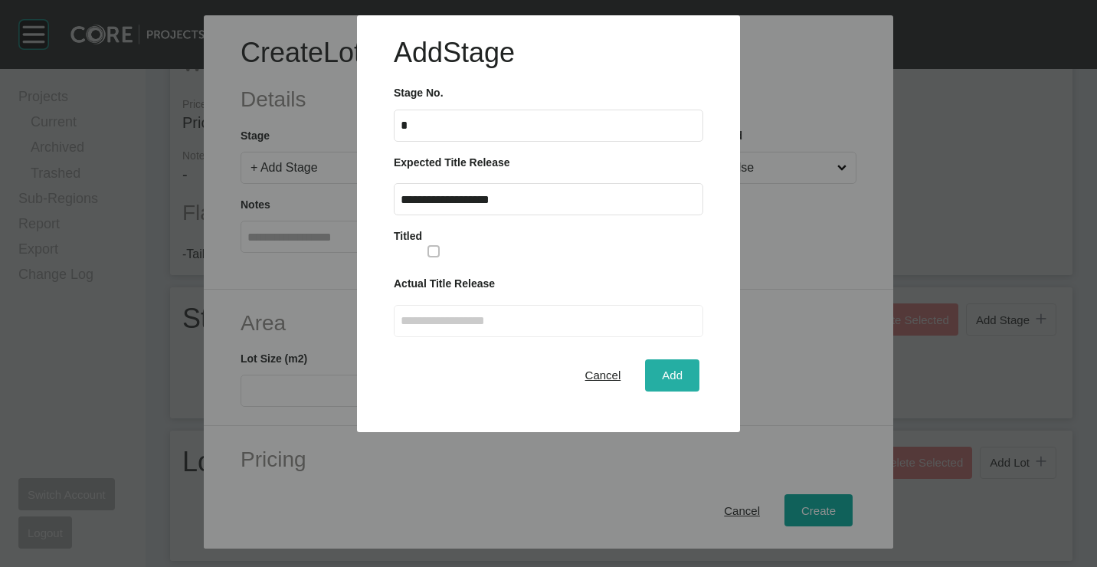
click at [673, 377] on span "Add" at bounding box center [672, 374] width 21 height 13
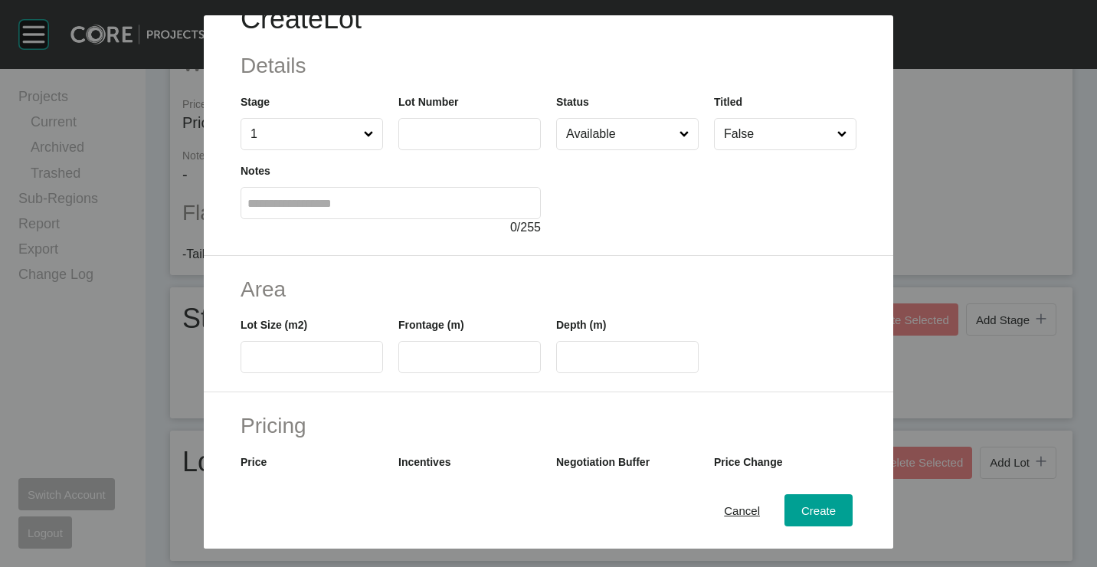
scroll to position [0, 0]
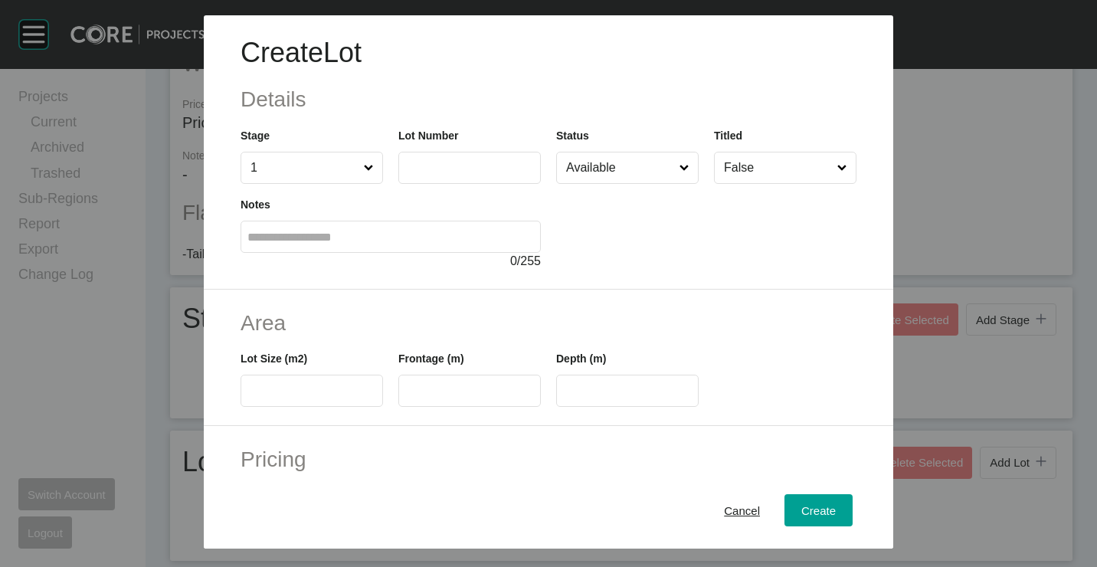
click at [454, 166] on input "text" at bounding box center [469, 167] width 129 height 13
type input "*"
click at [299, 383] on label at bounding box center [312, 391] width 142 height 32
click at [299, 385] on input "text" at bounding box center [311, 391] width 129 height 13
type input "****"
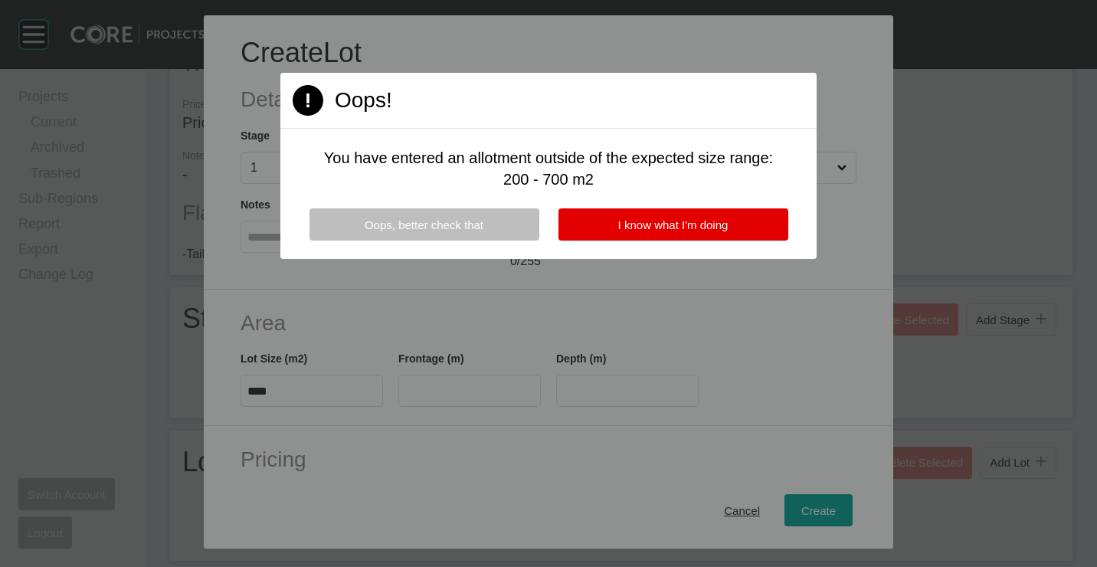
drag, startPoint x: 669, startPoint y: 208, endPoint x: 663, endPoint y: 219, distance: 12.4
click at [669, 211] on button "I know what I'm doing" at bounding box center [673, 224] width 230 height 32
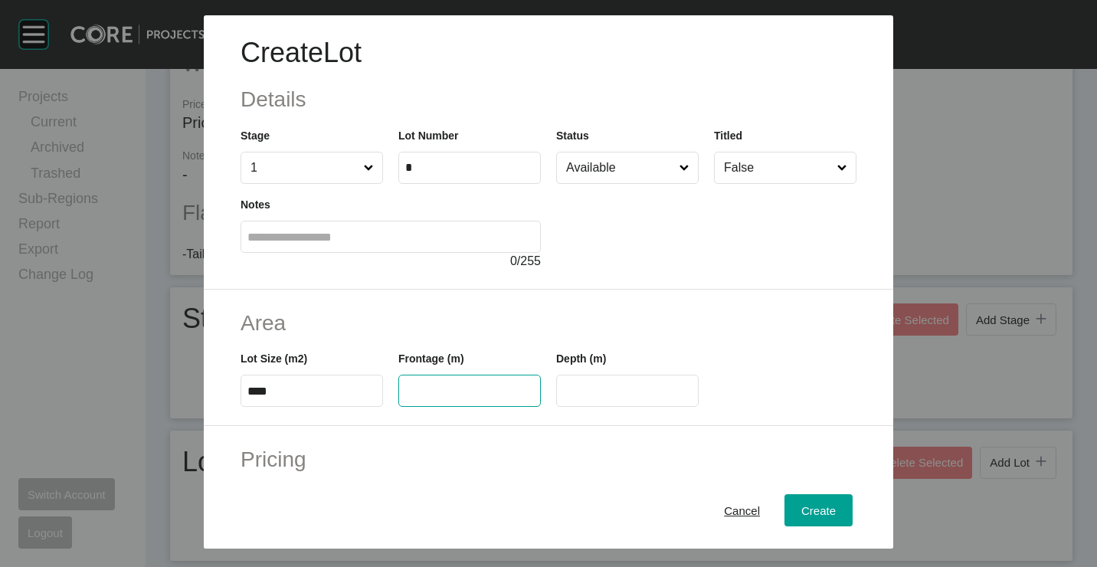
click at [466, 390] on input "text" at bounding box center [469, 391] width 129 height 13
click at [450, 392] on input "text" at bounding box center [469, 391] width 129 height 13
type input "*****"
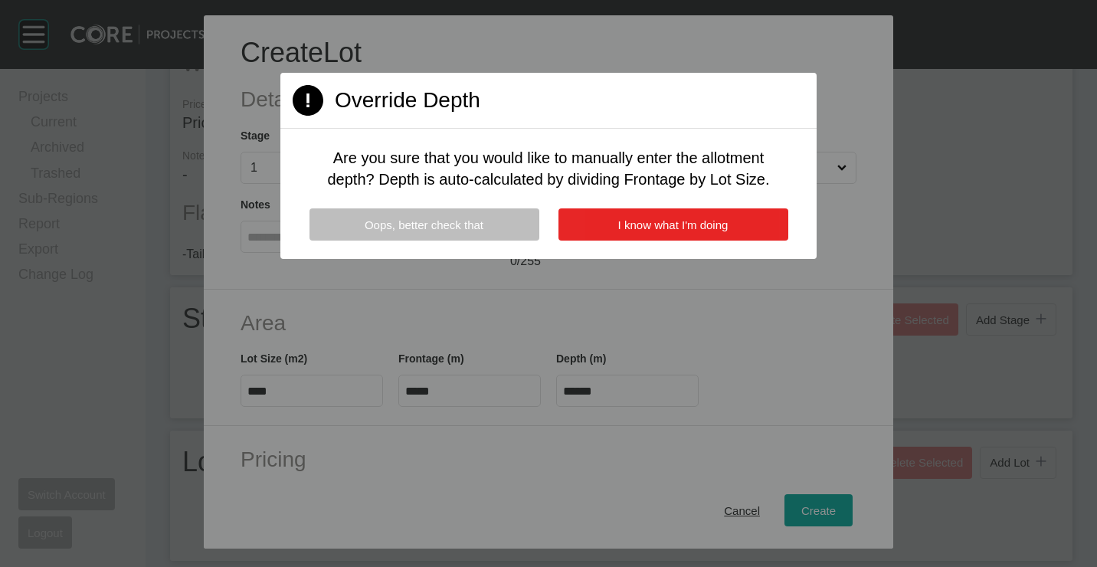
click at [630, 218] on span "I know what I'm doing" at bounding box center [673, 224] width 110 height 13
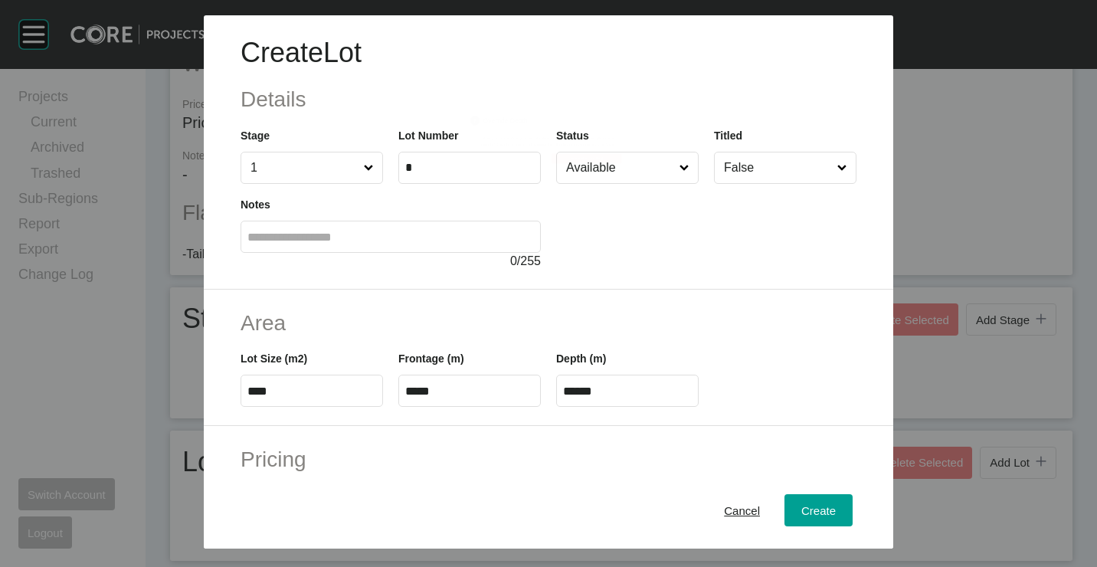
click at [620, 390] on input "******" at bounding box center [627, 391] width 129 height 13
type input "*****"
click at [695, 291] on div "Area Lot Size (m2) **** Frontage (m) ***** Depth (m) *****" at bounding box center [548, 358] width 689 height 137
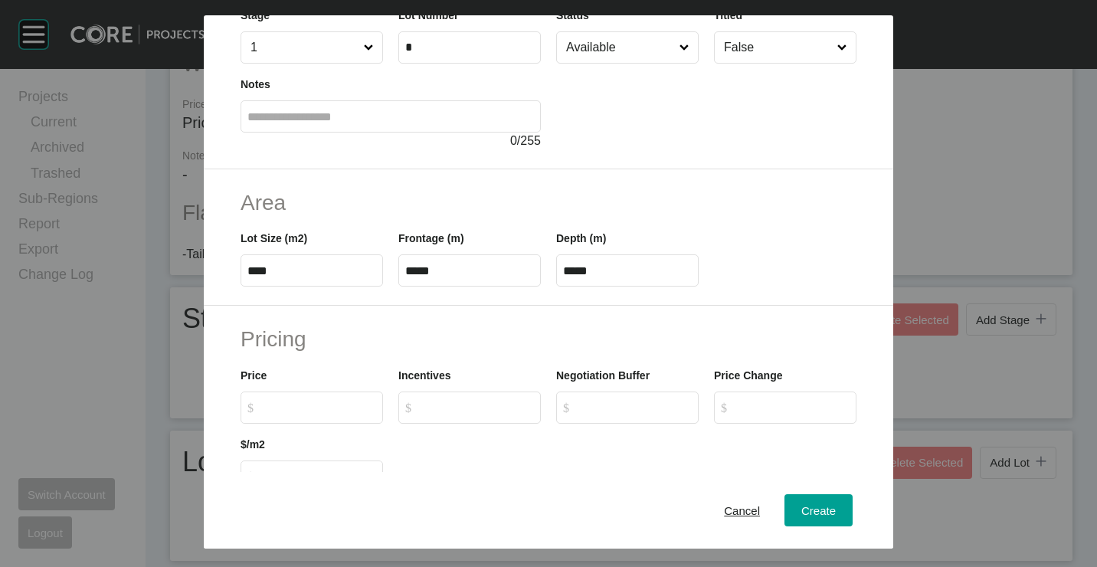
scroll to position [230, 0]
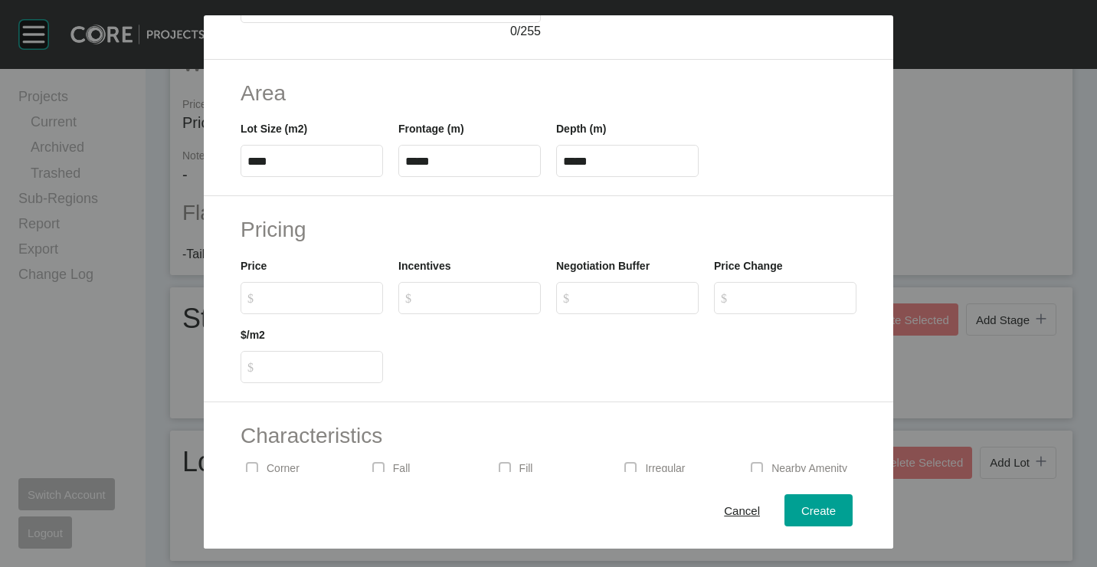
click at [327, 293] on input "$ Created with Sketch. $" at bounding box center [319, 297] width 114 height 13
drag, startPoint x: 456, startPoint y: 162, endPoint x: 391, endPoint y: 160, distance: 64.4
click at [391, 160] on div "Frontage (m) *****" at bounding box center [470, 142] width 158 height 69
type input "****"
click at [741, 167] on div at bounding box center [785, 142] width 158 height 69
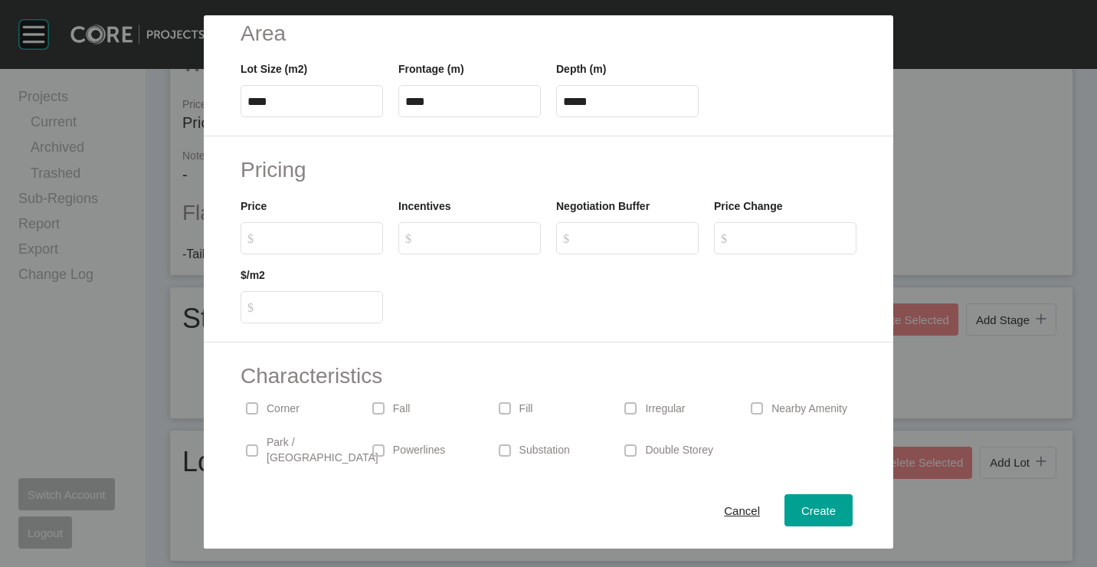
scroll to position [368, 0]
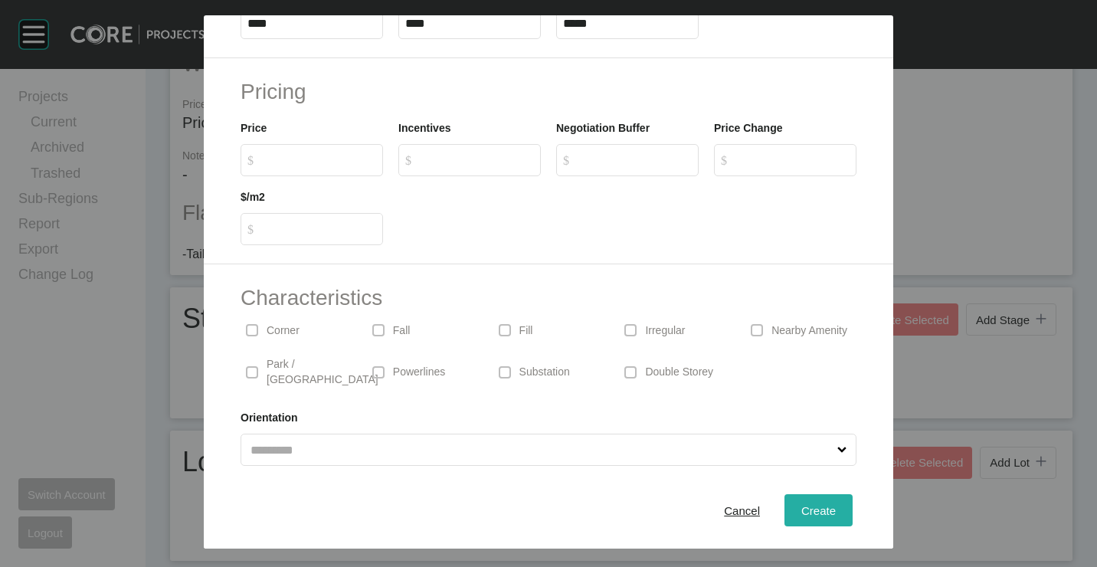
click at [797, 502] on div "Create" at bounding box center [818, 509] width 42 height 21
type input "*"
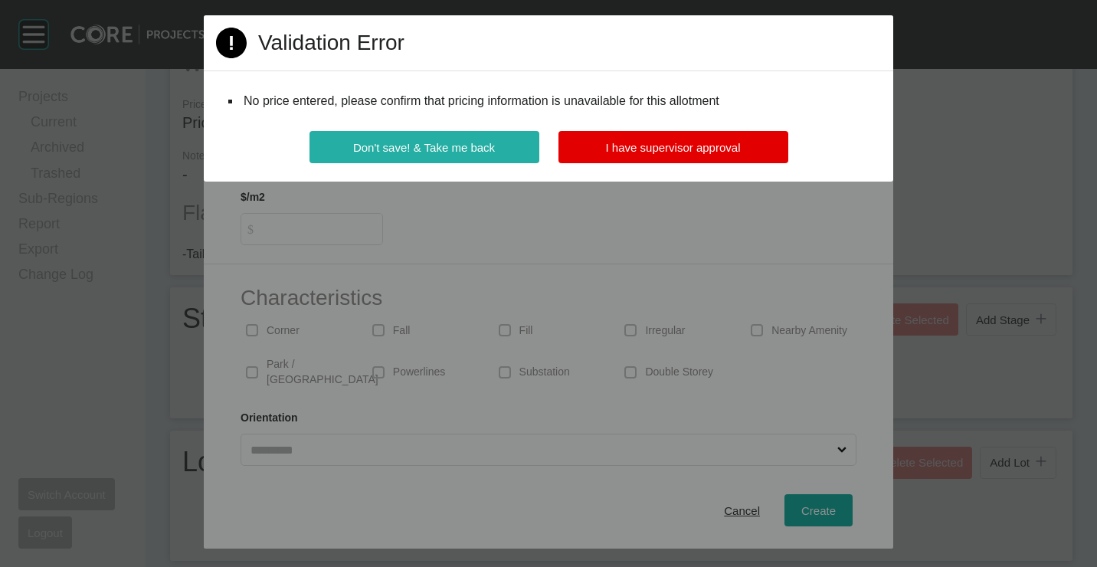
click at [410, 146] on span "Don't save! & Take me back" at bounding box center [424, 147] width 142 height 13
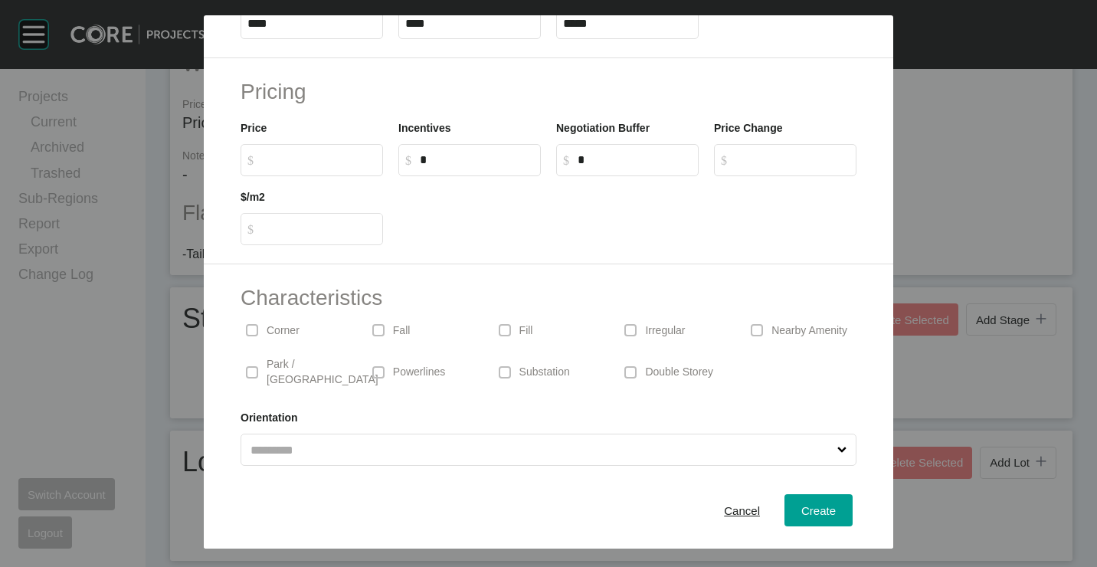
click at [280, 335] on p "Corner" at bounding box center [283, 330] width 33 height 15
click at [823, 504] on span "Create" at bounding box center [818, 509] width 34 height 13
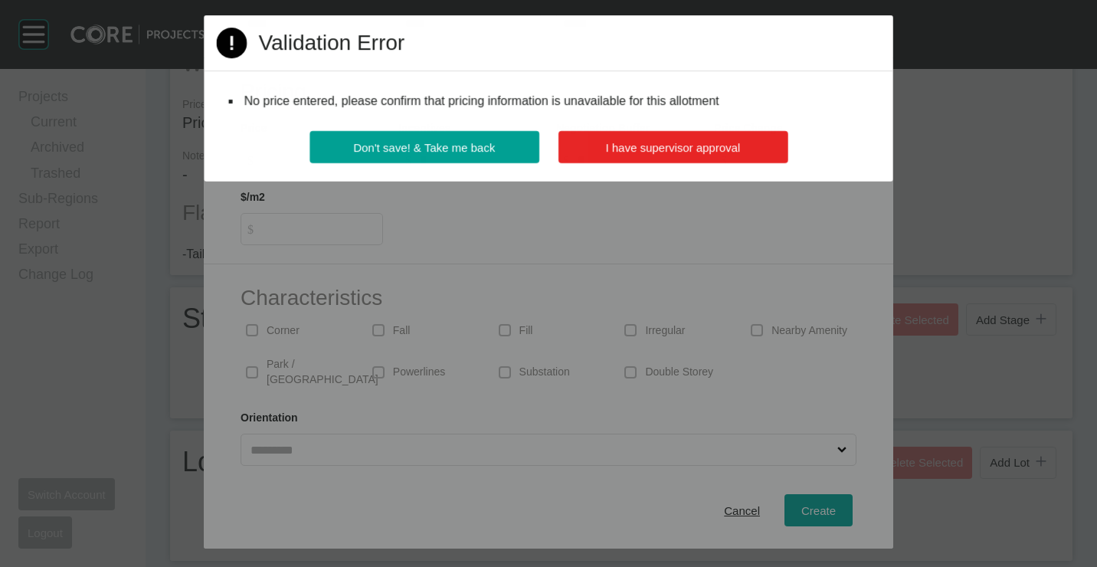
click at [618, 142] on span "I have supervisor approval" at bounding box center [672, 147] width 135 height 13
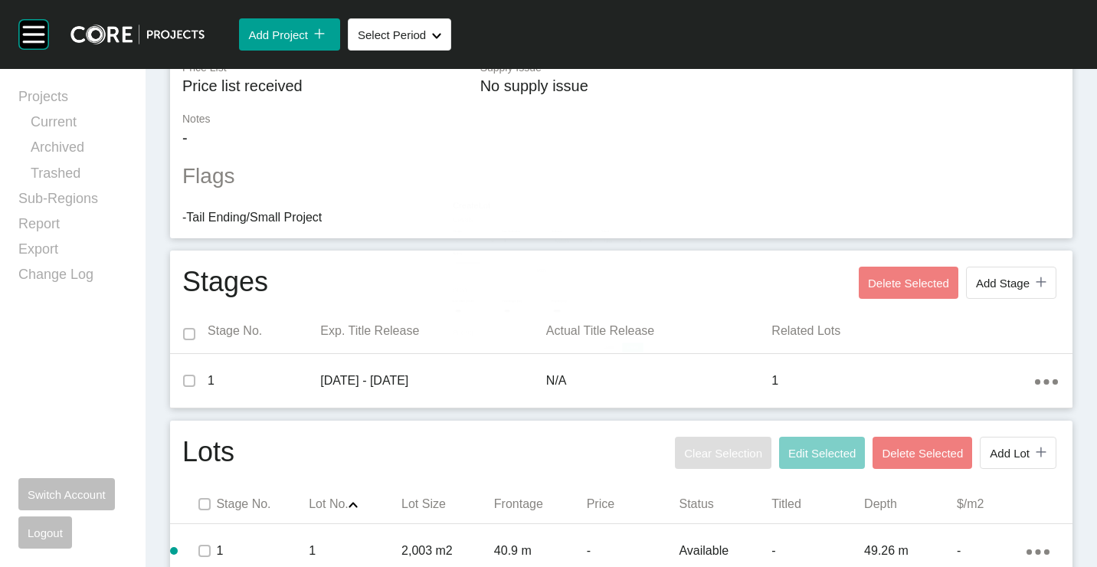
scroll to position [419, 0]
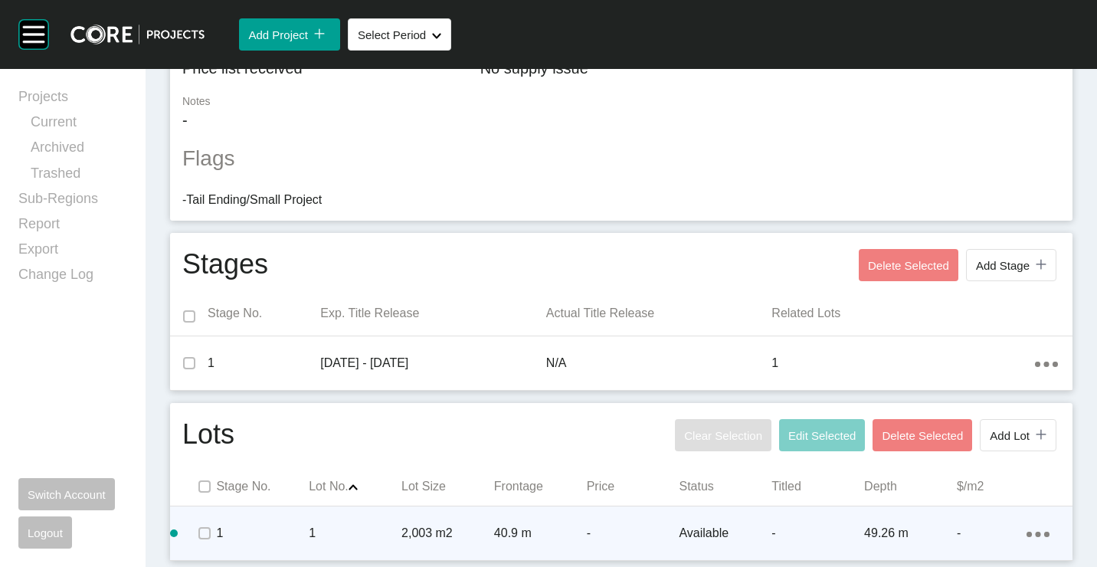
click at [1026, 533] on ellipse at bounding box center [1028, 534] width 5 height 5
drag, startPoint x: 967, startPoint y: 529, endPoint x: 919, endPoint y: 491, distance: 61.0
click at [966, 529] on link "Duplicate" at bounding box center [962, 520] width 57 height 23
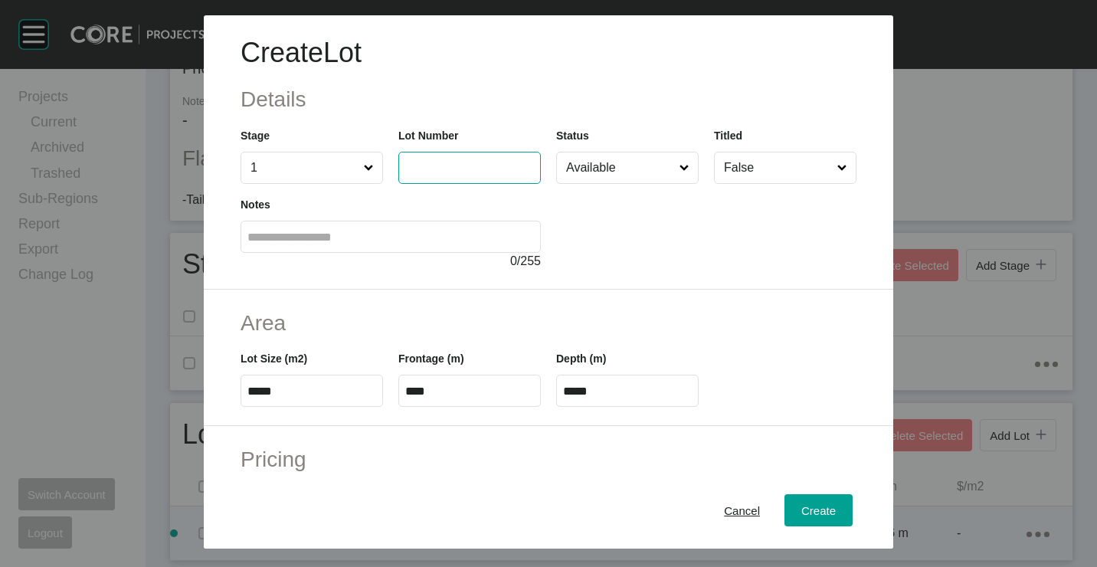
click at [430, 169] on input "text" at bounding box center [469, 167] width 129 height 13
type input "*"
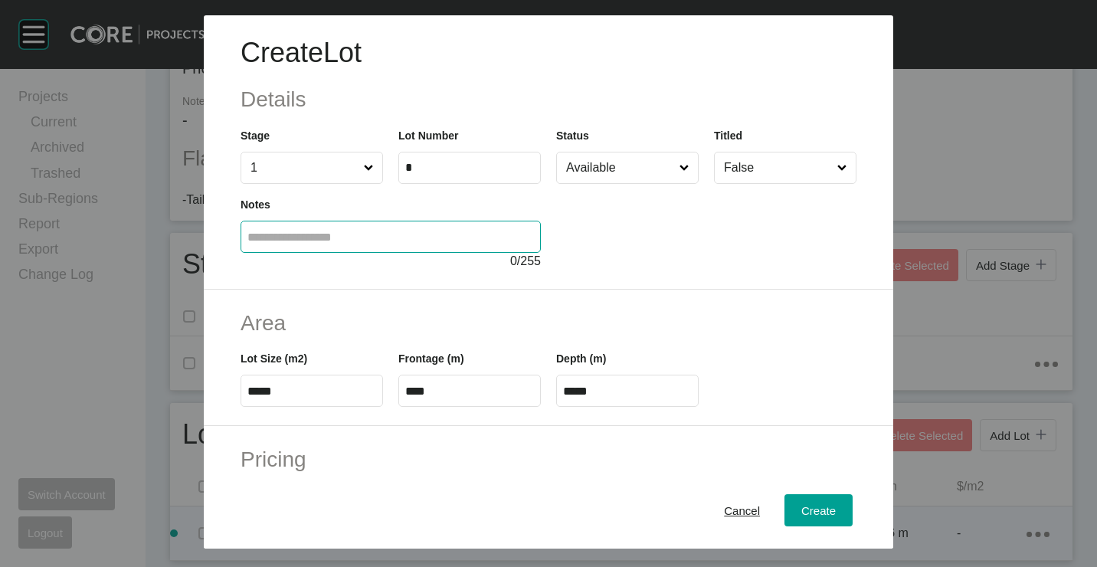
type input "****"
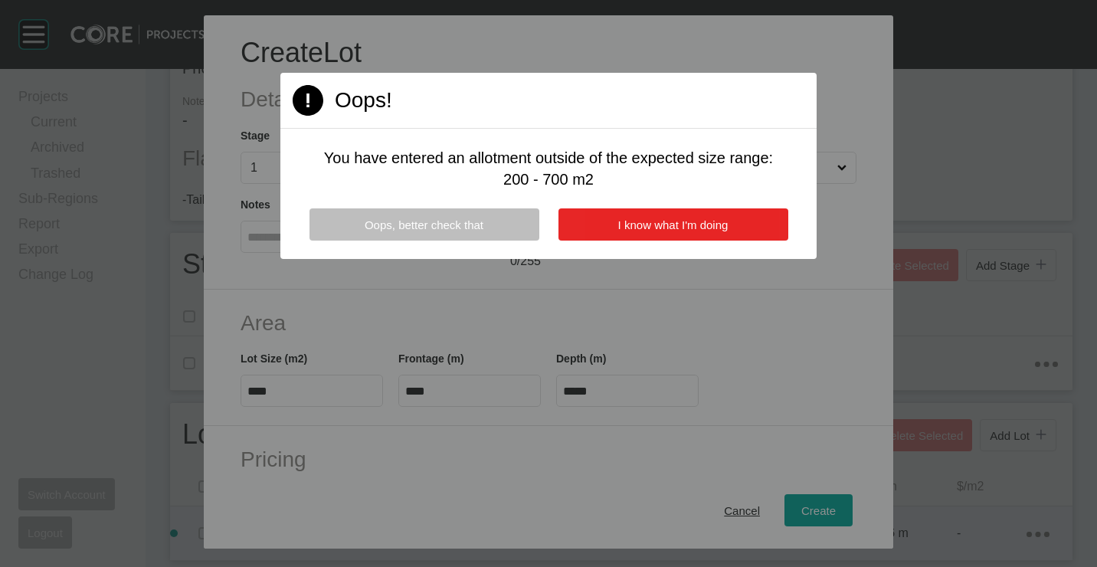
click at [625, 224] on span "I know what I'm doing" at bounding box center [673, 224] width 110 height 13
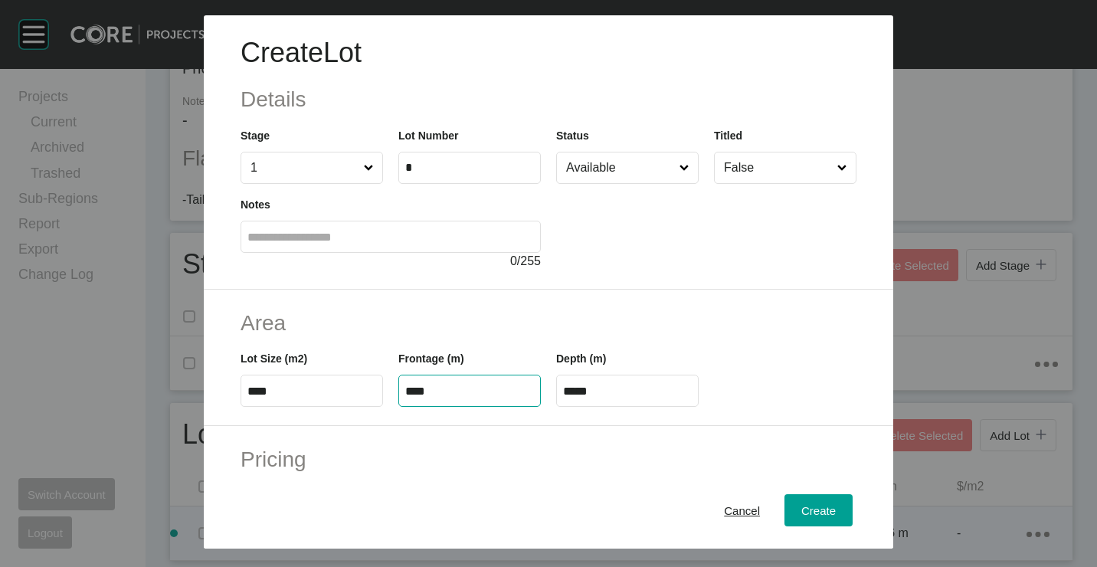
click at [474, 387] on input "****" at bounding box center [469, 391] width 129 height 13
type input "*****"
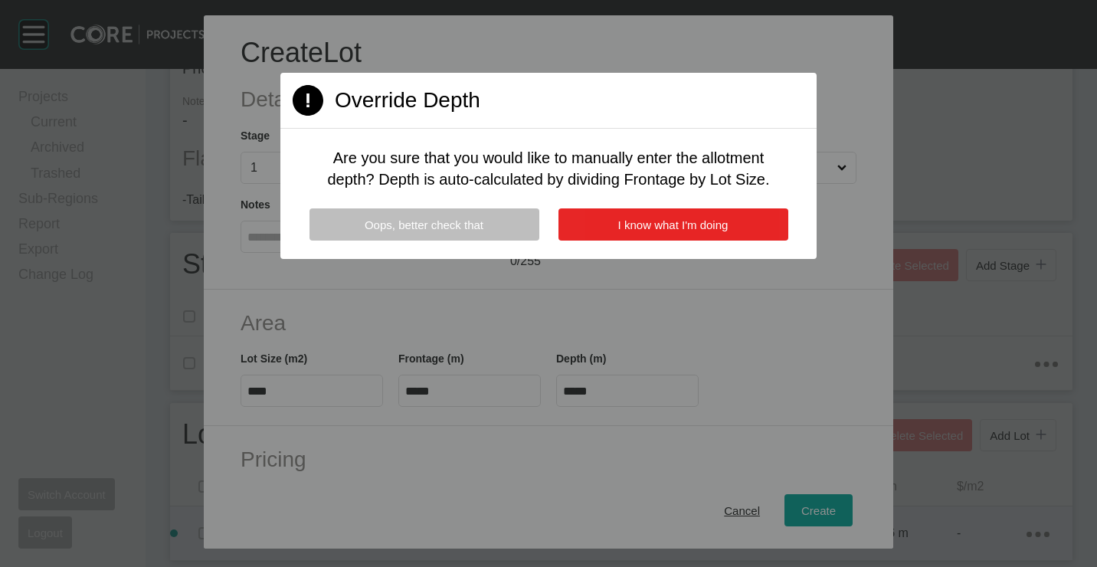
click at [688, 218] on button "I know what I'm doing" at bounding box center [673, 224] width 230 height 32
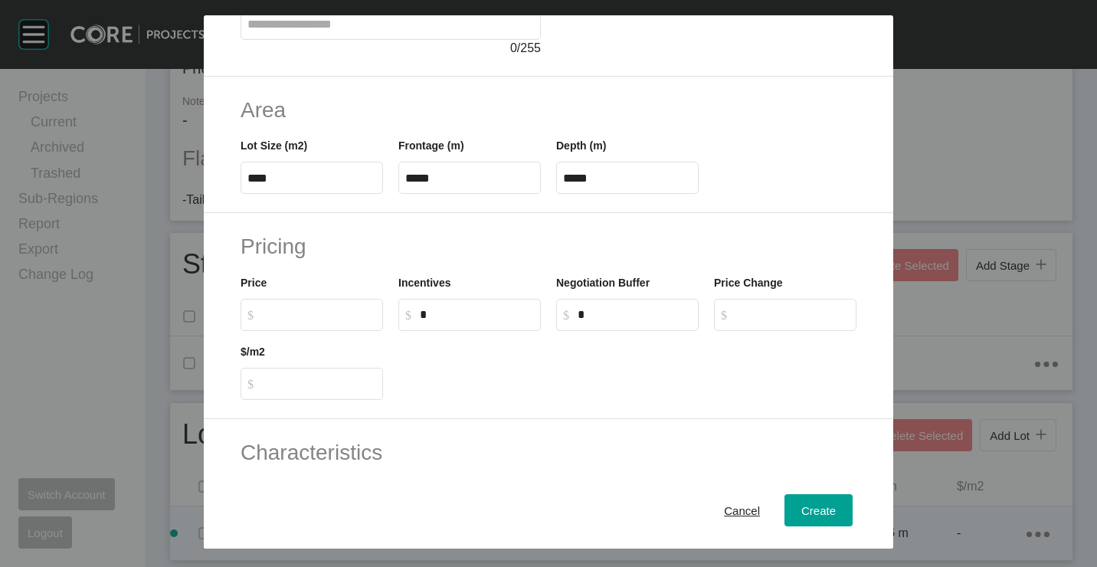
scroll to position [230, 0]
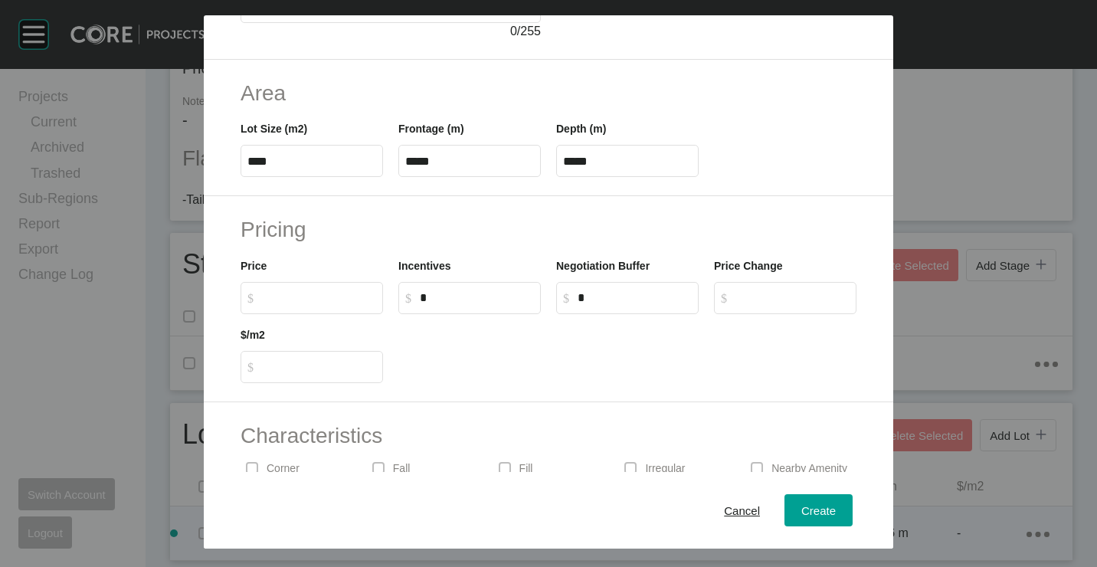
click at [321, 309] on label "$ Created with Sketch. $" at bounding box center [312, 298] width 142 height 32
click at [321, 304] on input "$ Created with Sketch. $" at bounding box center [319, 297] width 114 height 13
type input "*******"
type input "***"
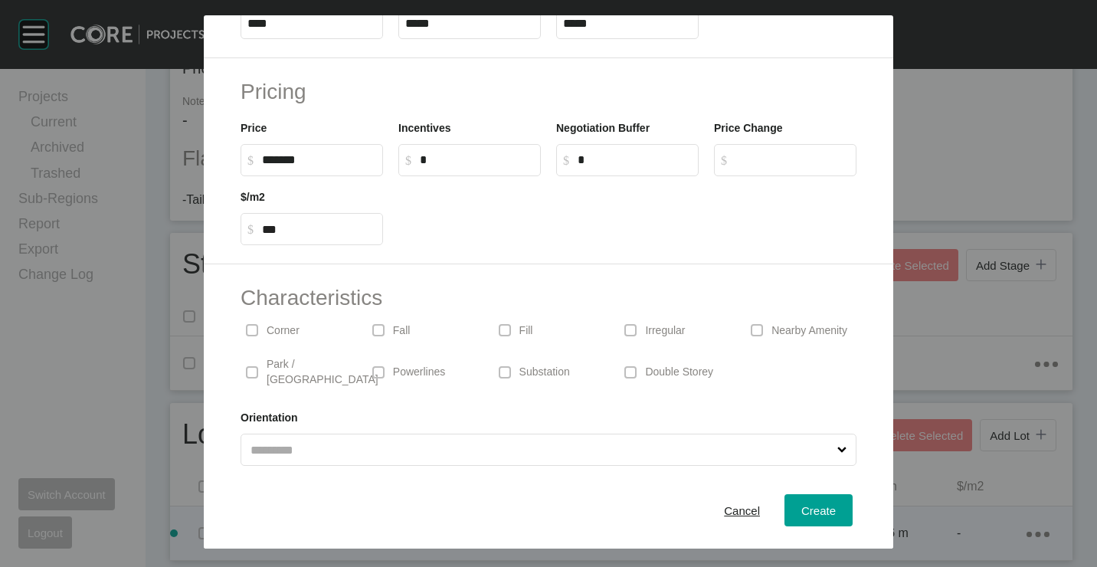
click at [288, 338] on div "Corner" at bounding box center [296, 330] width 111 height 35
drag, startPoint x: 814, startPoint y: 514, endPoint x: 791, endPoint y: 412, distance: 104.4
click at [815, 514] on span "Create" at bounding box center [818, 509] width 34 height 13
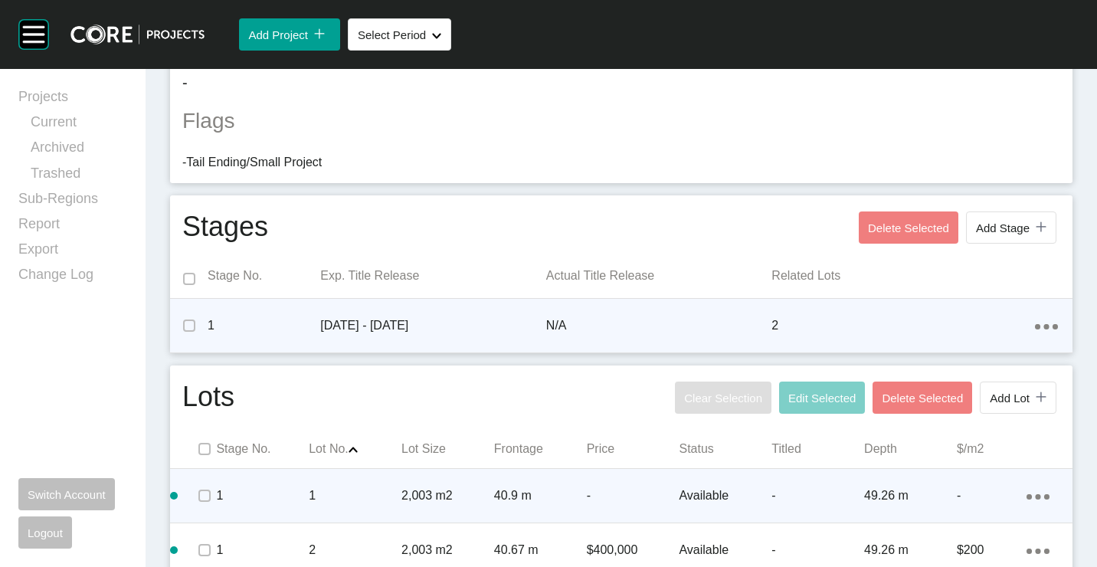
scroll to position [473, 0]
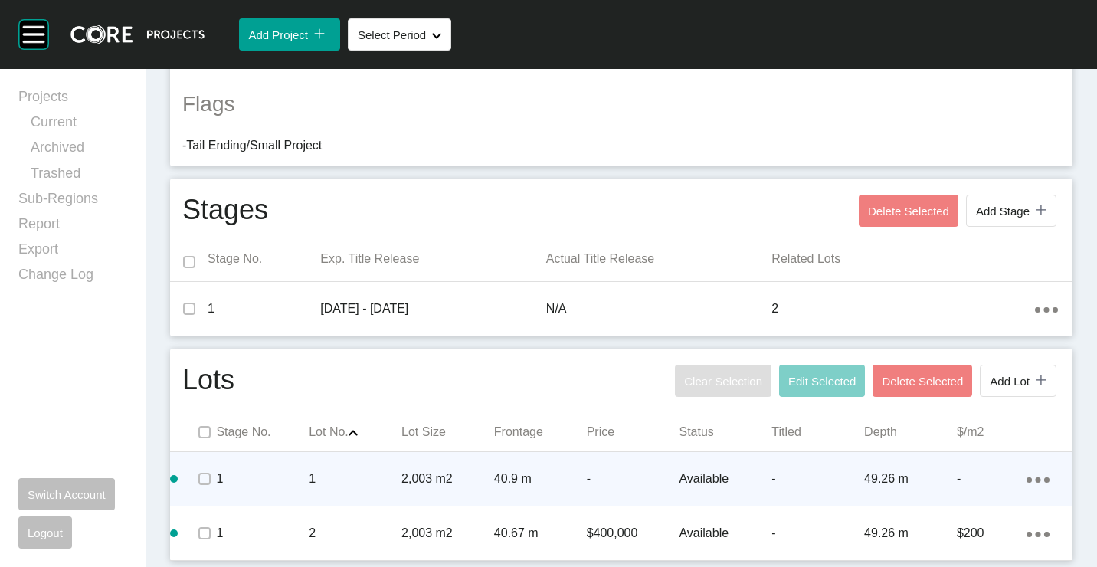
click at [496, 483] on p "40.9 m" at bounding box center [540, 478] width 93 height 17
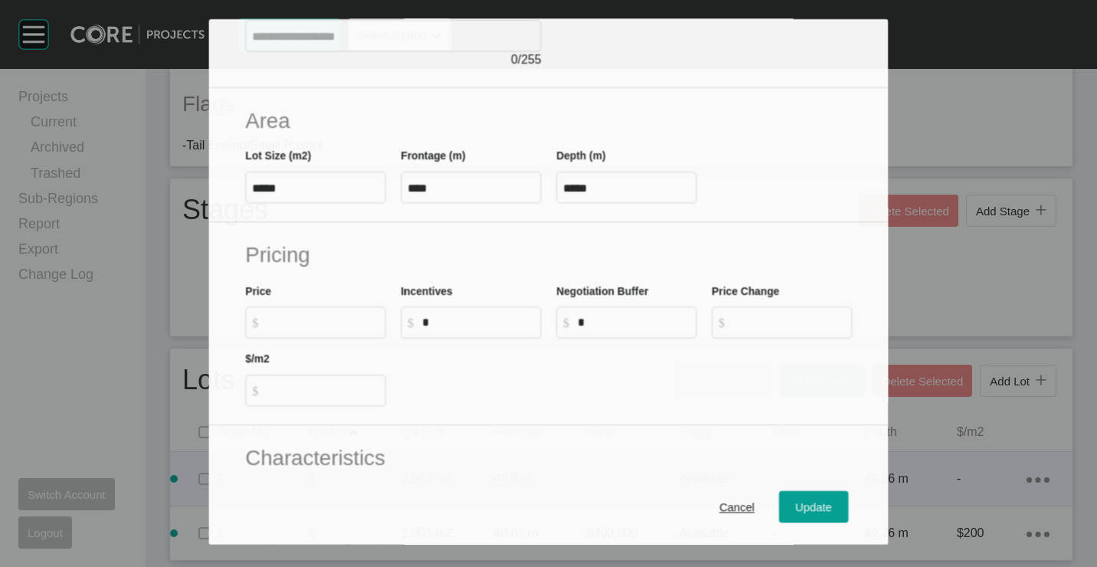
scroll to position [306, 0]
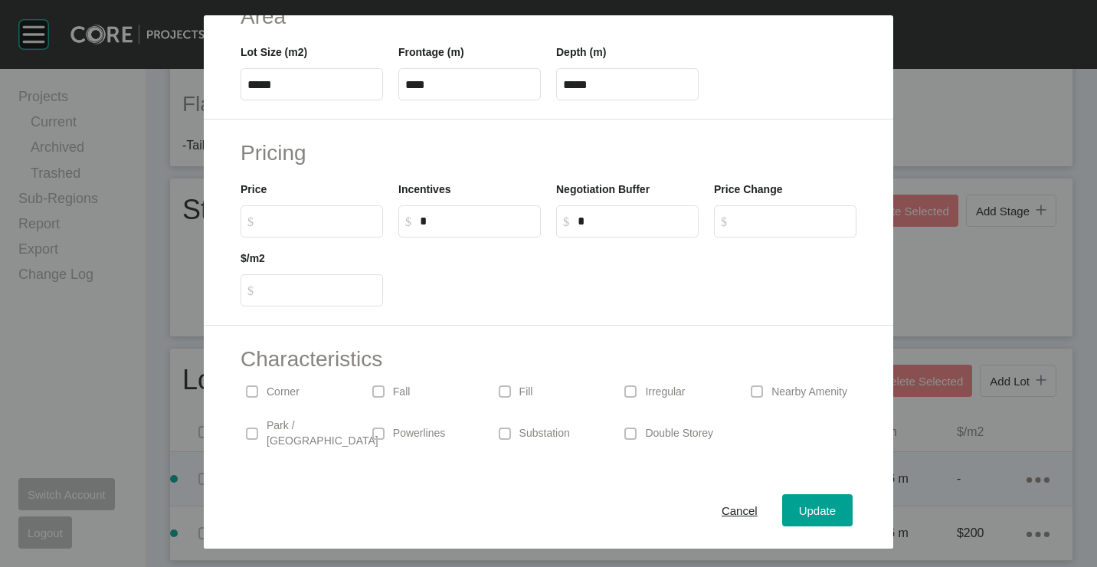
click at [303, 234] on label "$ Created with Sketch. $" at bounding box center [312, 221] width 142 height 32
click at [303, 227] on input "$ Created with Sketch. $" at bounding box center [319, 220] width 114 height 13
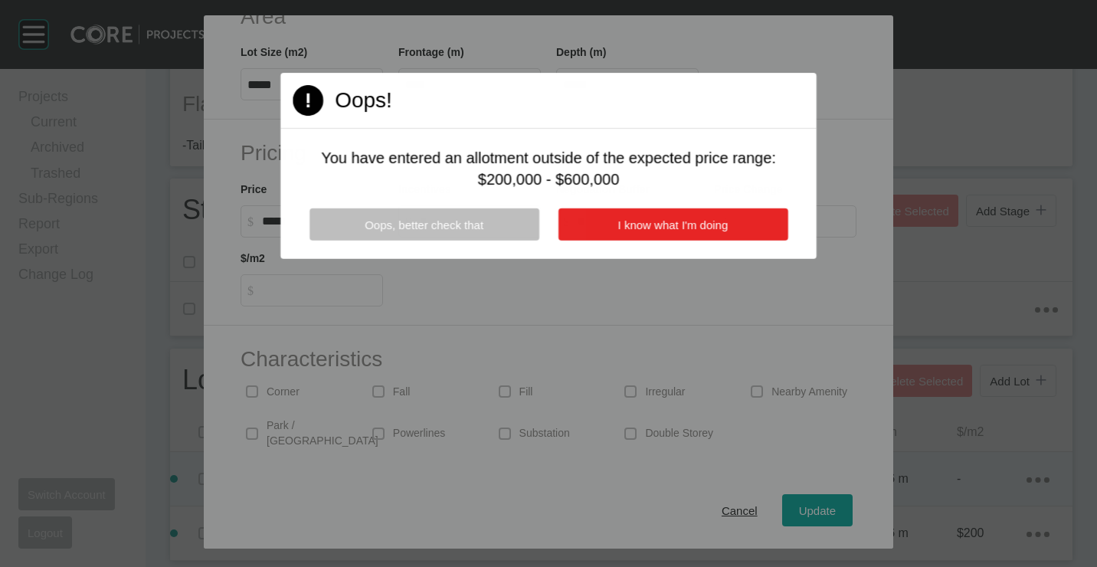
click at [666, 234] on button "I know what I'm doing" at bounding box center [673, 224] width 230 height 32
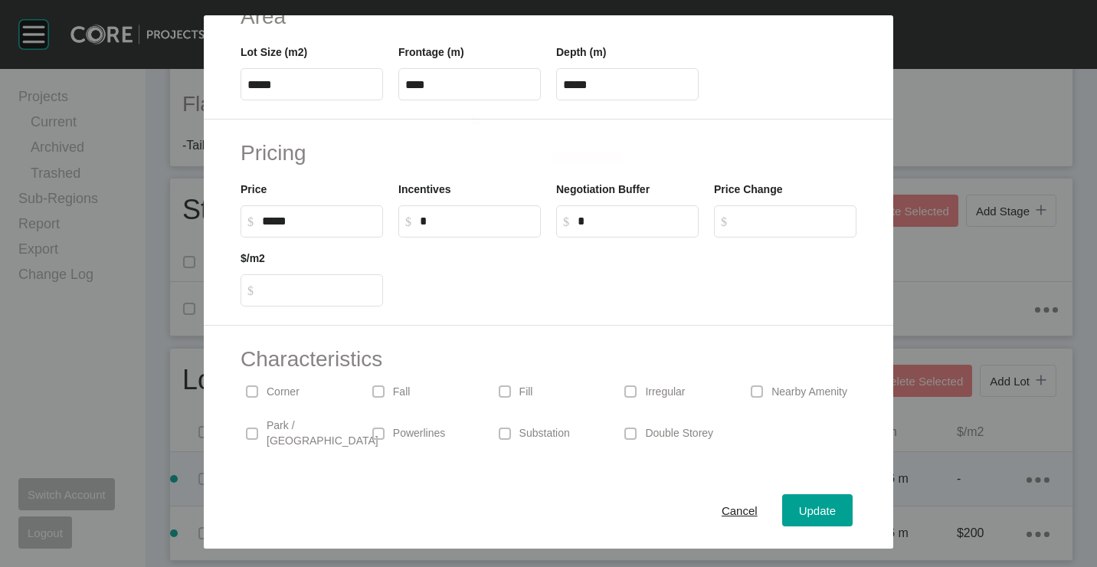
click at [352, 224] on input "*****" at bounding box center [319, 220] width 114 height 13
type input "*******"
type input "***"
click at [795, 513] on button "Update" at bounding box center [817, 510] width 70 height 32
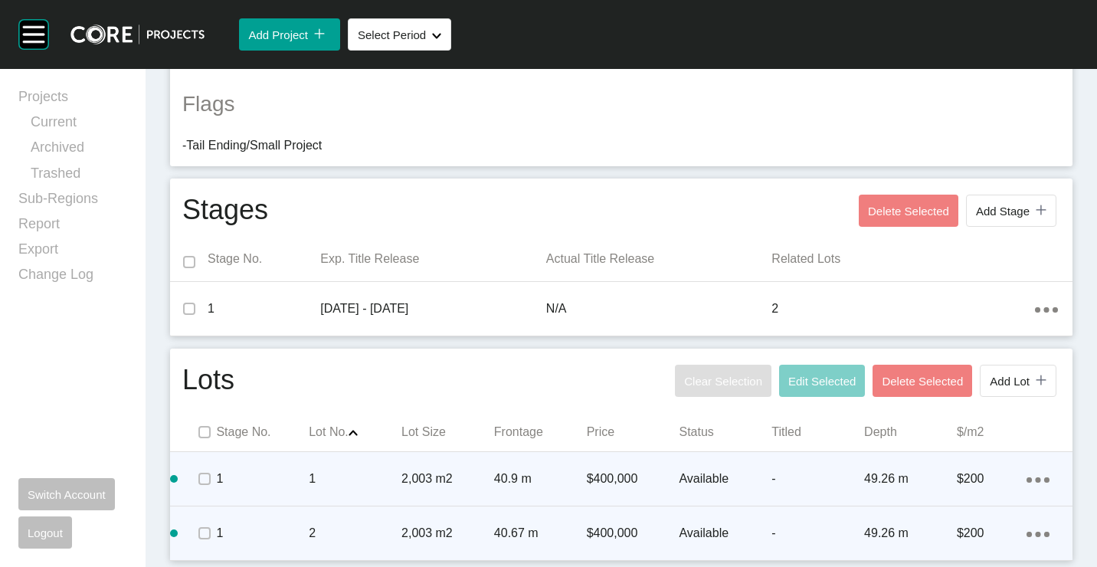
click at [1035, 483] on ellipse at bounding box center [1037, 479] width 5 height 5
drag, startPoint x: 967, startPoint y: 522, endPoint x: 921, endPoint y: 481, distance: 62.4
click at [964, 521] on link "Duplicate" at bounding box center [962, 520] width 57 height 23
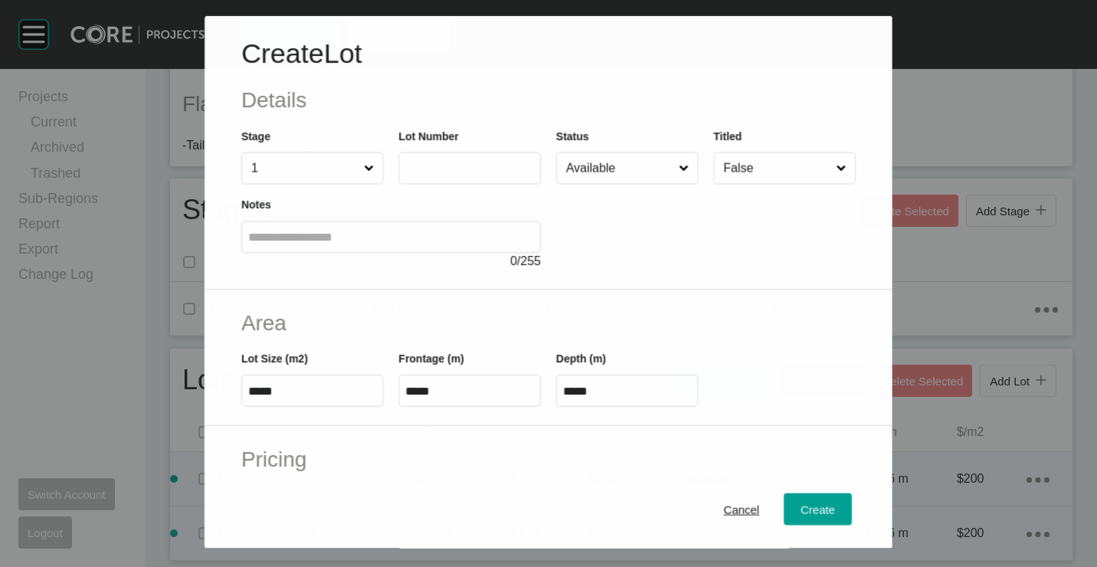
click at [458, 158] on label at bounding box center [469, 168] width 142 height 32
click at [458, 162] on input "text" at bounding box center [469, 168] width 129 height 13
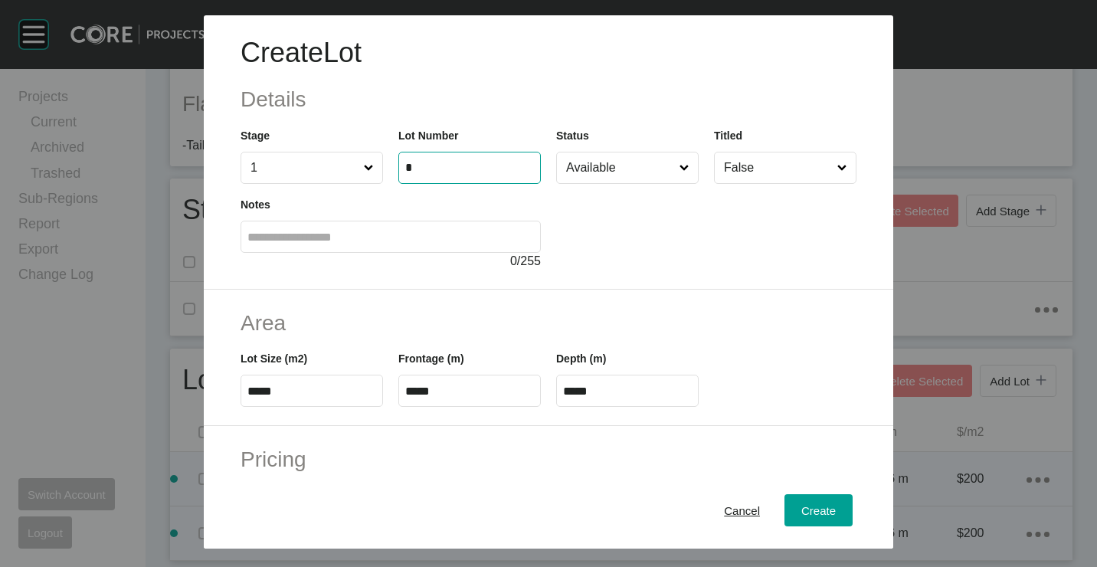
type input "*"
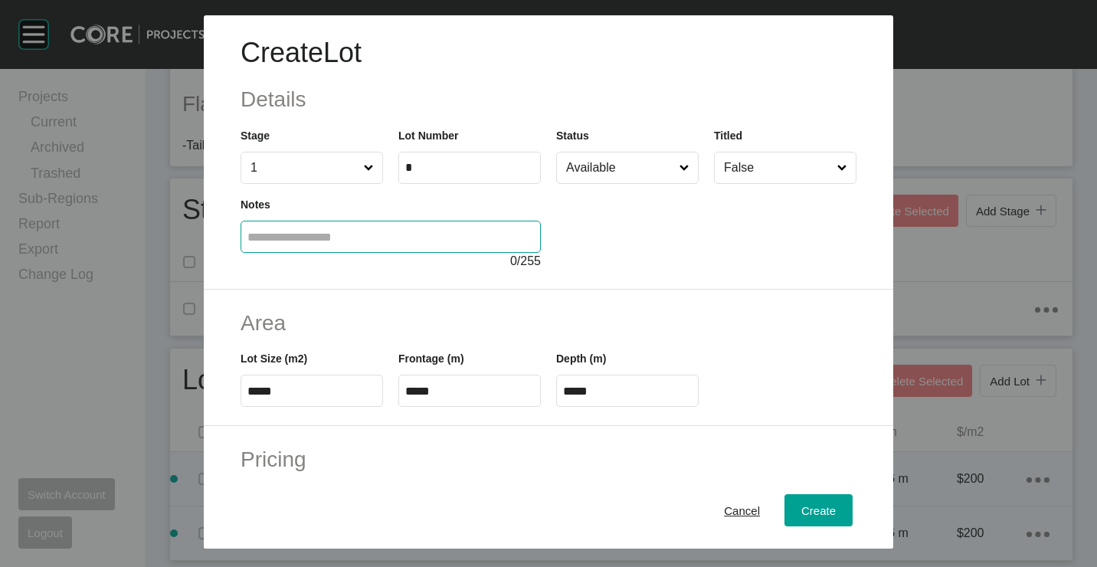
type input "****"
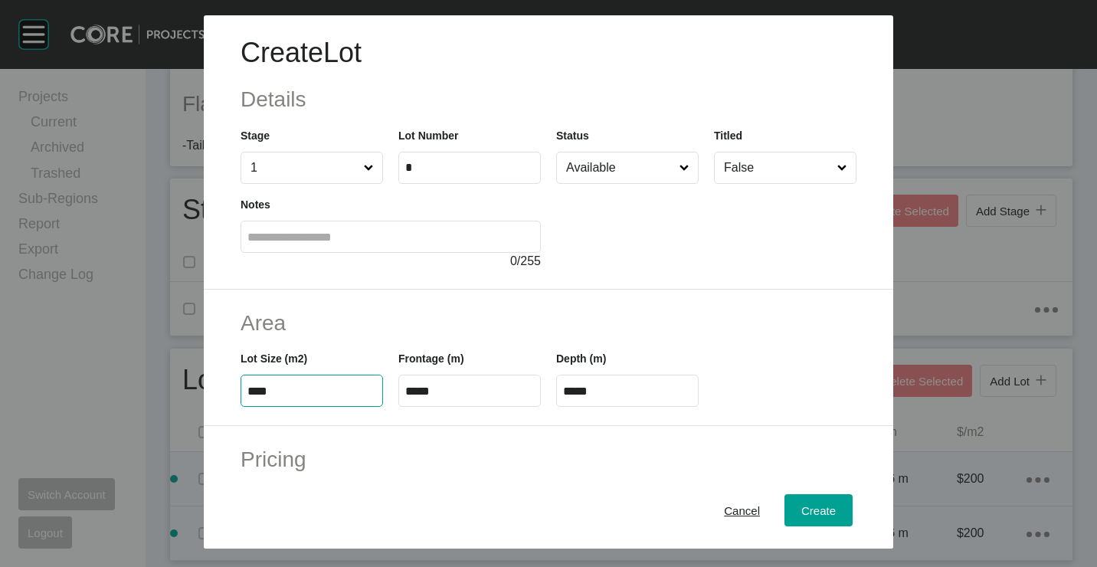
click at [349, 388] on div "Create Lot Details Stage 1 Lot Number * Status Available Titled False Notes 0 /…" at bounding box center [548, 283] width 1097 height 567
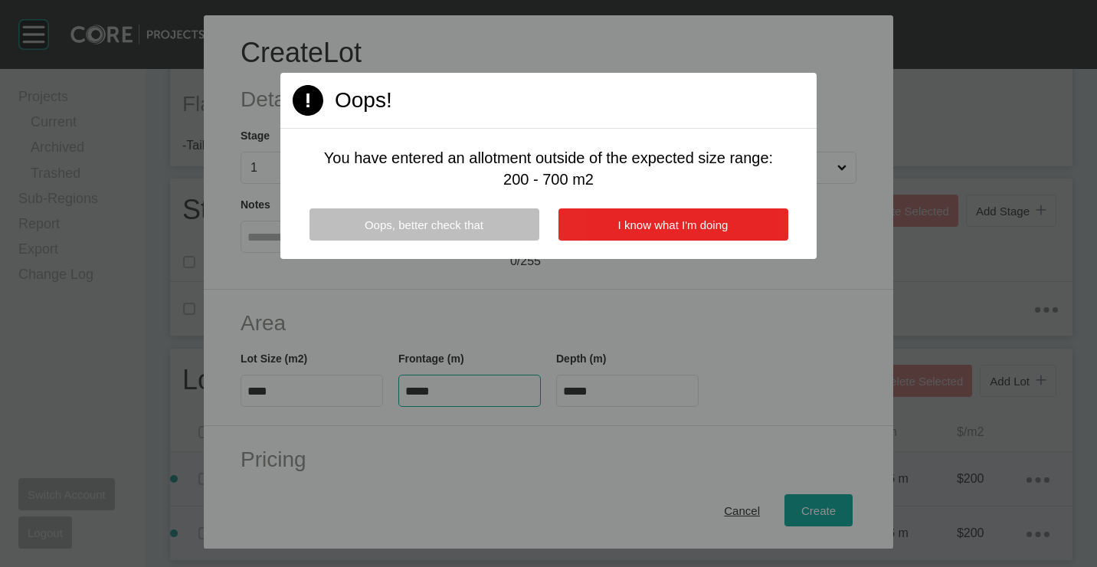
type input "****"
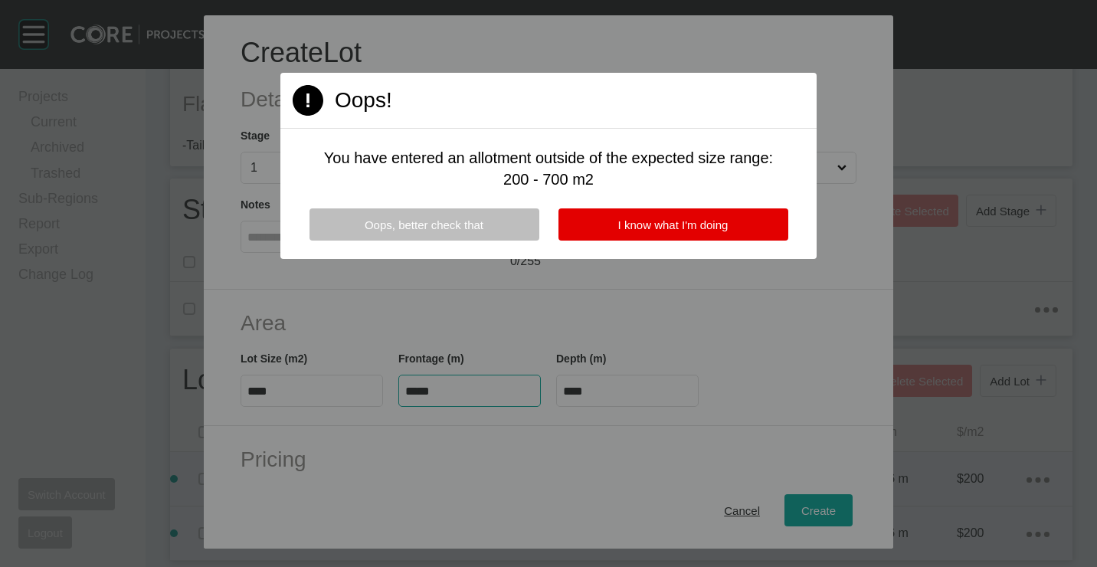
drag, startPoint x: 747, startPoint y: 216, endPoint x: 576, endPoint y: 311, distance: 195.4
click at [746, 216] on button "I know what I'm doing" at bounding box center [673, 224] width 230 height 32
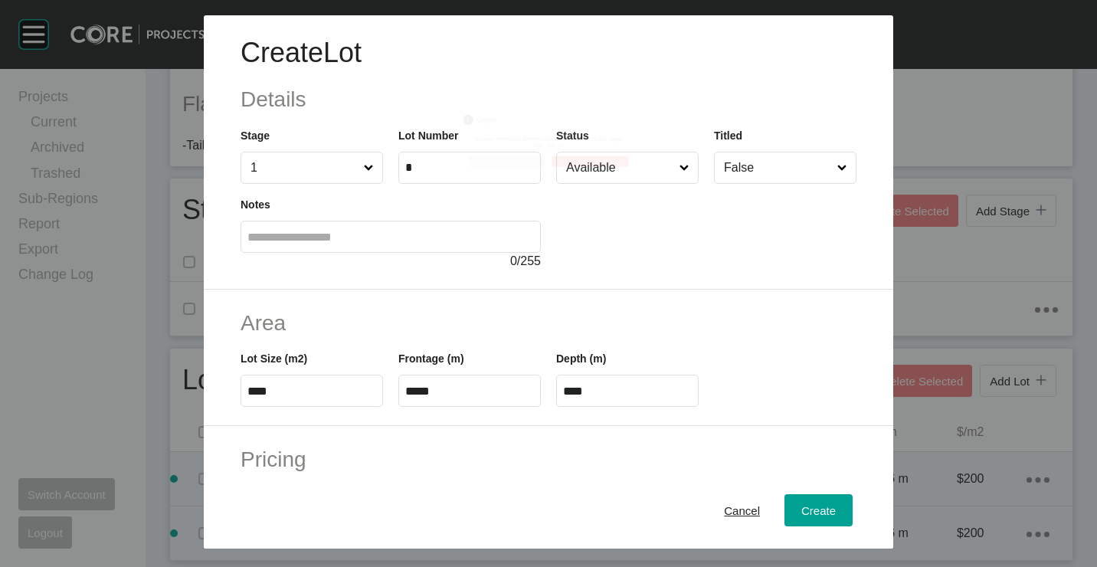
click at [486, 392] on input "*****" at bounding box center [469, 391] width 129 height 13
type input "*****"
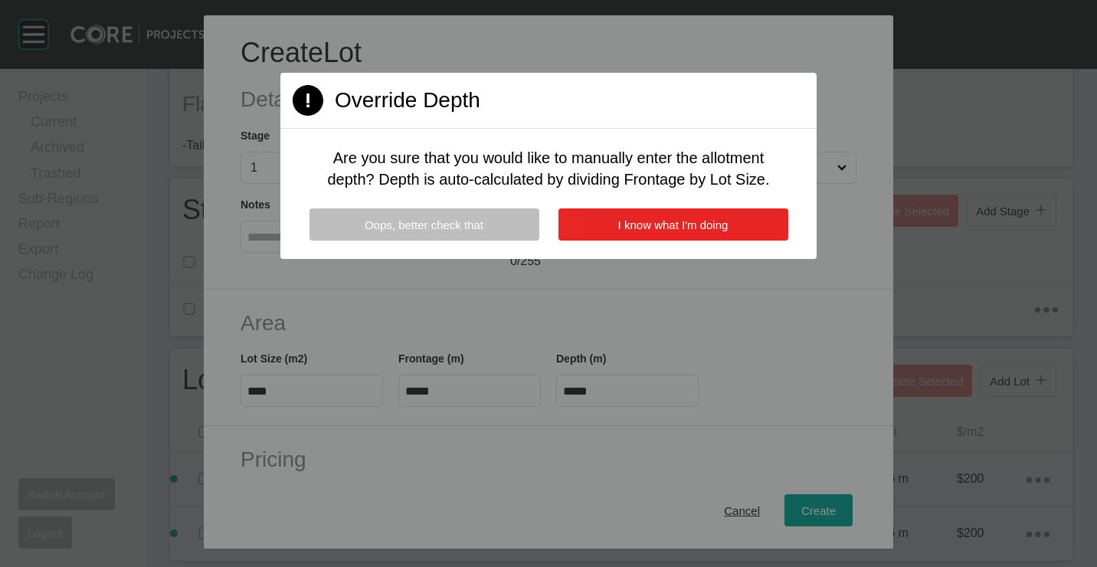
drag, startPoint x: 656, startPoint y: 237, endPoint x: 654, endPoint y: 246, distance: 8.7
click at [656, 238] on button "I know what I'm doing" at bounding box center [673, 224] width 230 height 32
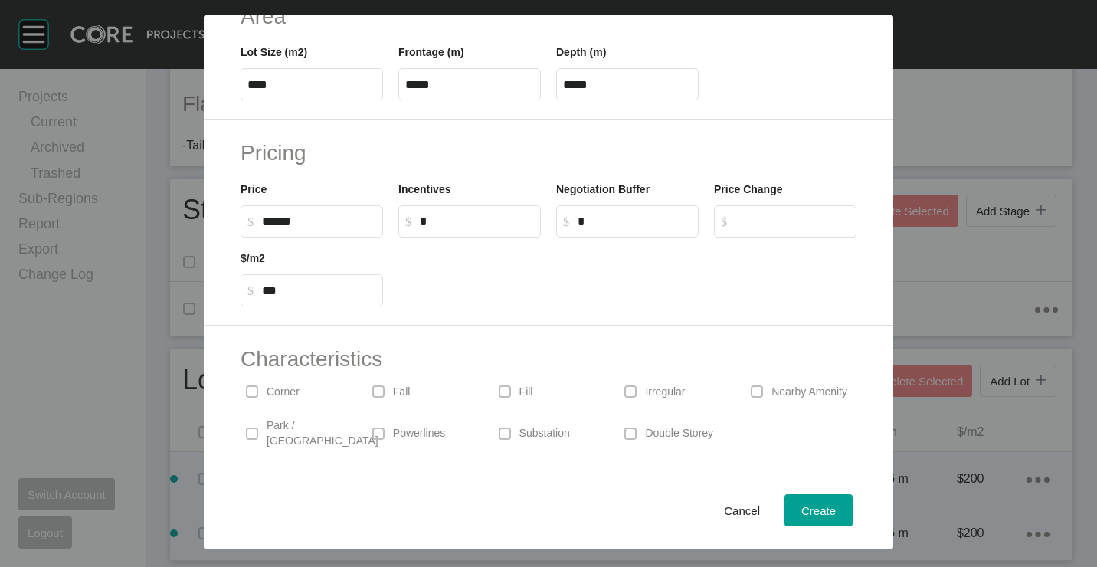
click at [328, 225] on input "******" at bounding box center [319, 220] width 114 height 13
type input "*"
click at [633, 390] on span at bounding box center [630, 391] width 23 height 23
click at [810, 518] on div "Create" at bounding box center [818, 509] width 42 height 21
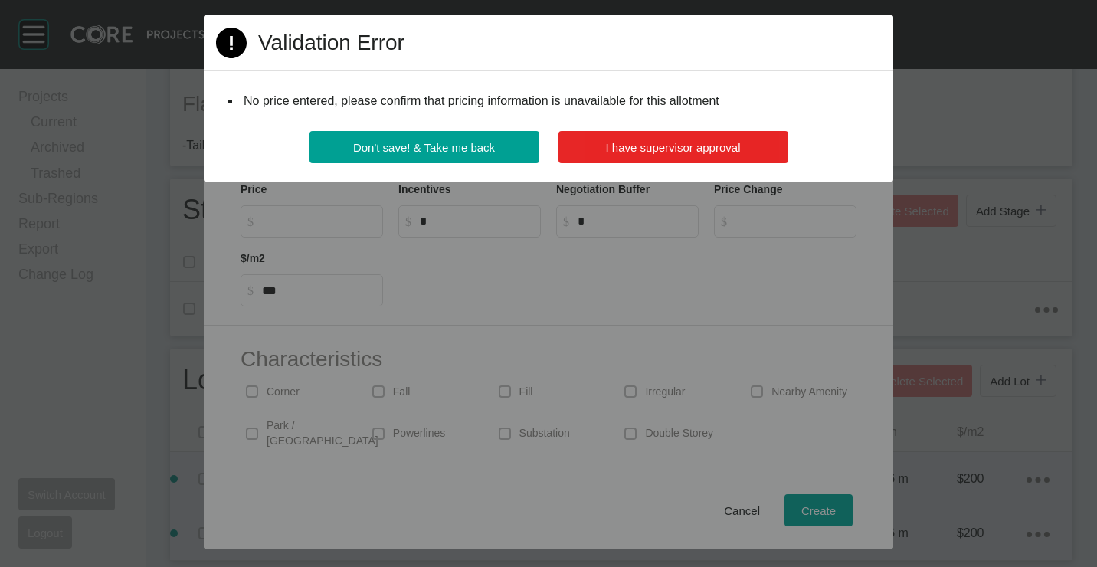
click at [637, 150] on span "I have supervisor approval" at bounding box center [673, 147] width 135 height 13
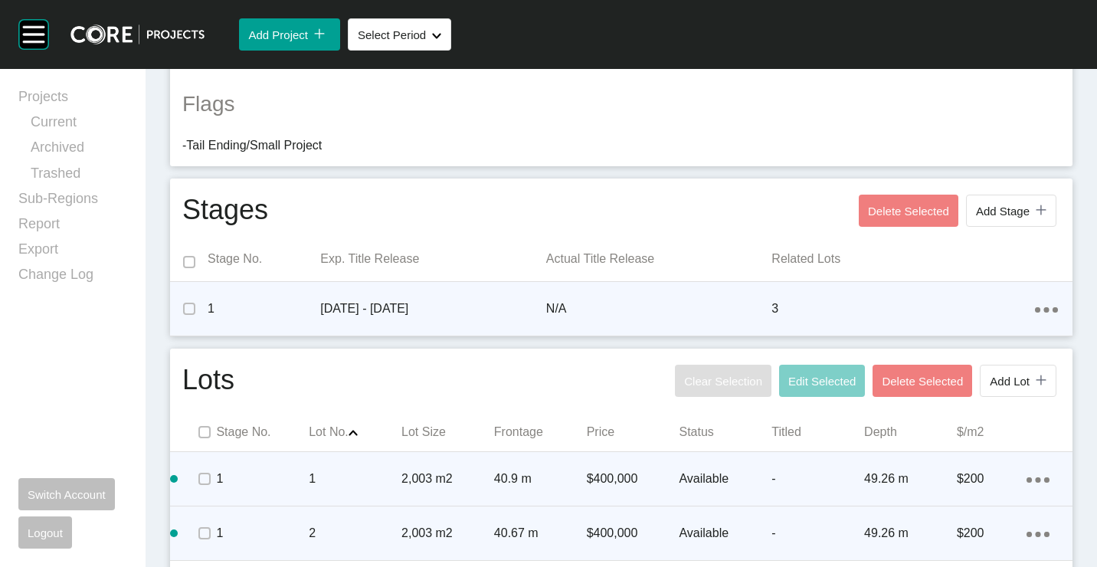
scroll to position [528, 0]
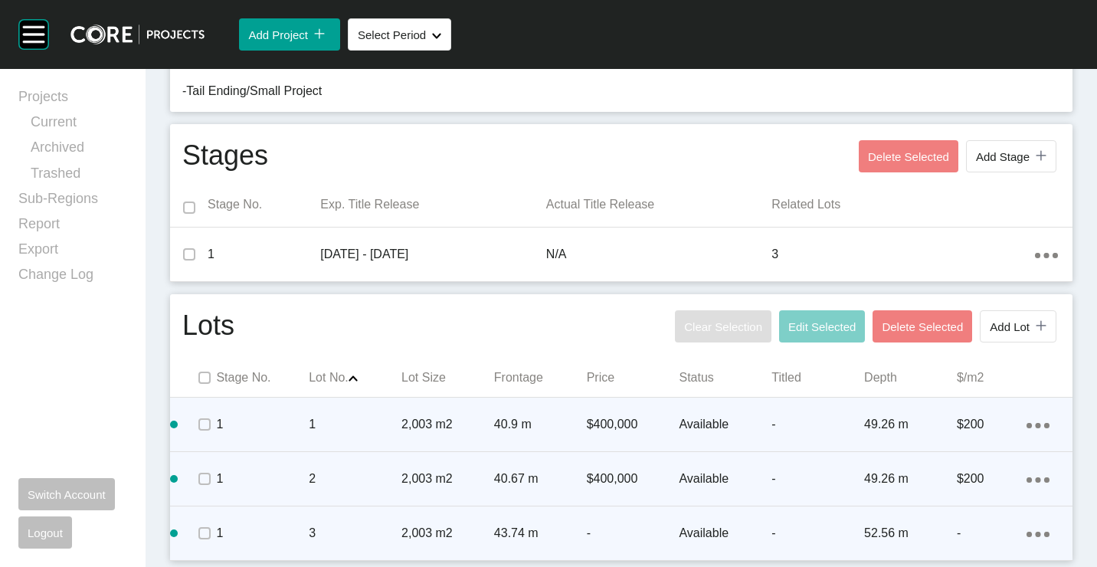
click at [1035, 428] on ellipse at bounding box center [1037, 425] width 5 height 5
click at [979, 519] on link "Duplicate" at bounding box center [962, 520] width 57 height 23
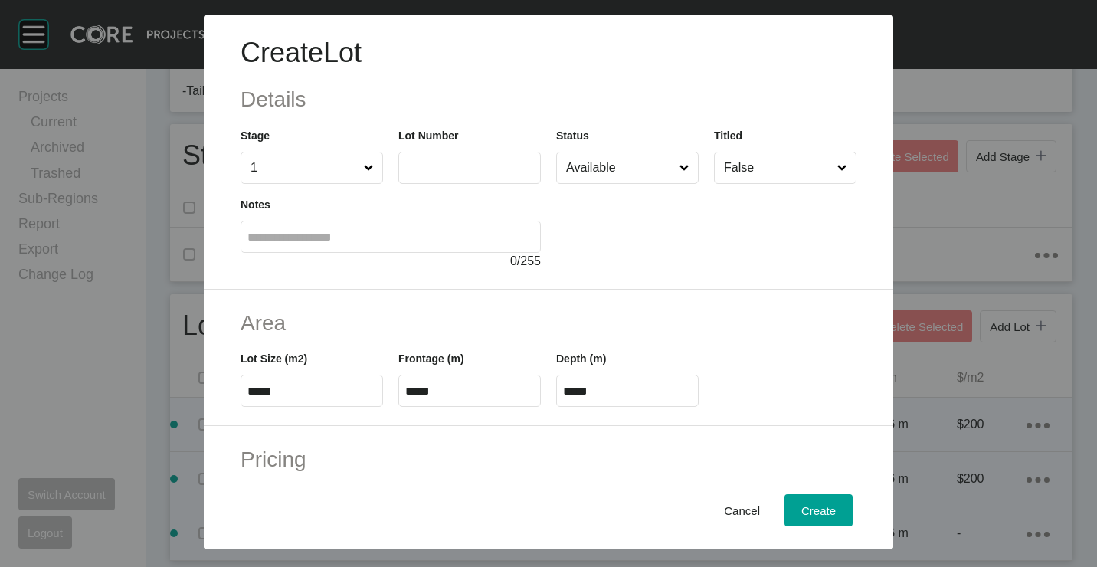
click at [486, 161] on input "text" at bounding box center [469, 167] width 129 height 13
type input "*"
type input "****"
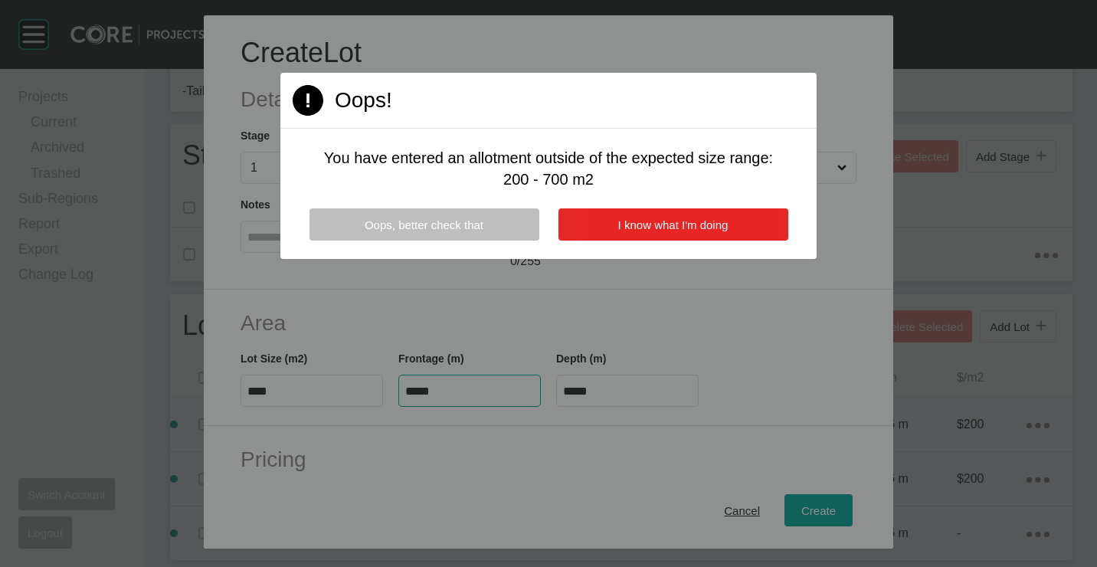
type input "****"
click at [667, 214] on button "I know what I'm doing" at bounding box center [673, 224] width 230 height 32
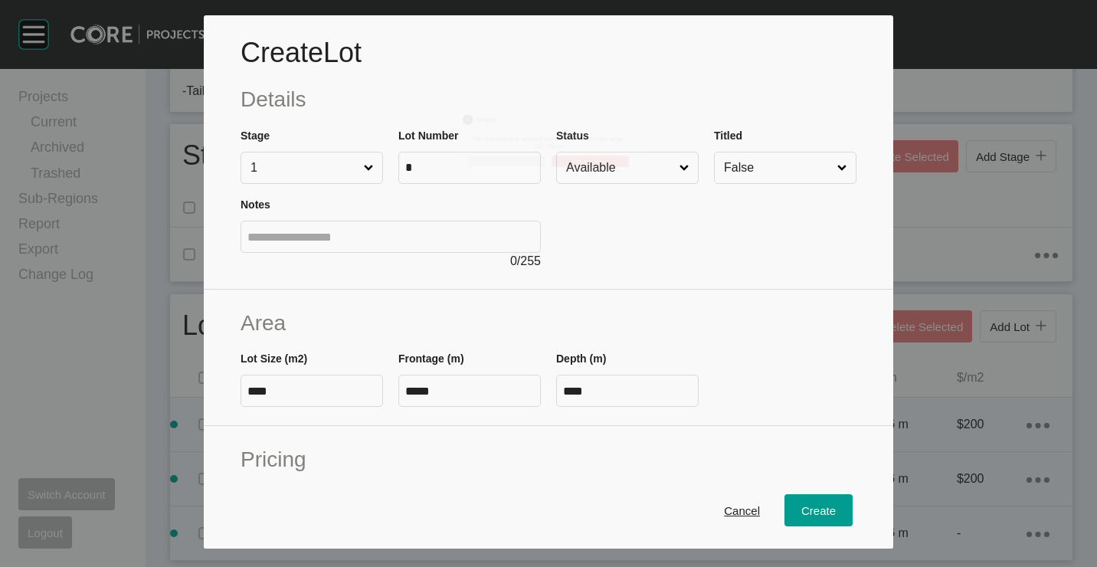
click at [493, 393] on input "*****" at bounding box center [469, 391] width 129 height 13
type input "*"
type input "*****"
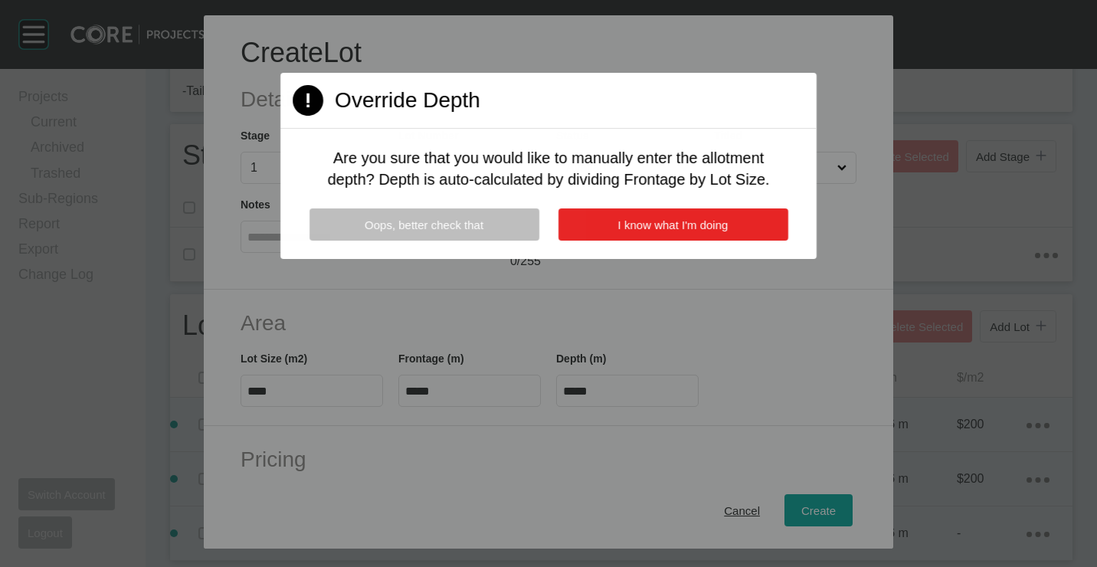
click at [663, 211] on button "I know what I'm doing" at bounding box center [673, 224] width 230 height 32
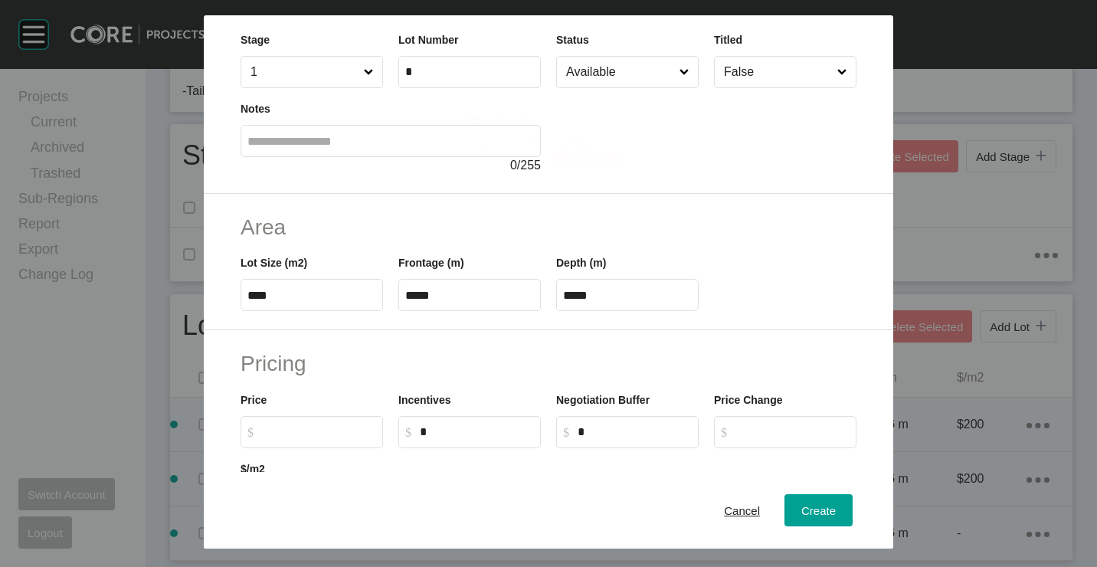
scroll to position [153, 0]
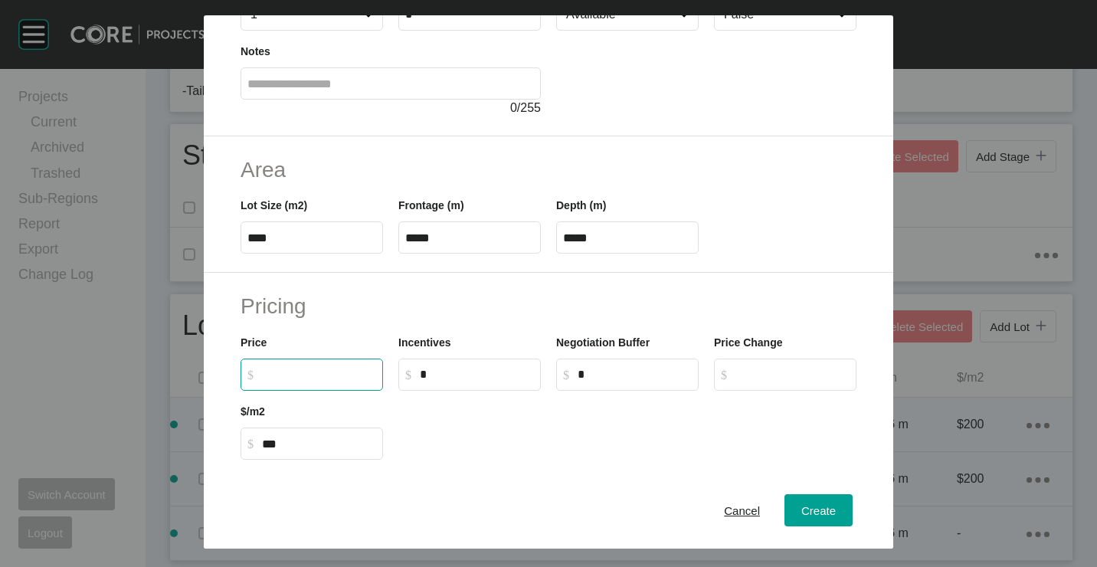
click at [323, 374] on input "$ Created with Sketch. $" at bounding box center [319, 374] width 114 height 13
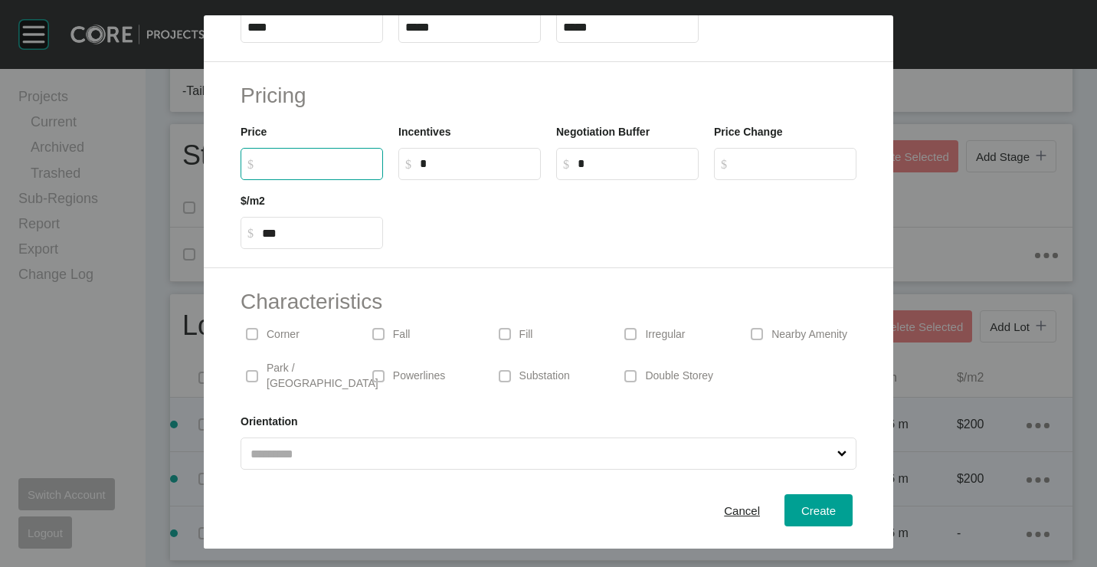
scroll to position [368, 0]
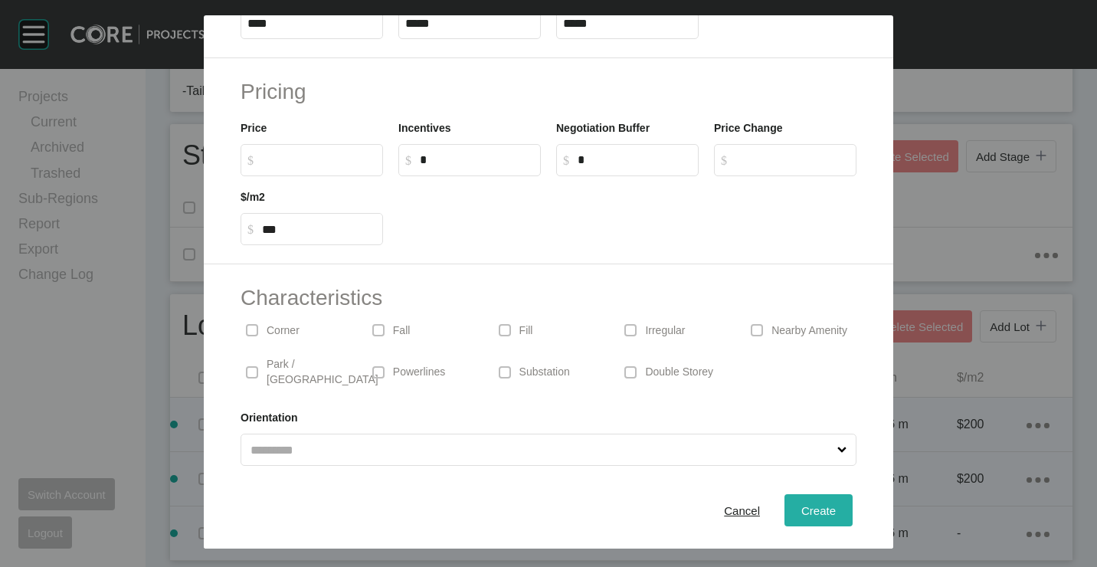
click at [801, 508] on span "Create" at bounding box center [818, 509] width 34 height 13
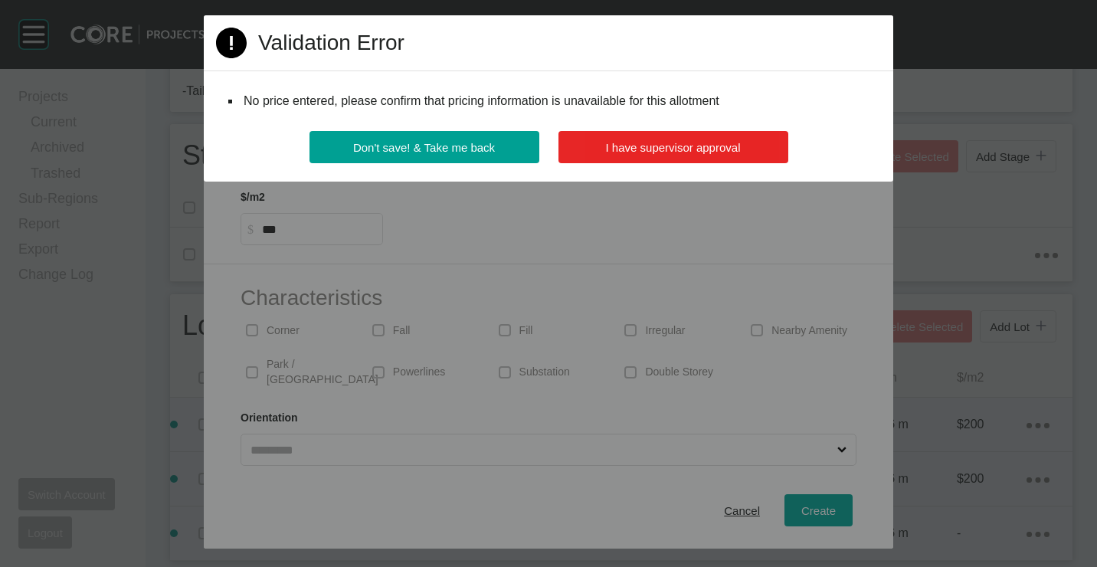
click at [629, 141] on span "I have supervisor approval" at bounding box center [673, 147] width 135 height 13
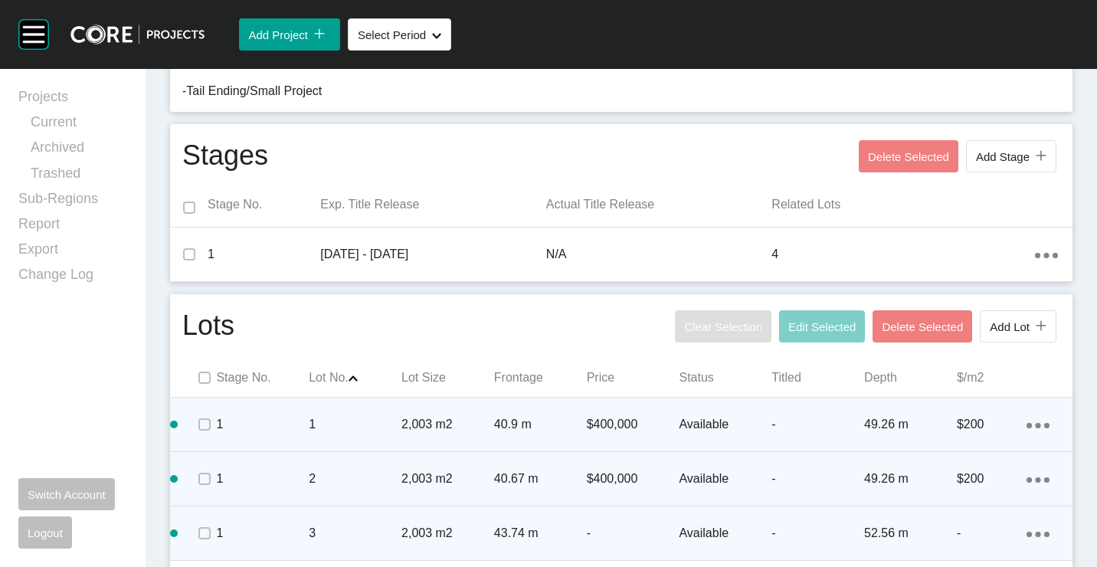
scroll to position [582, 0]
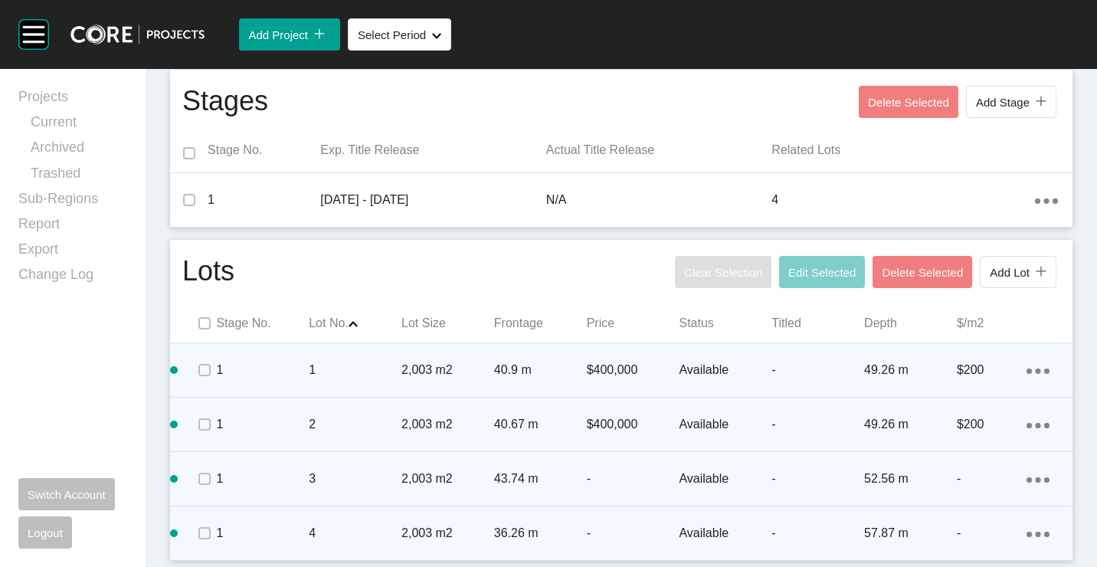
click at [1031, 534] on icon "Action Menu Dots Copy 6 Created with Sketch." at bounding box center [1037, 534] width 23 height 5
drag, startPoint x: 960, startPoint y: 520, endPoint x: 925, endPoint y: 493, distance: 44.1
click at [960, 519] on link "Duplicate" at bounding box center [962, 520] width 57 height 23
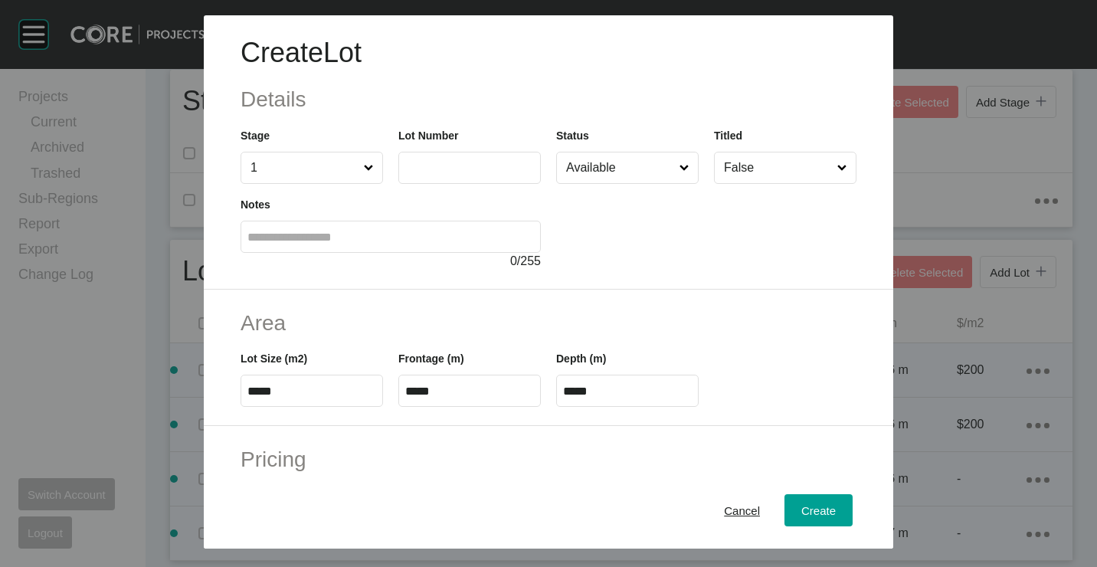
click at [432, 174] on input "text" at bounding box center [469, 167] width 129 height 13
type input "*"
type input "****"
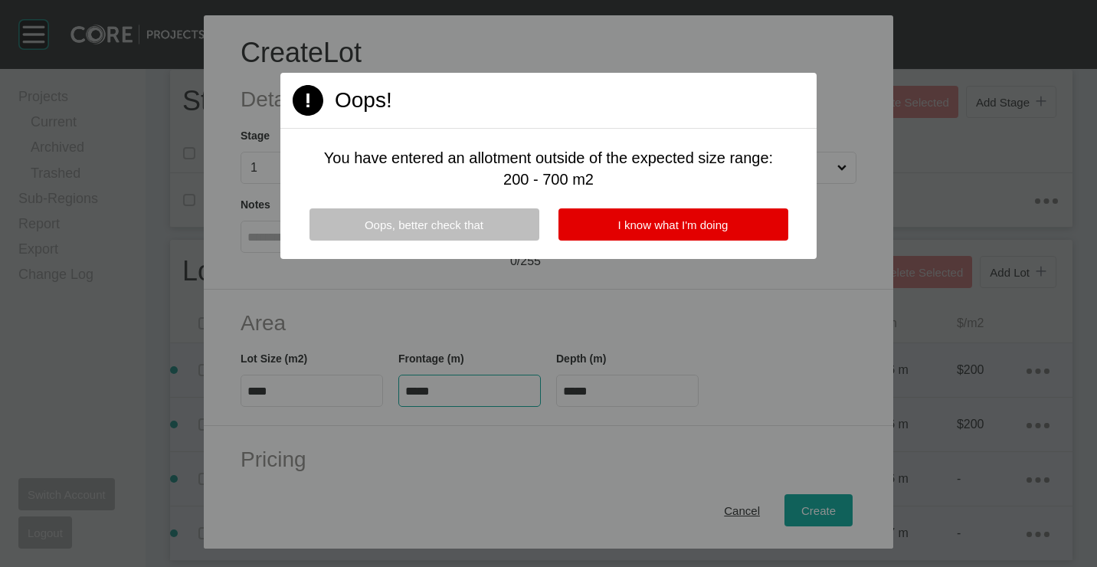
type input "****"
click at [676, 201] on div "Page 1 Created with Sketch. Oops! You have entered an allotment outside of the …" at bounding box center [548, 166] width 536 height 186
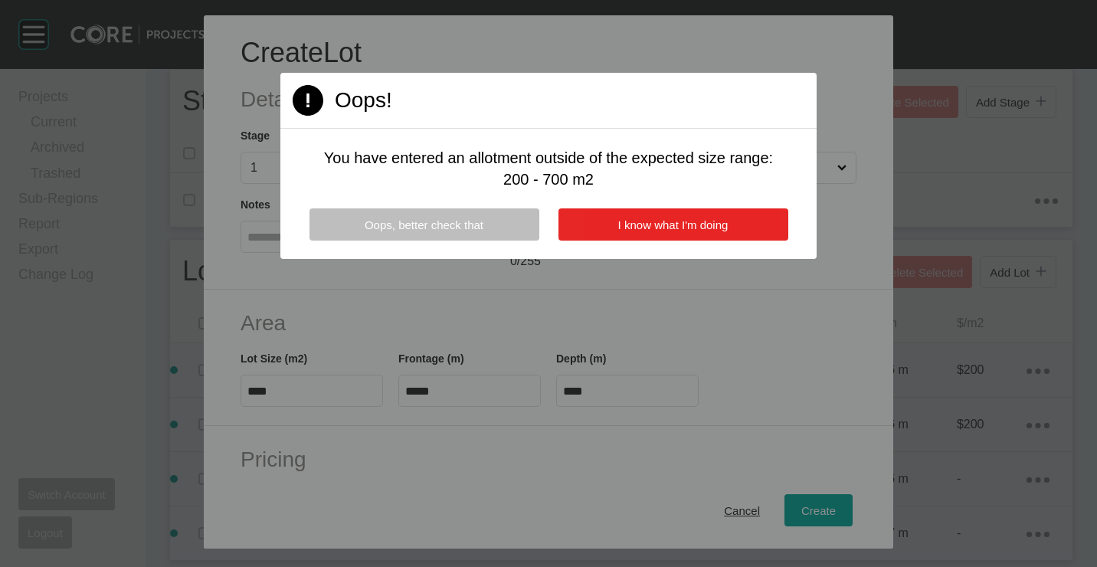
click at [637, 221] on span "I know what I'm doing" at bounding box center [673, 224] width 110 height 13
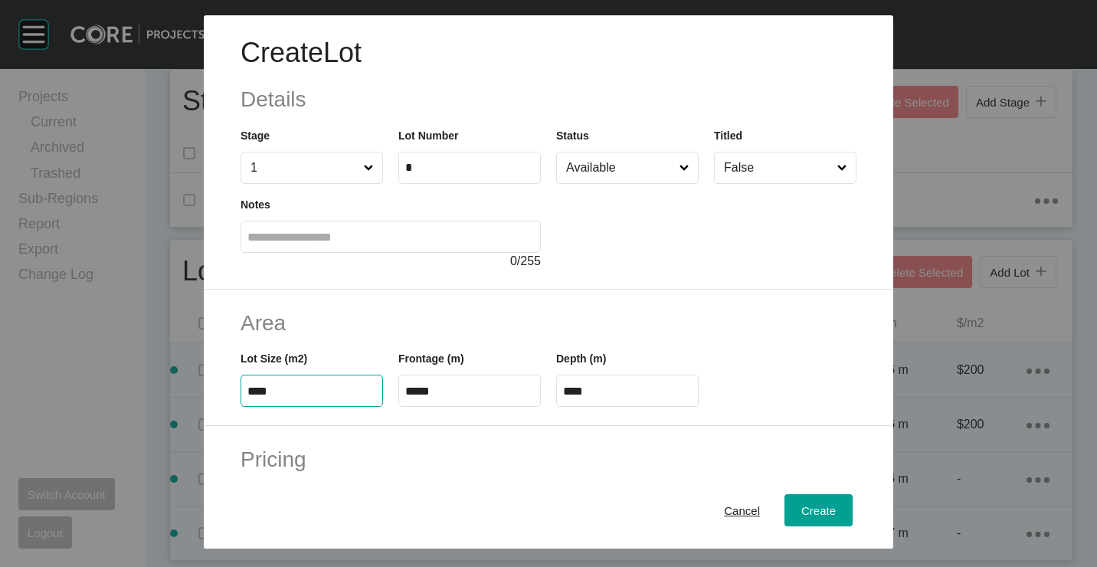
click at [304, 385] on input "****" at bounding box center [311, 391] width 129 height 13
type input "*****"
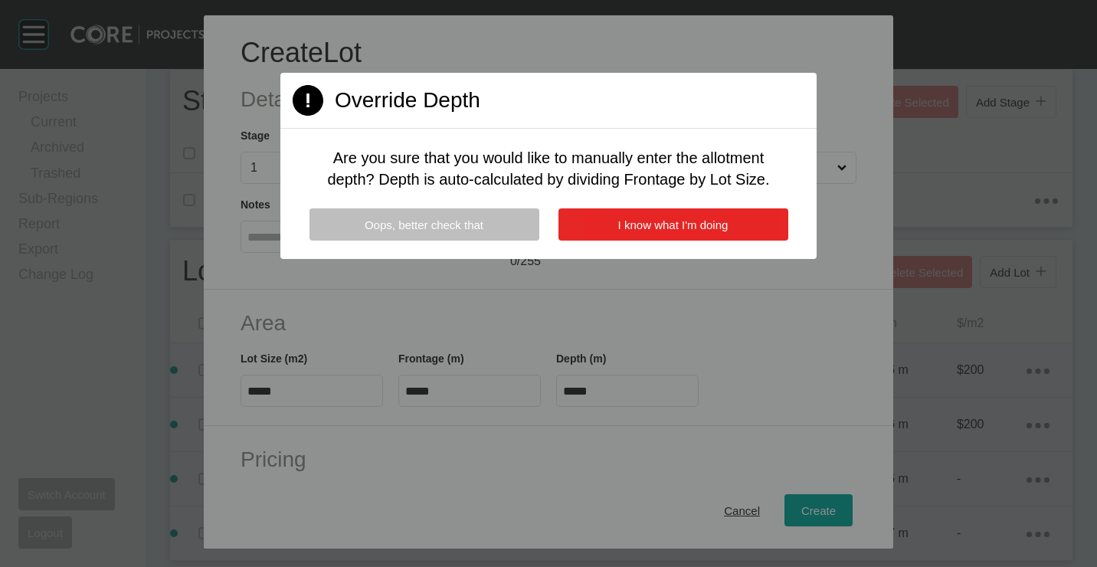
click at [732, 234] on button "I know what I'm doing" at bounding box center [673, 224] width 230 height 32
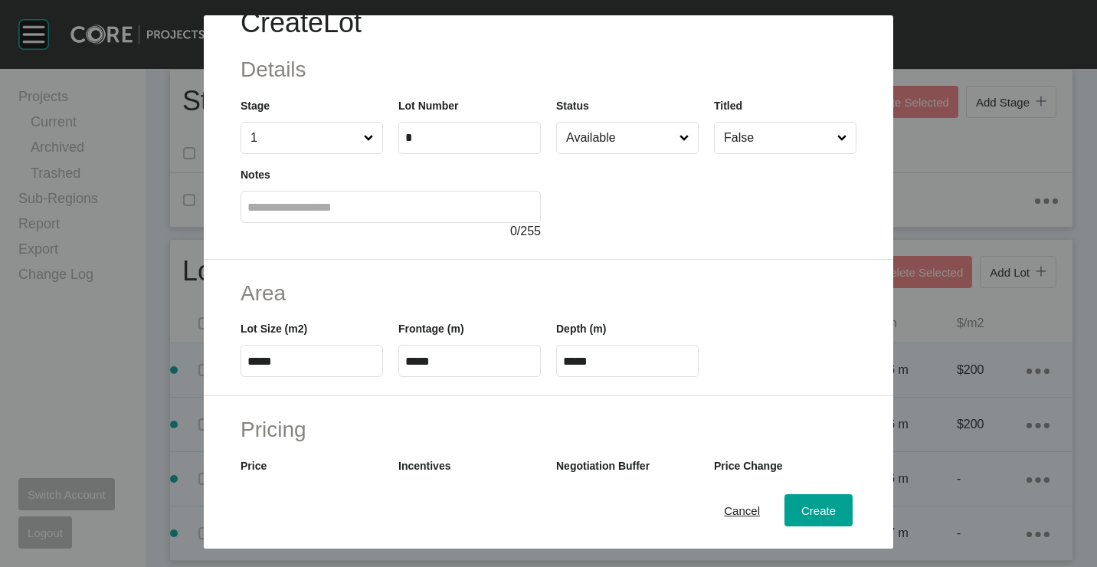
scroll to position [0, 0]
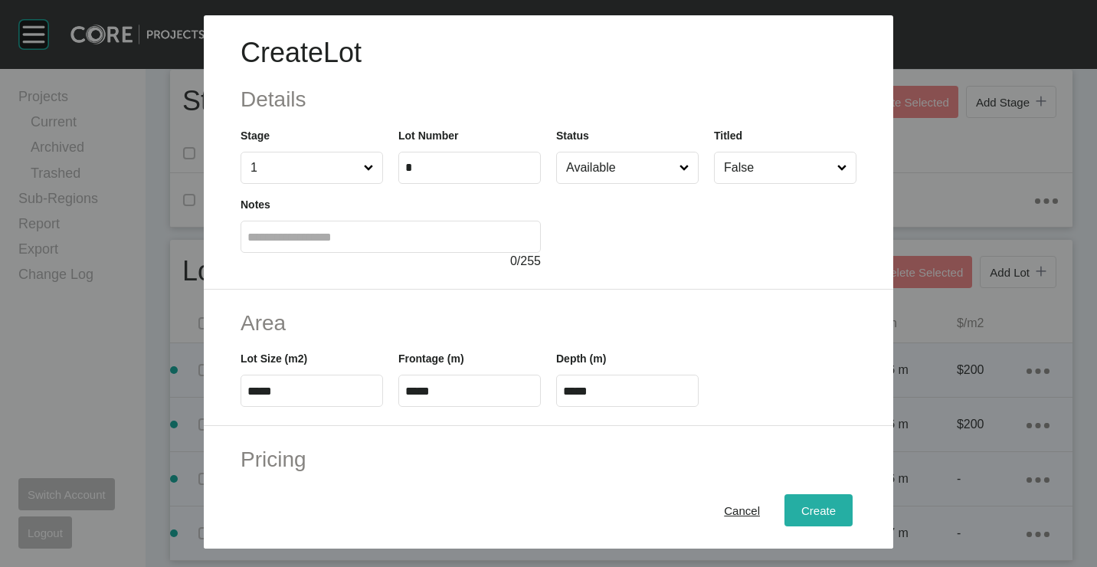
click at [803, 523] on button "Create" at bounding box center [818, 510] width 68 height 32
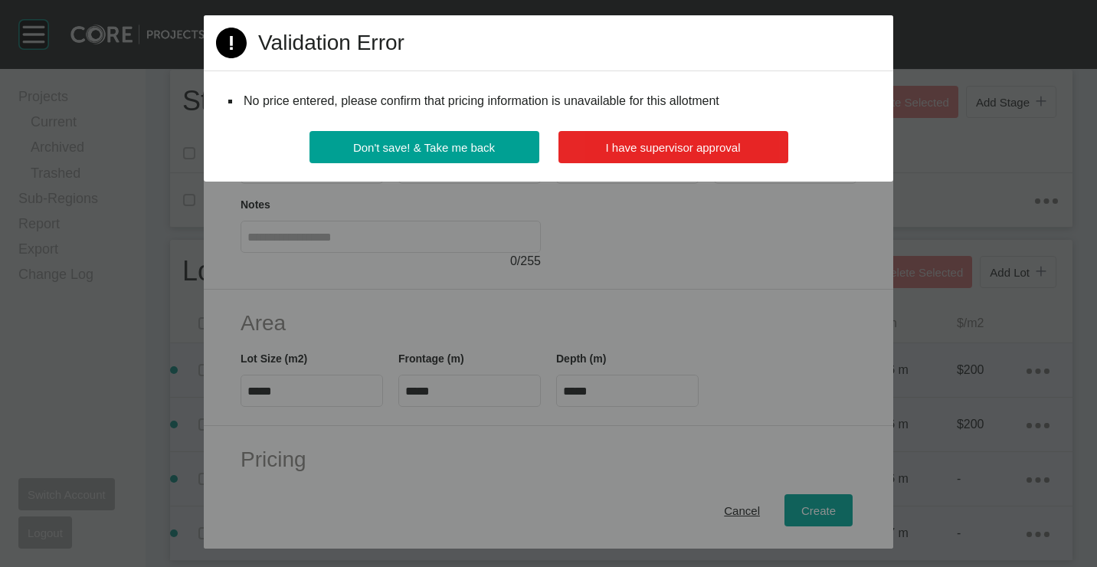
click at [660, 155] on button "I have supervisor approval" at bounding box center [673, 147] width 230 height 32
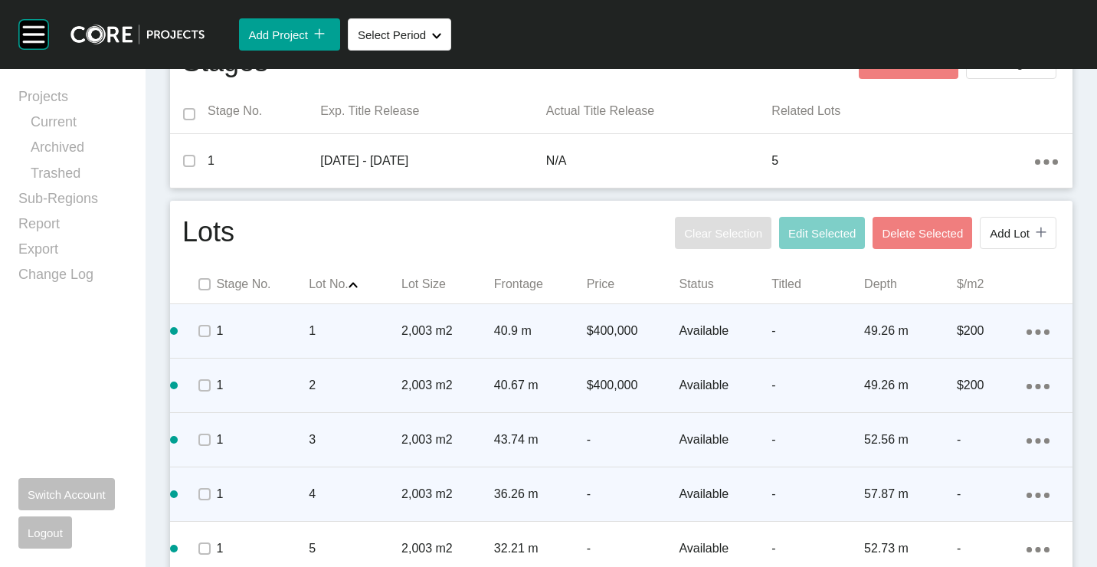
scroll to position [637, 0]
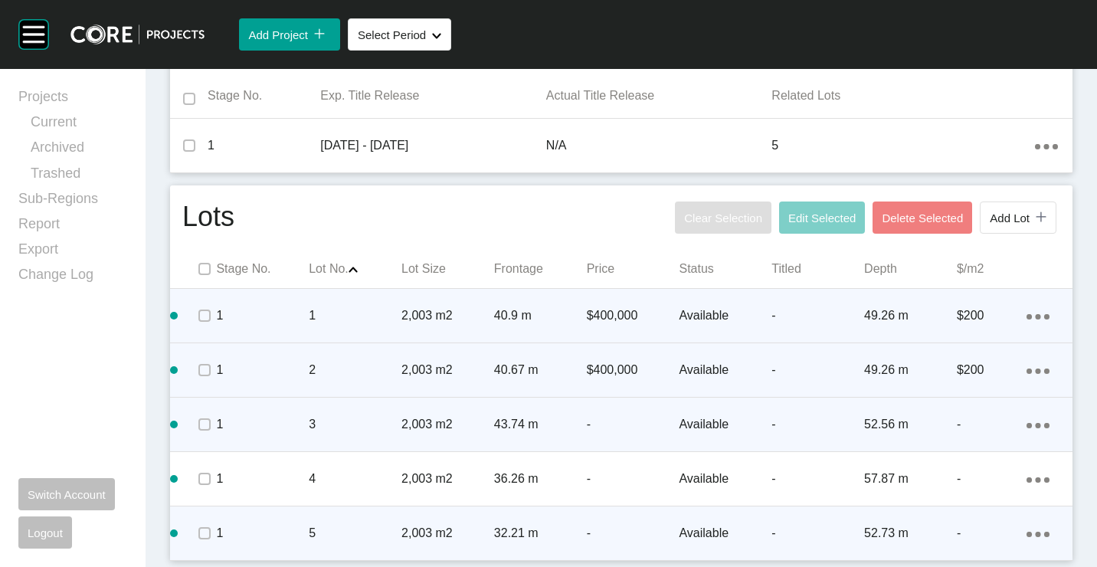
click at [1035, 319] on ellipse at bounding box center [1037, 316] width 5 height 5
drag, startPoint x: 957, startPoint y: 519, endPoint x: 929, endPoint y: 495, distance: 36.4
click at [957, 519] on link "Duplicate" at bounding box center [962, 520] width 57 height 23
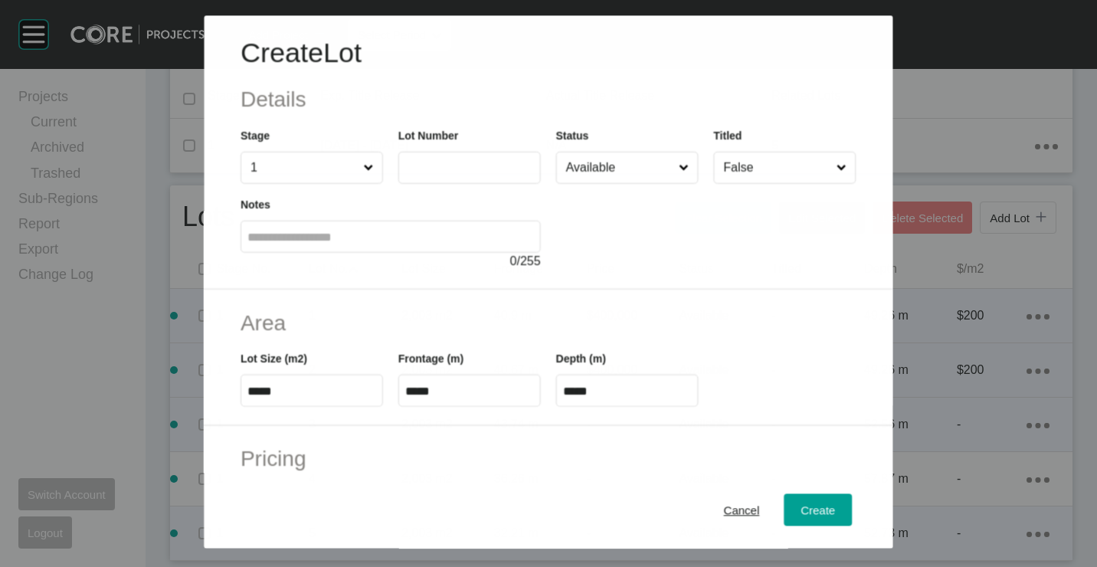
click at [459, 178] on label at bounding box center [469, 168] width 142 height 32
click at [459, 175] on input "text" at bounding box center [469, 168] width 129 height 13
type input "*"
type input "****"
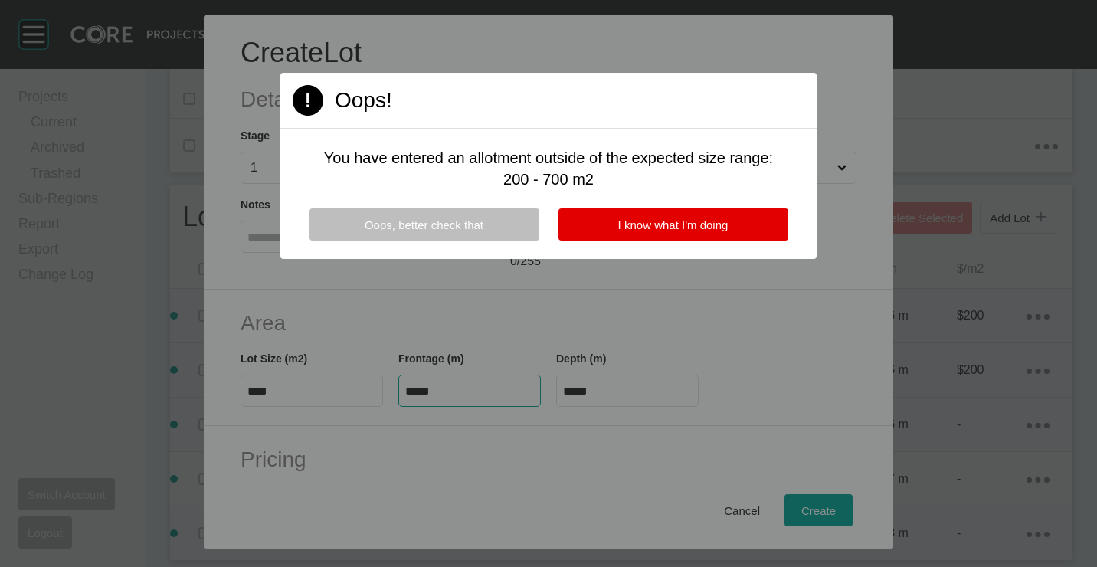
type input "****"
click at [584, 242] on div "Oops, better check that I know what I'm doing" at bounding box center [548, 233] width 536 height 51
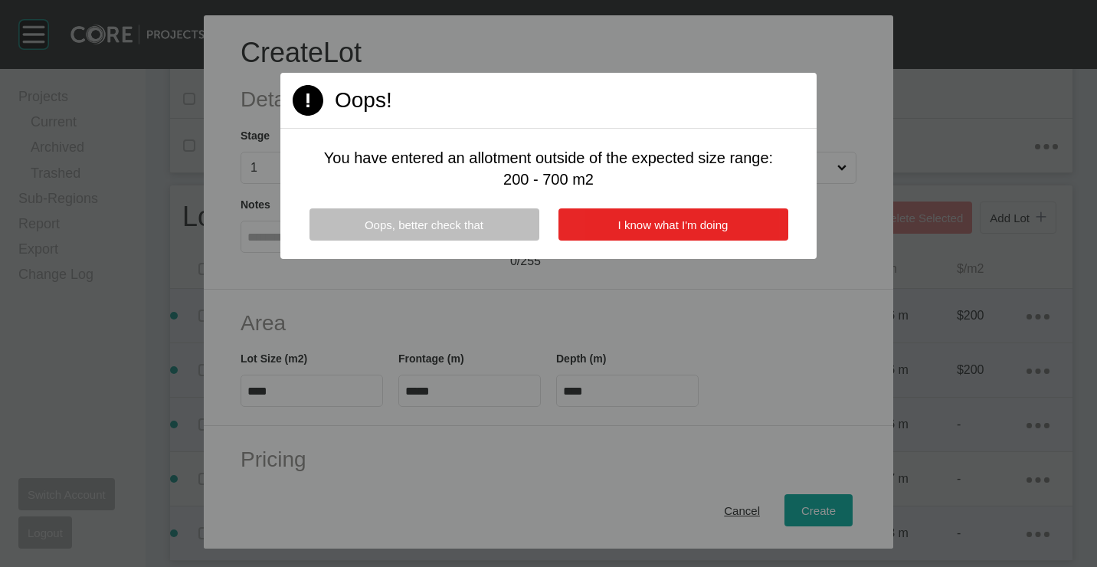
drag, startPoint x: 643, startPoint y: 211, endPoint x: 640, endPoint y: 231, distance: 20.9
click at [643, 212] on button "I know what I'm doing" at bounding box center [673, 224] width 230 height 32
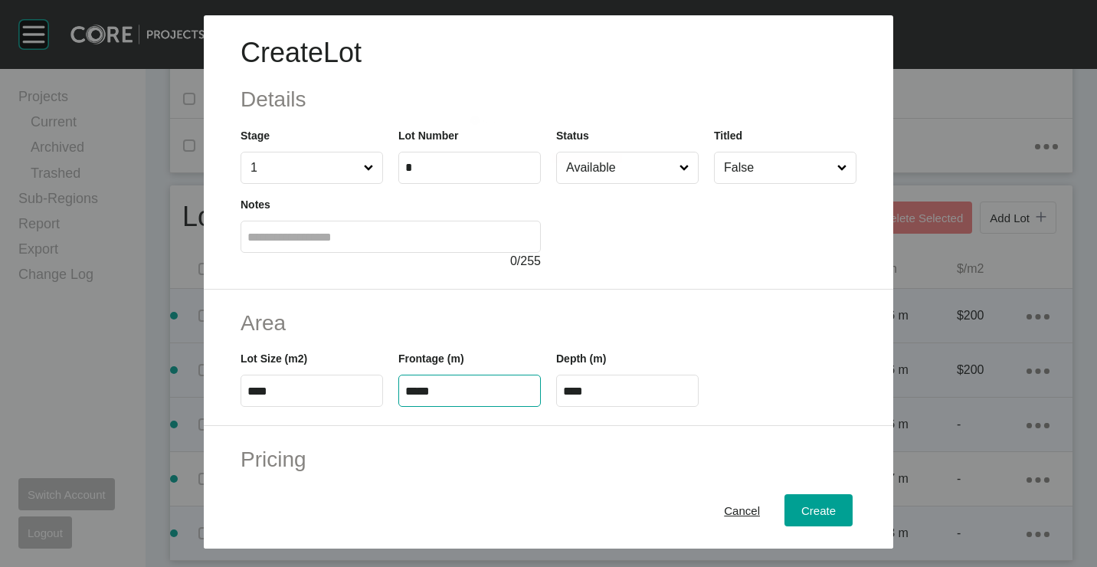
click at [473, 391] on input "*****" at bounding box center [469, 391] width 129 height 13
type input "*"
type input "*****"
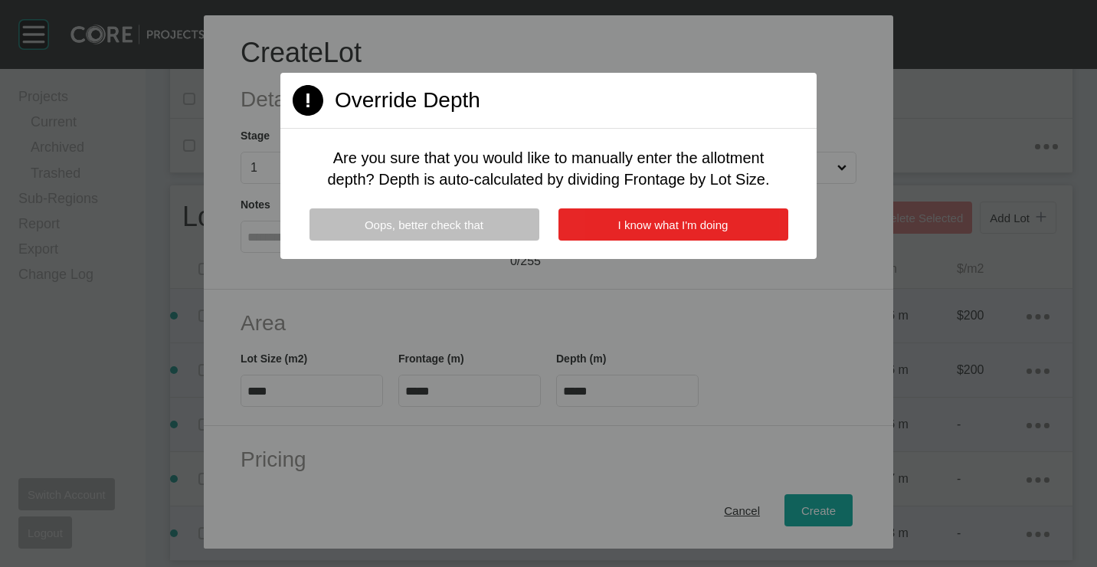
click at [647, 232] on button "I know what I'm doing" at bounding box center [673, 224] width 230 height 32
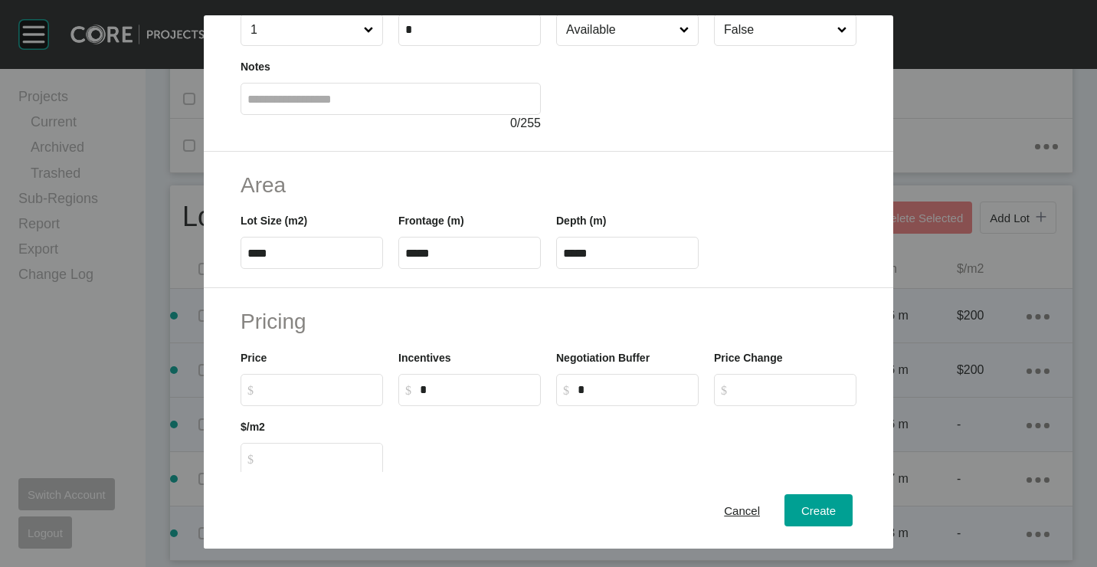
scroll to position [153, 0]
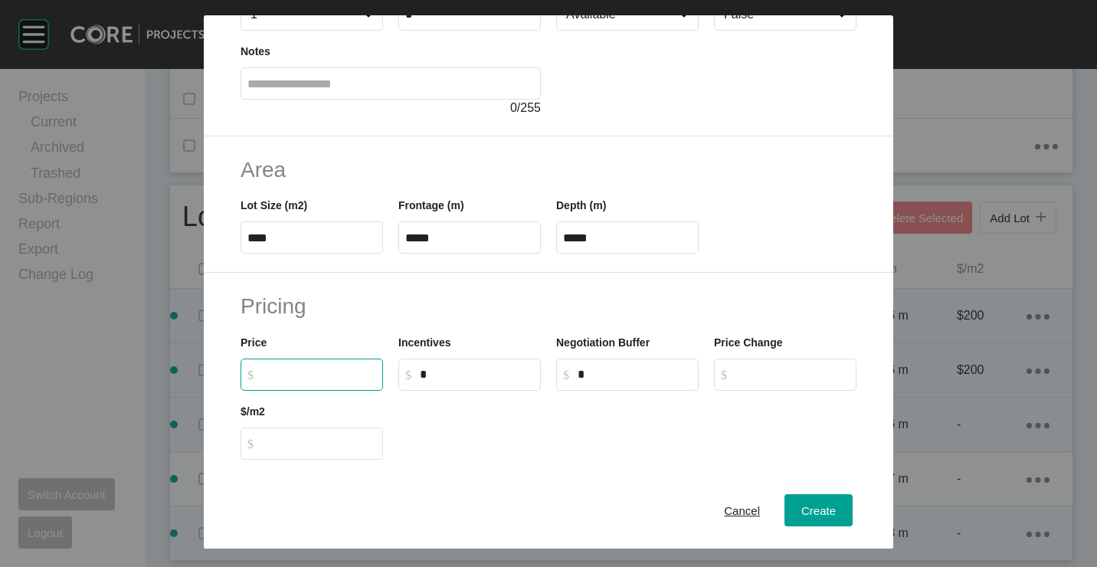
click at [322, 371] on input "$ Created with Sketch. $" at bounding box center [319, 374] width 114 height 13
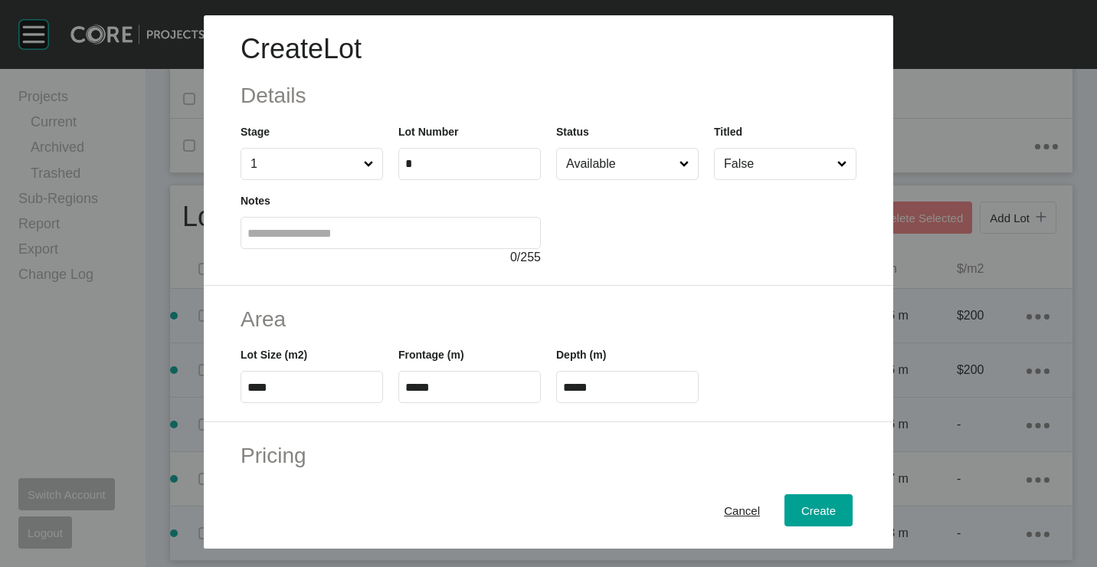
scroll to position [0, 0]
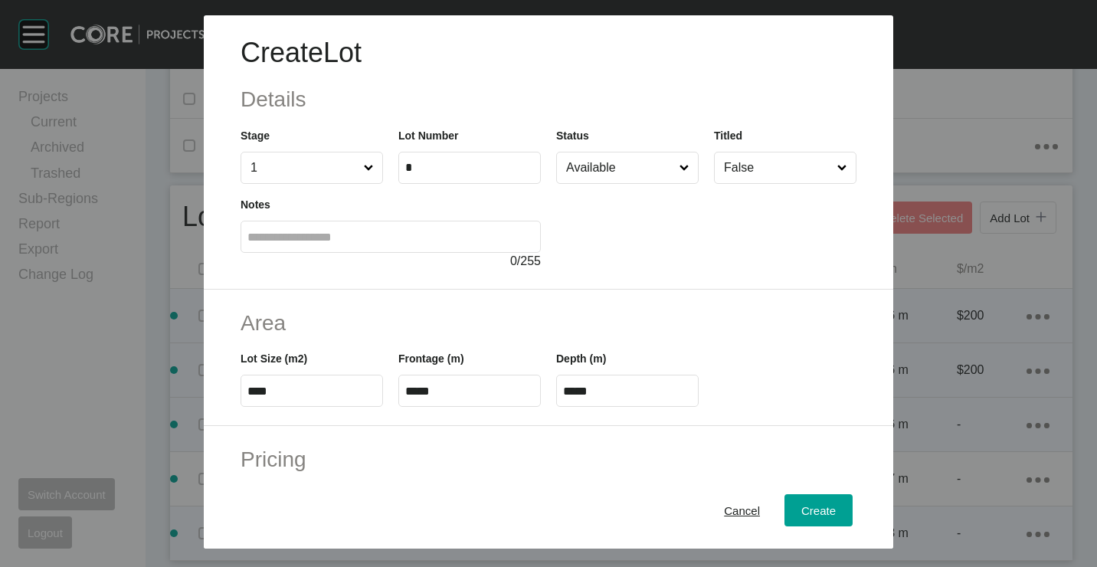
click at [612, 187] on div at bounding box center [706, 227] width 300 height 87
drag, startPoint x: 595, startPoint y: 139, endPoint x: 596, endPoint y: 152, distance: 13.0
click at [595, 140] on div "Status Available" at bounding box center [627, 155] width 142 height 57
click at [589, 169] on input "Available" at bounding box center [619, 167] width 113 height 31
click at [825, 517] on div "Create" at bounding box center [818, 509] width 42 height 21
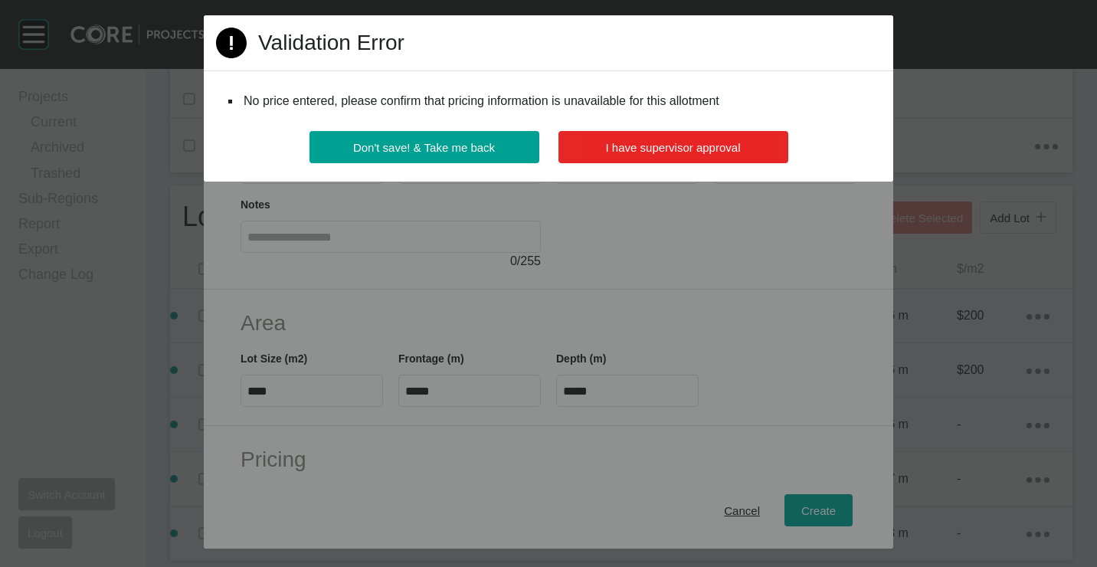
click at [649, 152] on span "I have supervisor approval" at bounding box center [673, 147] width 135 height 13
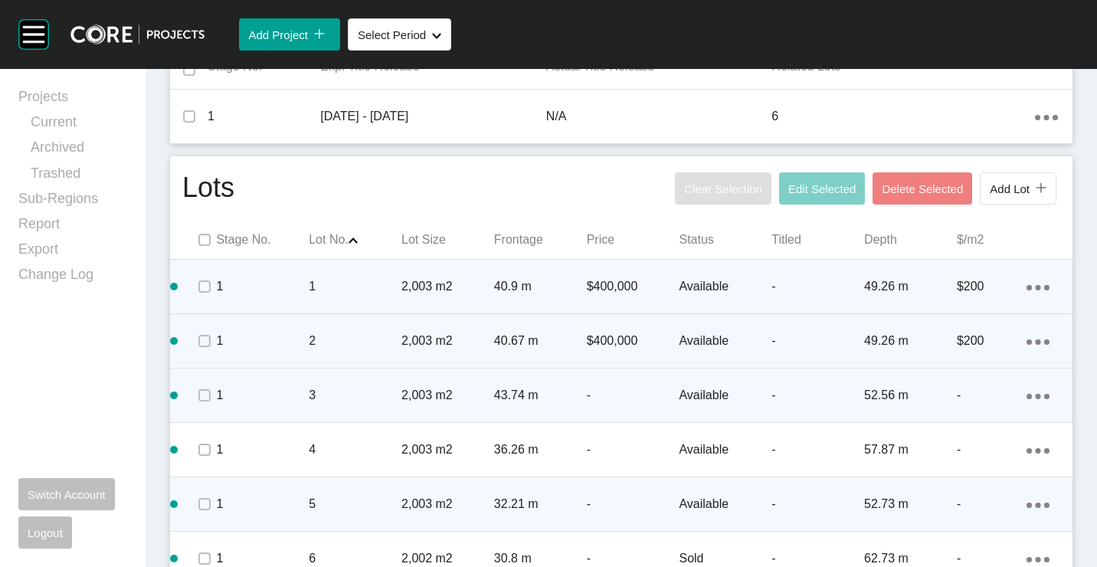
scroll to position [691, 0]
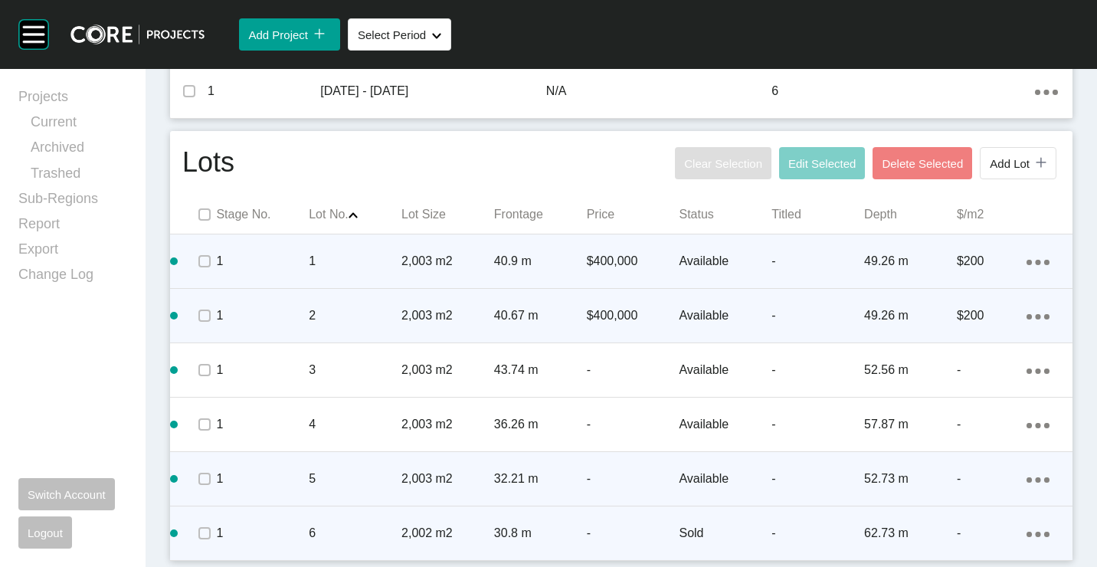
click at [1035, 265] on ellipse at bounding box center [1037, 262] width 5 height 5
drag, startPoint x: 977, startPoint y: 519, endPoint x: 925, endPoint y: 473, distance: 70.5
click at [970, 511] on link "Duplicate" at bounding box center [962, 520] width 57 height 23
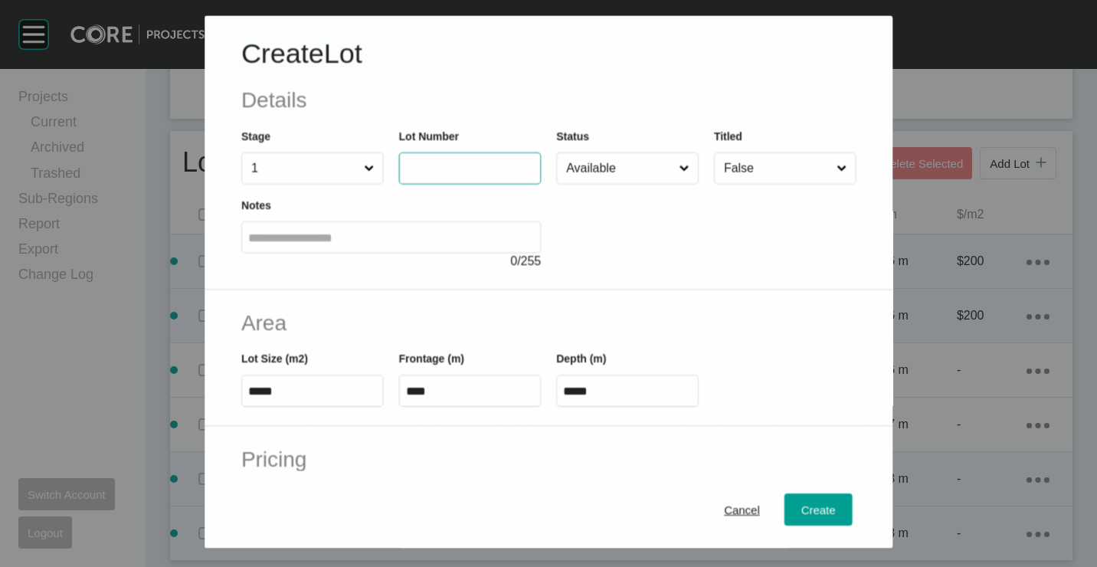
click at [491, 165] on input "text" at bounding box center [469, 168] width 129 height 13
type input "*"
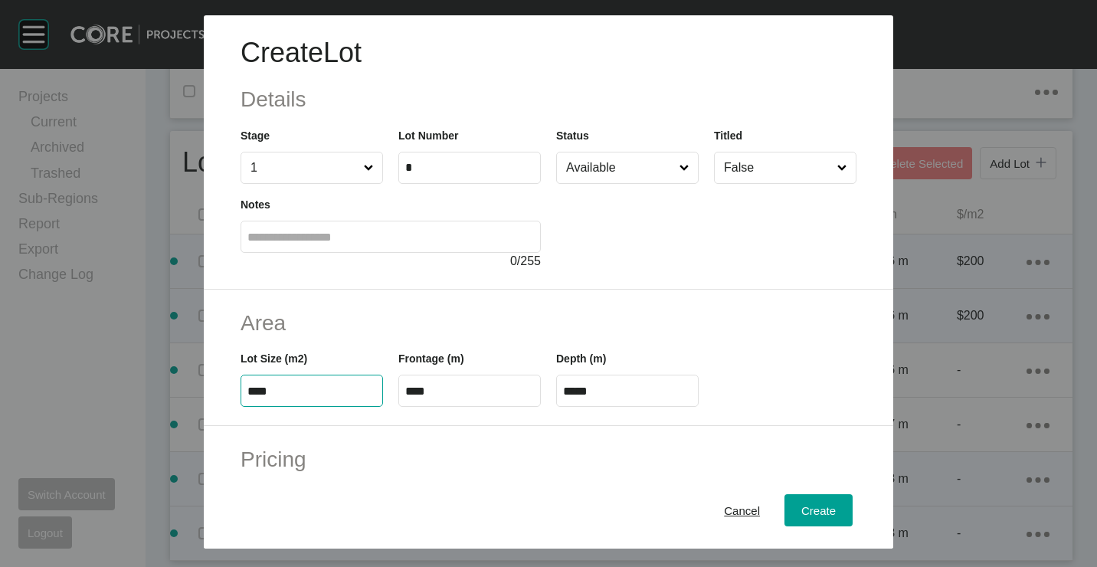
type input "****"
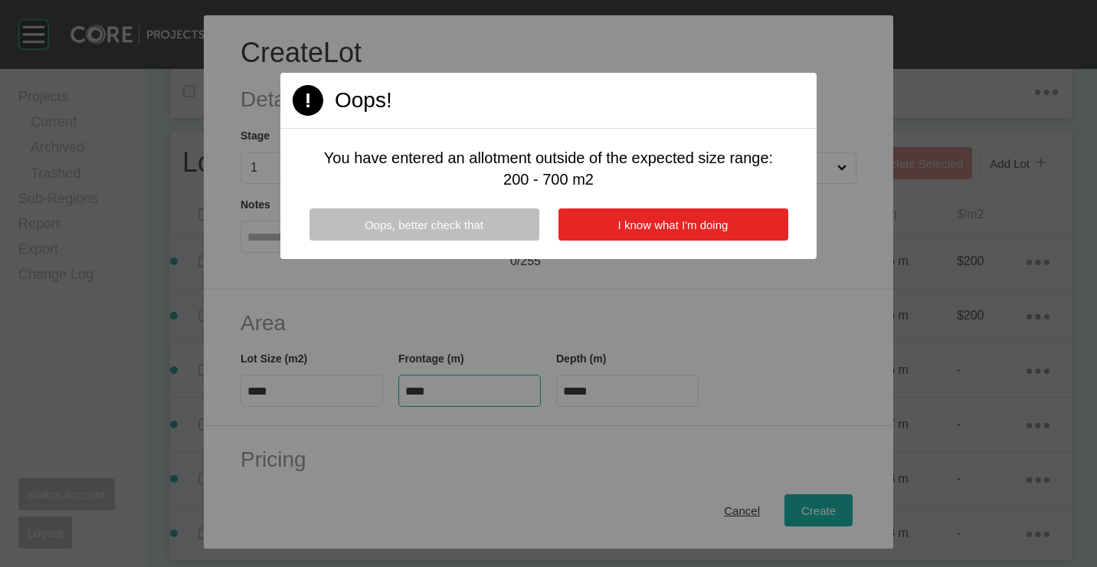
type input "****"
click at [627, 215] on button "I know what I'm doing" at bounding box center [673, 224] width 230 height 32
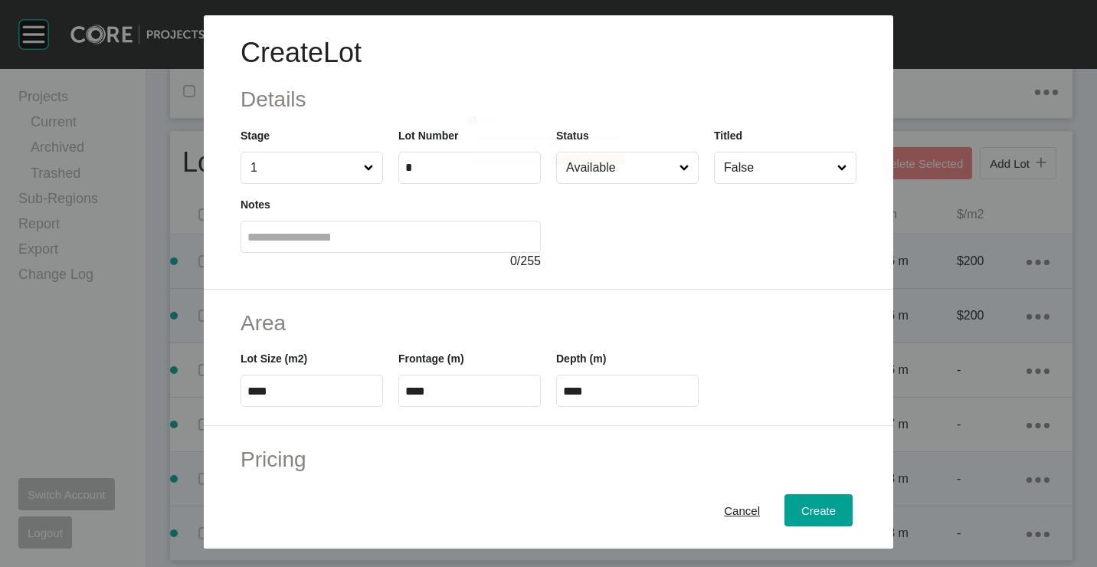
click at [501, 387] on input "****" at bounding box center [469, 391] width 129 height 13
type input "*****"
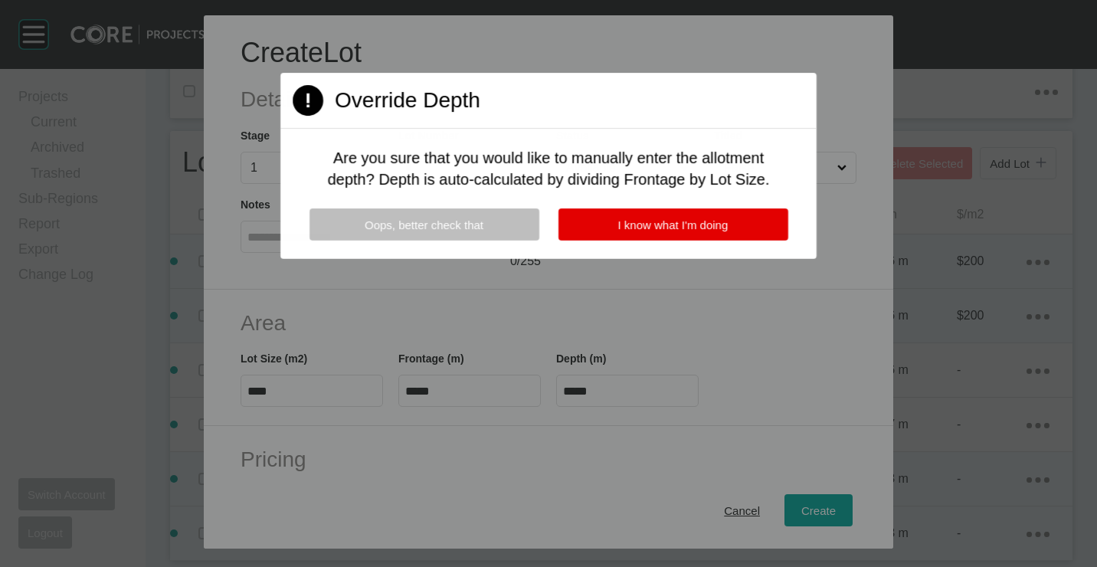
click at [698, 232] on button "I know what I'm doing" at bounding box center [673, 224] width 230 height 32
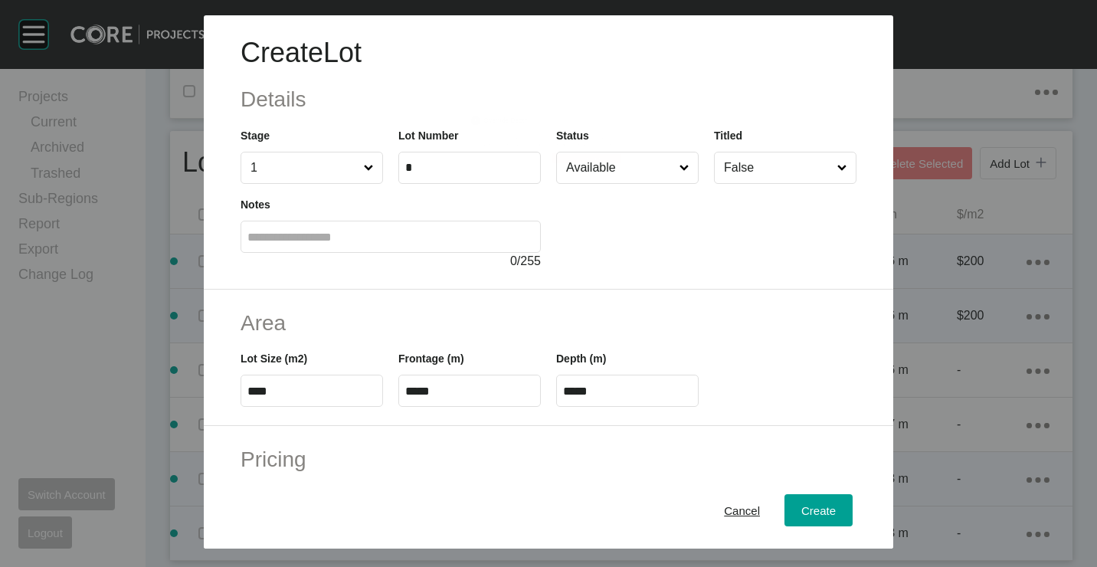
click at [617, 175] on input "Available" at bounding box center [619, 167] width 113 height 31
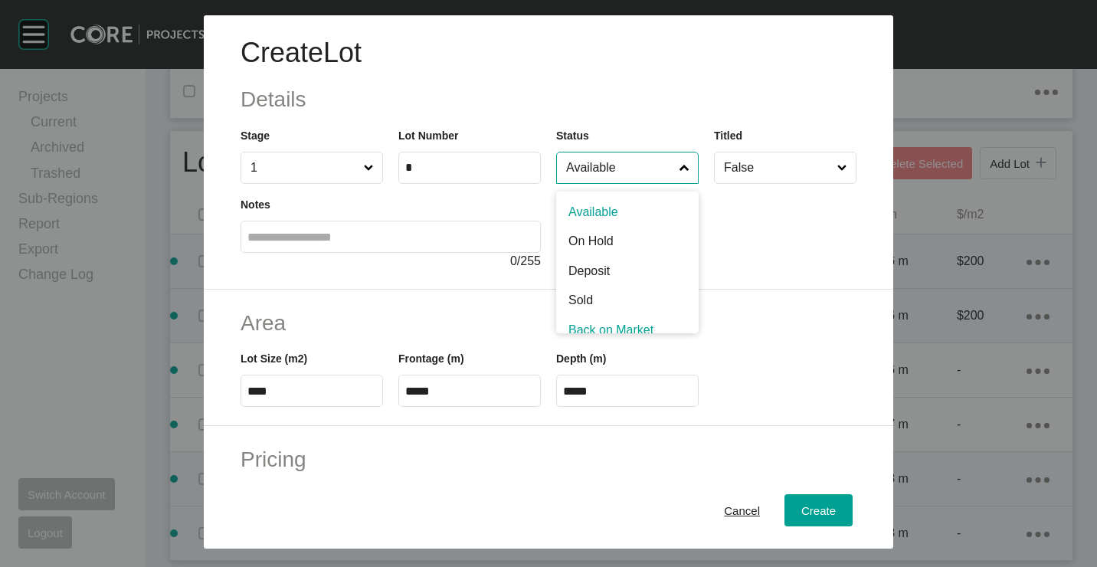
scroll to position [11, 0]
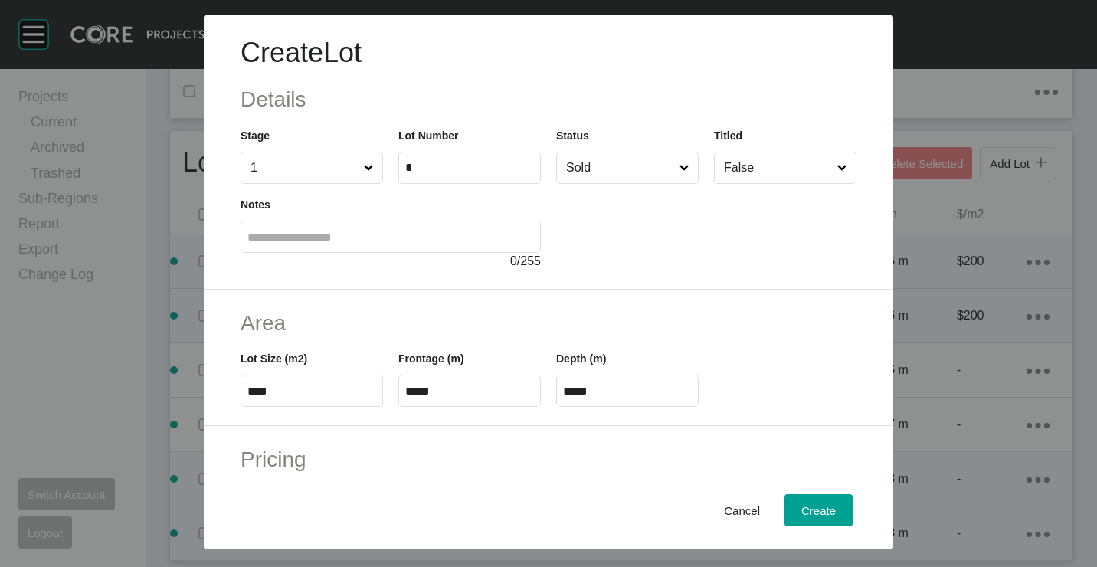
drag, startPoint x: 804, startPoint y: 511, endPoint x: 783, endPoint y: 483, distance: 34.9
click at [803, 510] on span "Create" at bounding box center [818, 509] width 34 height 13
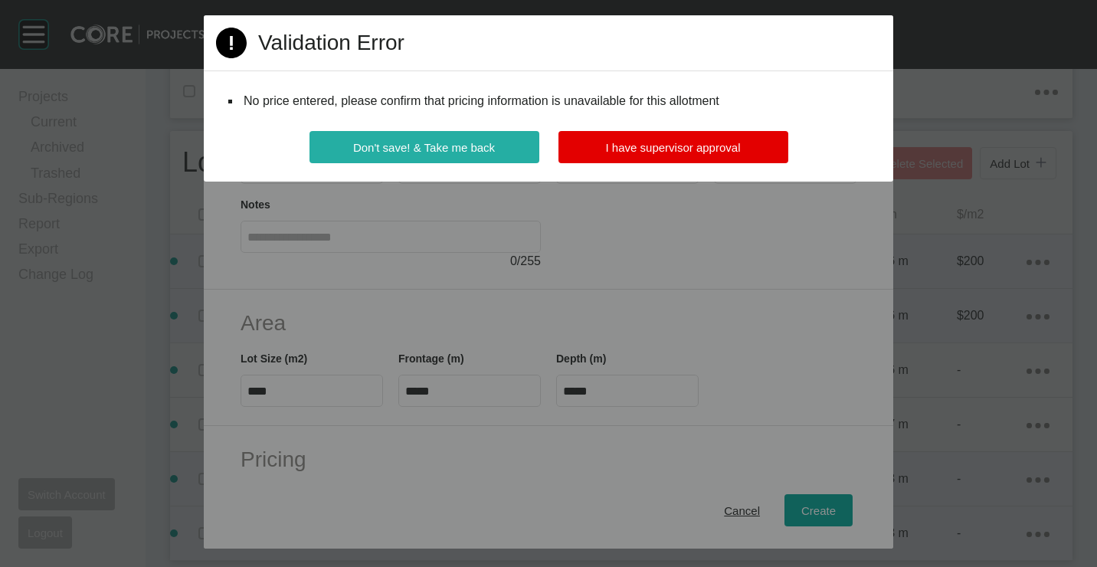
click at [388, 132] on button "Don't save! & Take me back" at bounding box center [424, 147] width 230 height 32
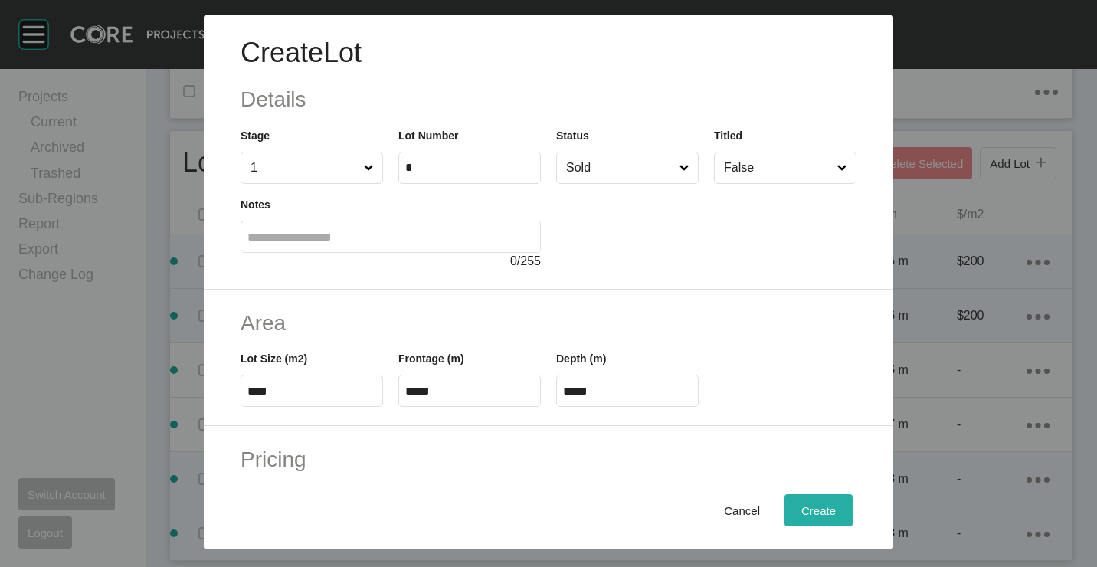
click at [801, 506] on span "Create" at bounding box center [818, 509] width 34 height 13
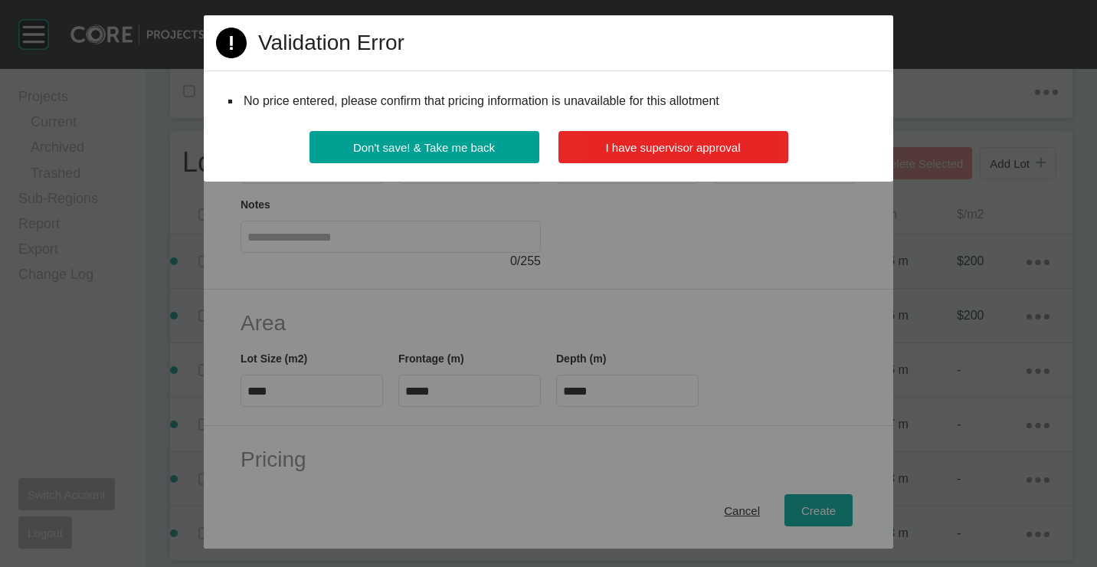
click at [608, 141] on span "I have supervisor approval" at bounding box center [673, 147] width 135 height 13
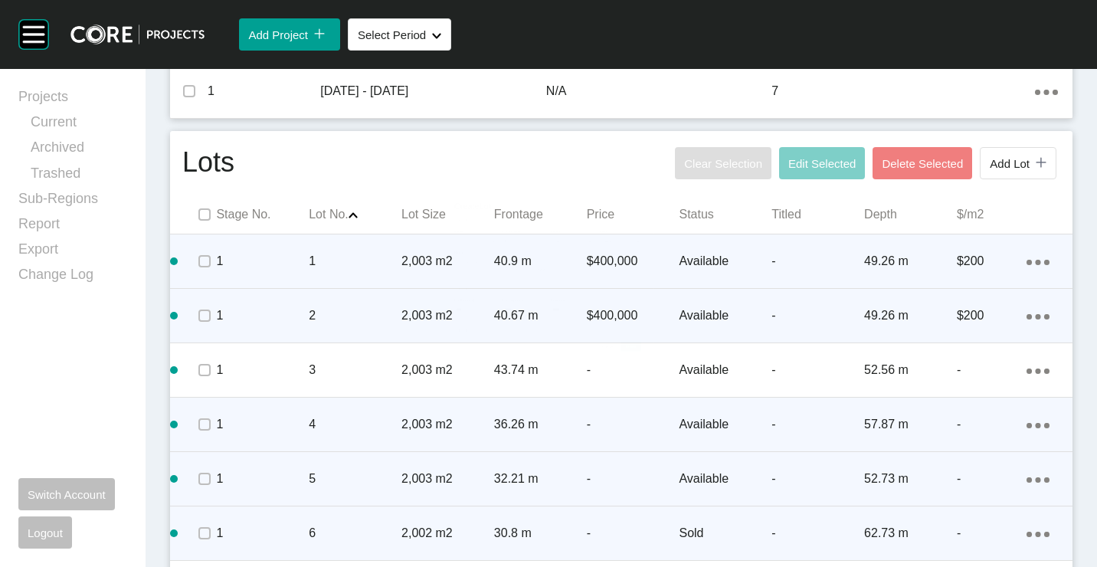
scroll to position [745, 0]
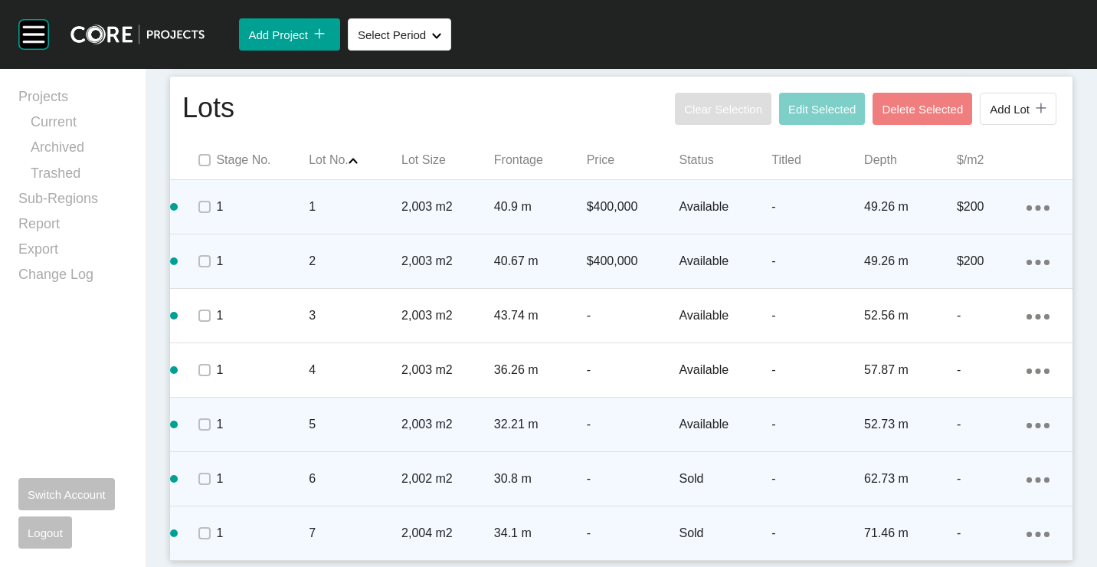
click at [1026, 532] on icon "Action Menu Dots Copy 6 Created with Sketch." at bounding box center [1037, 534] width 23 height 5
drag, startPoint x: 952, startPoint y: 514, endPoint x: 935, endPoint y: 506, distance: 18.5
click at [935, 506] on ul "Edit Duplicate Delete" at bounding box center [962, 521] width 57 height 70
click at [960, 523] on link "Duplicate" at bounding box center [962, 520] width 57 height 23
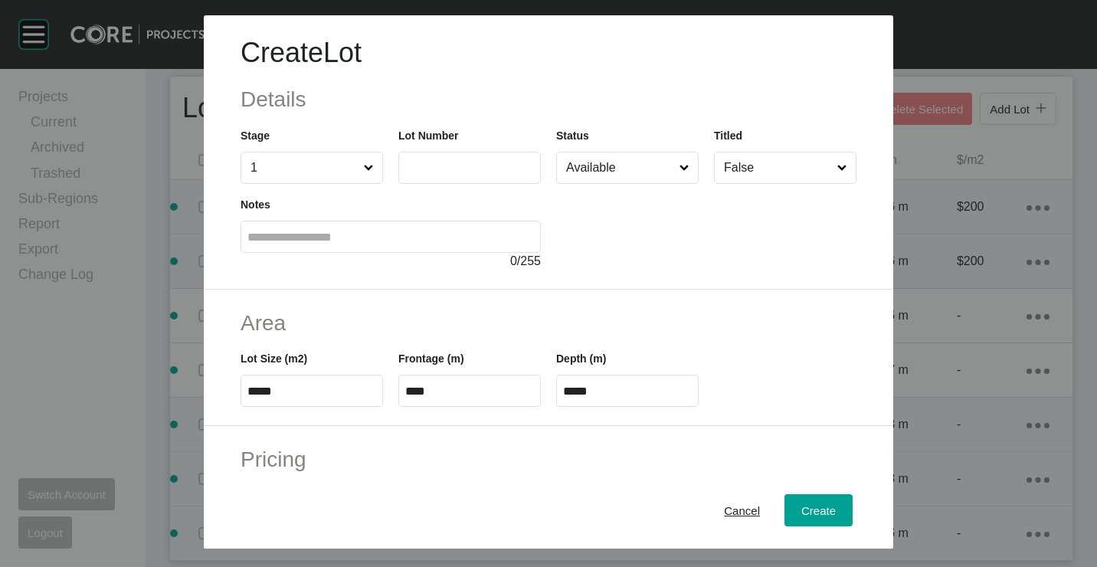
click at [453, 165] on input "text" at bounding box center [469, 167] width 129 height 13
type input "**"
type input "****"
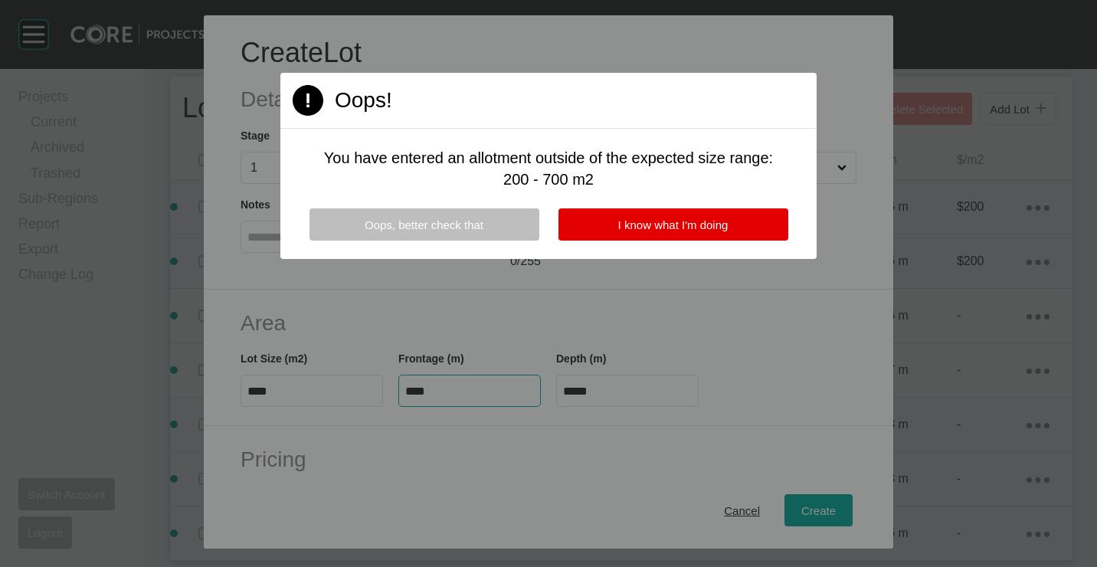
type input "****"
click at [701, 205] on div "Page 1 Created with Sketch. Oops! You have entered an allotment outside of the …" at bounding box center [548, 166] width 536 height 186
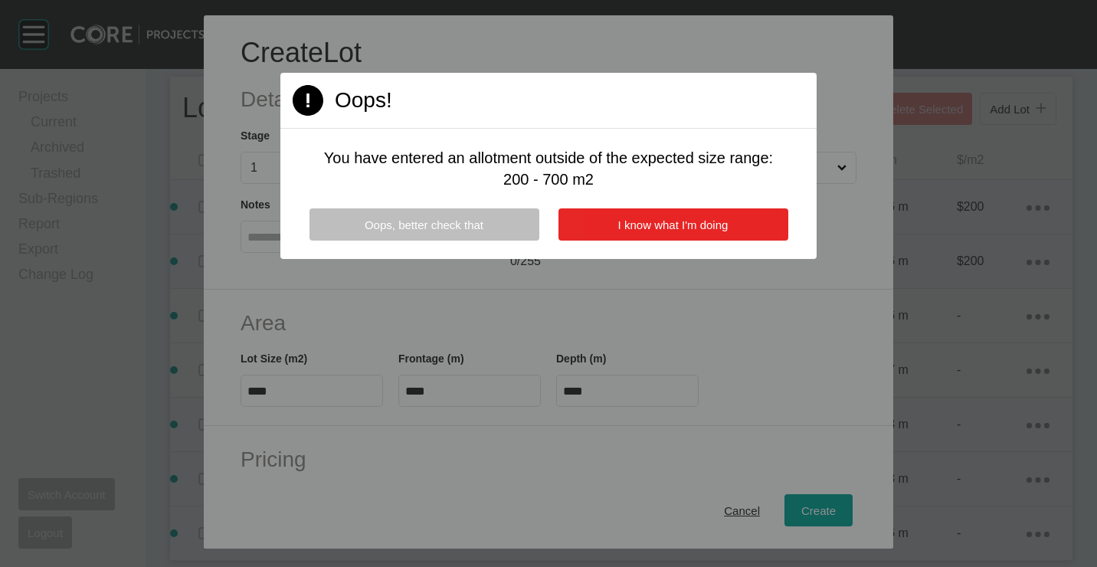
click at [650, 226] on span "I know what I'm doing" at bounding box center [673, 224] width 110 height 13
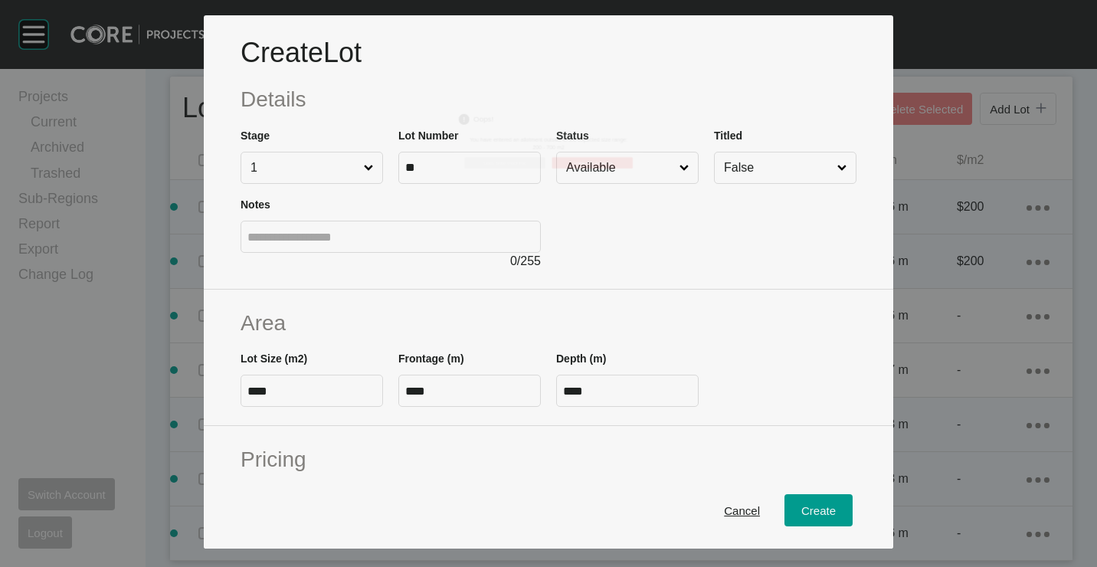
click at [476, 388] on input "****" at bounding box center [469, 391] width 129 height 13
type input "*"
type input "*****"
type input "*"
type input "*****"
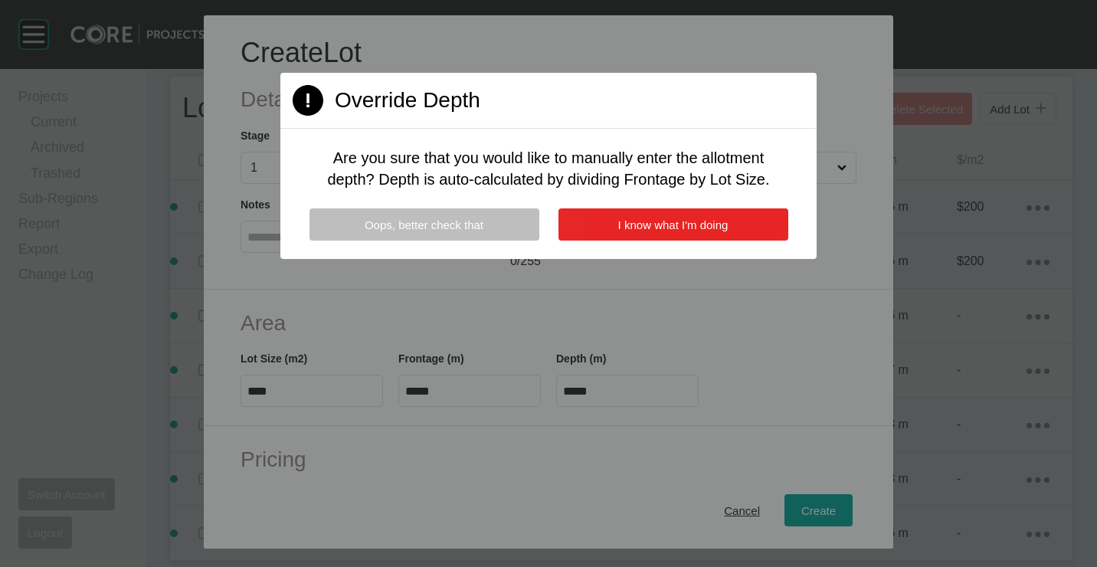
click at [633, 216] on button "I know what I'm doing" at bounding box center [673, 224] width 230 height 32
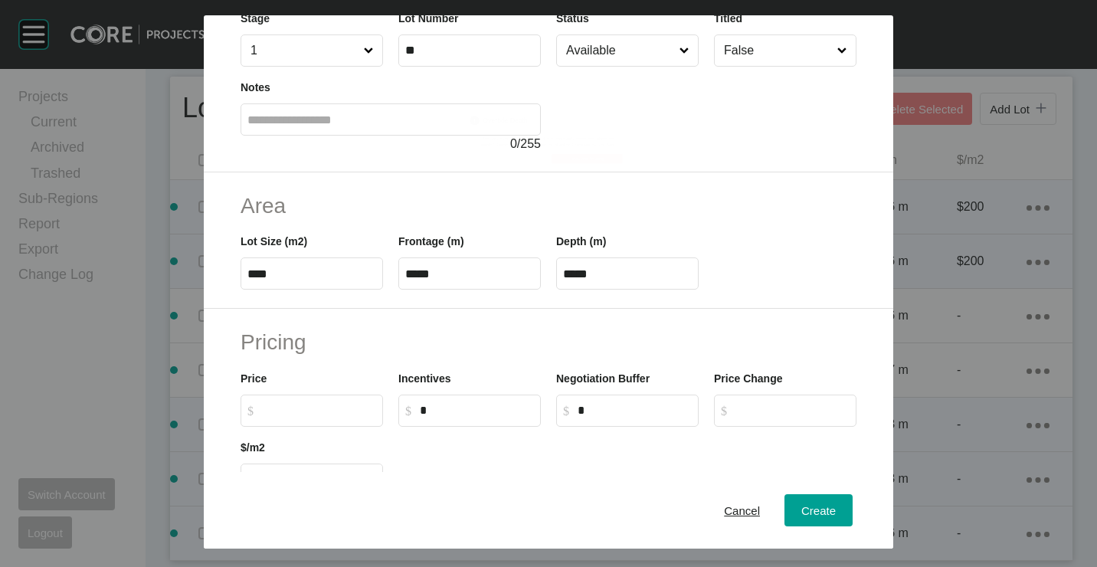
scroll to position [230, 0]
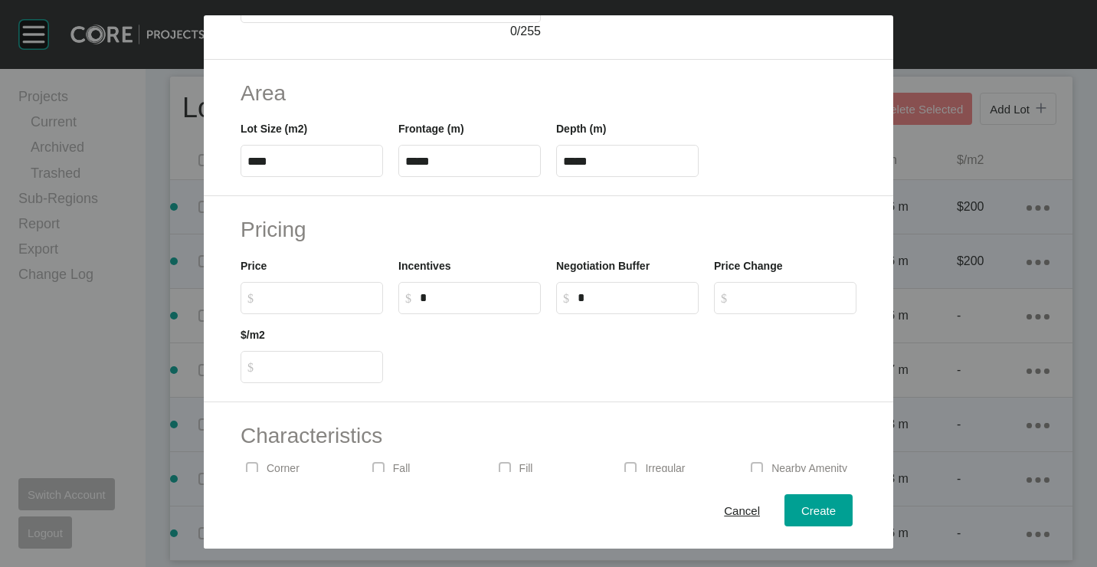
click at [312, 309] on label "$ Created with Sketch. $" at bounding box center [312, 298] width 142 height 32
click at [312, 304] on input "$ Created with Sketch. $" at bounding box center [319, 297] width 114 height 13
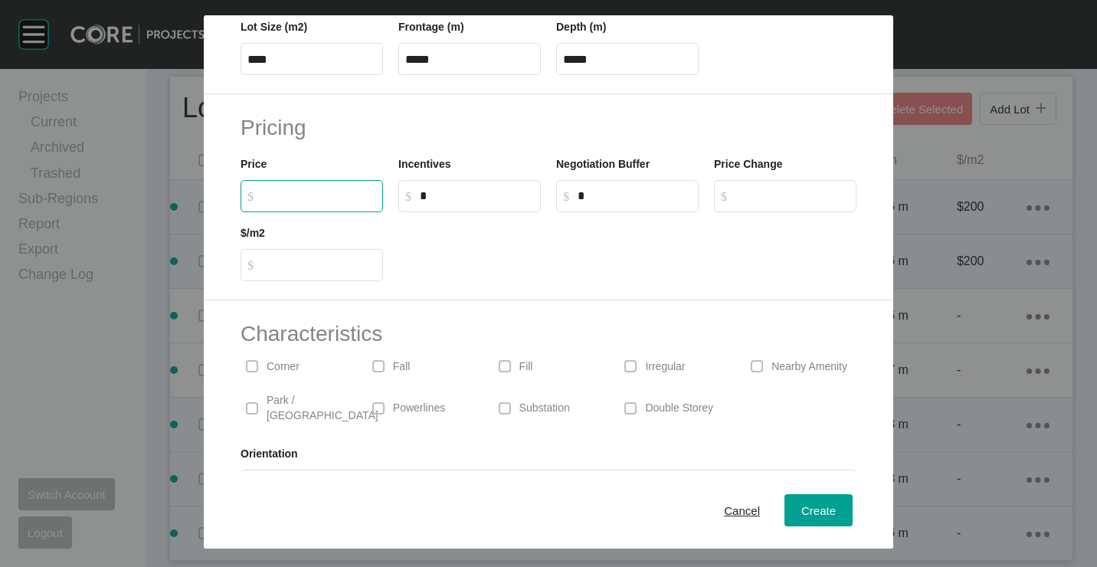
scroll to position [368, 0]
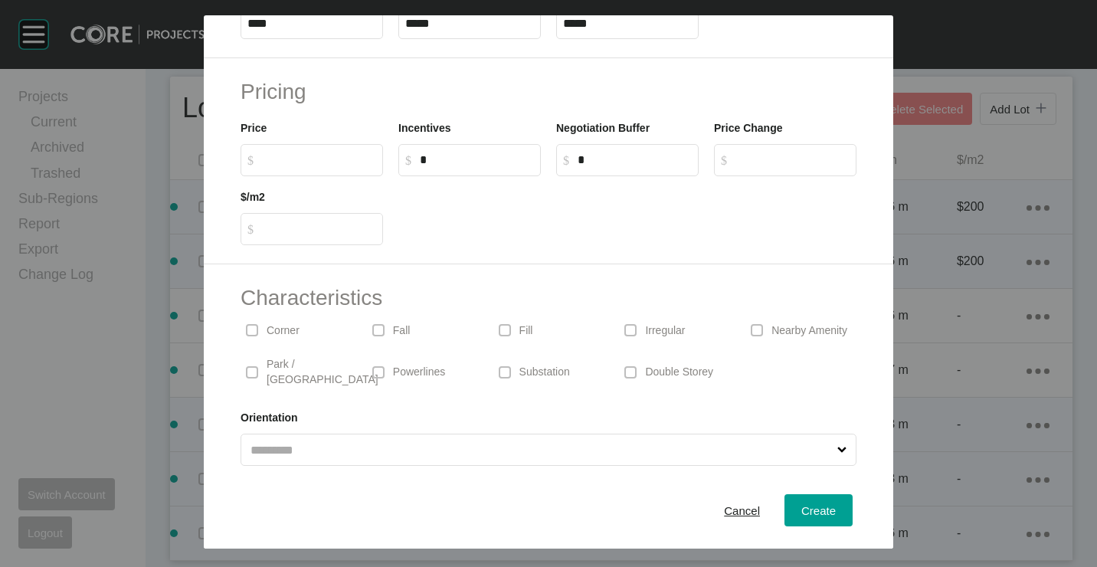
click at [630, 336] on span at bounding box center [630, 330] width 23 height 23
click at [290, 325] on p "Corner" at bounding box center [283, 330] width 33 height 15
drag, startPoint x: 824, startPoint y: 519, endPoint x: 812, endPoint y: 505, distance: 18.4
click at [824, 517] on div "Create" at bounding box center [818, 509] width 42 height 21
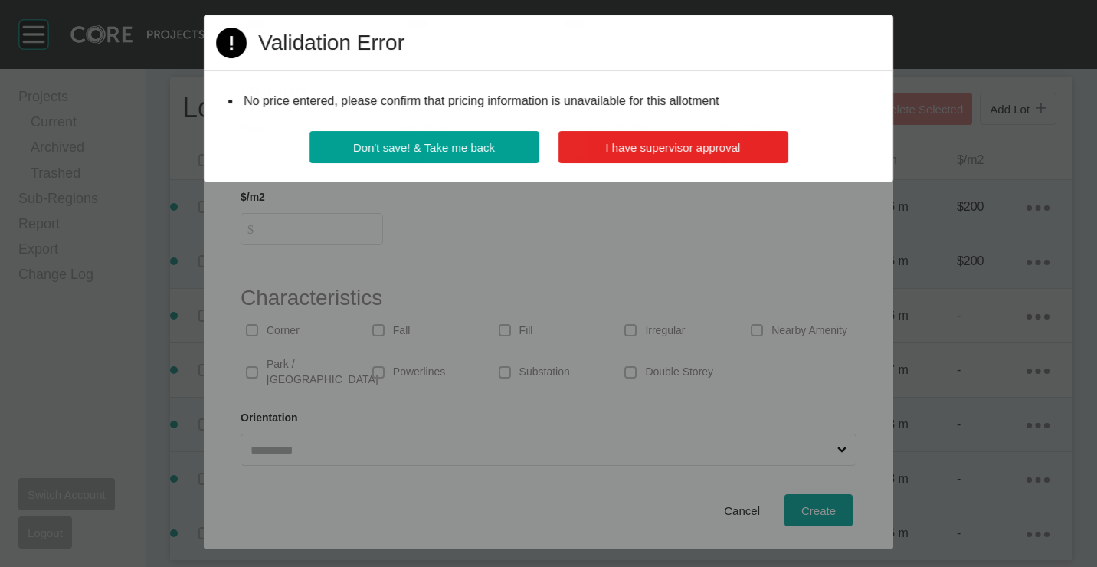
click at [712, 152] on span "I have supervisor approval" at bounding box center [673, 147] width 135 height 13
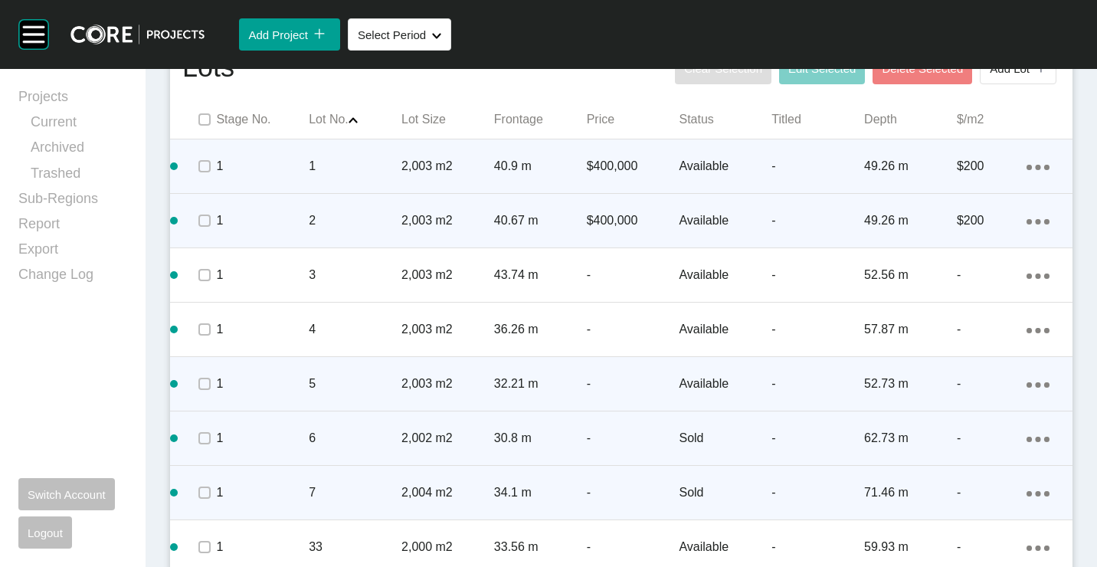
scroll to position [800, 0]
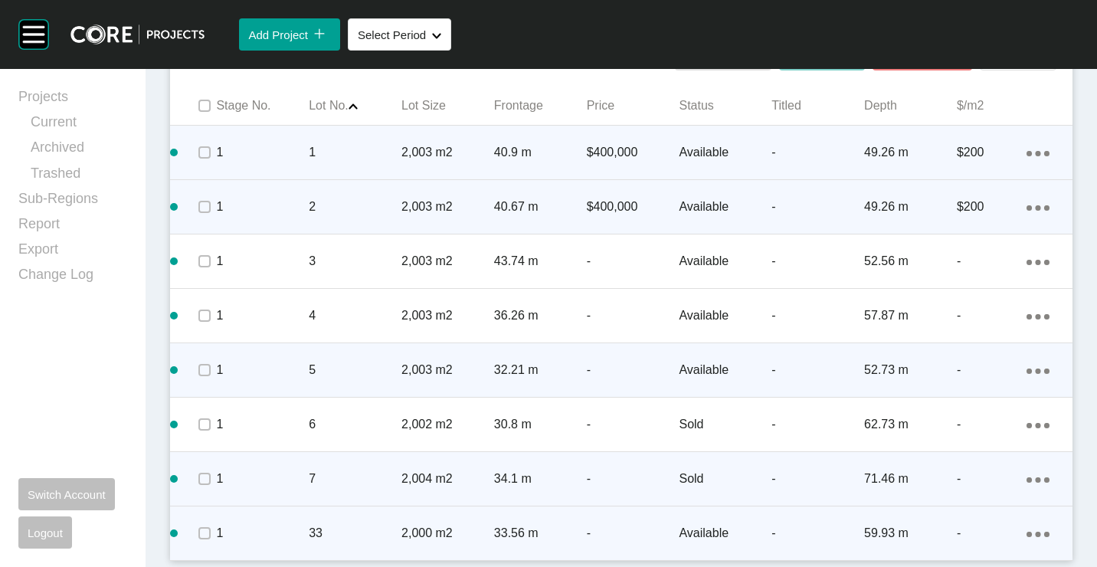
click at [1026, 532] on icon "Action Menu Dots Copy 6 Created with Sketch." at bounding box center [1037, 534] width 23 height 5
click at [979, 516] on link "Duplicate" at bounding box center [962, 520] width 57 height 23
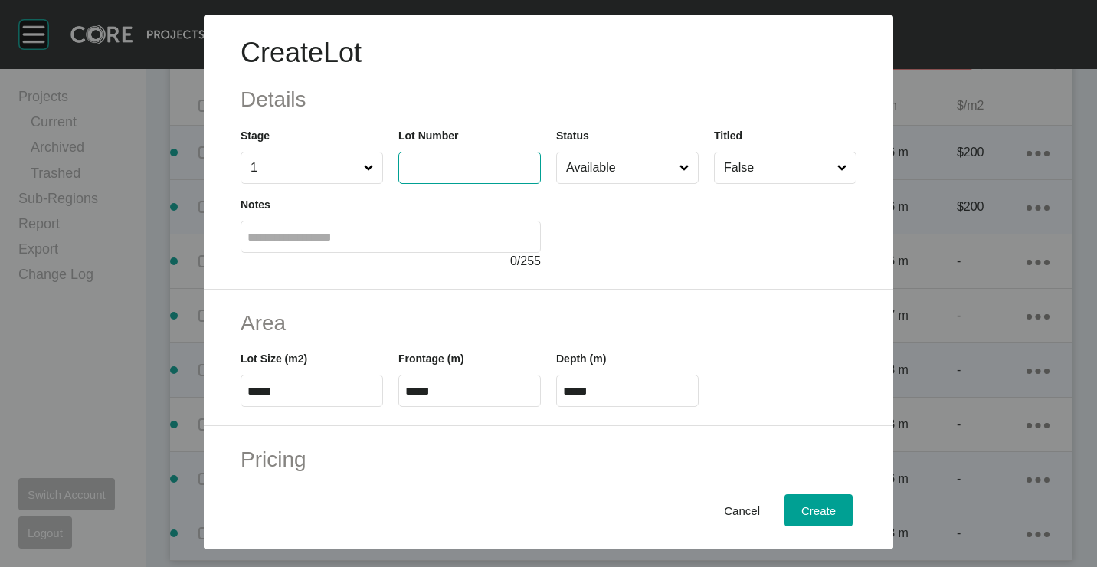
click at [443, 170] on input "text" at bounding box center [469, 167] width 129 height 13
type input "**"
type input "****"
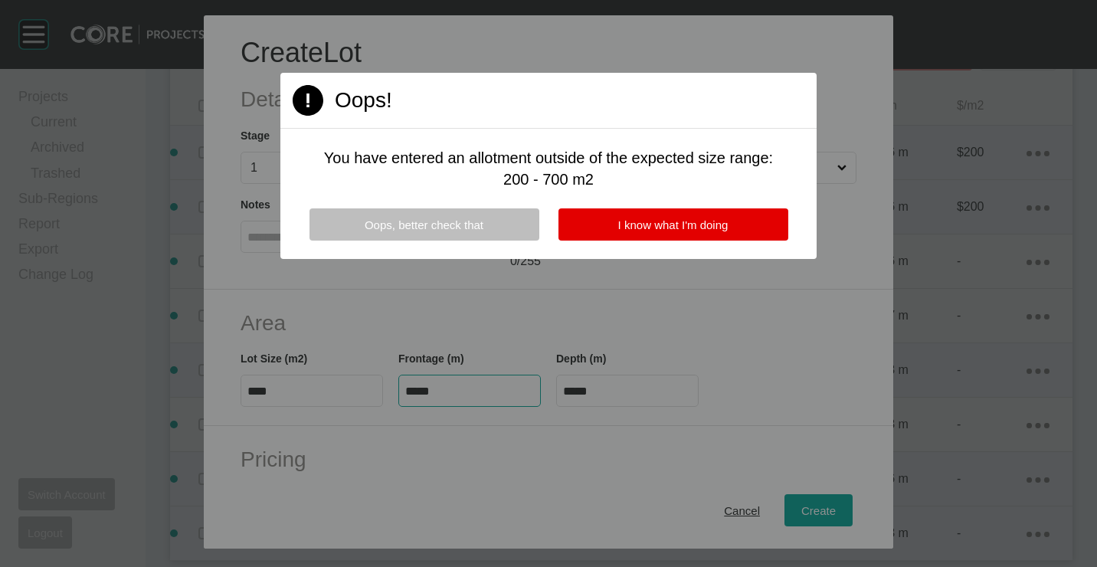
type input "****"
click at [674, 242] on div "Oops, better check that I know what I'm doing" at bounding box center [548, 233] width 536 height 51
click at [628, 244] on div "Oops, better check that I know what I'm doing" at bounding box center [548, 233] width 536 height 51
click at [629, 231] on button "I know what I'm doing" at bounding box center [673, 224] width 230 height 32
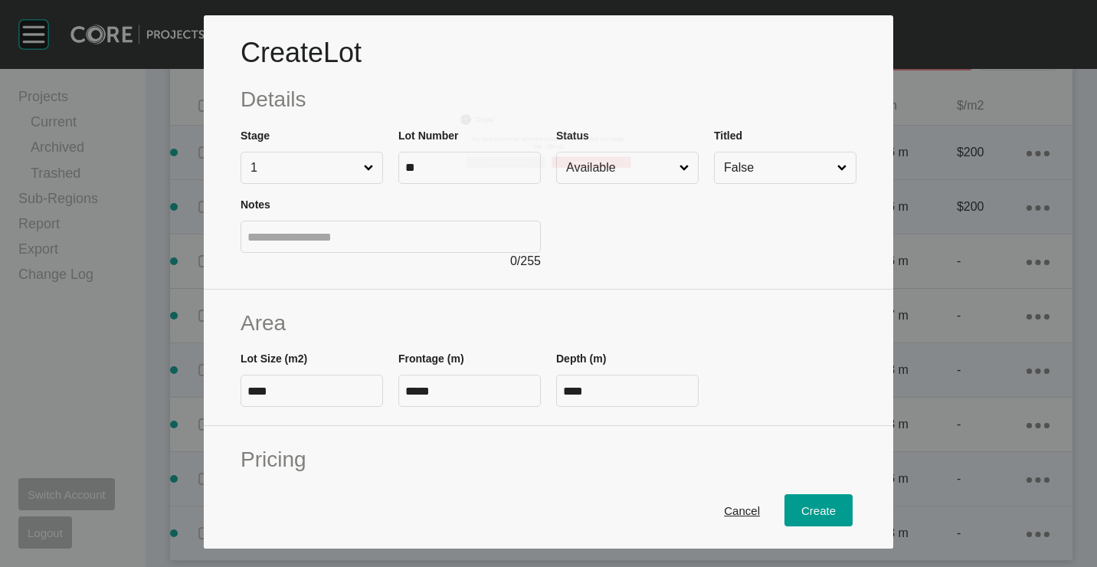
click at [473, 394] on input "*****" at bounding box center [469, 391] width 129 height 13
type input "*"
type input "*****"
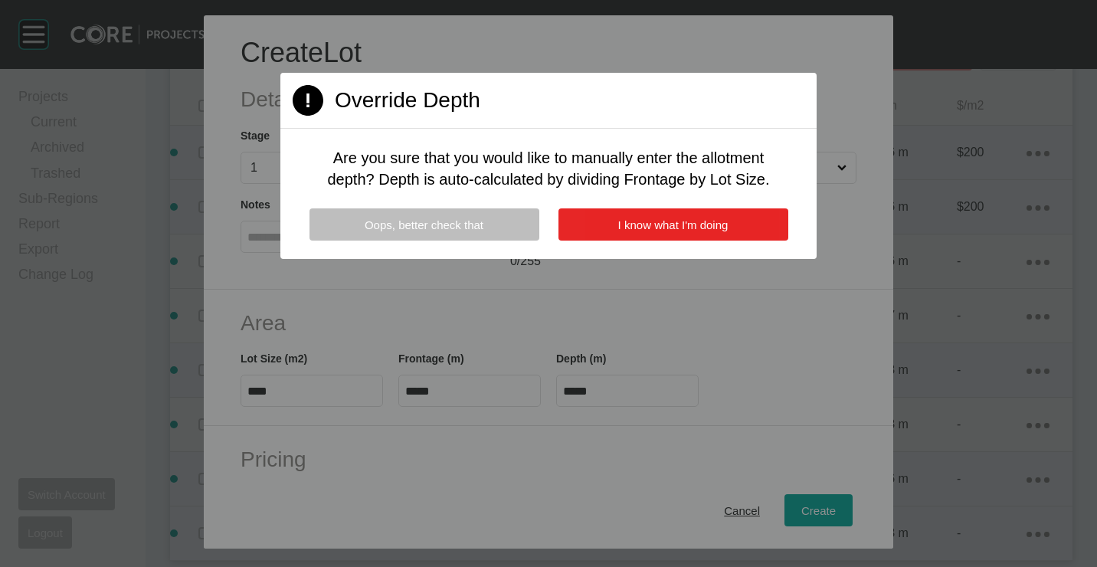
drag, startPoint x: 745, startPoint y: 236, endPoint x: 726, endPoint y: 227, distance: 21.2
click at [742, 234] on button "I know what I'm doing" at bounding box center [673, 224] width 230 height 32
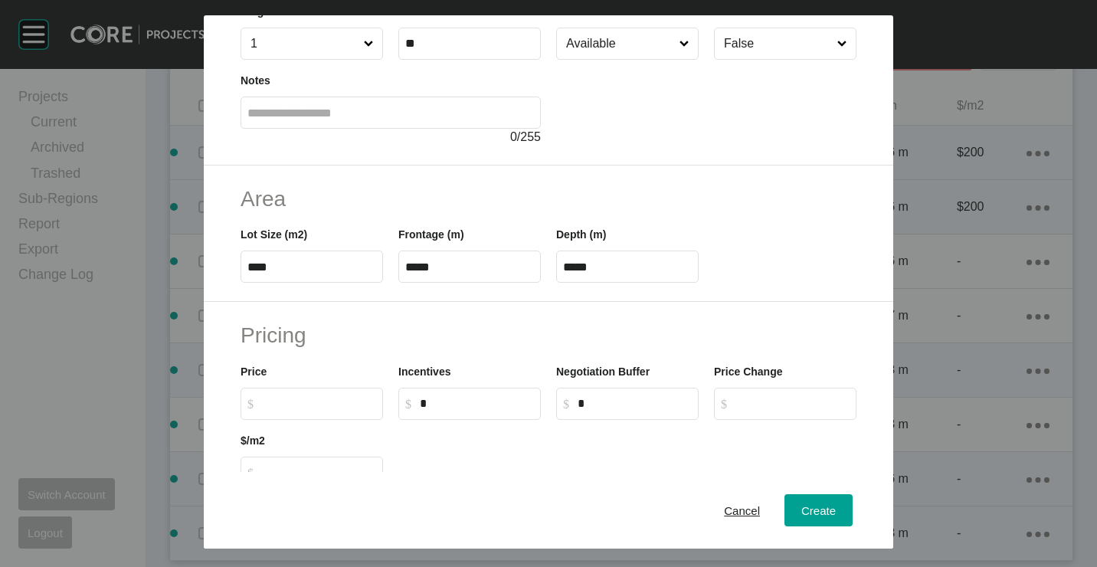
scroll to position [153, 0]
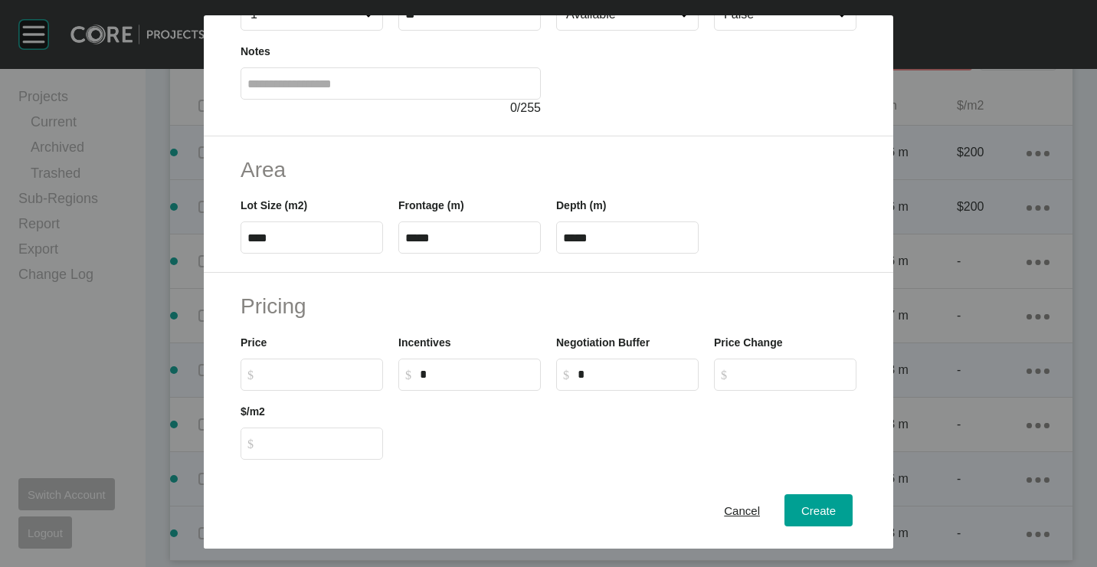
drag, startPoint x: 266, startPoint y: 388, endPoint x: 276, endPoint y: 385, distance: 10.2
click at [265, 388] on label "$ Created with Sketch. $" at bounding box center [312, 374] width 142 height 32
click at [265, 381] on input "$ Created with Sketch. $" at bounding box center [319, 374] width 114 height 13
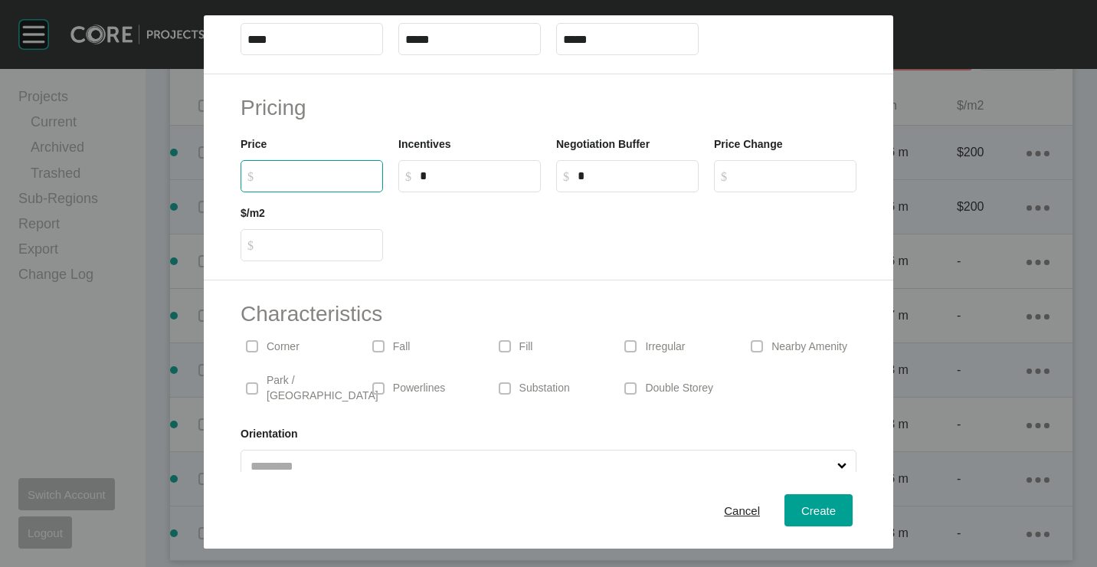
scroll to position [368, 0]
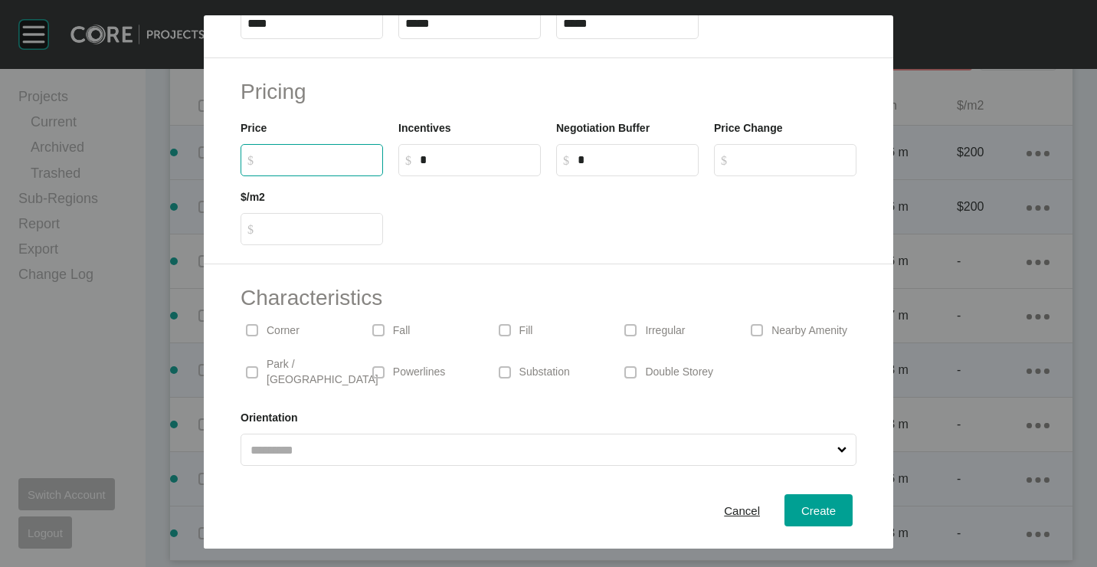
click at [274, 331] on p "Corner" at bounding box center [283, 330] width 33 height 15
click at [828, 504] on button "Create" at bounding box center [818, 510] width 68 height 32
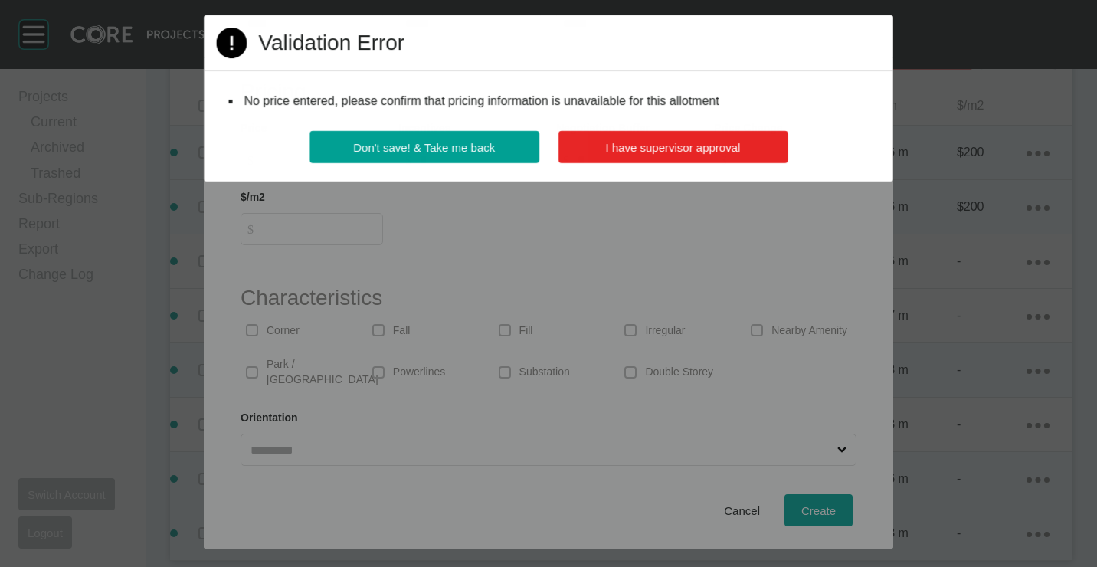
click at [663, 138] on button "I have supervisor approval" at bounding box center [673, 147] width 230 height 32
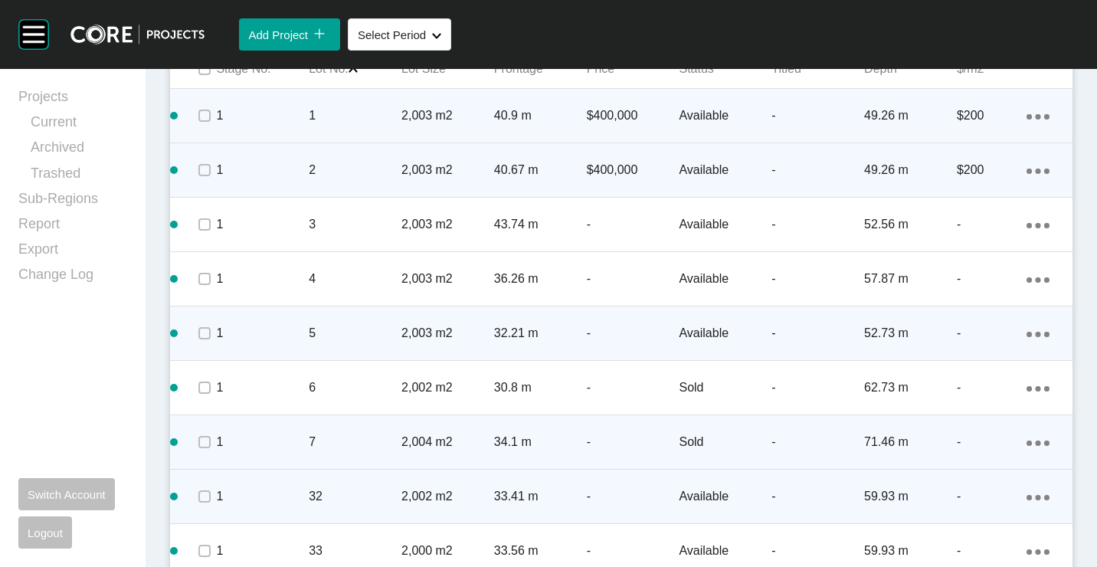
scroll to position [854, 0]
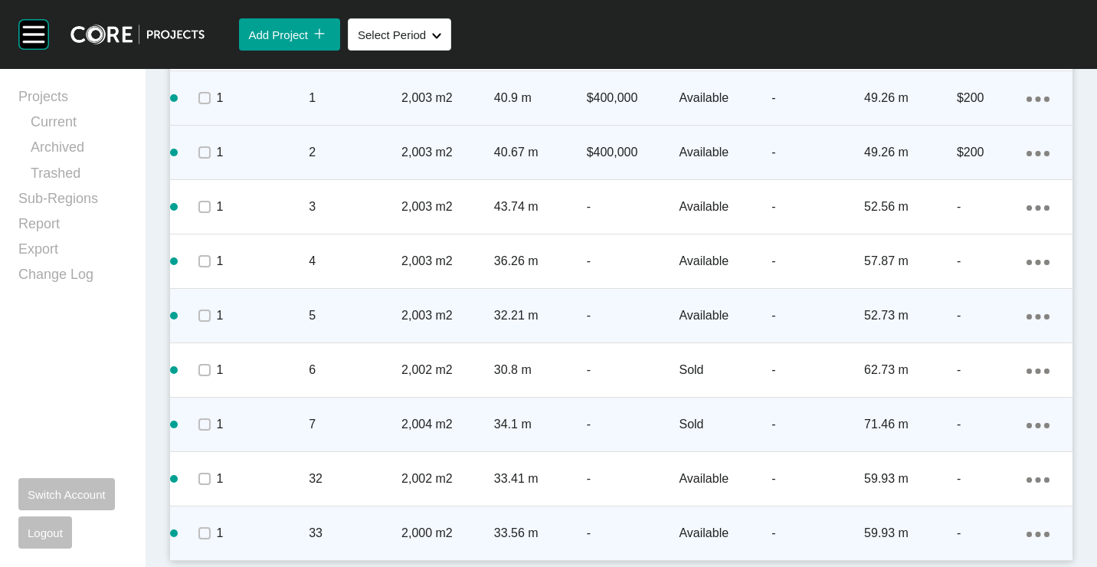
click at [1026, 102] on ellipse at bounding box center [1028, 99] width 5 height 5
click at [956, 516] on link "Duplicate" at bounding box center [962, 520] width 57 height 23
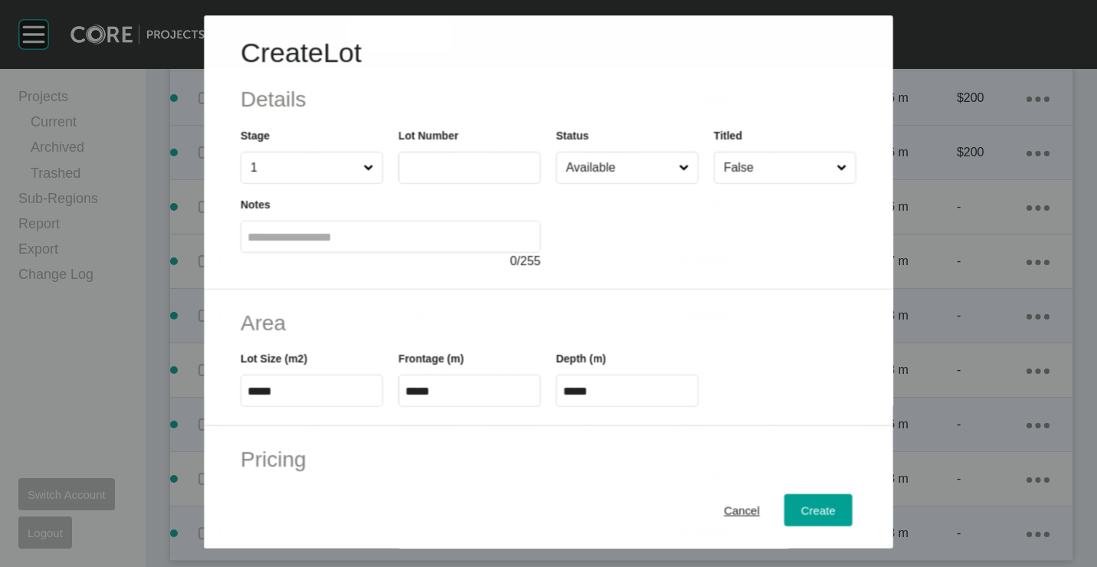
click at [463, 166] on input "text" at bounding box center [469, 168] width 129 height 13
type input "**"
type input "****"
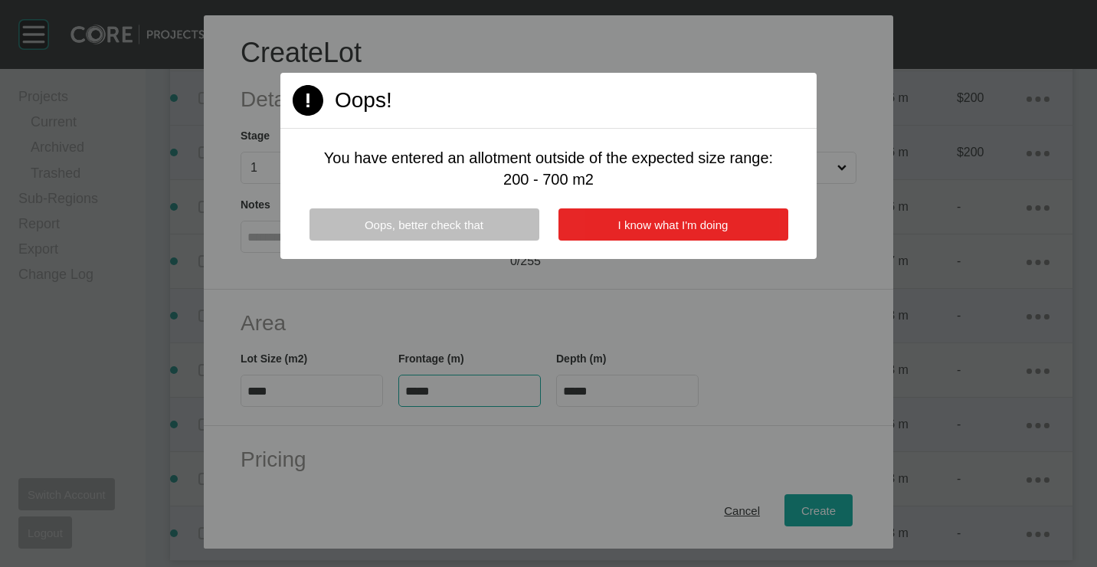
type input "****"
click at [623, 215] on button "I know what I'm doing" at bounding box center [673, 224] width 230 height 32
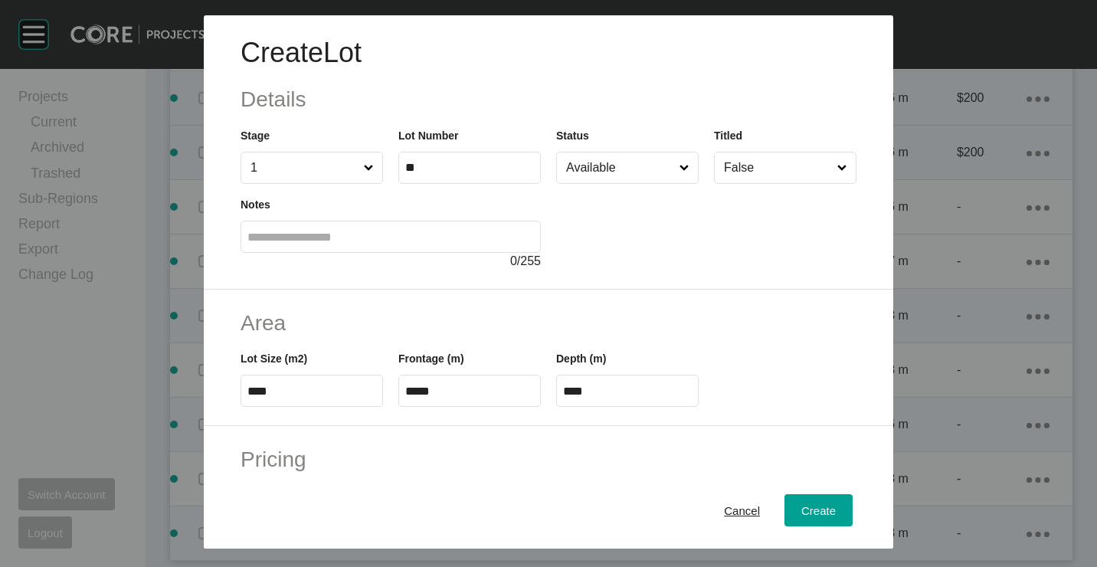
click at [479, 397] on input "*****" at bounding box center [469, 391] width 129 height 13
type input "*"
type input "*****"
type input "****"
drag, startPoint x: 494, startPoint y: 385, endPoint x: 376, endPoint y: 365, distance: 119.6
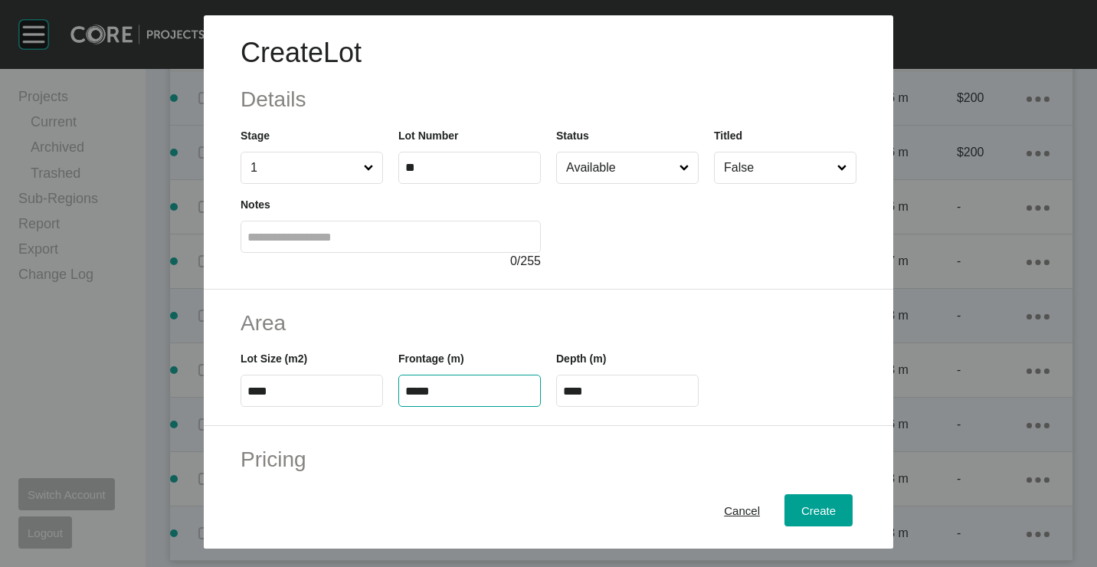
click at [376, 365] on div "Lot Size (m2) **** Frontage (m) ***** Depth (m) ****" at bounding box center [548, 372] width 631 height 69
type input "*****"
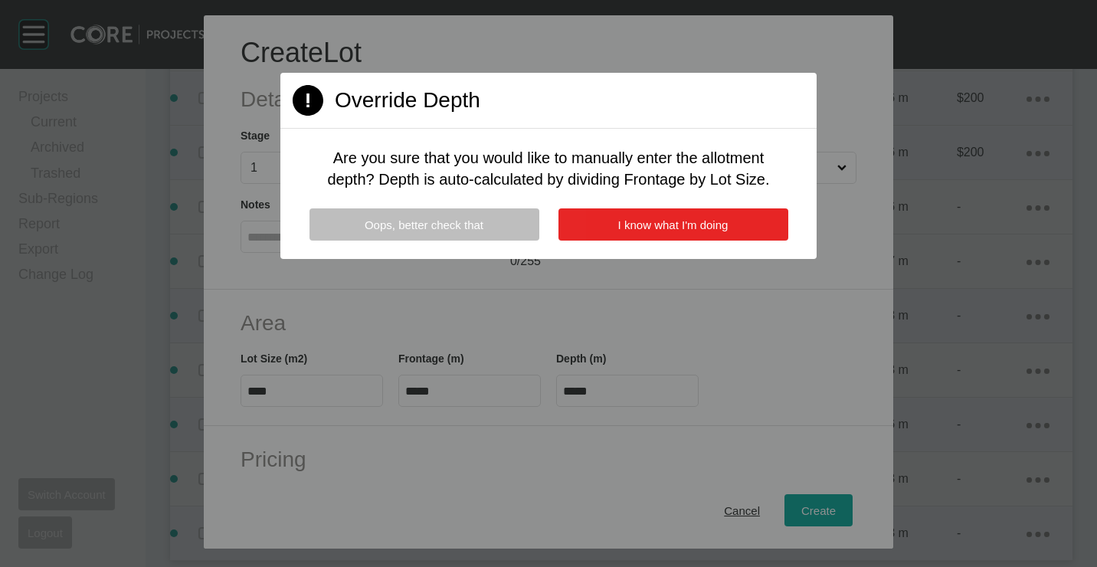
click at [719, 227] on span "I know what I'm doing" at bounding box center [673, 224] width 110 height 13
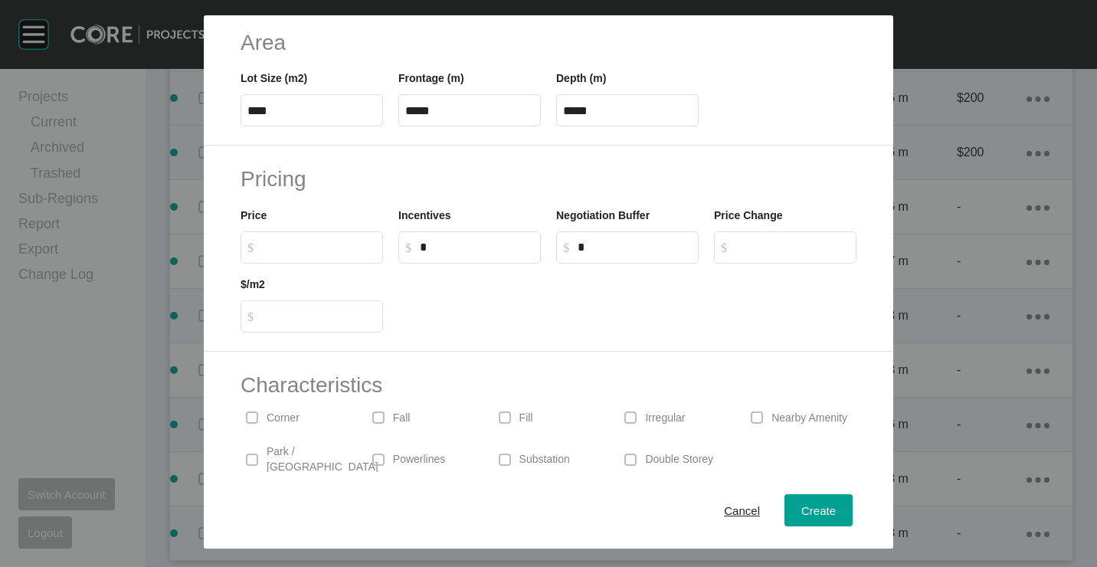
scroll to position [306, 0]
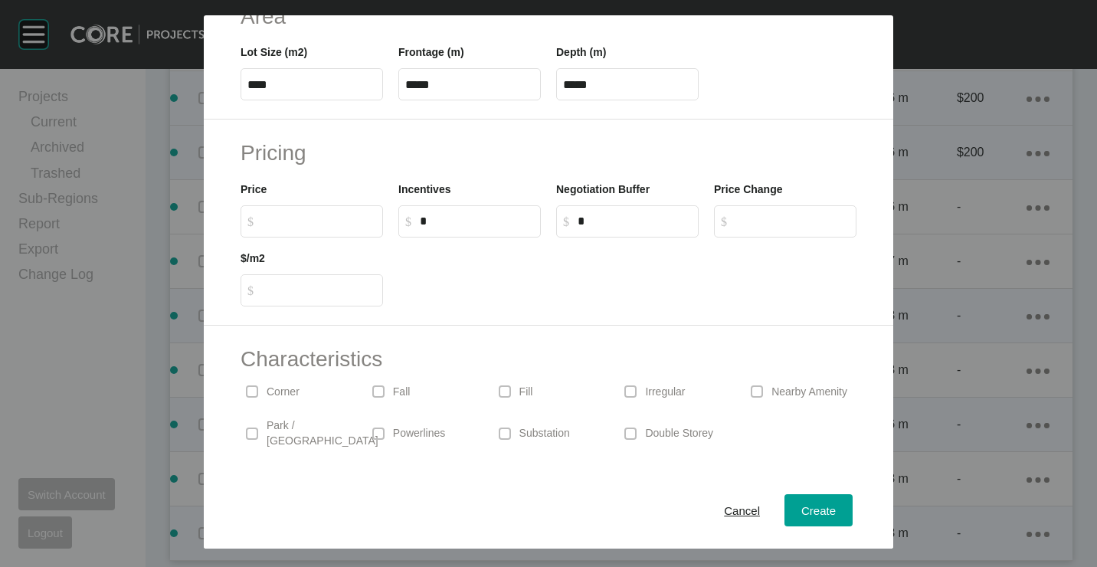
click at [277, 388] on p "Corner" at bounding box center [283, 392] width 33 height 15
drag, startPoint x: 608, startPoint y: 388, endPoint x: 722, endPoint y: 430, distance: 121.7
click at [611, 388] on div "Irregular" at bounding box center [674, 391] width 126 height 35
click at [805, 505] on span "Create" at bounding box center [818, 509] width 34 height 13
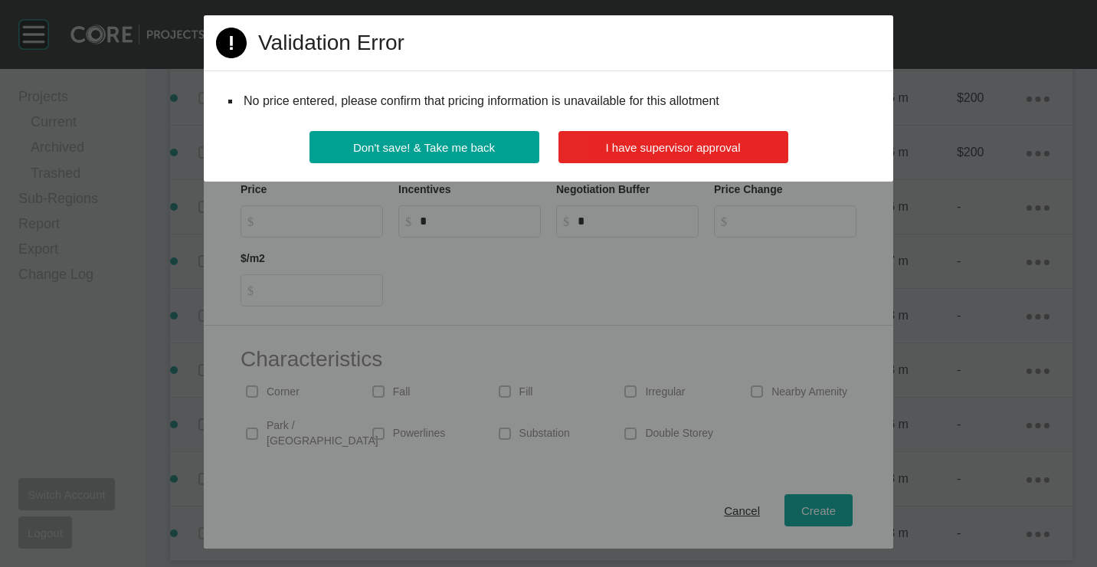
drag, startPoint x: 693, startPoint y: 139, endPoint x: 675, endPoint y: 408, distance: 270.2
click at [692, 157] on button "I have supervisor approval" at bounding box center [673, 147] width 230 height 32
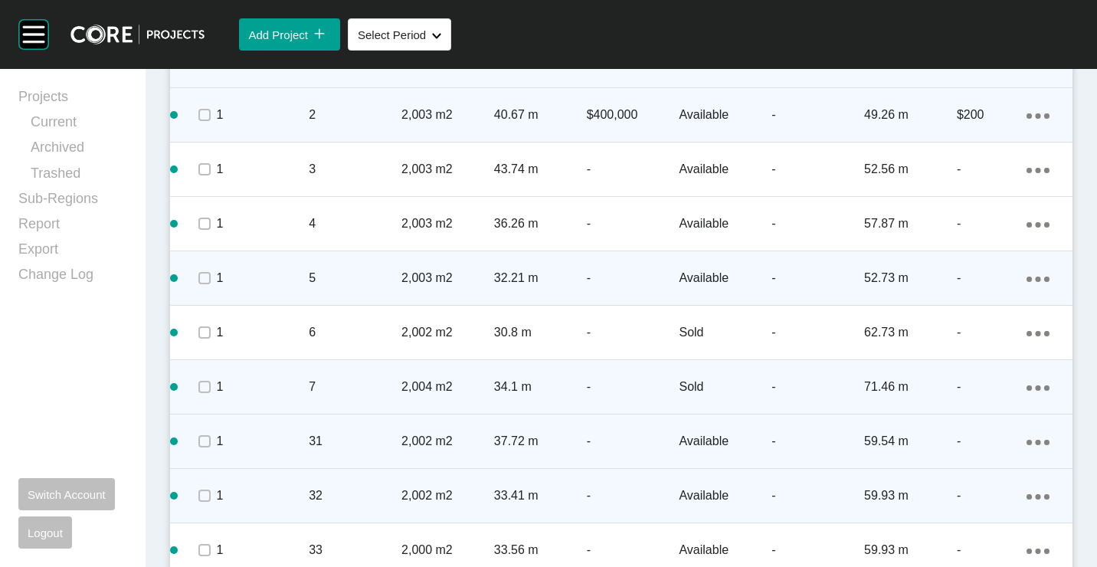
scroll to position [908, 0]
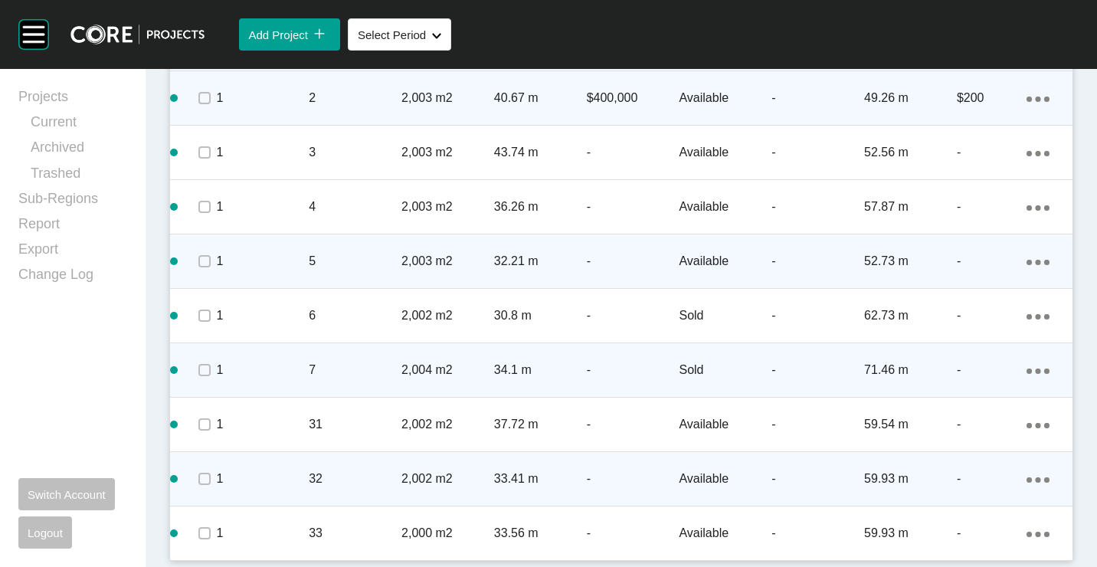
click at [1026, 47] on ellipse at bounding box center [1028, 44] width 5 height 5
click at [958, 424] on link "Duplicate" at bounding box center [962, 427] width 57 height 23
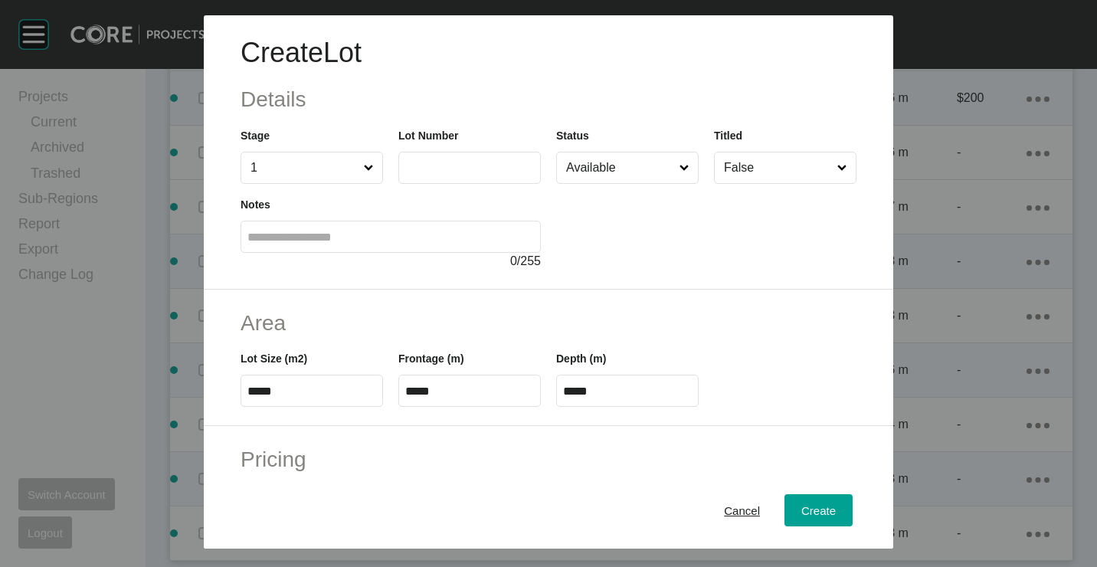
click at [467, 163] on input "text" at bounding box center [469, 167] width 129 height 13
type input "**"
type input "****"
click at [313, 394] on input "****" at bounding box center [311, 391] width 129 height 13
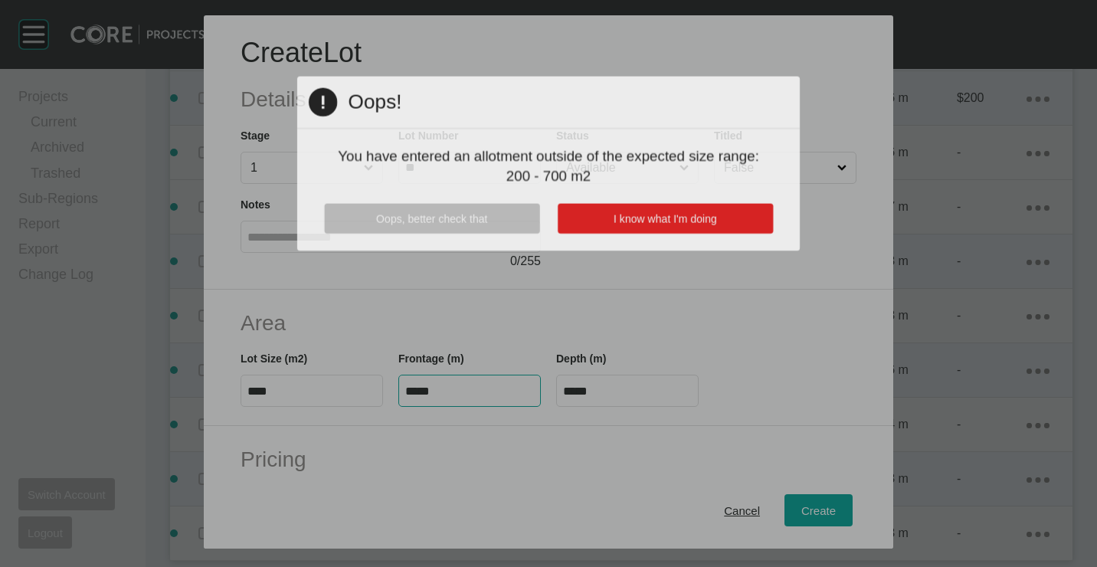
drag, startPoint x: 452, startPoint y: 393, endPoint x: 385, endPoint y: 387, distance: 66.9
click at [385, 387] on div "Create Lot Details Stage 1 Lot Number ** Status Available Titled False Notes 0 …" at bounding box center [548, 283] width 1097 height 567
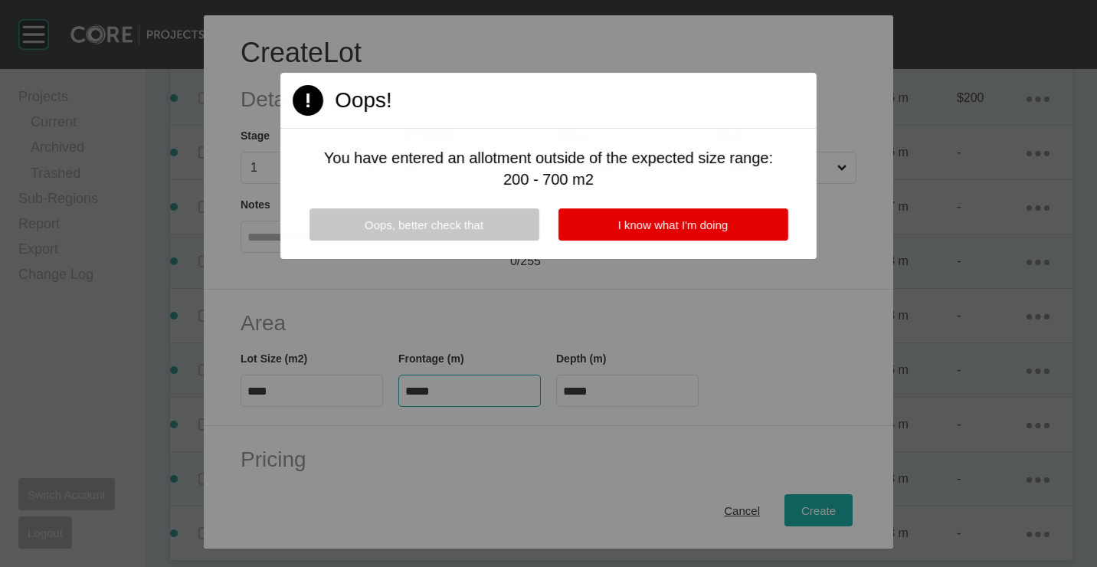
type input "****"
click at [466, 214] on button "Oops, better check that" at bounding box center [424, 224] width 230 height 32
type input "*****"
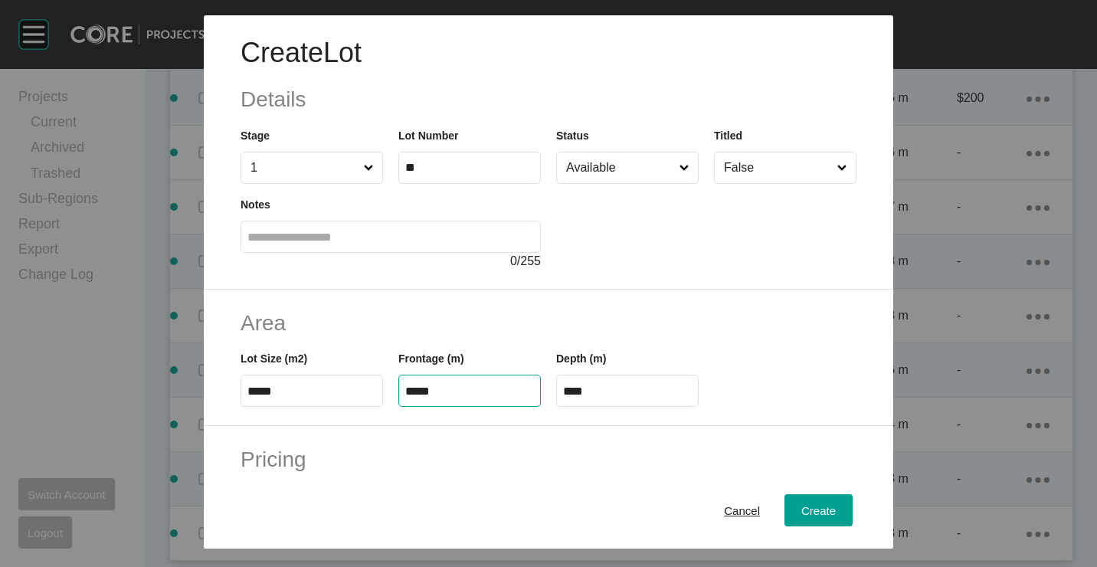
click at [490, 395] on input "*****" at bounding box center [469, 391] width 129 height 13
type input "*****"
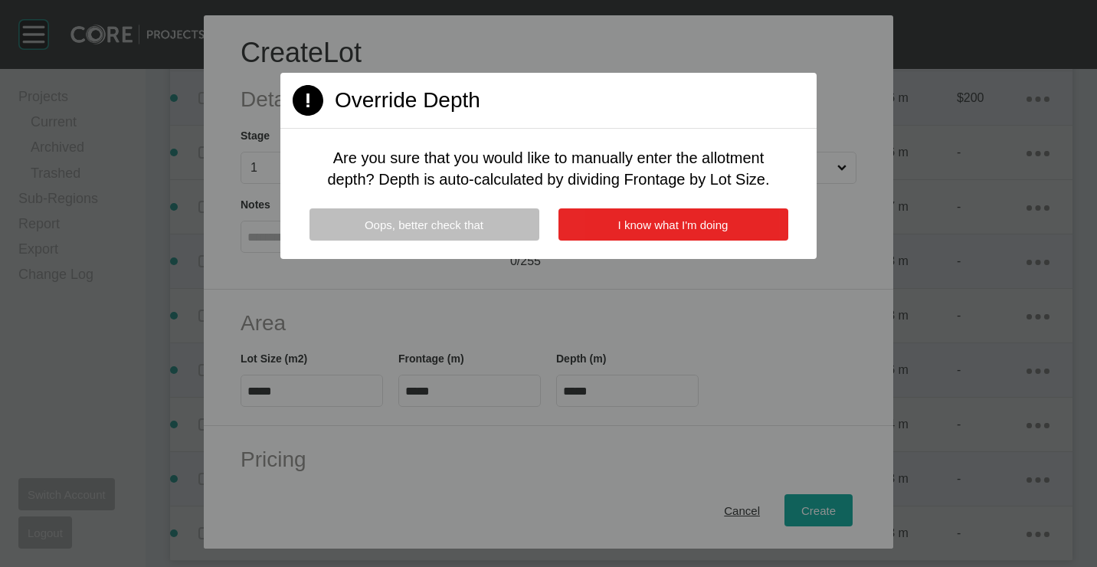
click at [630, 227] on span "I know what I'm doing" at bounding box center [673, 224] width 110 height 13
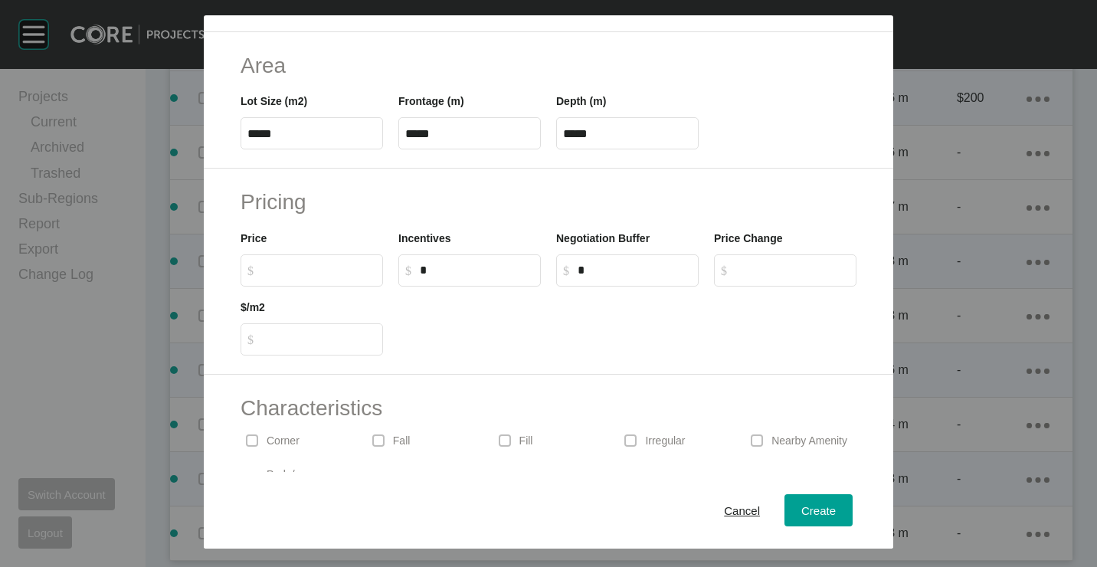
scroll to position [306, 0]
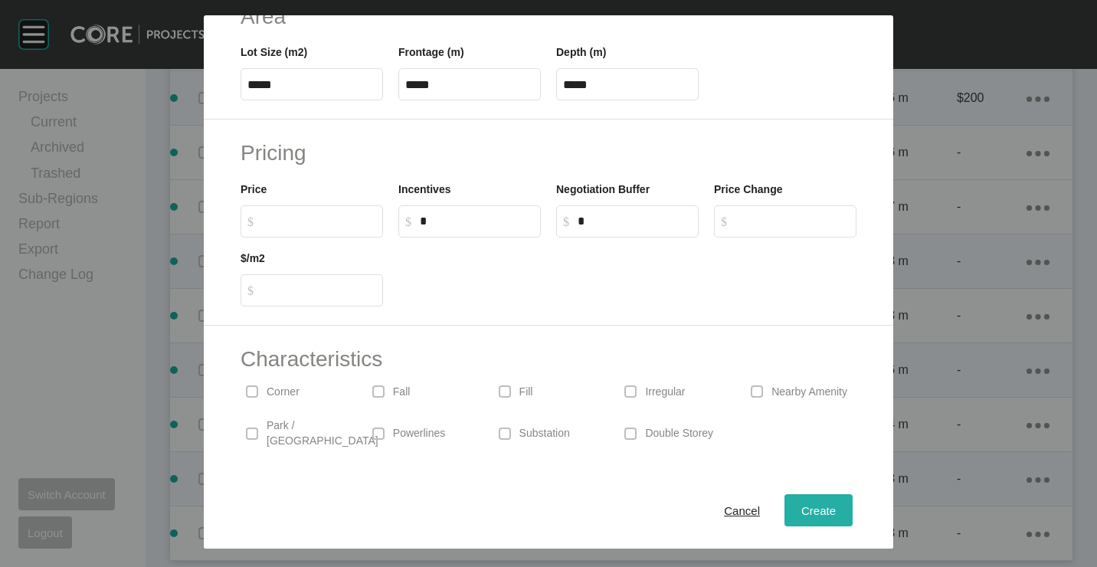
click at [809, 505] on span "Create" at bounding box center [818, 509] width 34 height 13
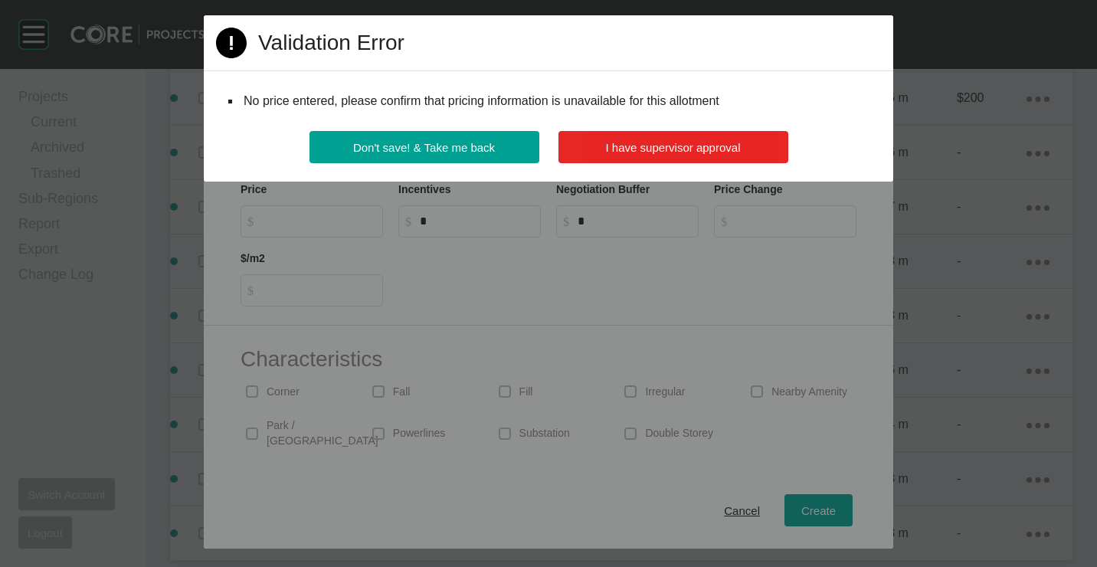
click at [760, 150] on button "I have supervisor approval" at bounding box center [673, 147] width 230 height 32
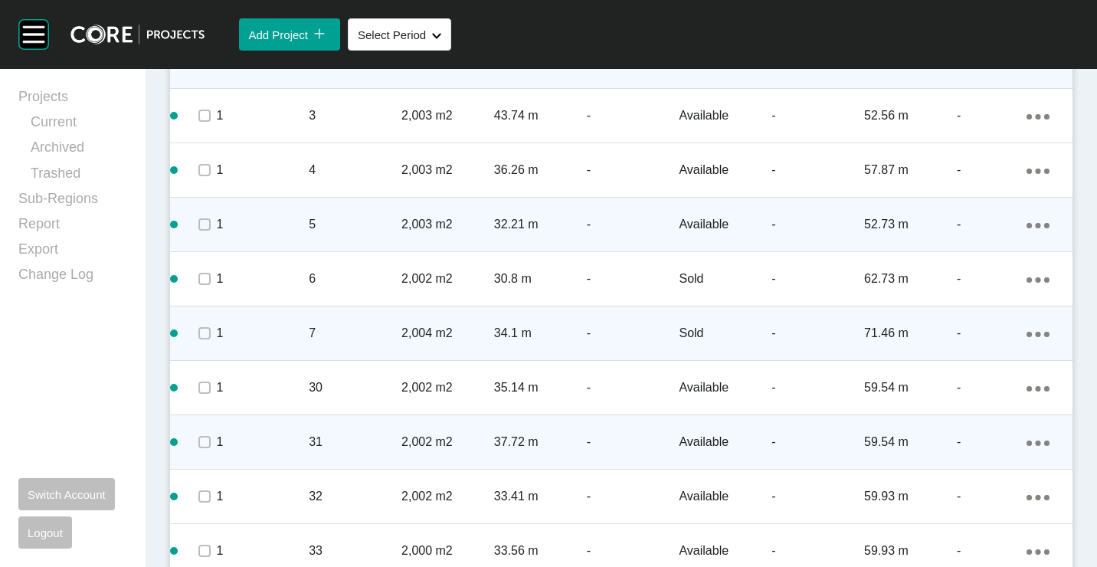
scroll to position [963, 0]
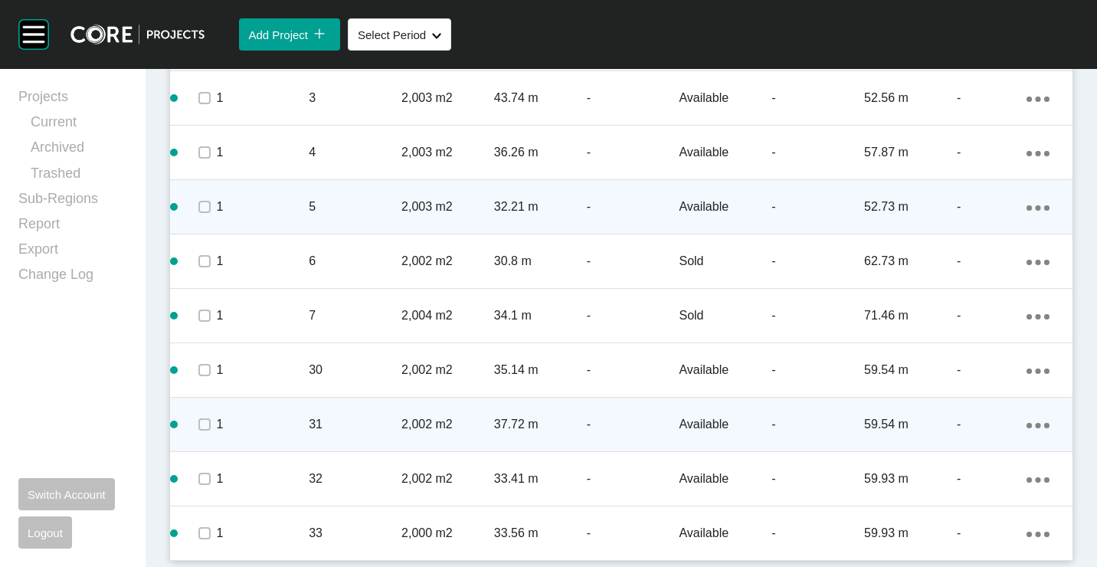
click at [1026, 367] on div "Action Menu Dots Copy 6 Created with Sketch." at bounding box center [1037, 370] width 23 height 17
click at [967, 369] on link "Duplicate" at bounding box center [962, 373] width 57 height 23
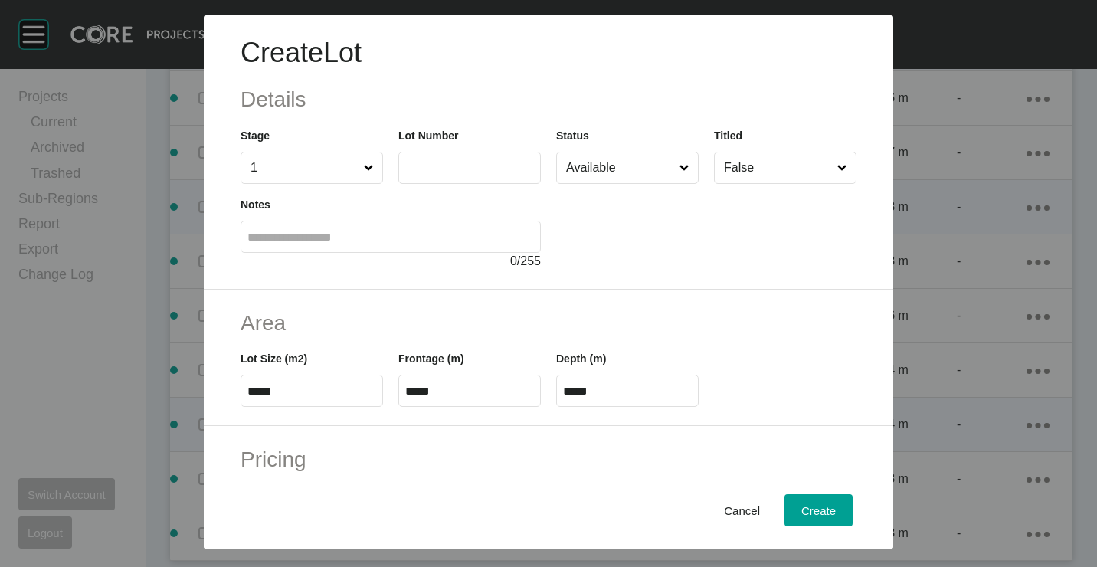
click at [441, 162] on input "text" at bounding box center [469, 167] width 129 height 13
type input "**"
type input "*"
type input "****"
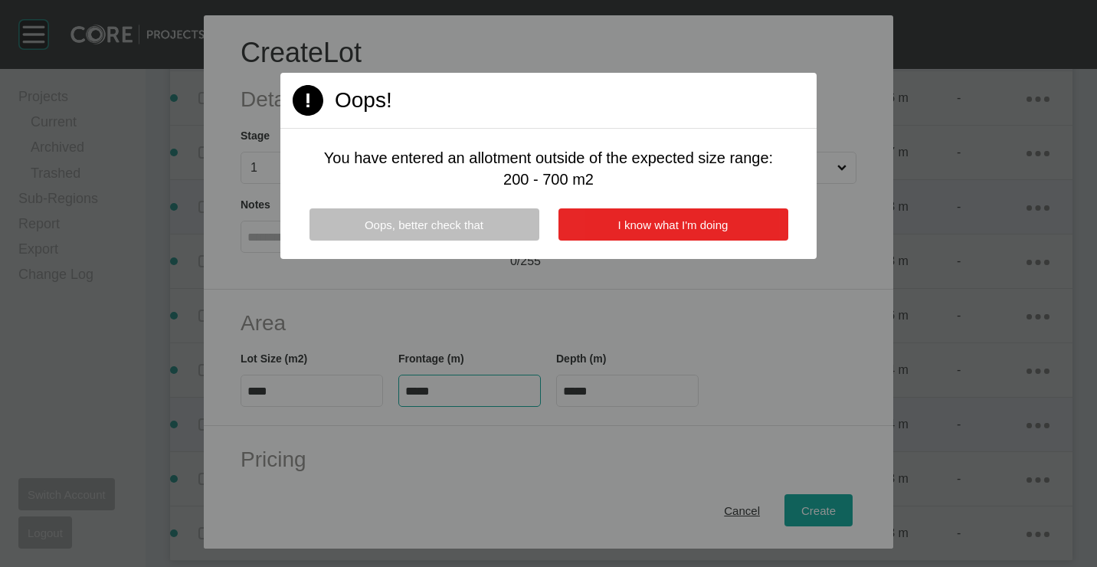
type input "**"
click at [709, 218] on button "I know what I'm doing" at bounding box center [673, 224] width 230 height 32
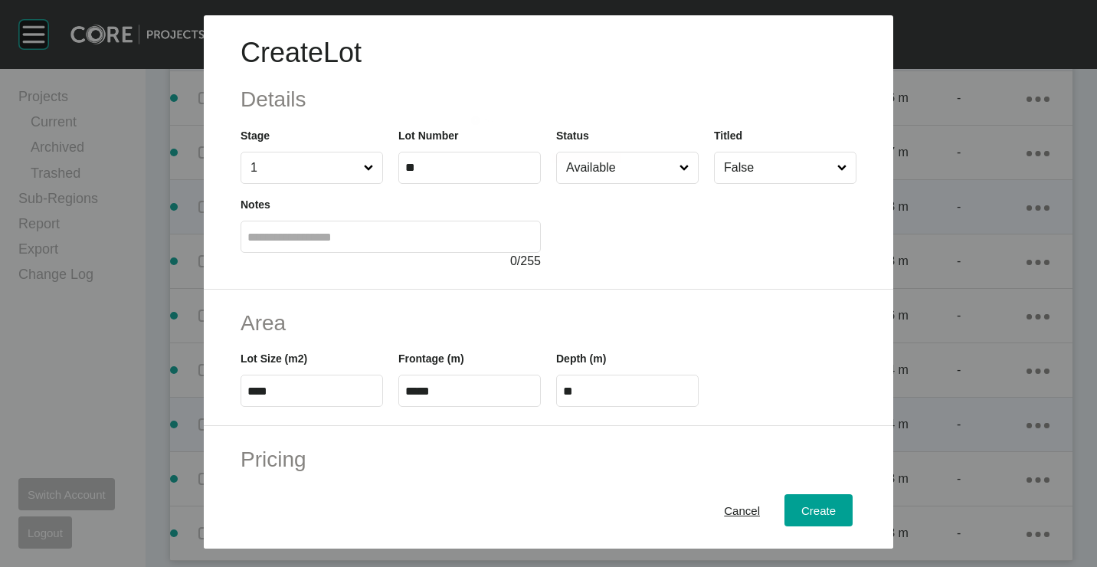
click at [457, 375] on label "*****" at bounding box center [469, 391] width 142 height 32
click at [457, 385] on input "*****" at bounding box center [469, 391] width 129 height 13
type input "*****"
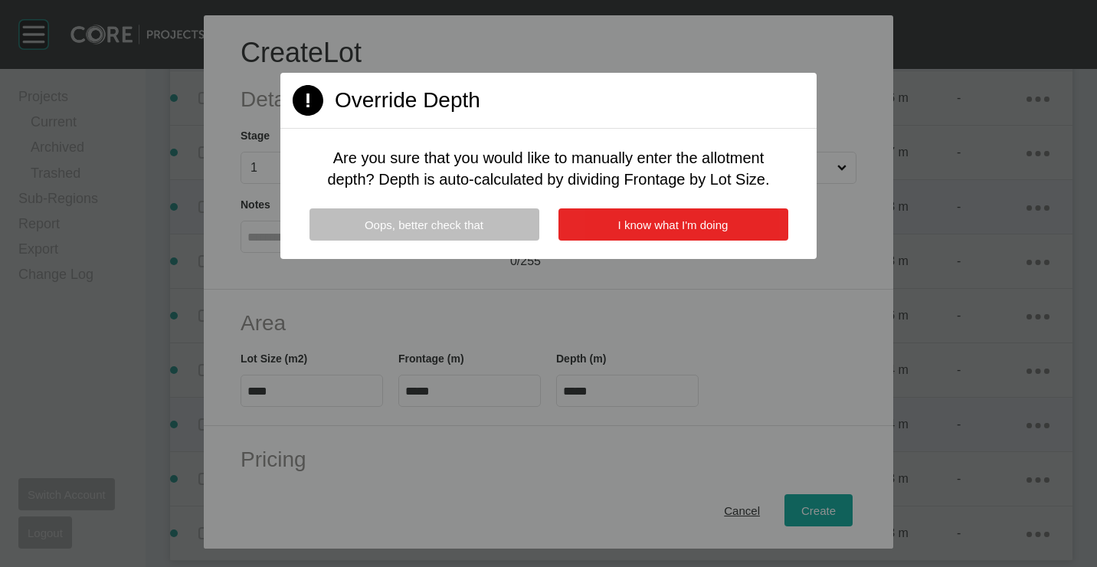
click at [616, 235] on button "I know what I'm doing" at bounding box center [673, 224] width 230 height 32
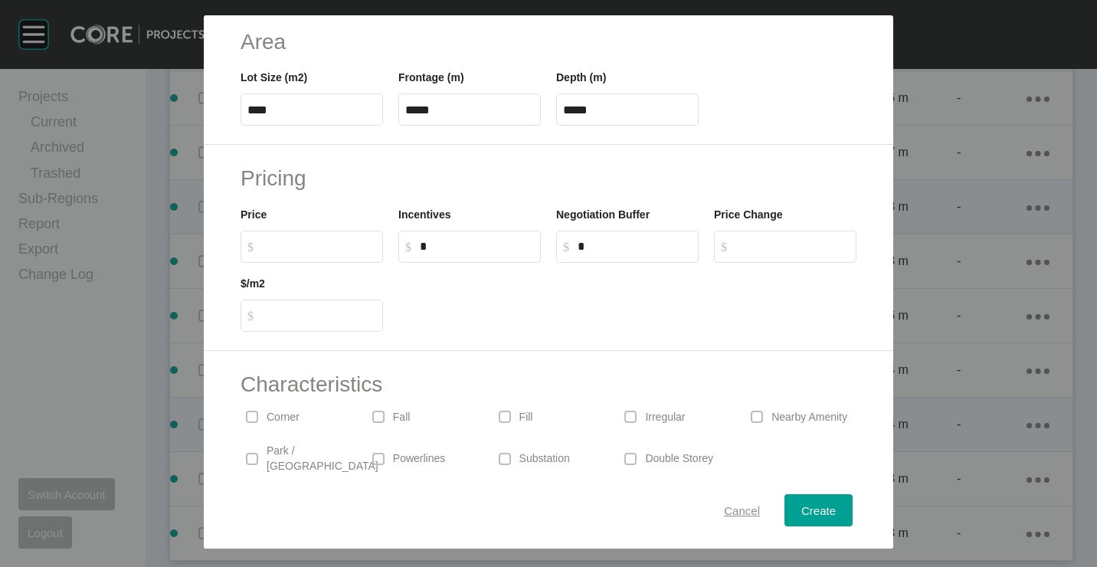
scroll to position [368, 0]
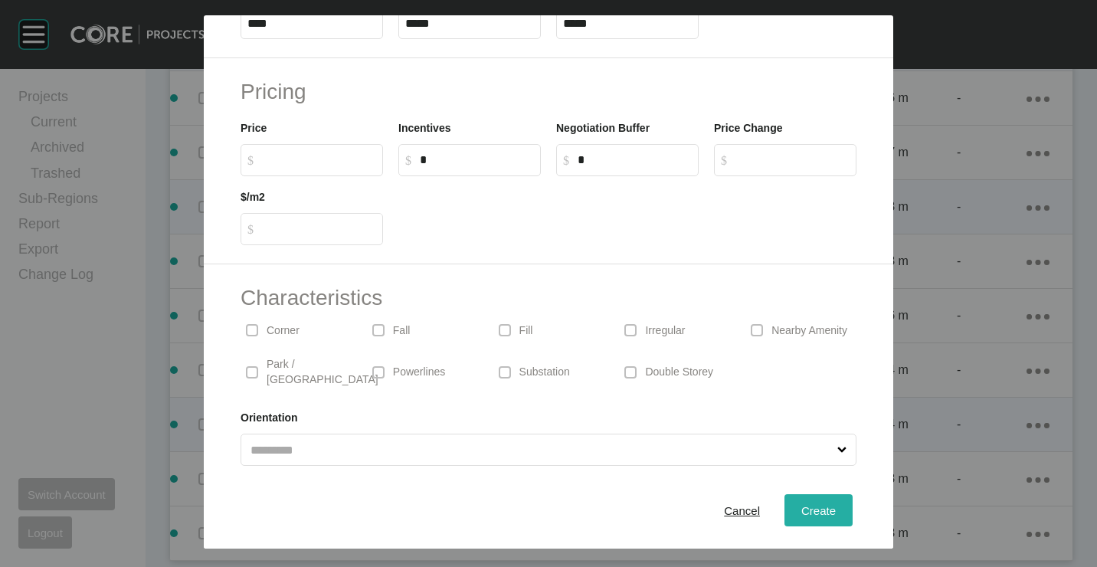
click at [801, 514] on span "Create" at bounding box center [818, 509] width 34 height 13
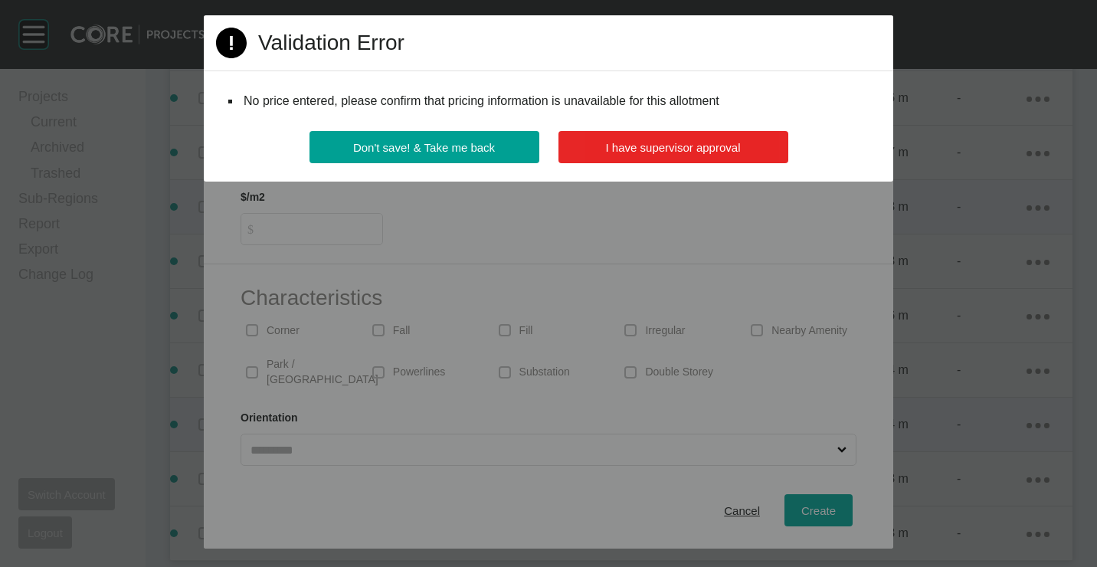
click at [701, 155] on button "I have supervisor approval" at bounding box center [673, 147] width 230 height 32
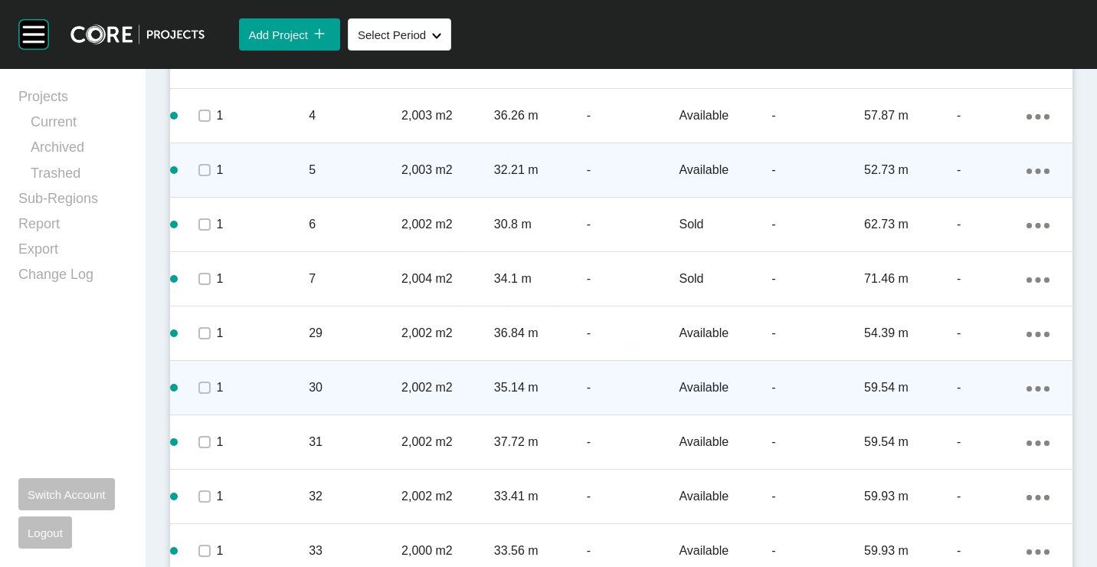
scroll to position [1017, 0]
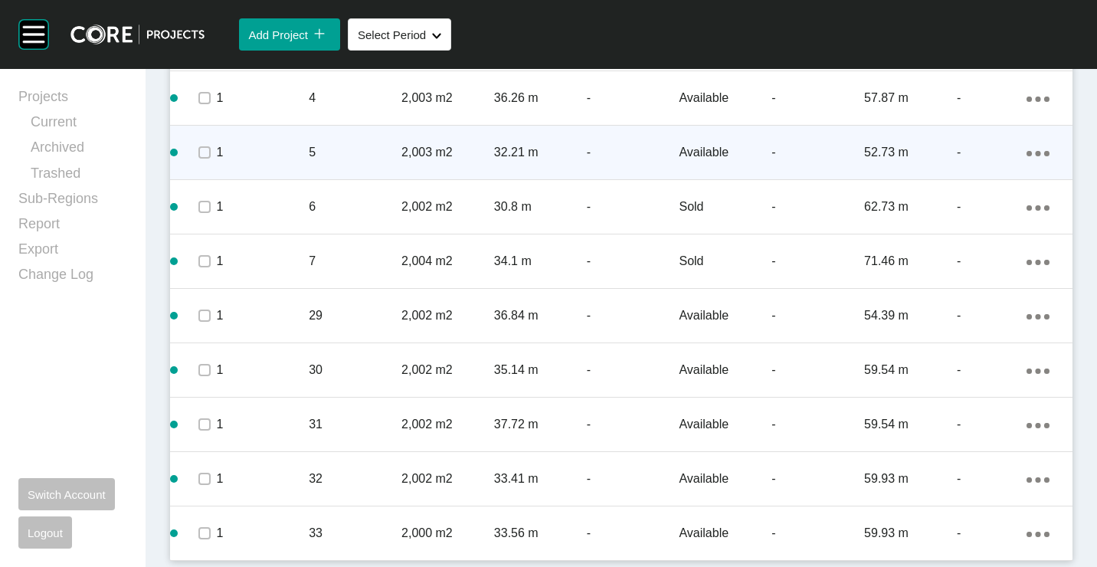
click at [934, 319] on link "Duplicate" at bounding box center [962, 318] width 57 height 23
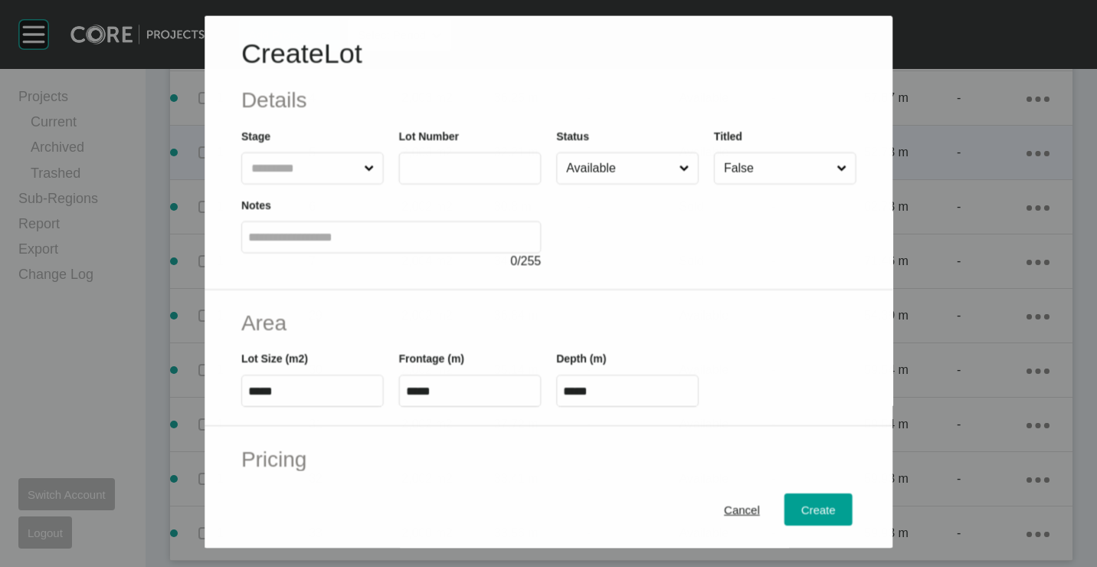
click at [509, 172] on circle at bounding box center [520, 168] width 22 height 22
click at [502, 172] on input "text" at bounding box center [456, 168] width 102 height 13
type input "**"
type input "****"
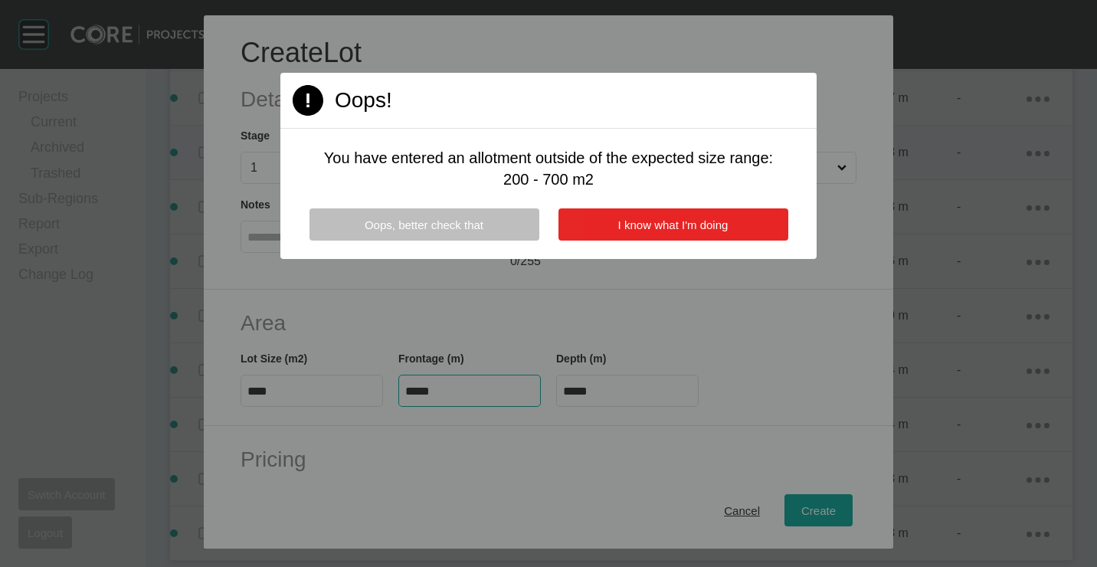
type input "****"
click at [702, 232] on button "I know what I'm doing" at bounding box center [673, 224] width 230 height 32
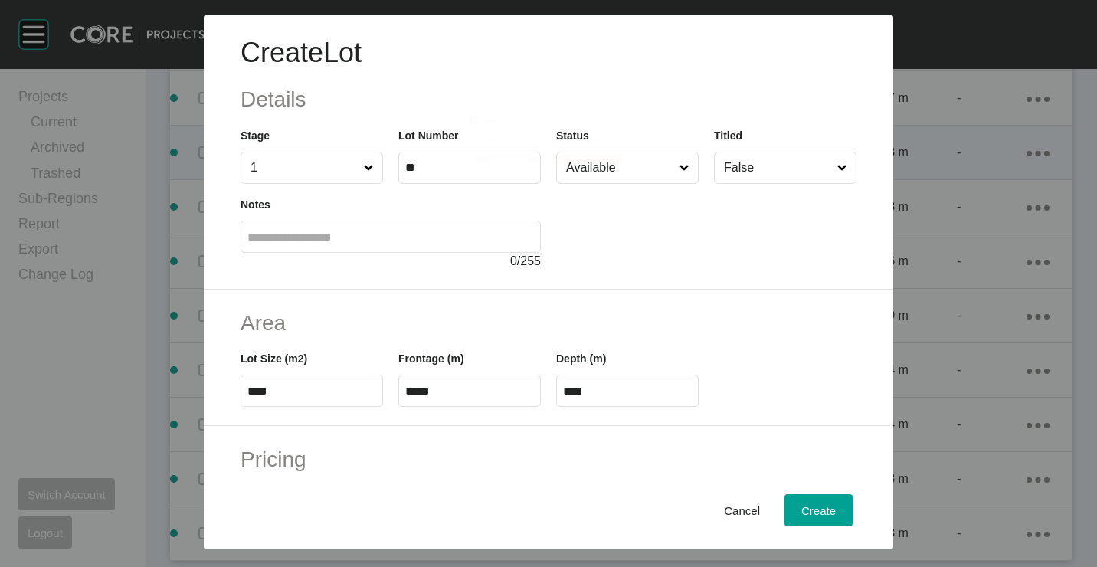
drag, startPoint x: 461, startPoint y: 388, endPoint x: 468, endPoint y: 379, distance: 10.9
click at [462, 388] on input "*****" at bounding box center [469, 391] width 129 height 13
type input "*****"
type input "****"
click at [468, 381] on label "*****" at bounding box center [469, 391] width 142 height 32
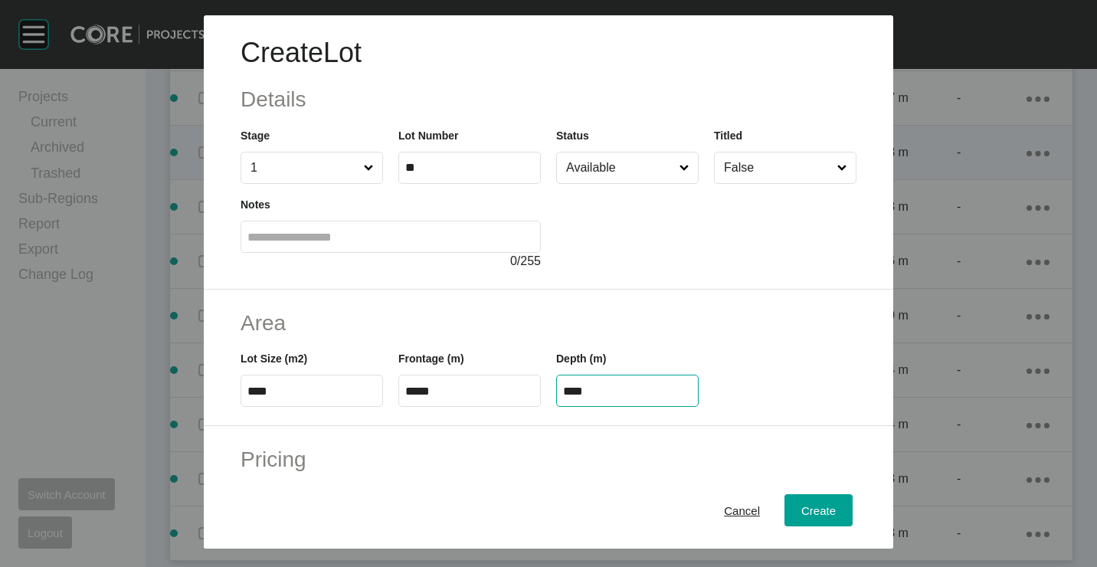
click at [468, 385] on input "*****" at bounding box center [469, 391] width 129 height 13
type input "*"
type input "*****"
type input "*"
type input "*****"
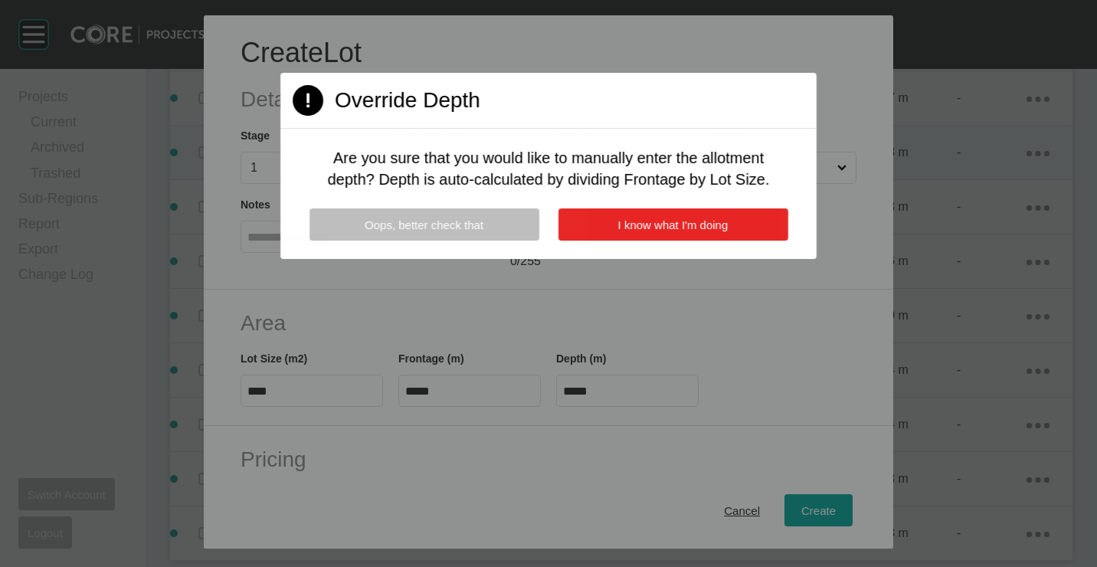
click at [624, 212] on button "I know what I'm doing" at bounding box center [673, 224] width 230 height 32
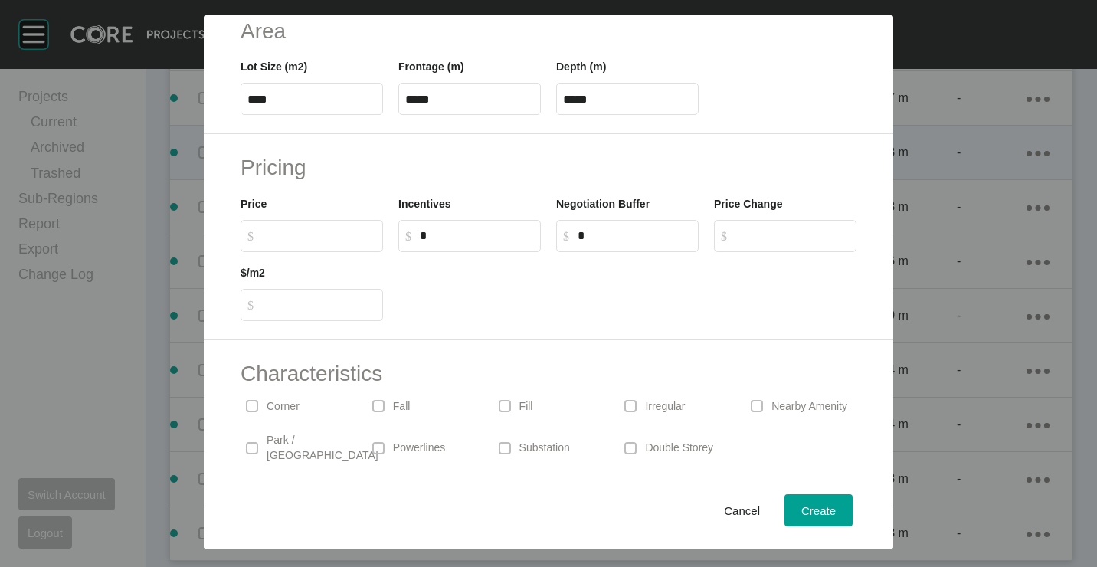
scroll to position [368, 0]
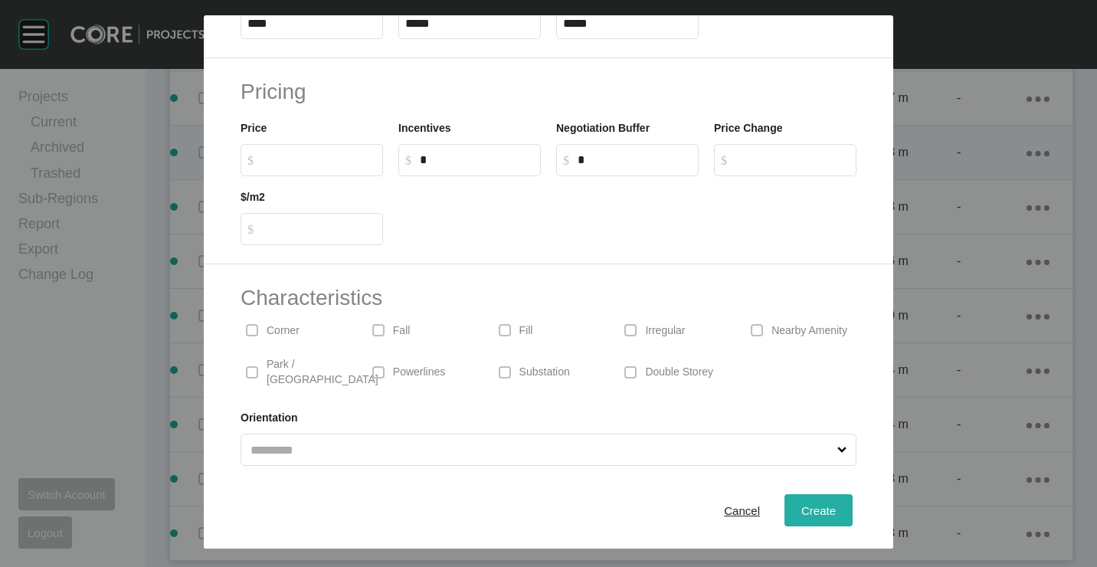
click at [816, 512] on span "Create" at bounding box center [818, 509] width 34 height 13
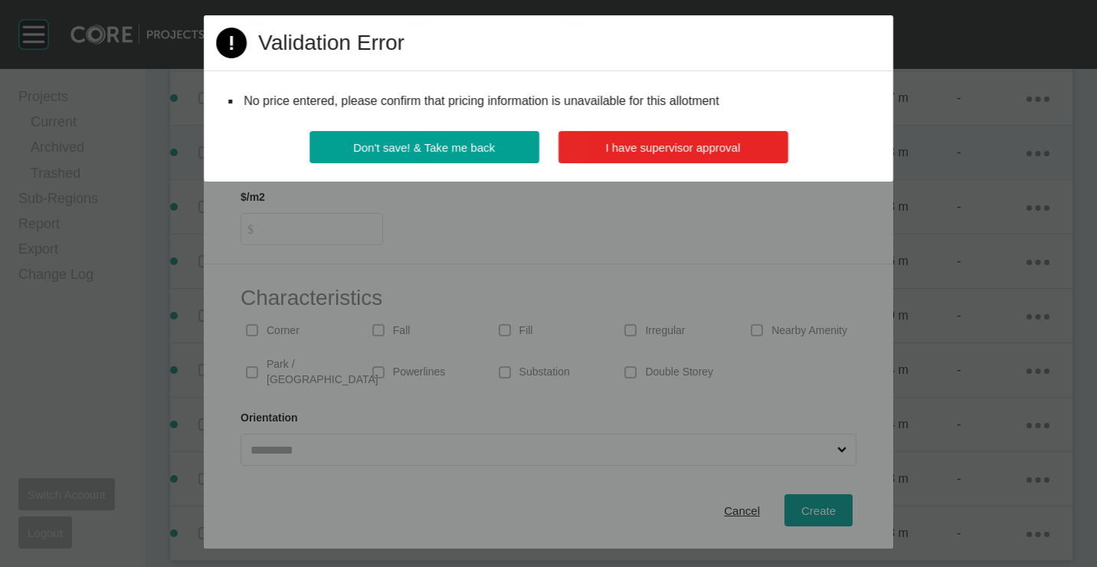
click at [709, 158] on button "I have supervisor approval" at bounding box center [673, 147] width 230 height 32
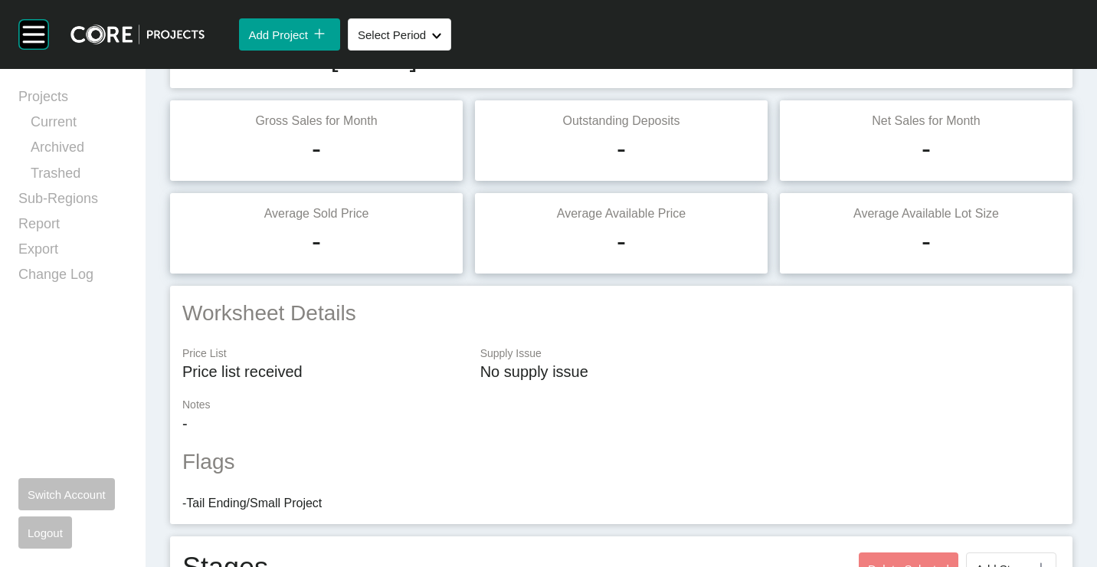
scroll to position [0, 0]
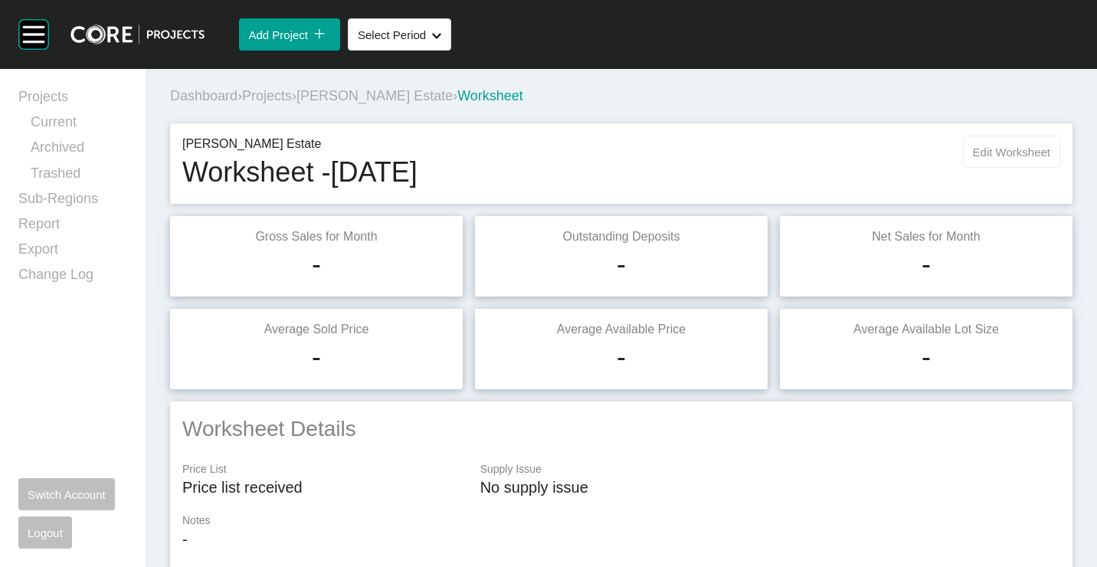
click at [977, 152] on span "Edit Worksheet" at bounding box center [1011, 152] width 77 height 13
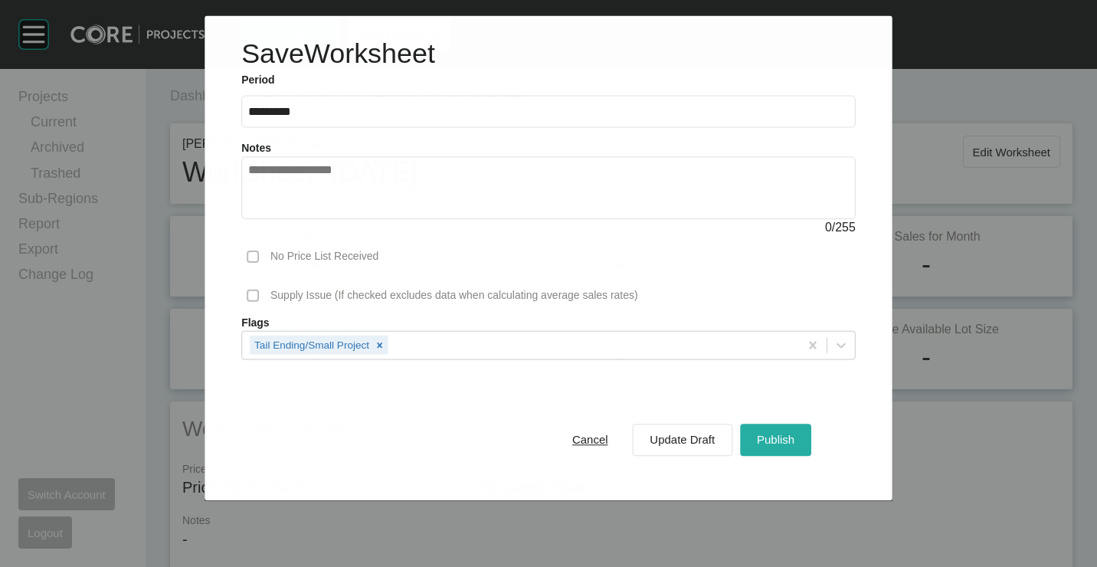
click at [770, 452] on button "Publish" at bounding box center [775, 440] width 71 height 32
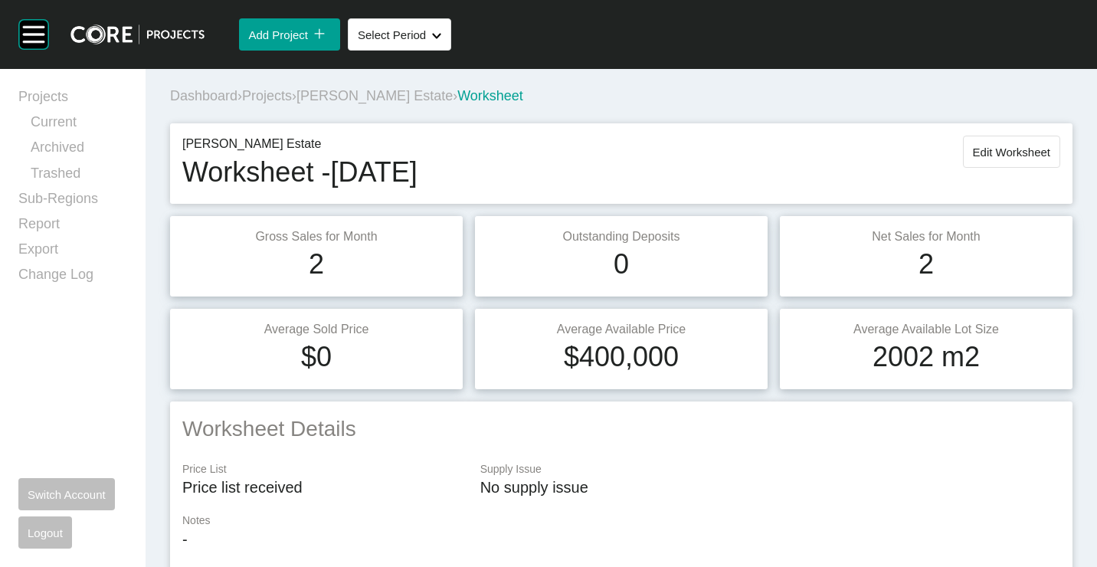
click at [267, 90] on span "Projects" at bounding box center [267, 95] width 50 height 15
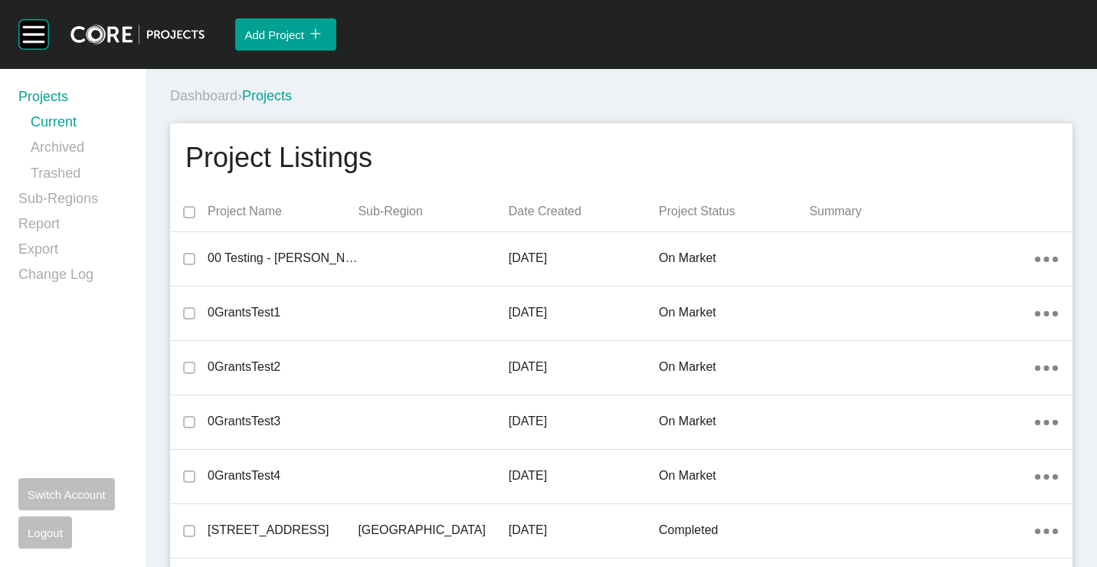
click at [424, 99] on div "Dashboard › Projects" at bounding box center [624, 96] width 908 height 19
click at [448, 90] on div "Dashboard › Projects" at bounding box center [624, 96] width 908 height 19
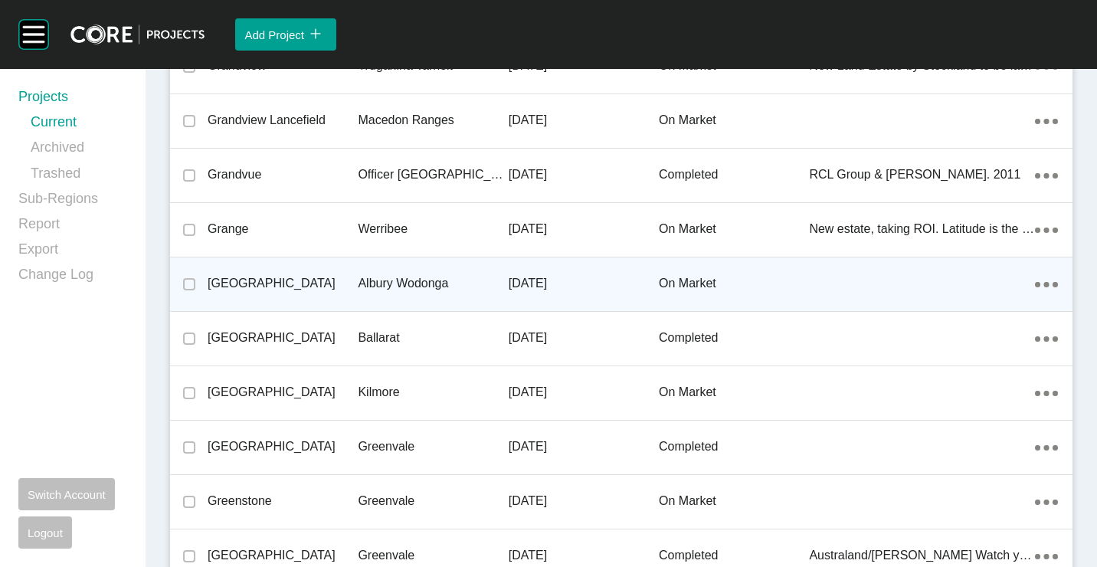
click at [248, 293] on div "[GEOGRAPHIC_DATA]" at bounding box center [283, 283] width 150 height 47
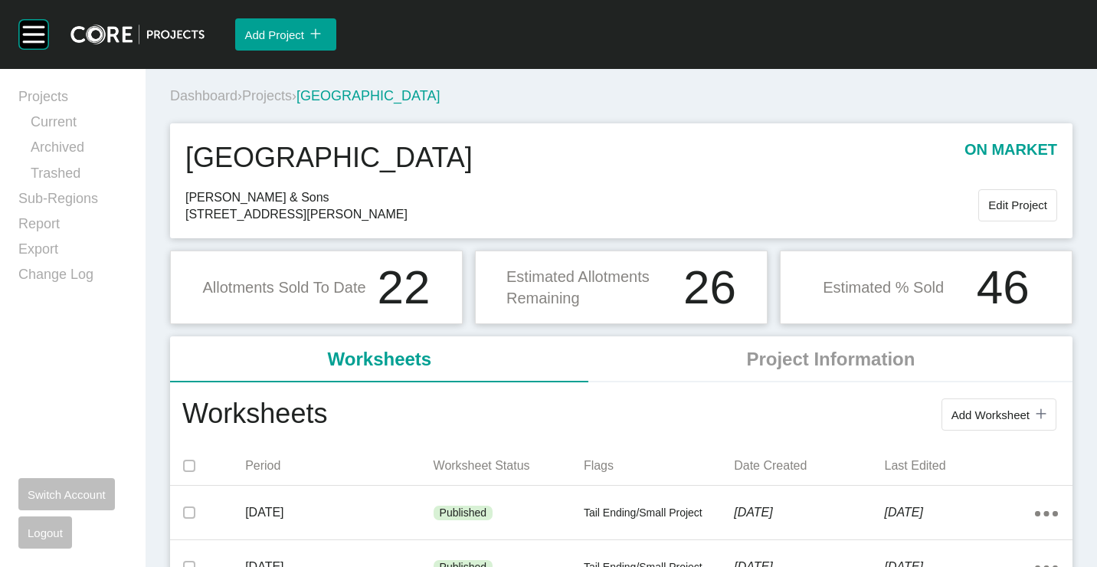
click at [1013, 204] on span "Edit Project" at bounding box center [1017, 204] width 59 height 13
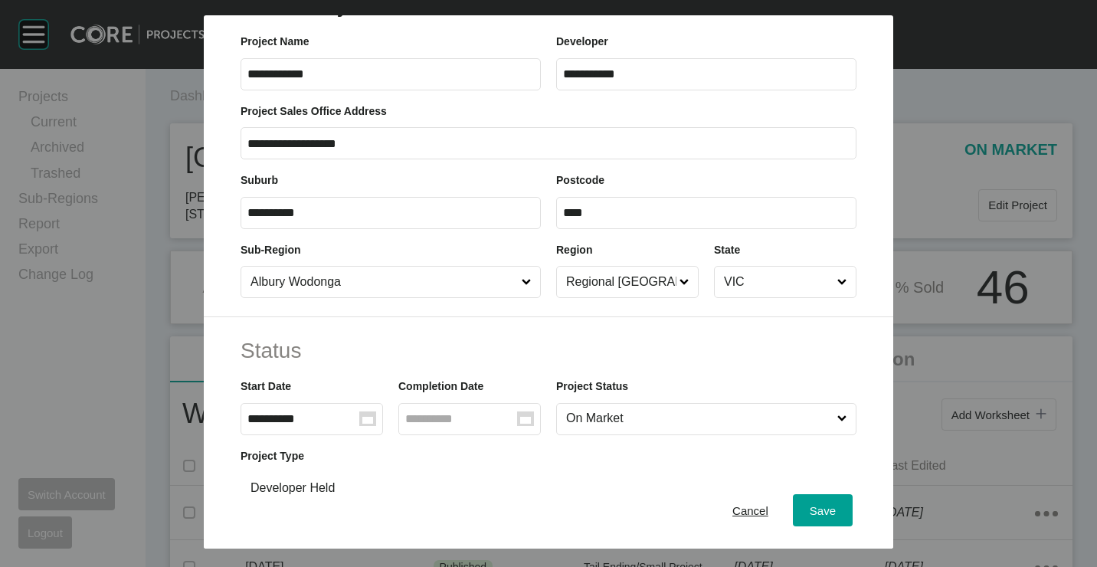
scroll to position [77, 0]
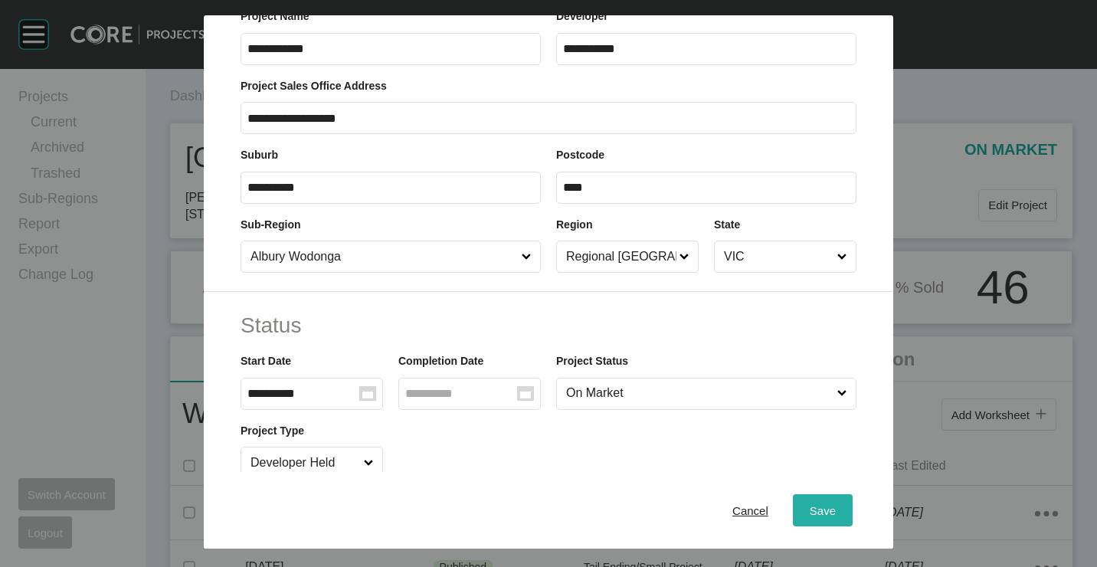
click at [812, 513] on span "Save" at bounding box center [823, 509] width 26 height 13
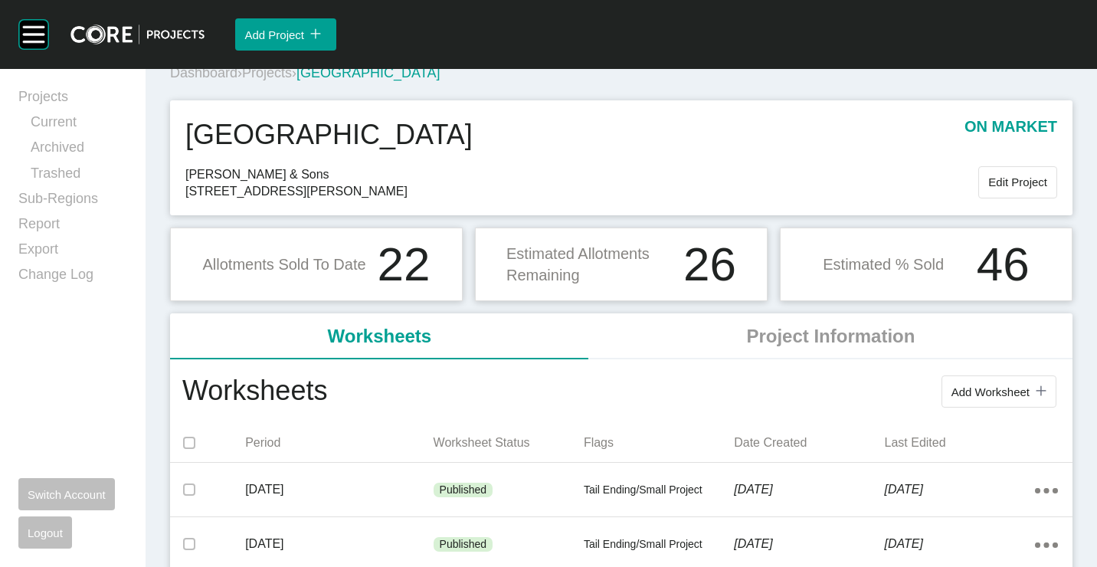
scroll to position [0, 0]
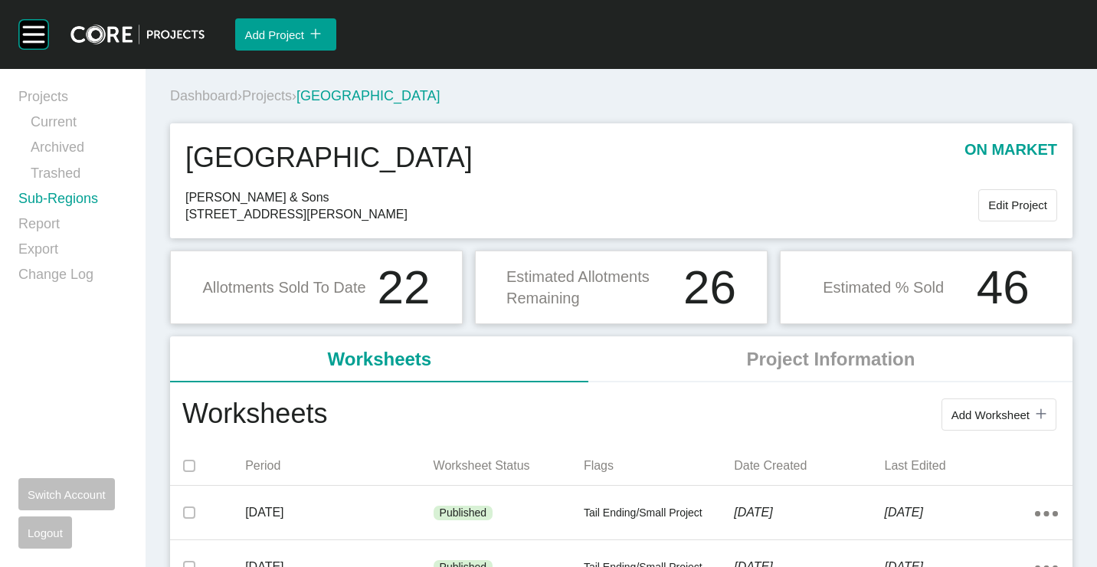
click at [64, 201] on link "Sub-Regions" at bounding box center [72, 201] width 109 height 25
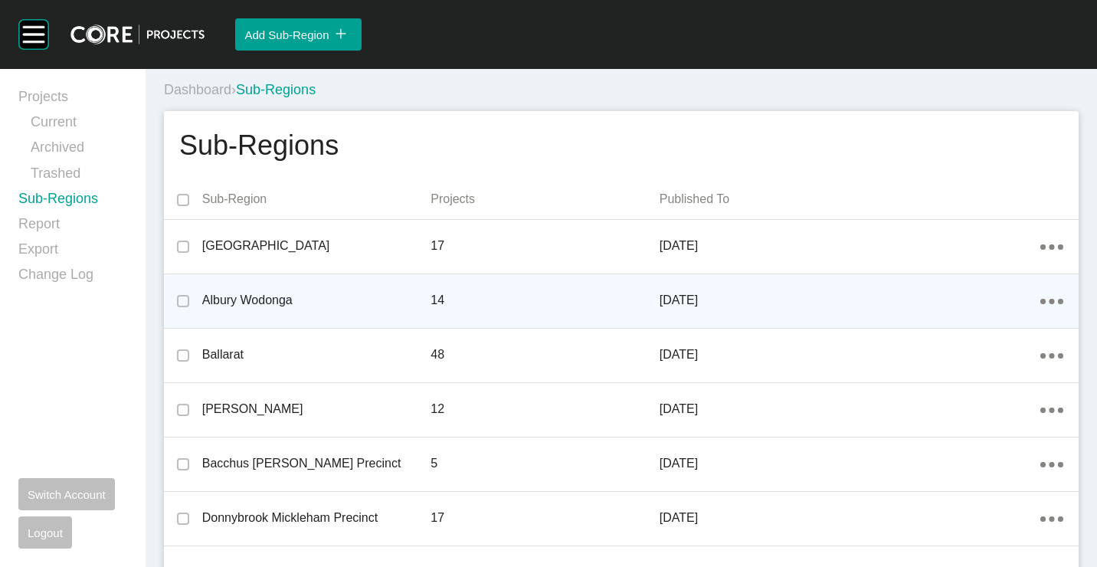
click at [833, 303] on p "30 June 2025" at bounding box center [849, 300] width 381 height 17
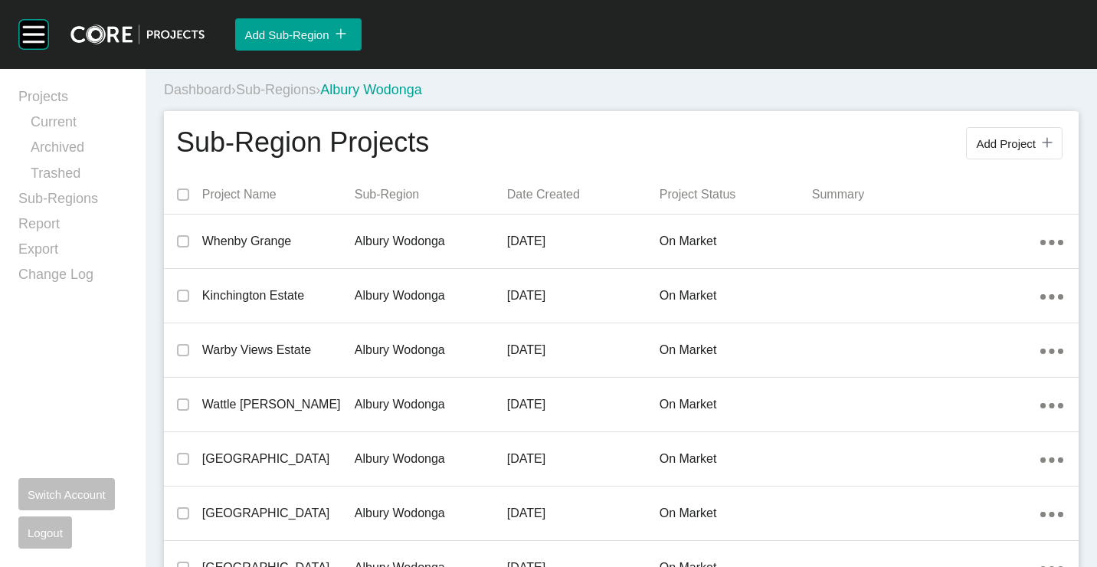
drag, startPoint x: 1007, startPoint y: 144, endPoint x: 998, endPoint y: 144, distance: 9.2
click at [1007, 144] on span "Add Project" at bounding box center [1006, 143] width 60 height 13
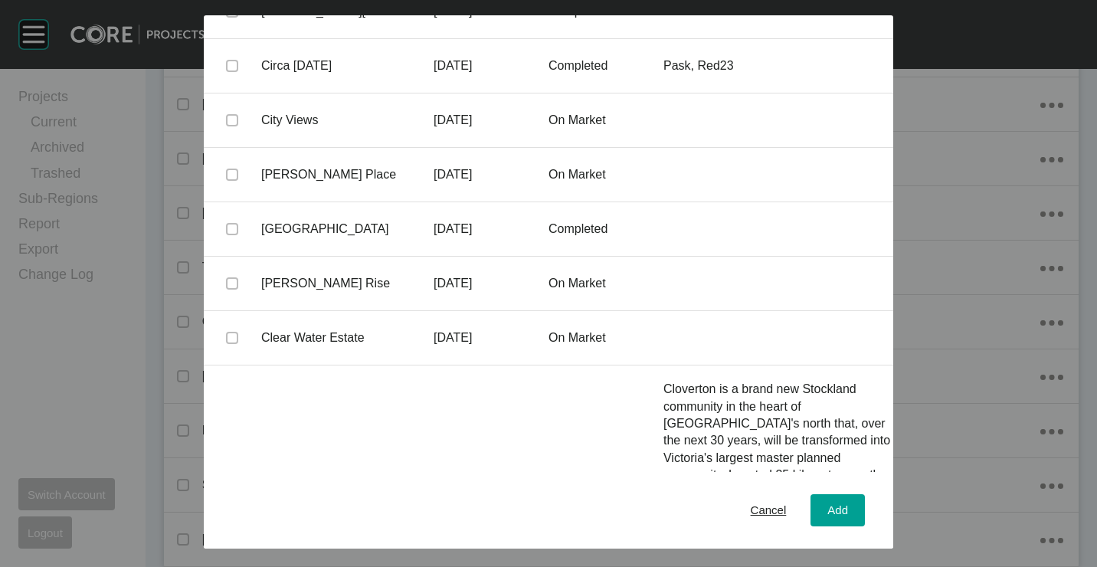
scroll to position [22826, 0]
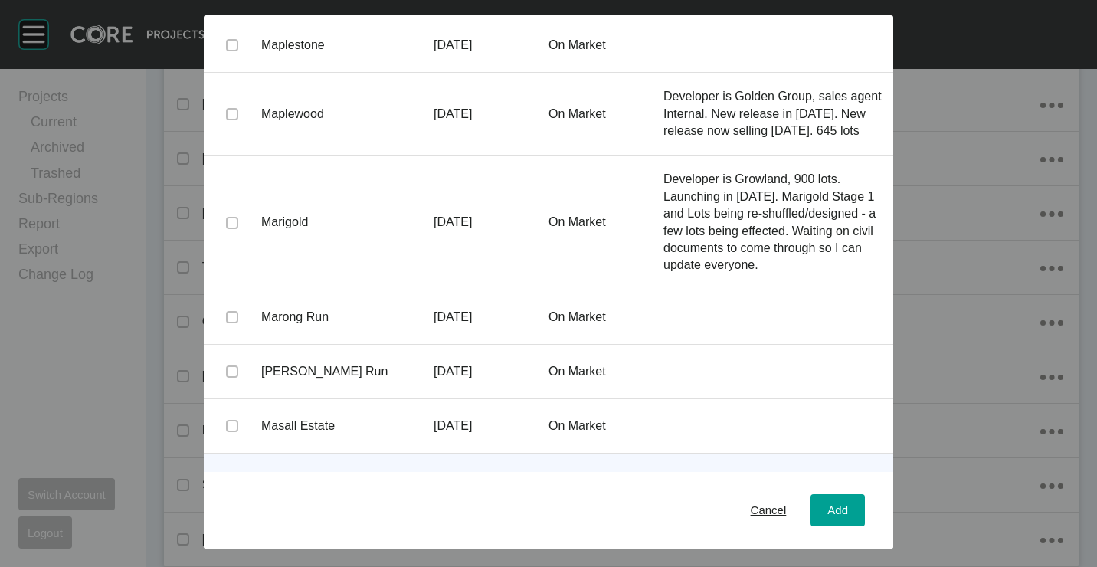
click at [230, 474] on label at bounding box center [232, 480] width 12 height 12
drag, startPoint x: 813, startPoint y: 493, endPoint x: 898, endPoint y: 370, distance: 149.4
click at [823, 499] on div "Add" at bounding box center [837, 509] width 28 height 21
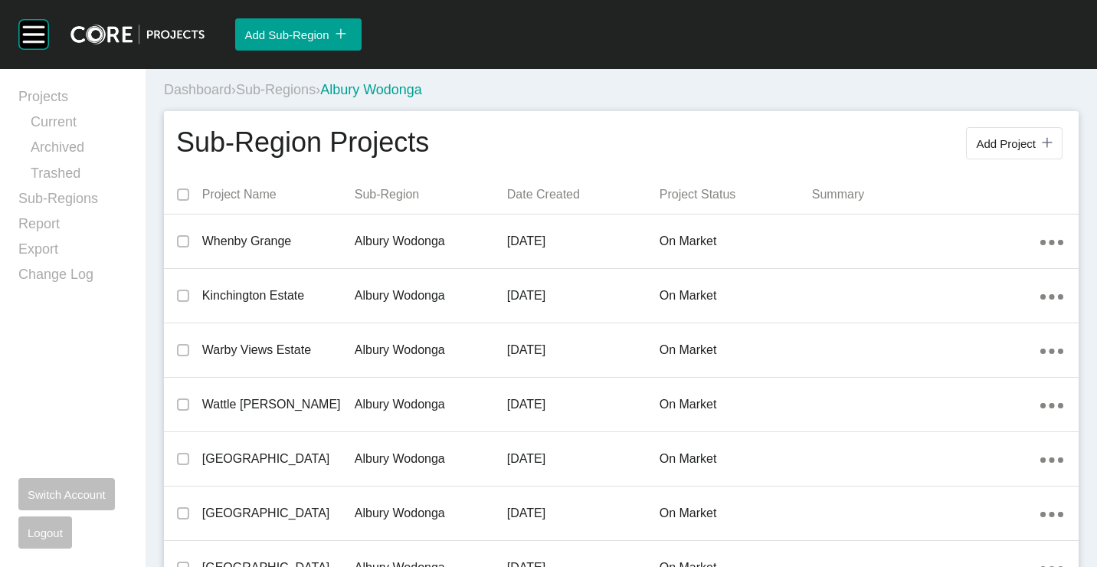
click at [275, 95] on span "Sub-Regions" at bounding box center [276, 89] width 80 height 15
